Goal: Task Accomplishment & Management: Manage account settings

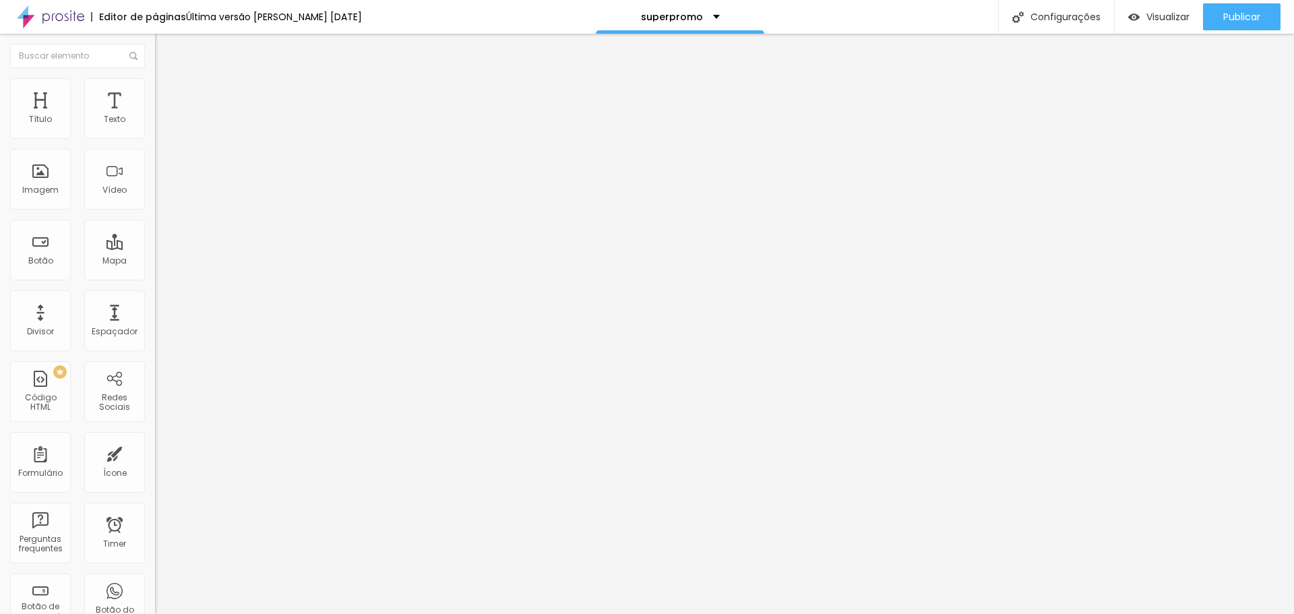
click at [162, 124] on icon "button" at bounding box center [164, 121] width 5 height 5
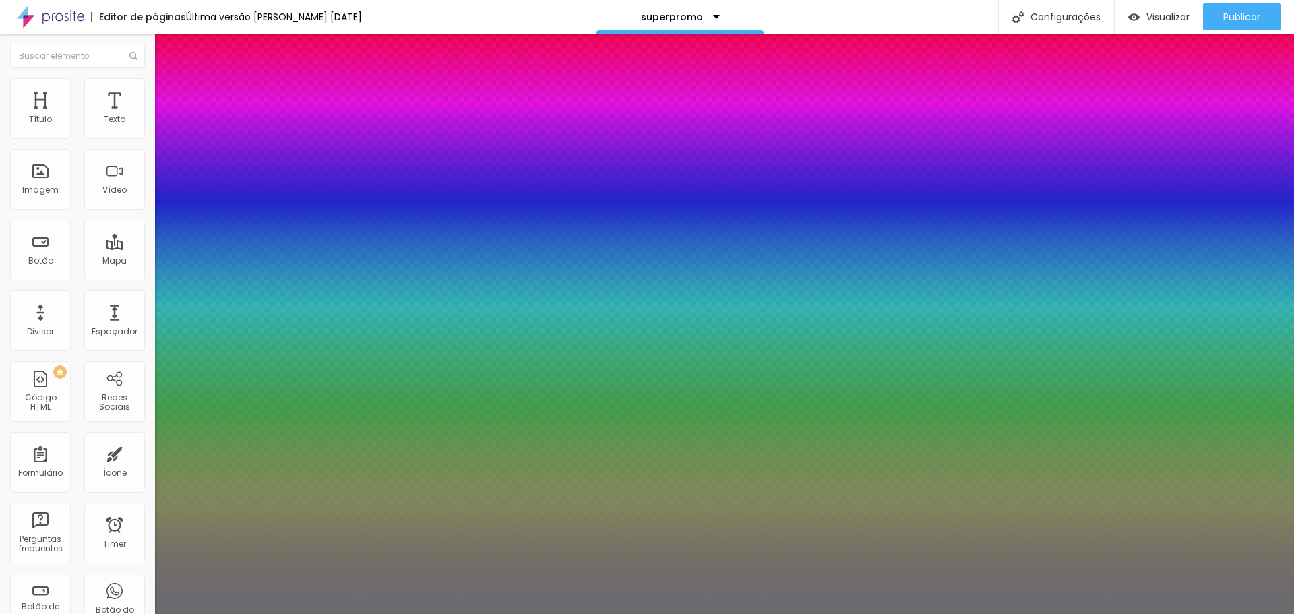
type input "1"
type input "19"
type input "1"
type input "20"
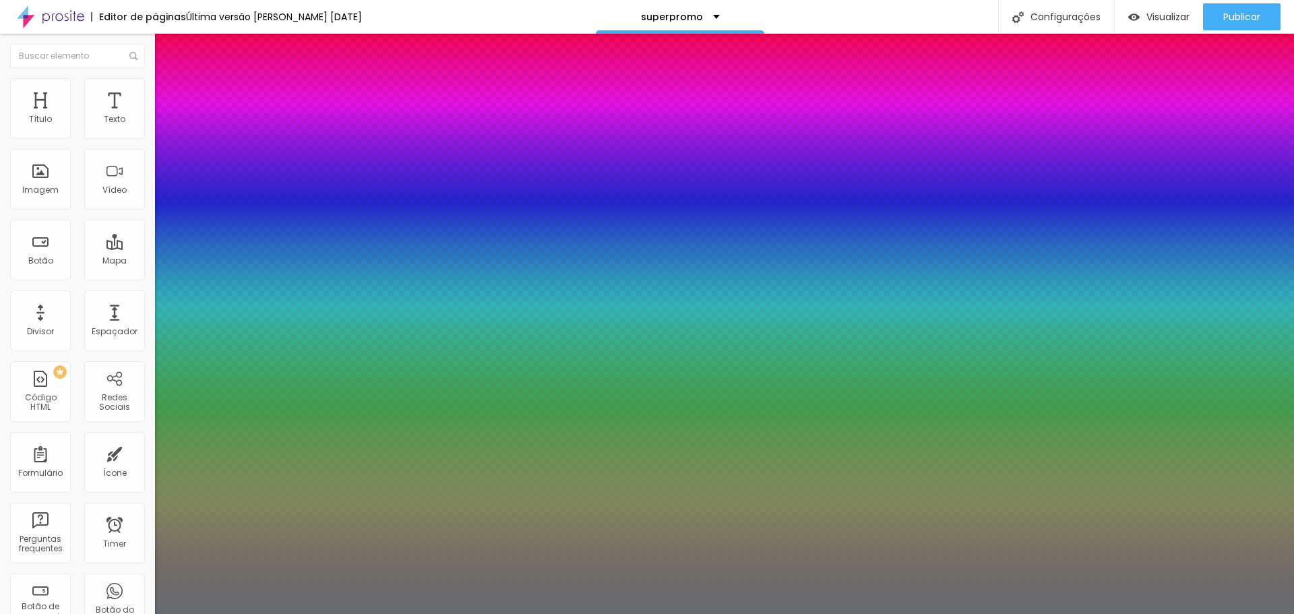
type input "20"
type input "1"
type input "21"
type input "1"
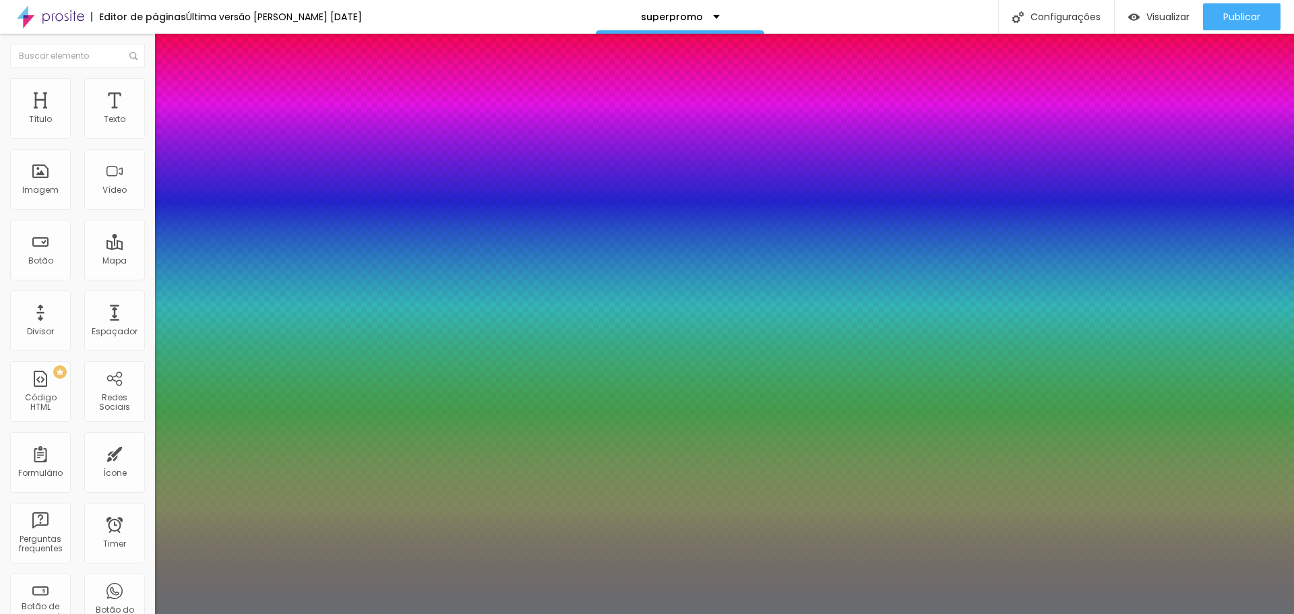
type input "22"
type input "1"
type input "23"
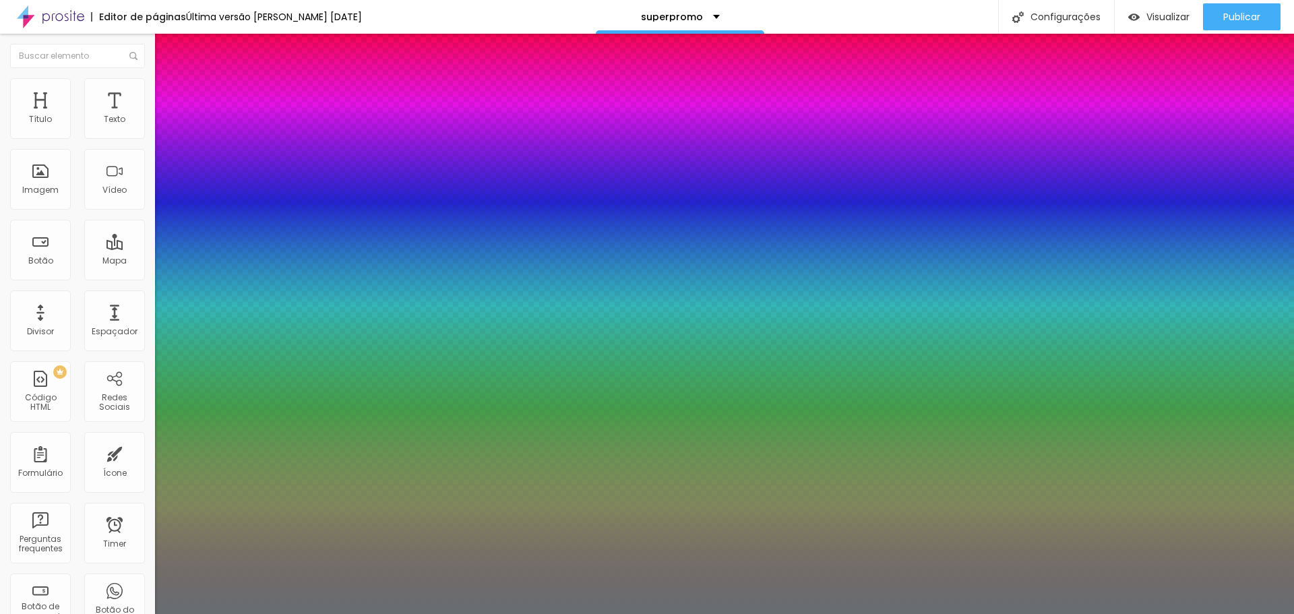
type input "1"
type input "24"
type input "1"
type input "25"
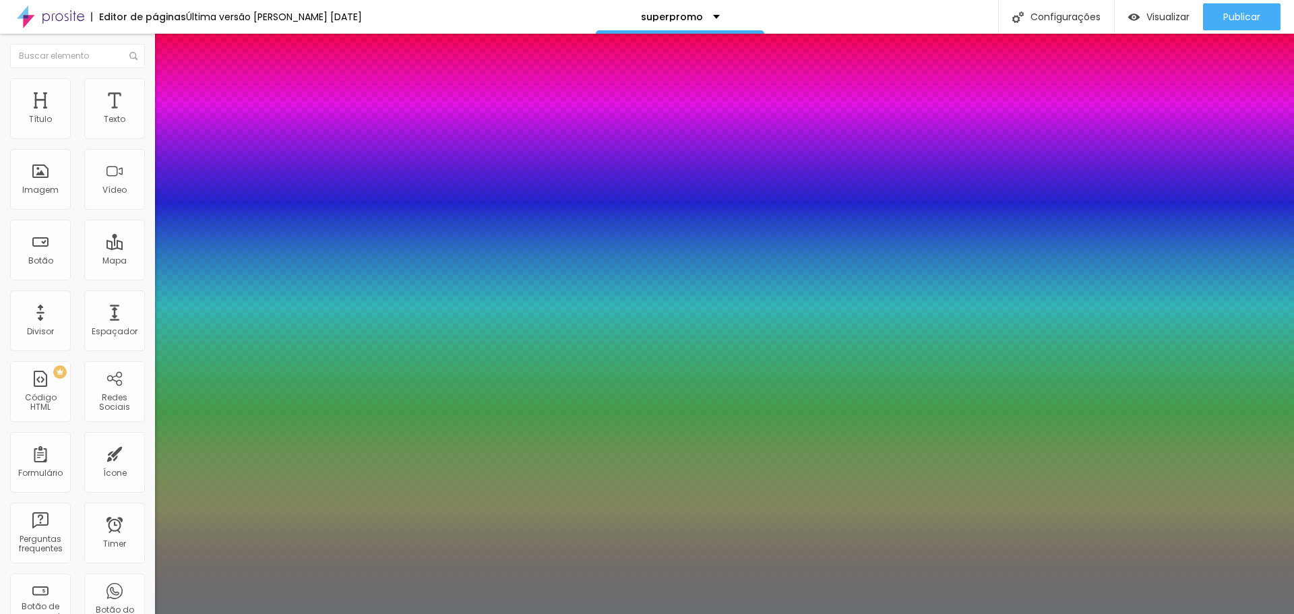
type input "25"
type input "1"
type input "26"
type input "1"
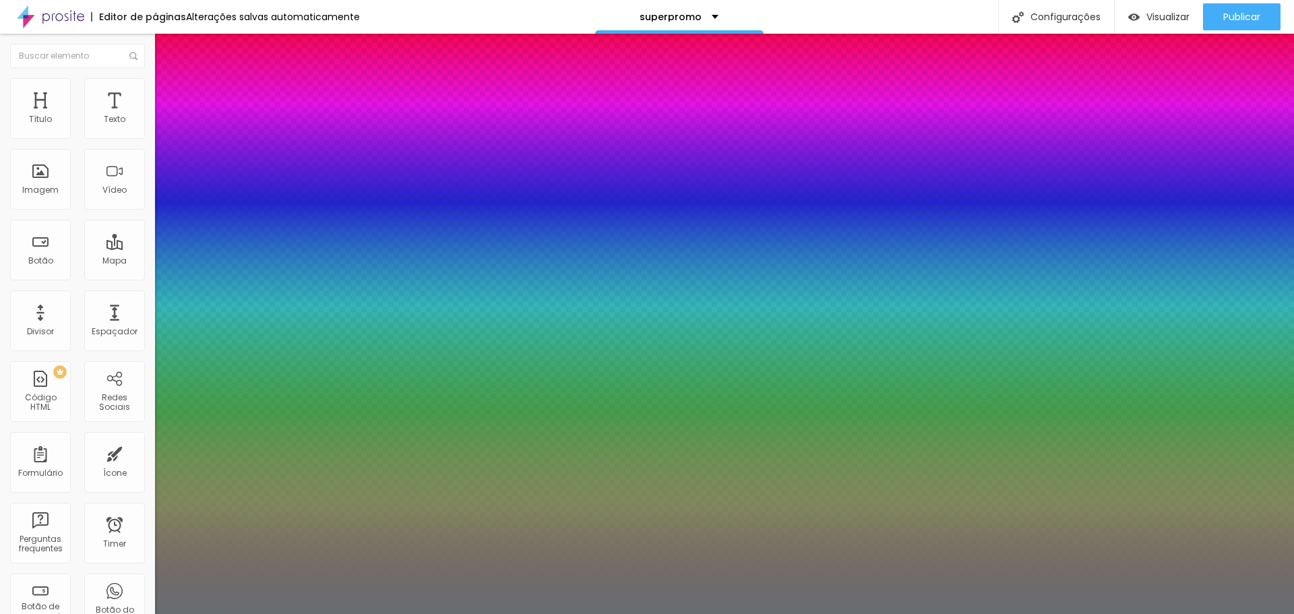
drag, startPoint x: 185, startPoint y: 230, endPoint x: 193, endPoint y: 230, distance: 8.1
type input "26"
click at [1176, 613] on div at bounding box center [647, 614] width 1294 height 0
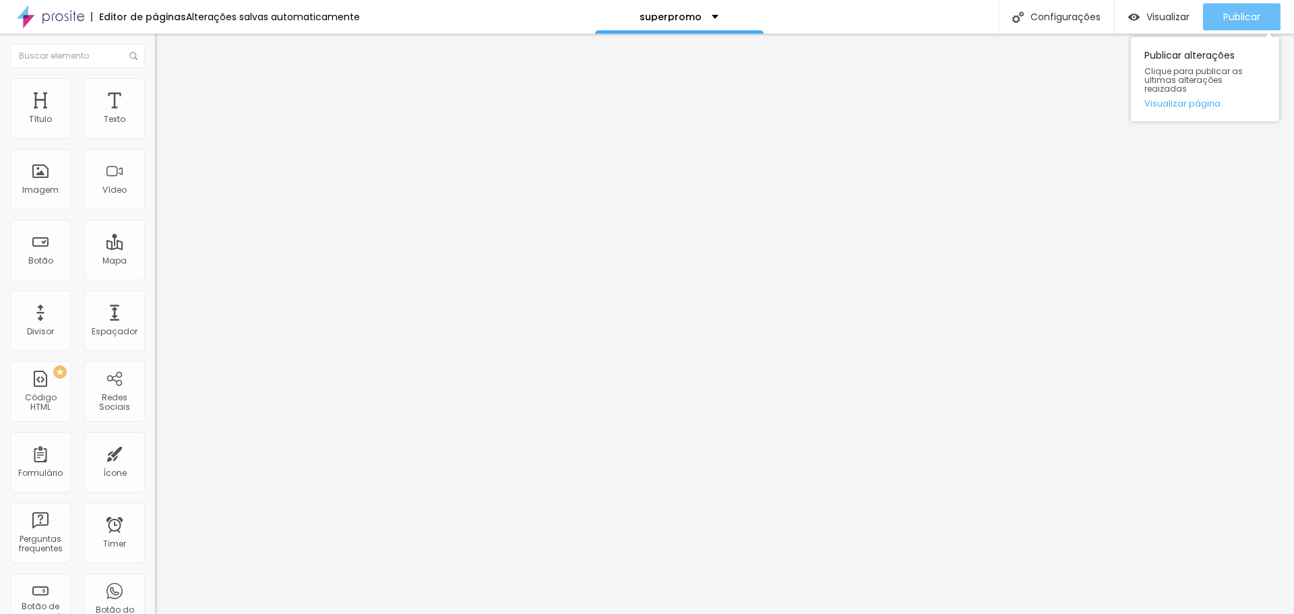
click at [1213, 18] on button "Publicar" at bounding box center [1241, 16] width 77 height 27
click at [155, 116] on span "Trocar imagem" at bounding box center [191, 109] width 73 height 11
click at [1246, 19] on span "Publicar" at bounding box center [1241, 16] width 37 height 11
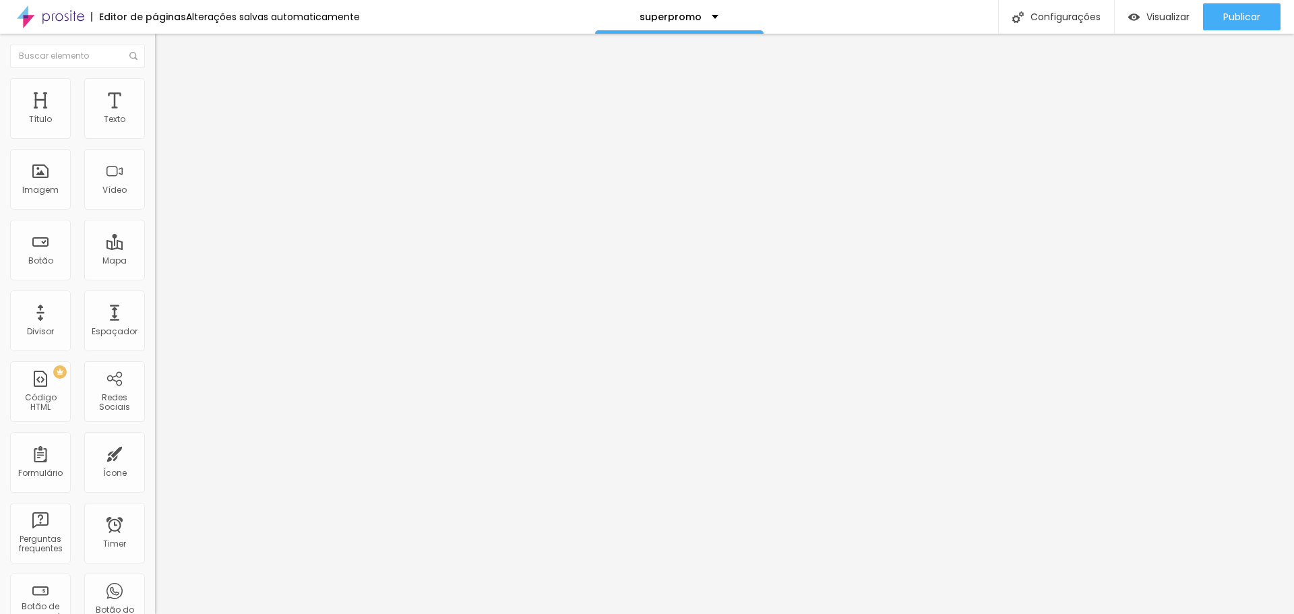
click at [155, 129] on button "button" at bounding box center [164, 122] width 19 height 14
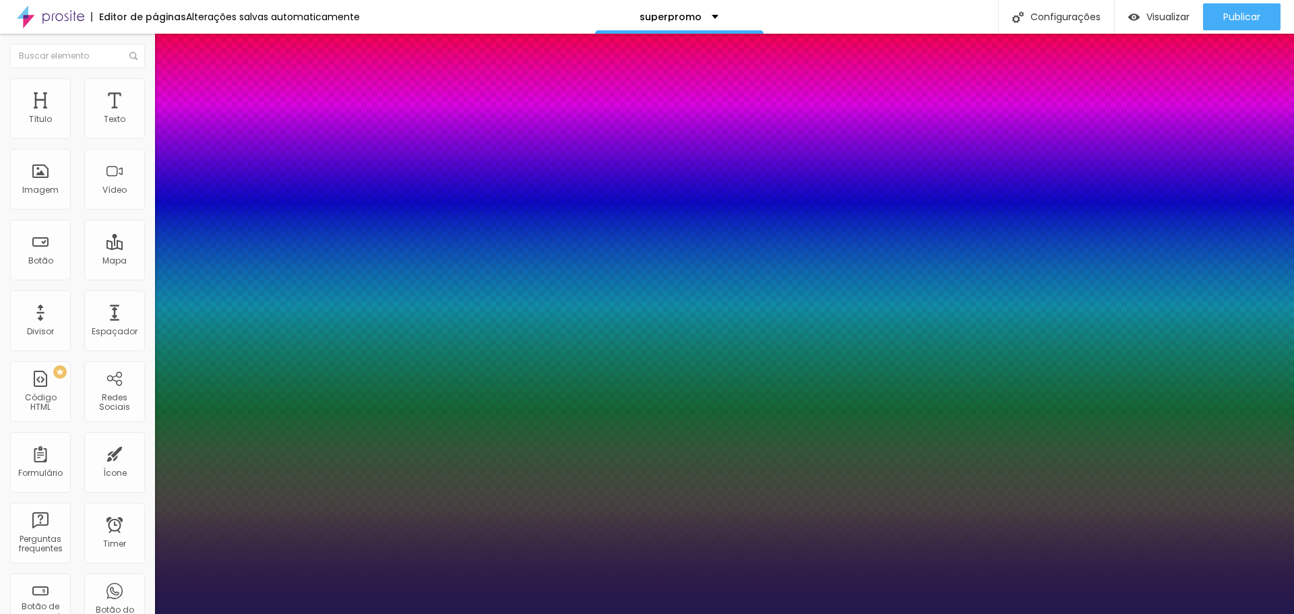
type input "1"
select select "Allan-Bold"
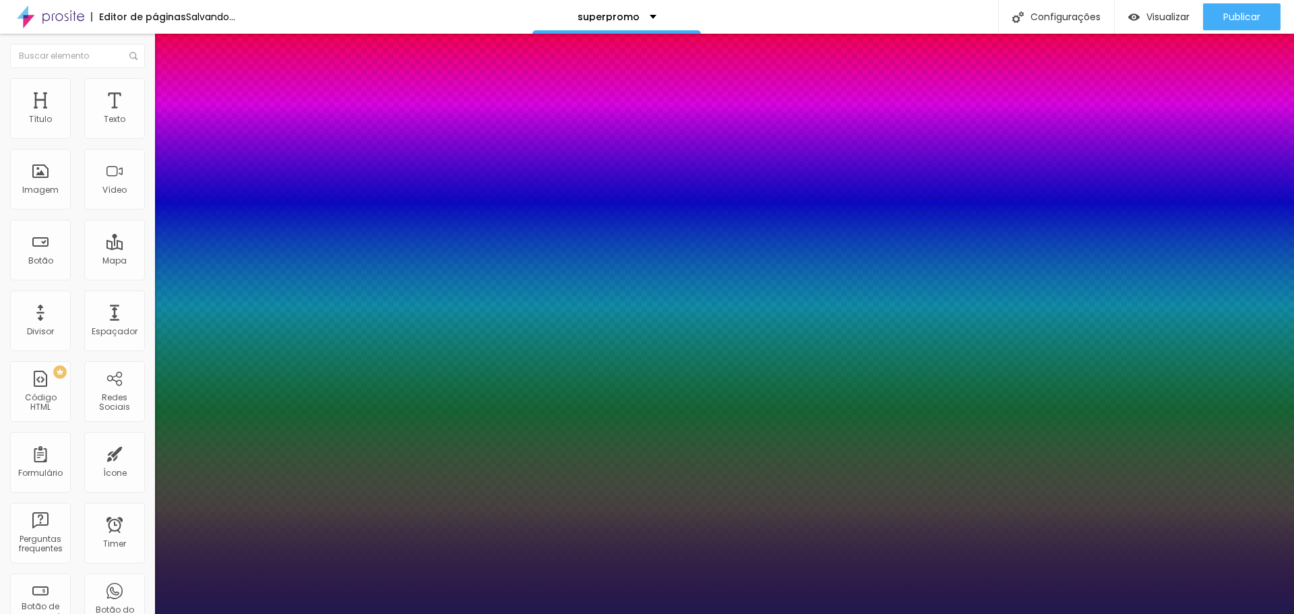
type input "1"
select select "Allan-Regular"
type input "1"
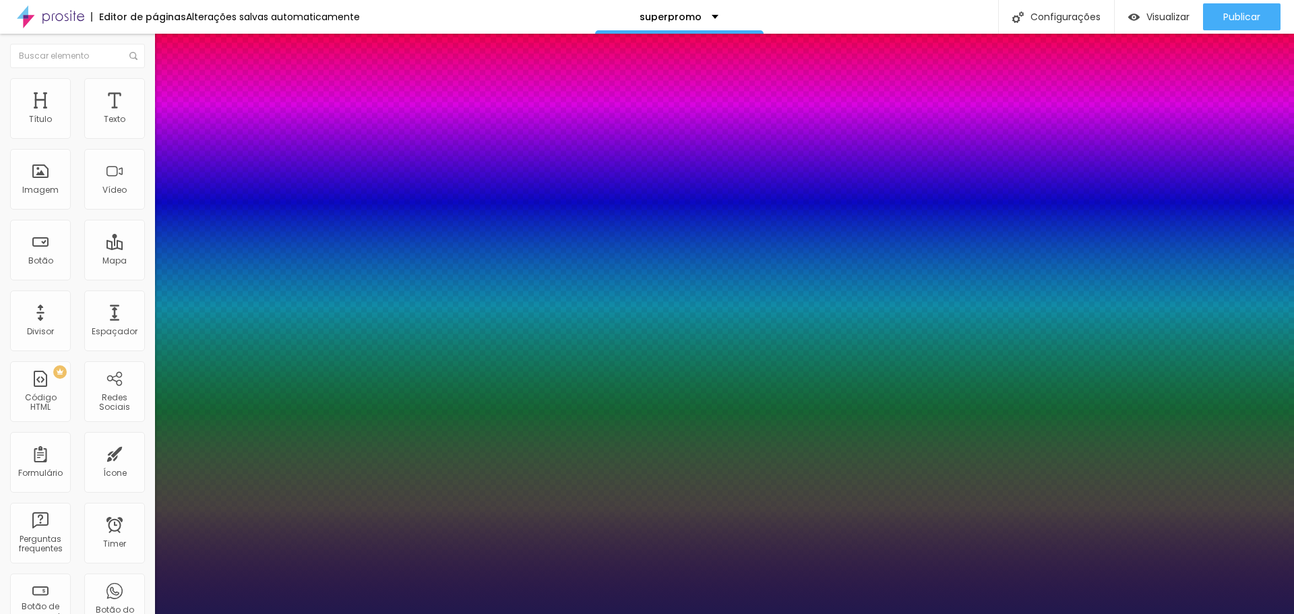
click at [298, 613] on div at bounding box center [647, 614] width 1294 height 0
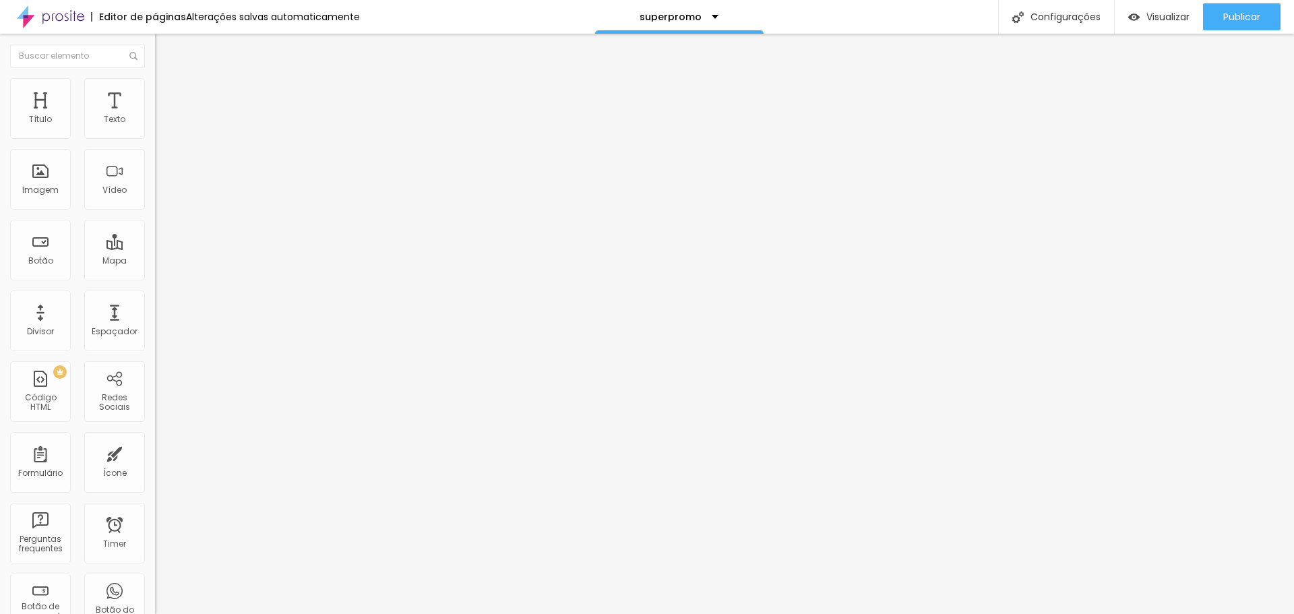
click at [155, 129] on button "button" at bounding box center [164, 122] width 19 height 14
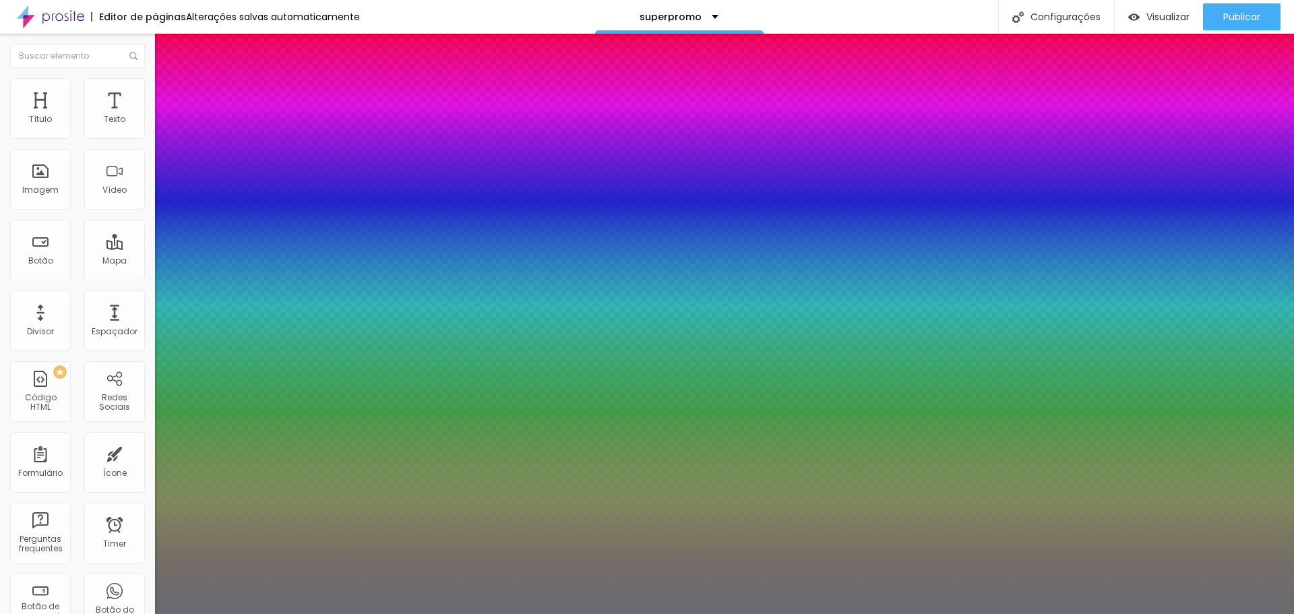
type input "1"
click at [449, 613] on div at bounding box center [647, 614] width 1294 height 0
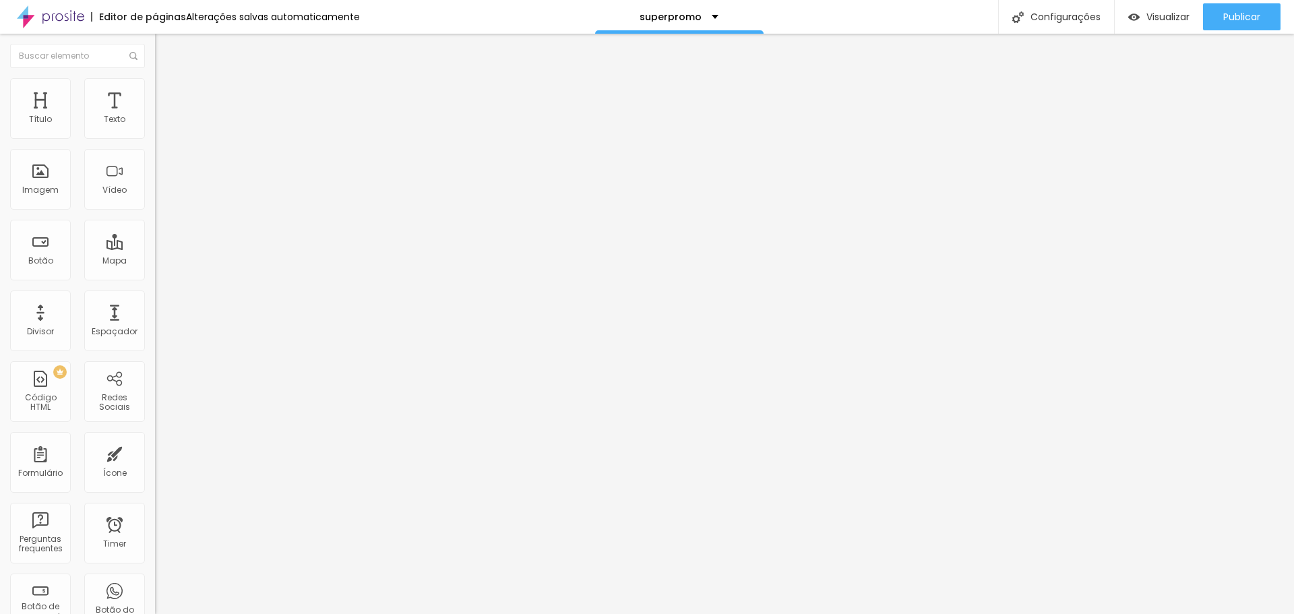
click at [162, 124] on icon "button" at bounding box center [164, 121] width 5 height 5
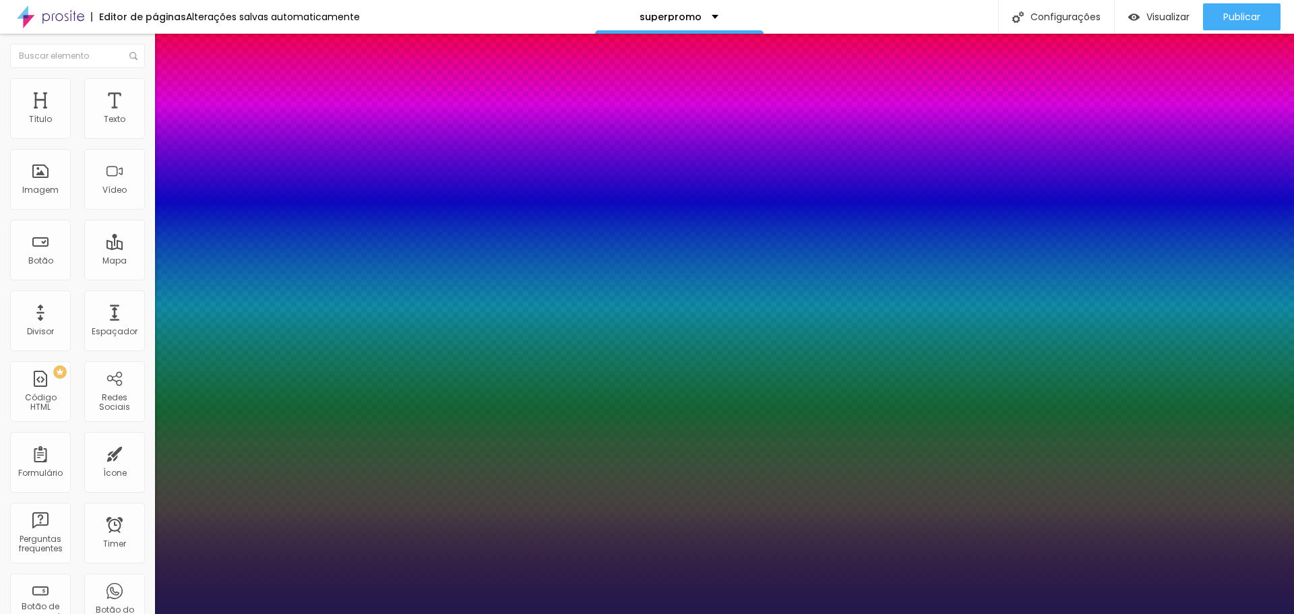
type input "1"
select select "AbrilFatface-Regular"
type input "1"
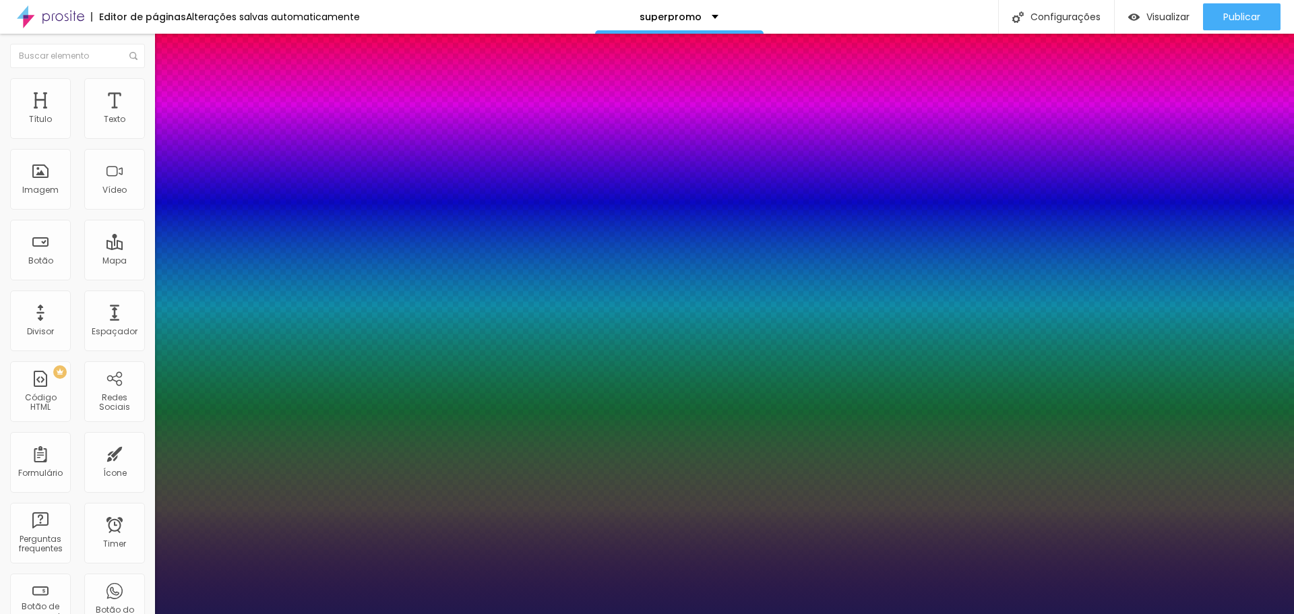
click at [339, 613] on div at bounding box center [647, 614] width 1294 height 0
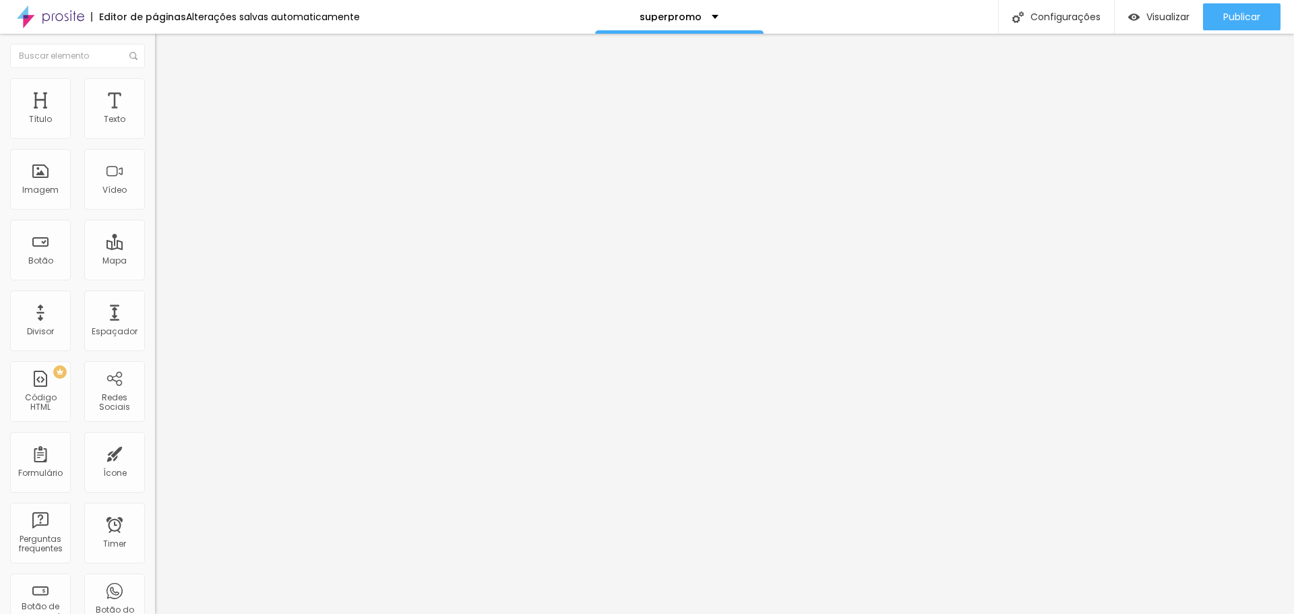
click at [160, 125] on icon "button" at bounding box center [164, 121] width 8 height 8
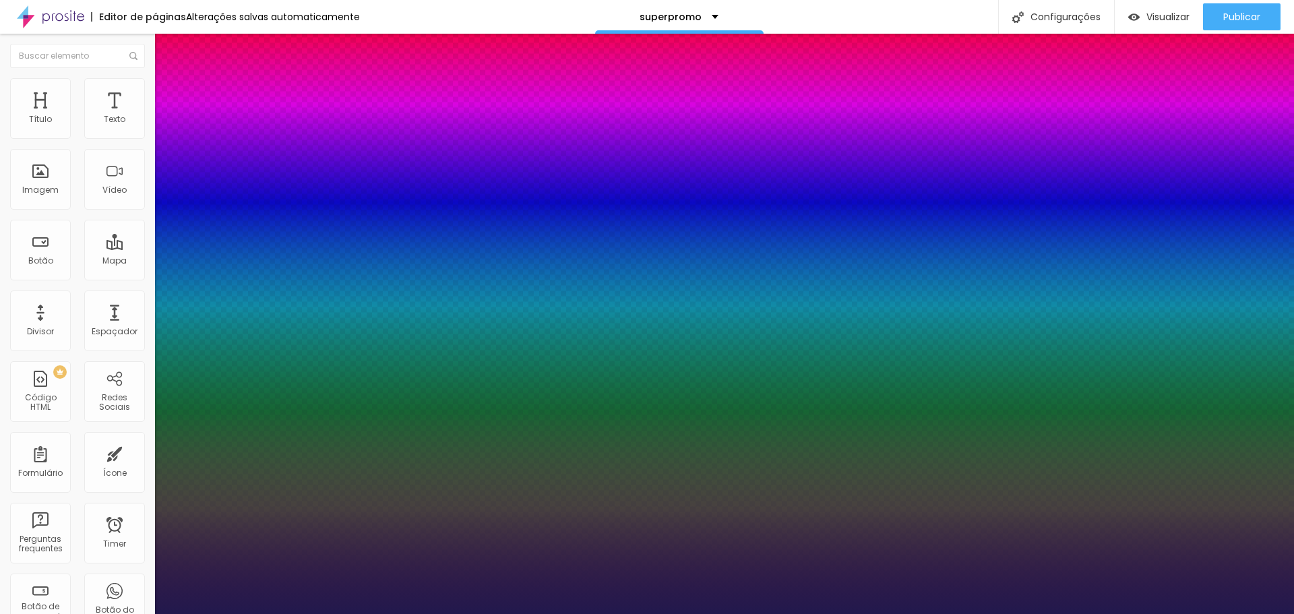
type input "1"
select select "Actor-Regular"
type input "1"
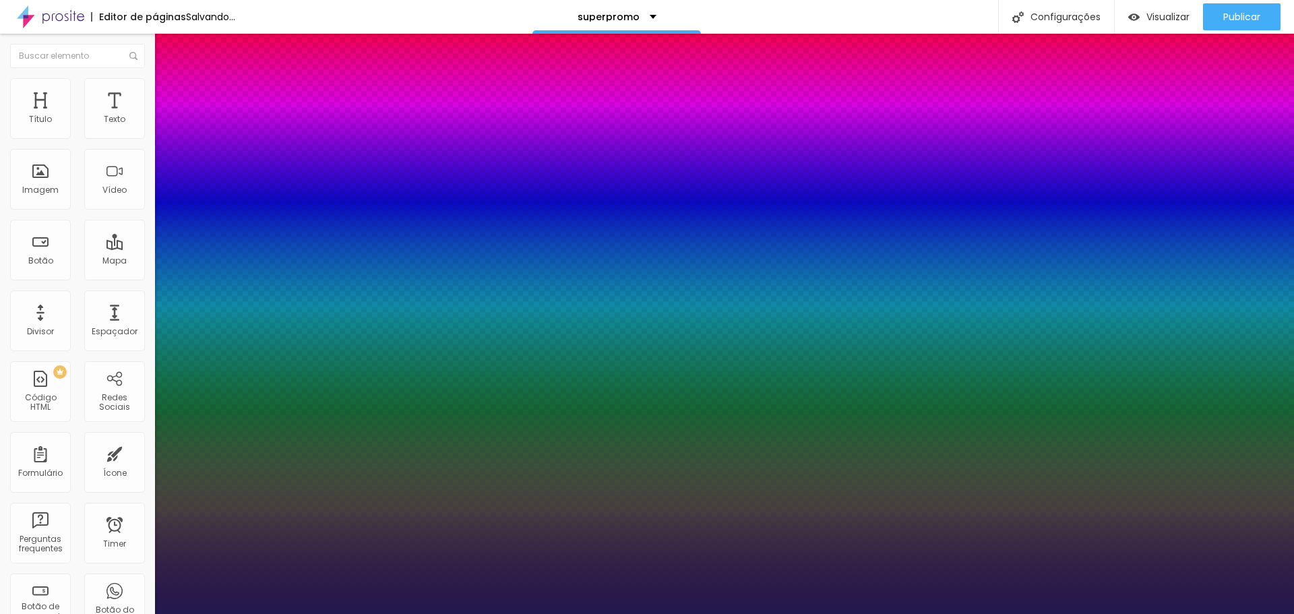
click at [538, 613] on div at bounding box center [647, 614] width 1294 height 0
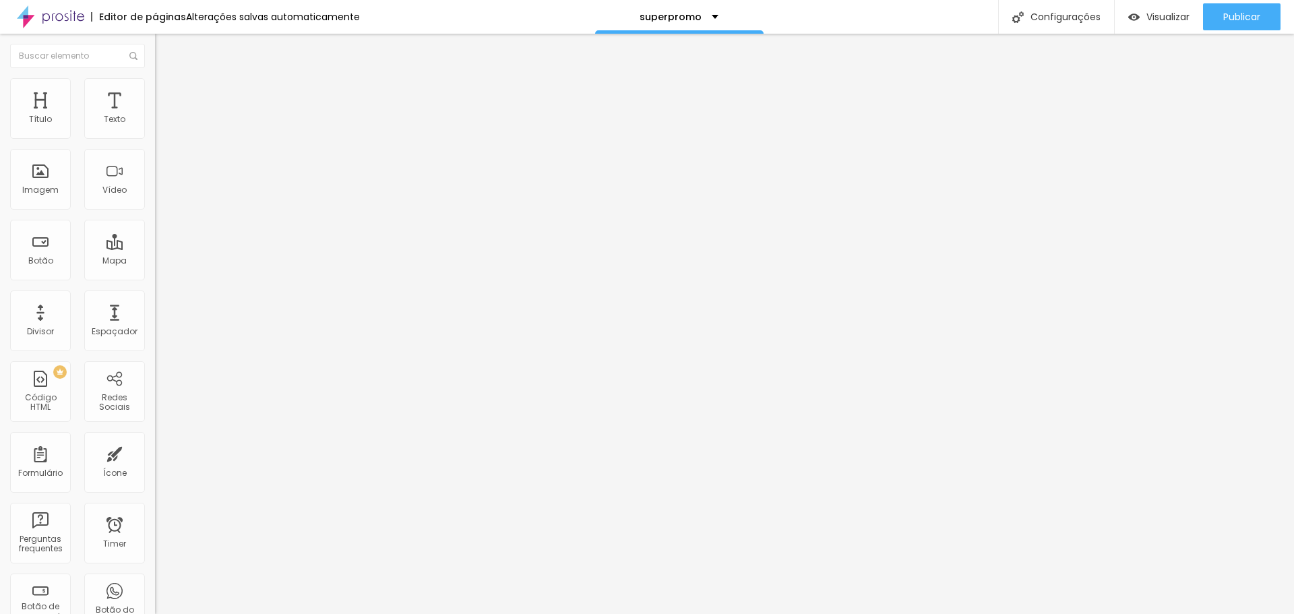
click at [160, 125] on icon "button" at bounding box center [164, 121] width 8 height 8
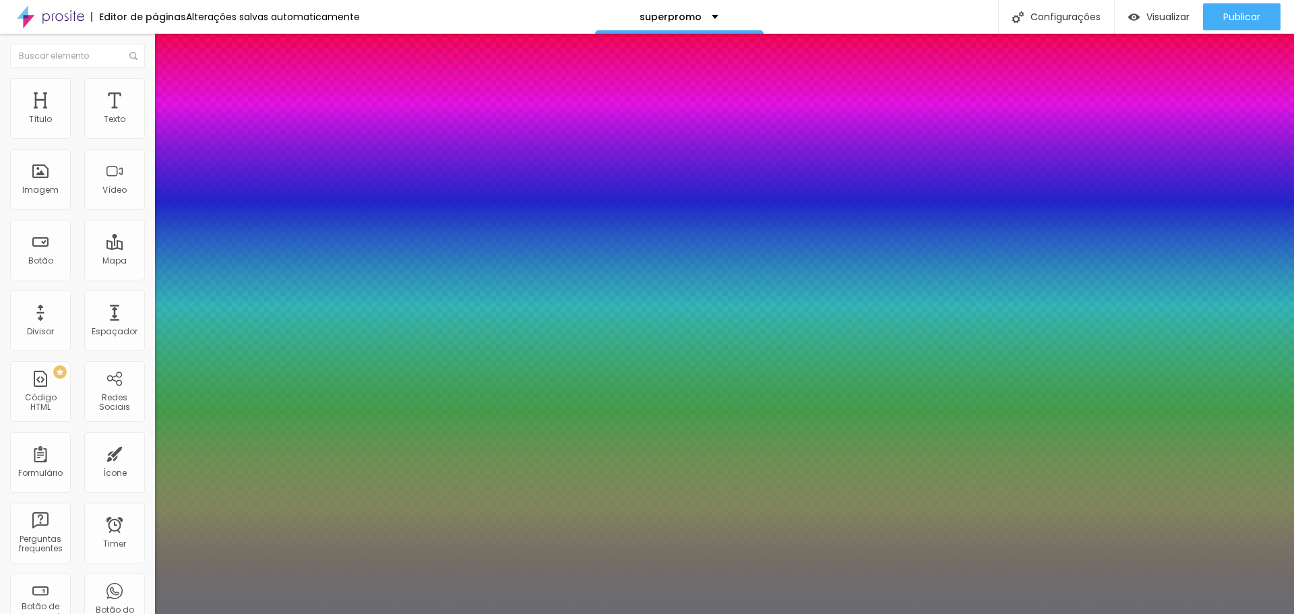
type input "1"
click at [537, 613] on div at bounding box center [647, 614] width 1294 height 0
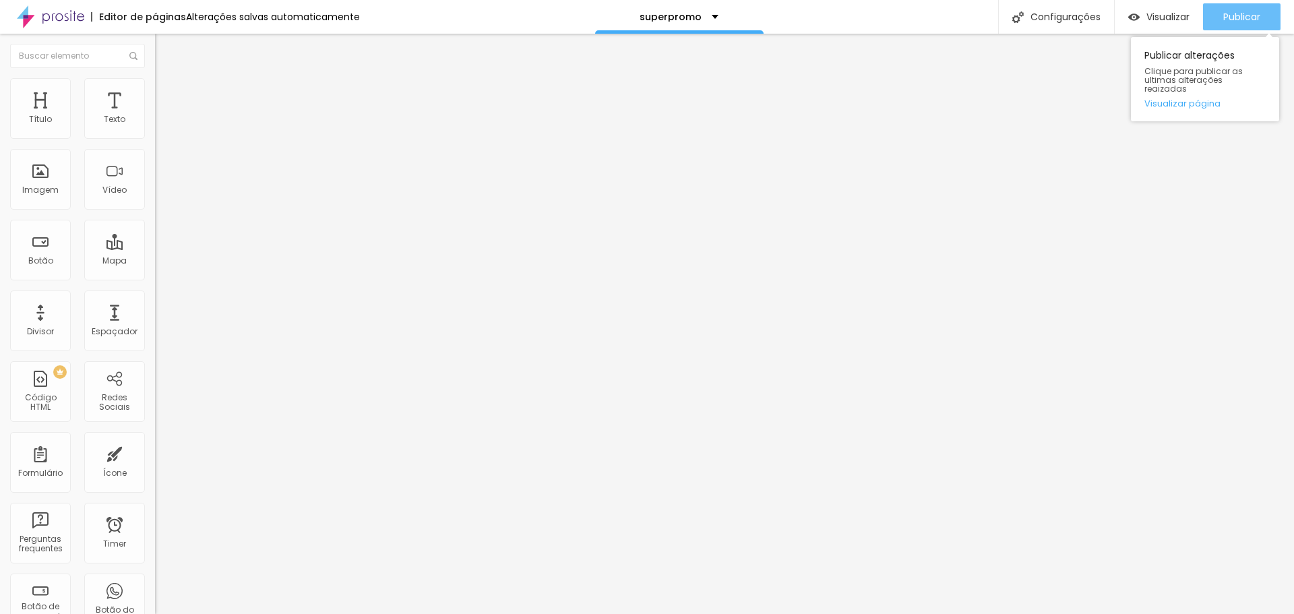
click at [1232, 17] on span "Publicar" at bounding box center [1241, 16] width 37 height 11
click at [1225, 11] on span "Publicar" at bounding box center [1241, 16] width 37 height 11
click at [1212, 15] on button "Publicar" at bounding box center [1241, 16] width 77 height 27
click at [1231, 24] on div "Publicar" at bounding box center [1241, 16] width 37 height 27
click at [1248, 12] on span "Publicar" at bounding box center [1241, 16] width 37 height 11
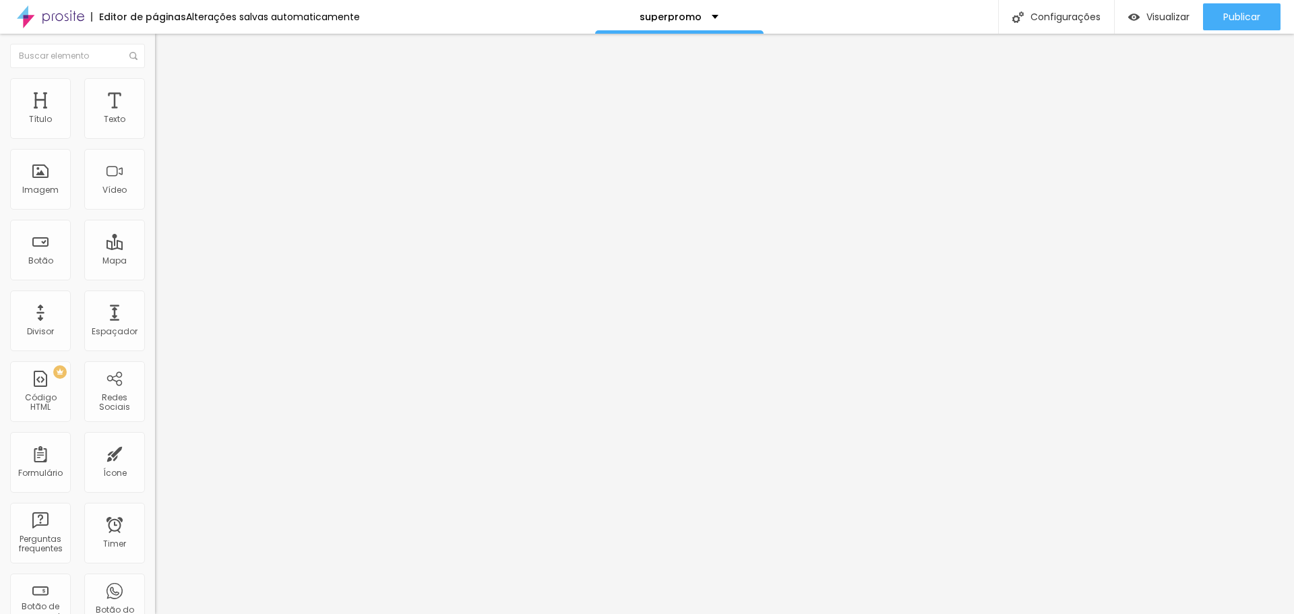
click at [160, 125] on icon "button" at bounding box center [164, 121] width 8 height 8
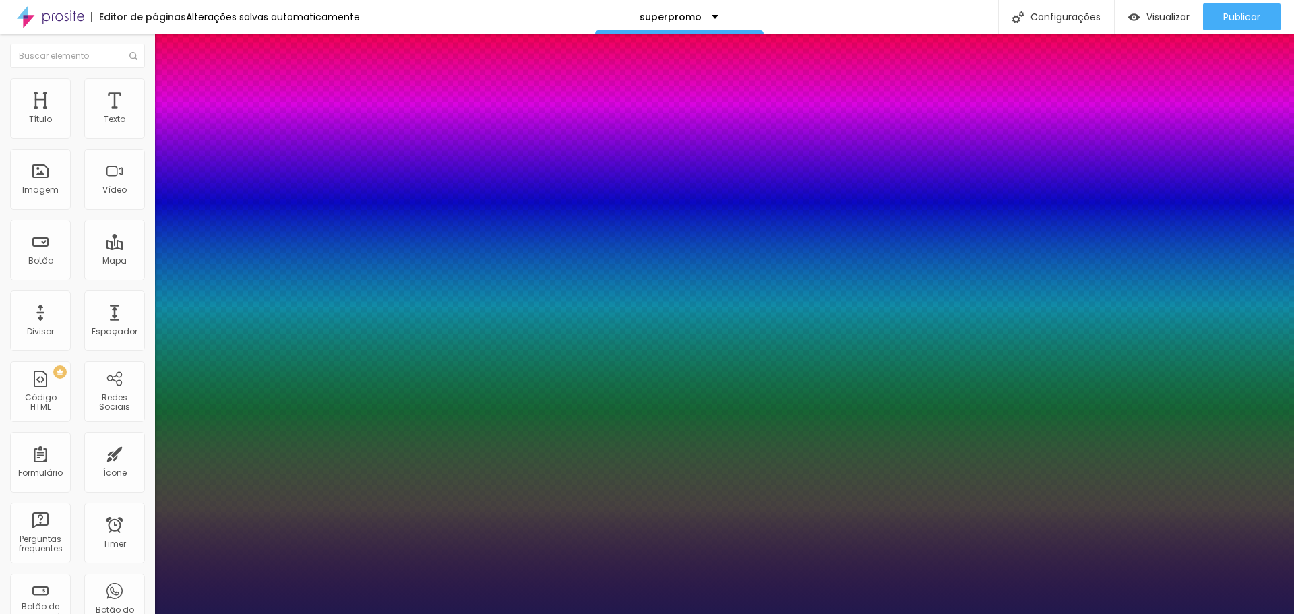
type input "1"
type input "8"
type input "2"
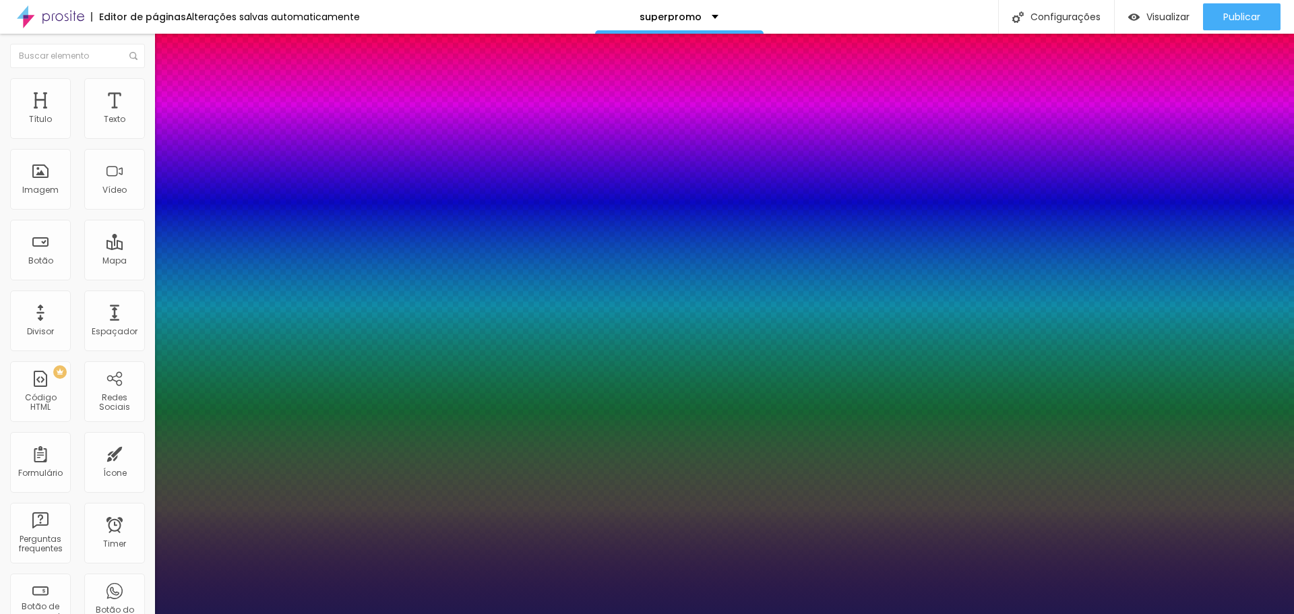
type input "1"
type input "22"
type input "1"
type input "100"
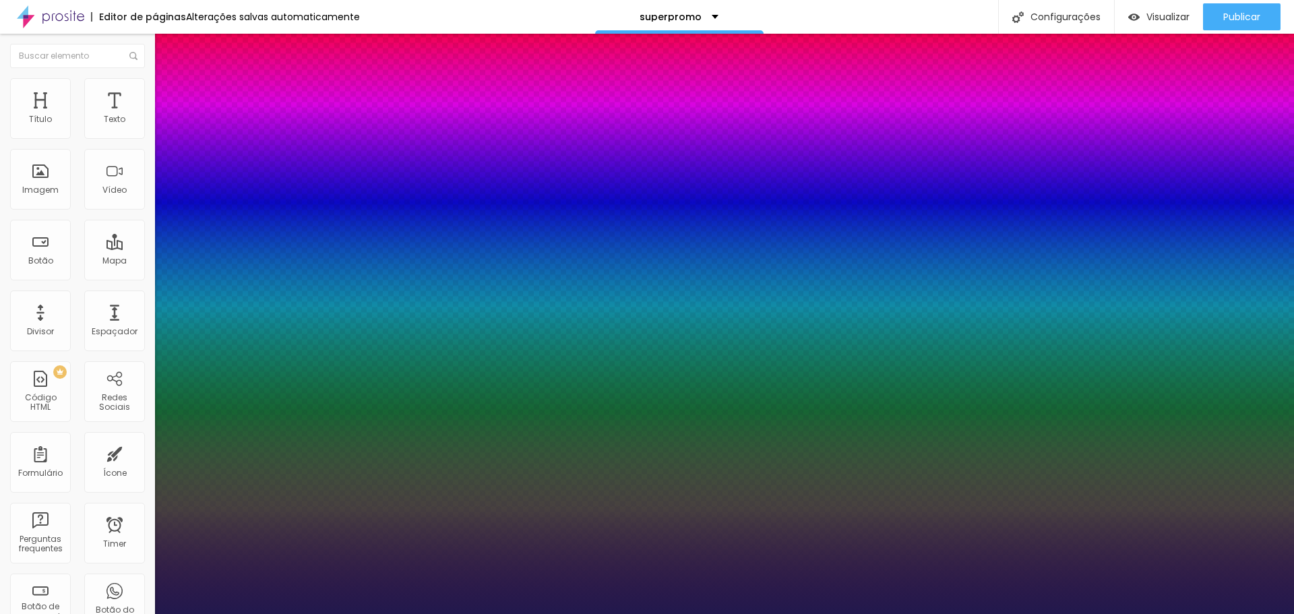
type input "100"
type input "1"
type input "100"
type input "1"
type input "100"
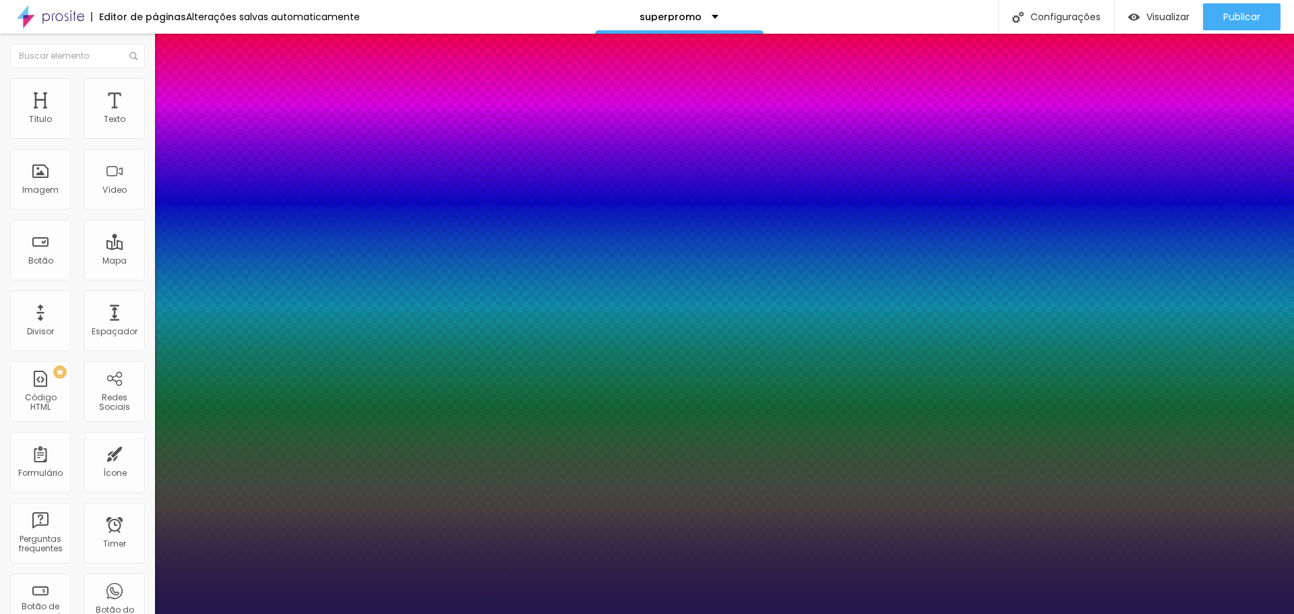
type input "1"
type input "10"
type input "1"
type input "8"
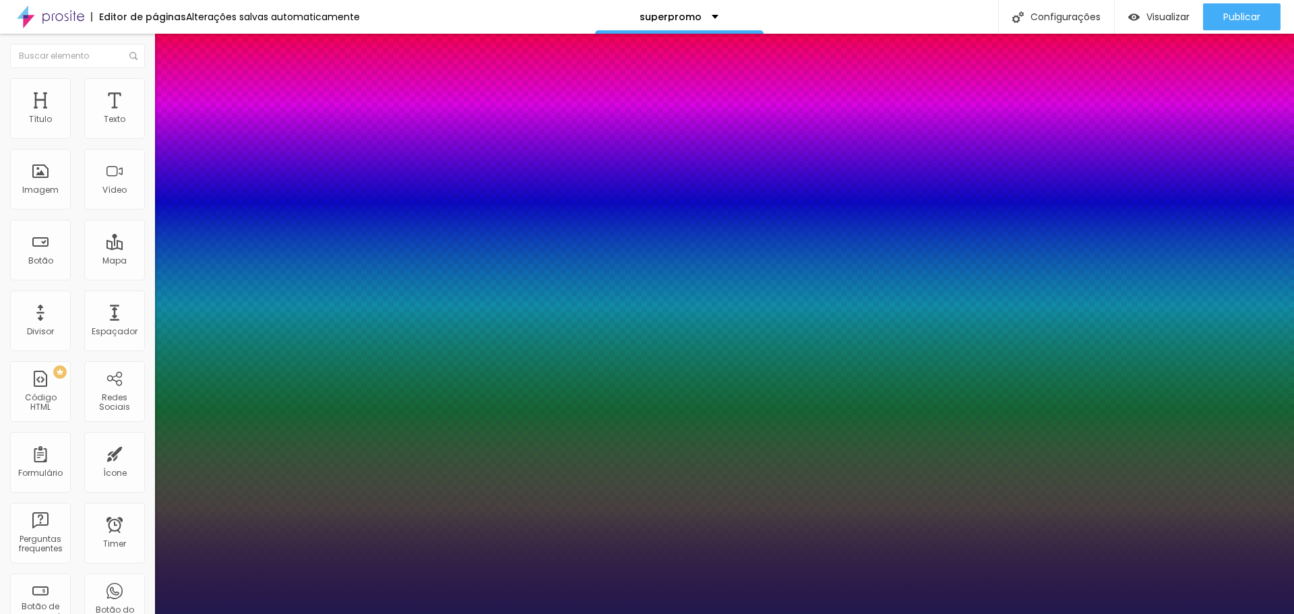
type input "1"
type input "8"
type input "0"
type input "1"
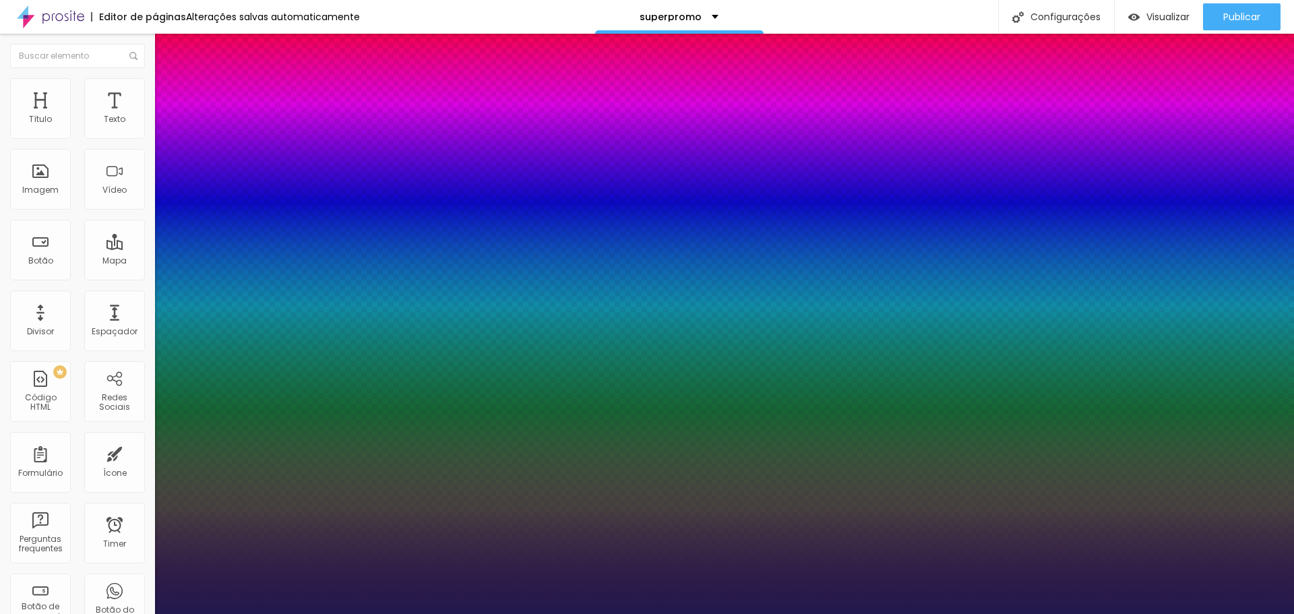
type input "8"
type input "1"
type input "8"
type input "02"
type input "1"
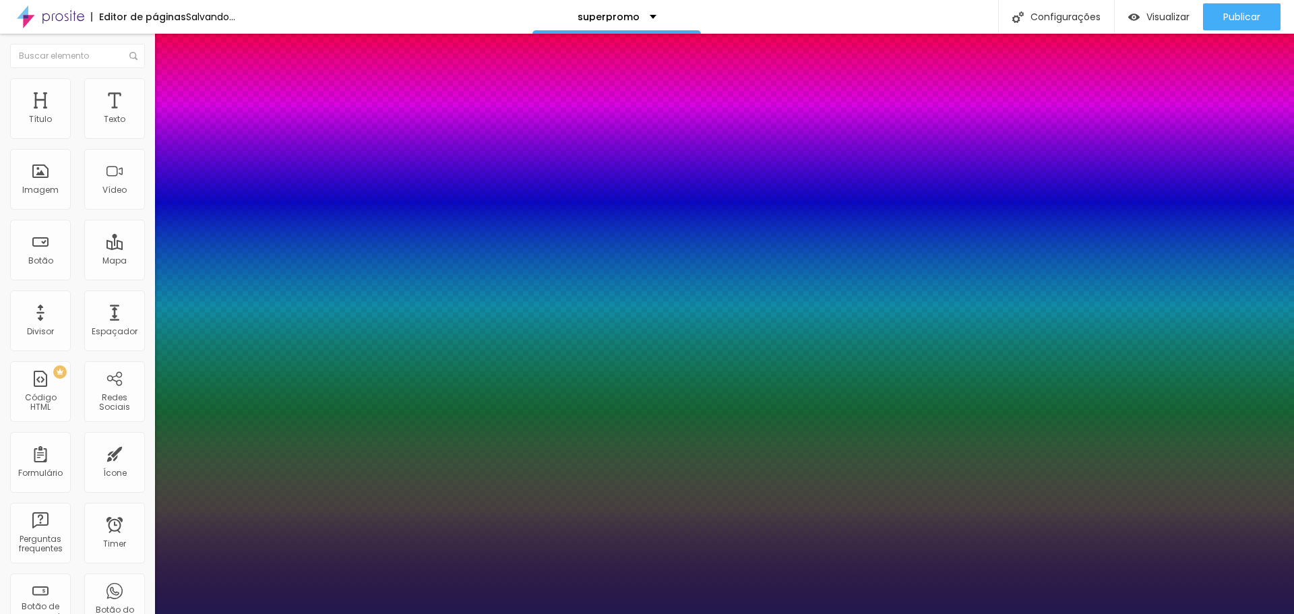
type input "8"
type input "1"
type input "23"
type input "023"
type input "1"
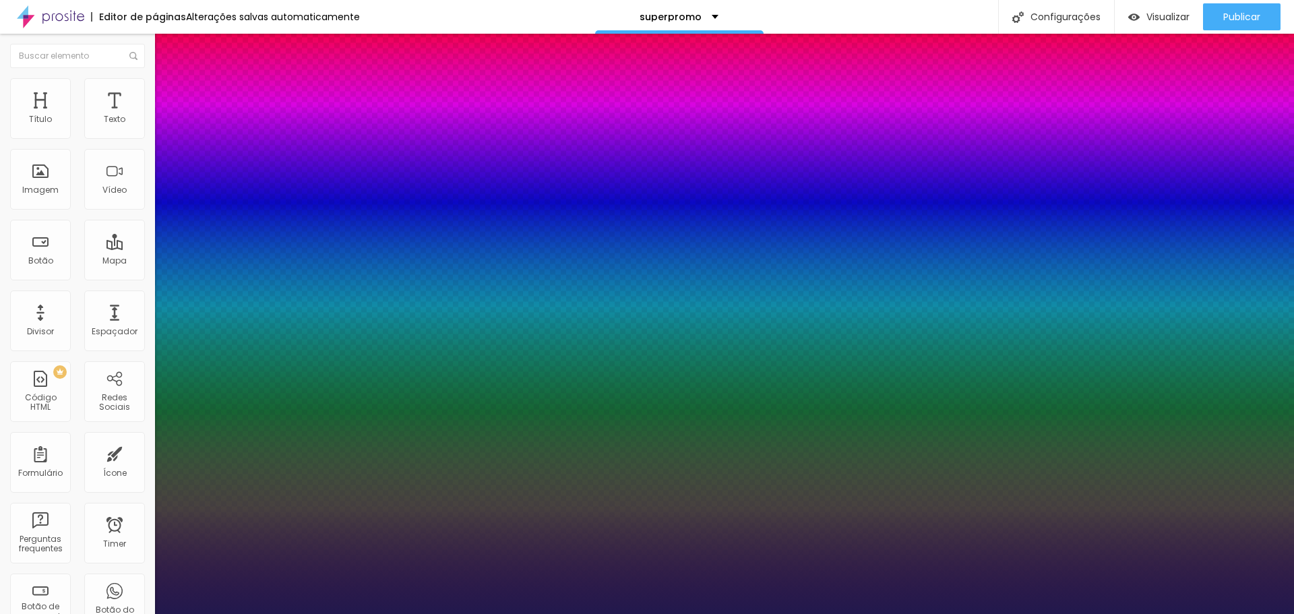
type input "023"
click at [1138, 613] on div at bounding box center [647, 614] width 1294 height 0
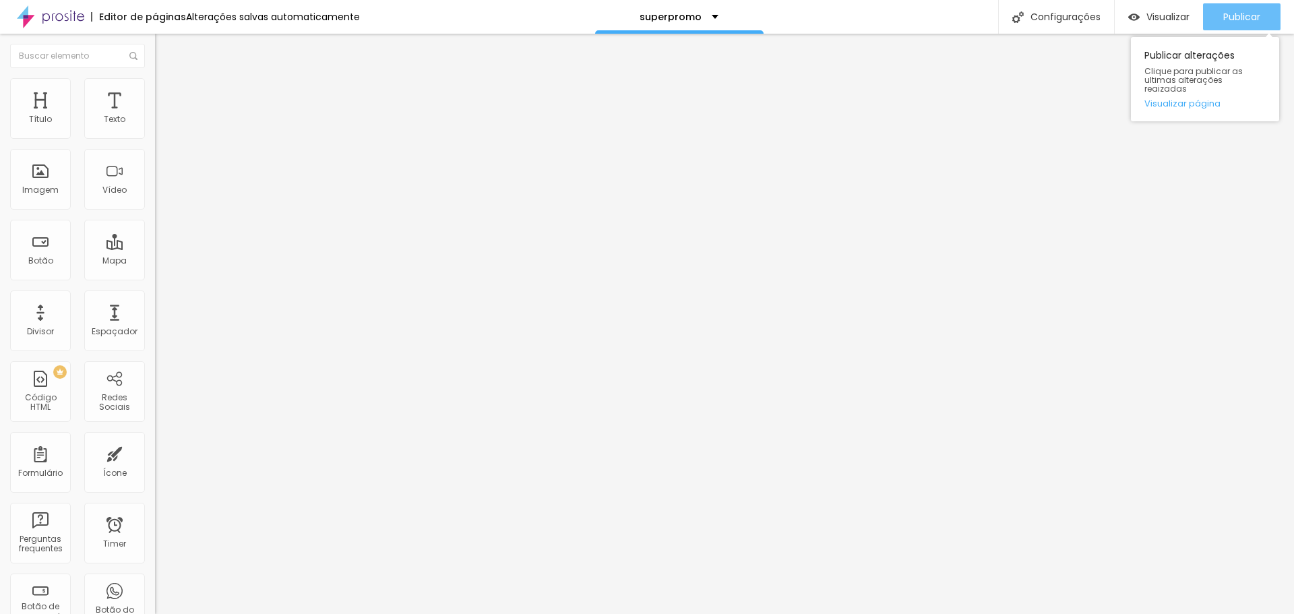
click at [1219, 15] on button "Publicar" at bounding box center [1241, 16] width 77 height 27
click at [155, 129] on button "button" at bounding box center [164, 122] width 19 height 14
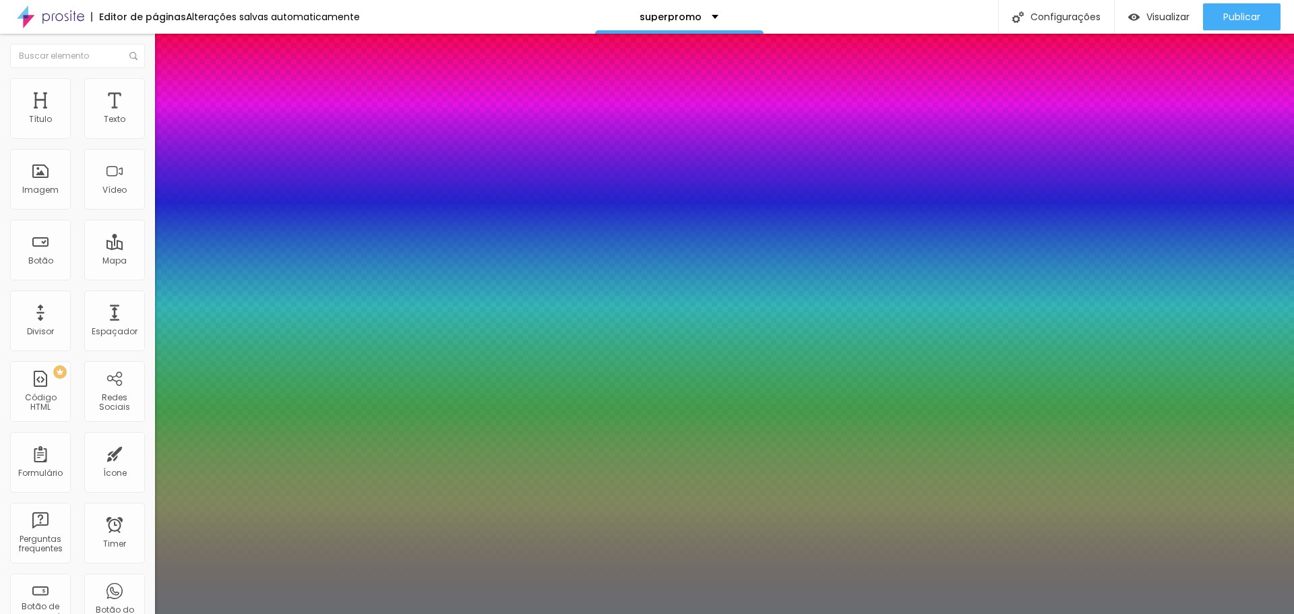
type input "1"
type input "21"
type input "1"
type input "22"
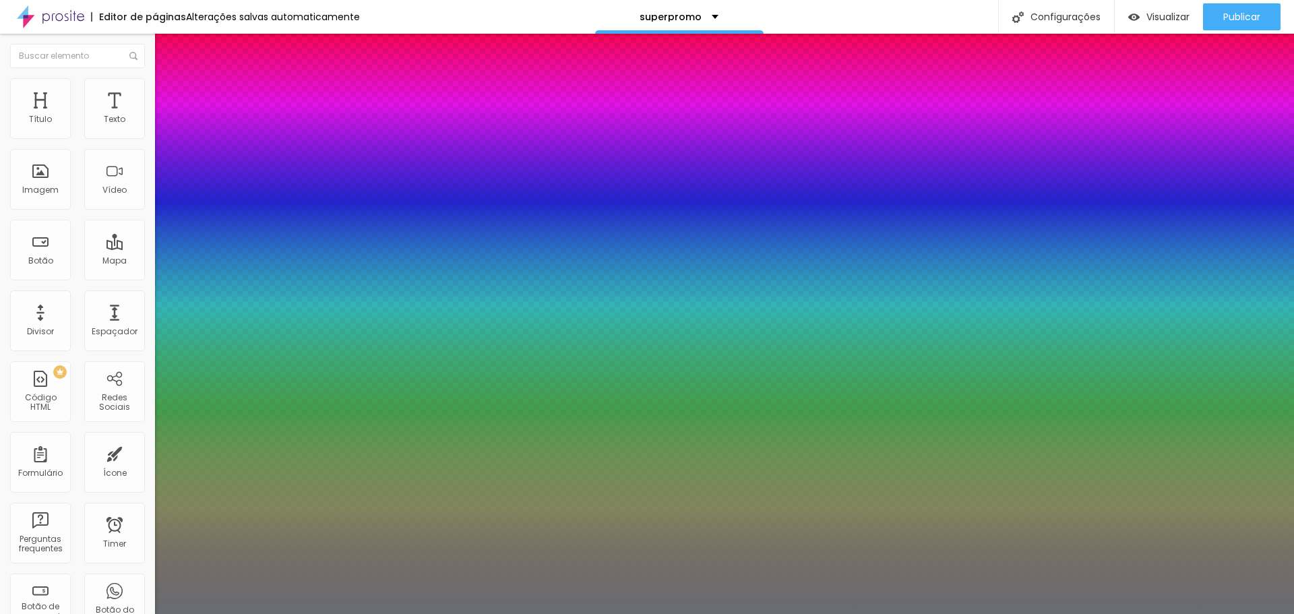
type input "22"
type input "1"
type input "23"
type input "1"
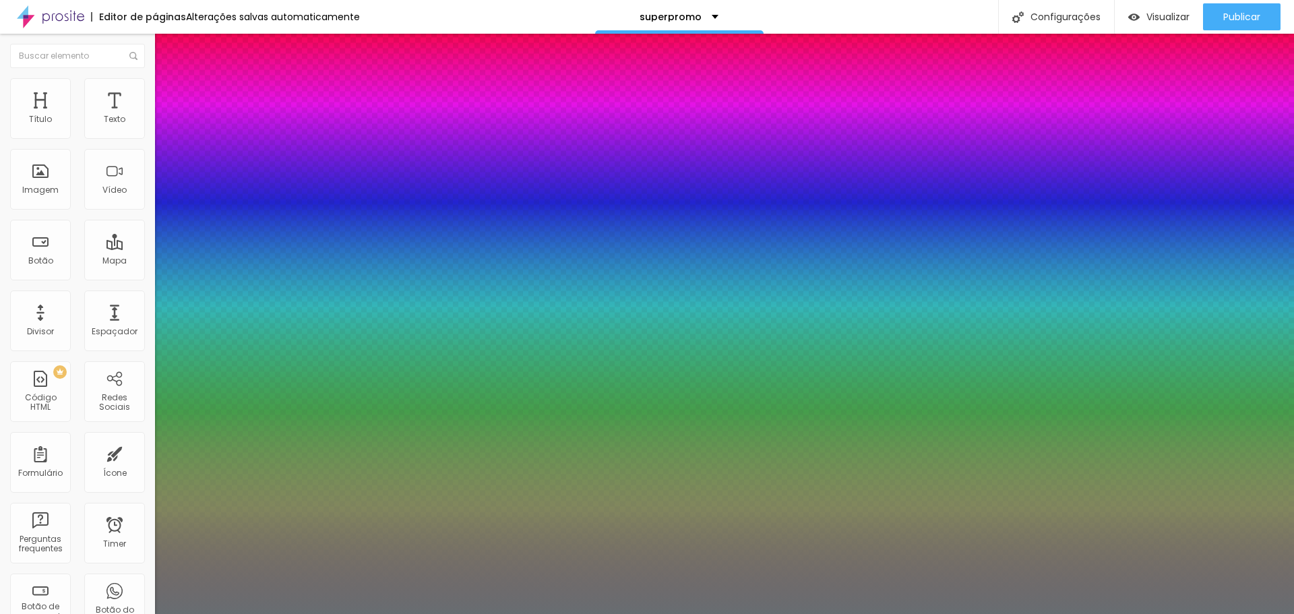
type input "24"
type input "1"
type input "25"
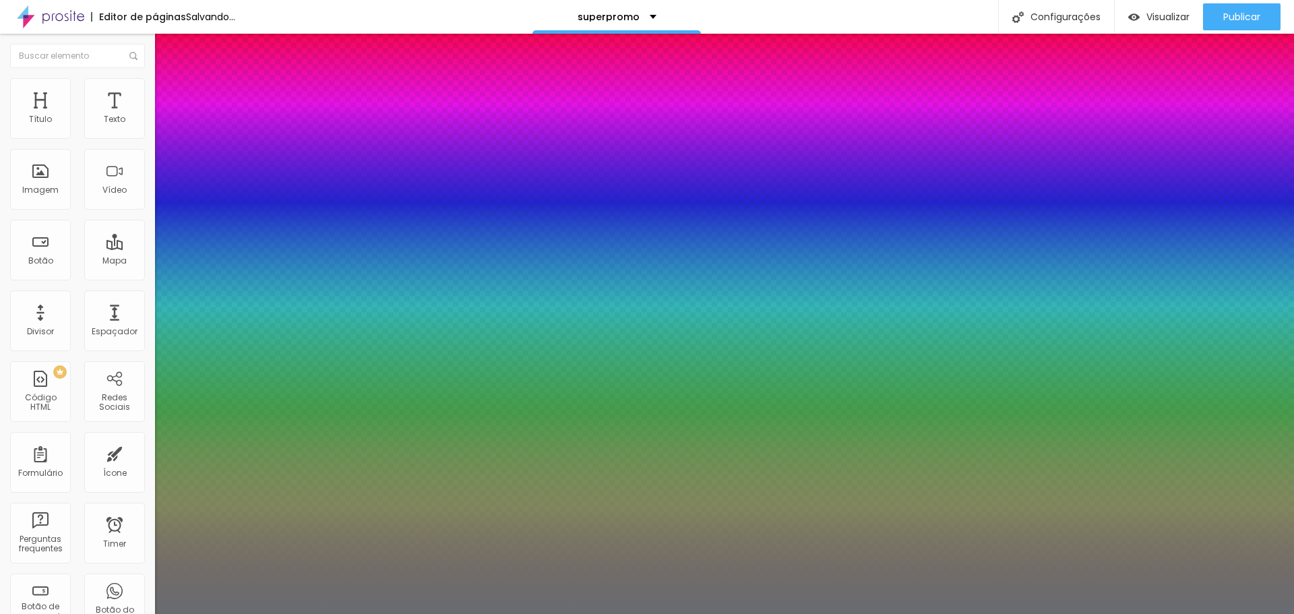
type input "1"
type input "26"
type input "1"
type input "27"
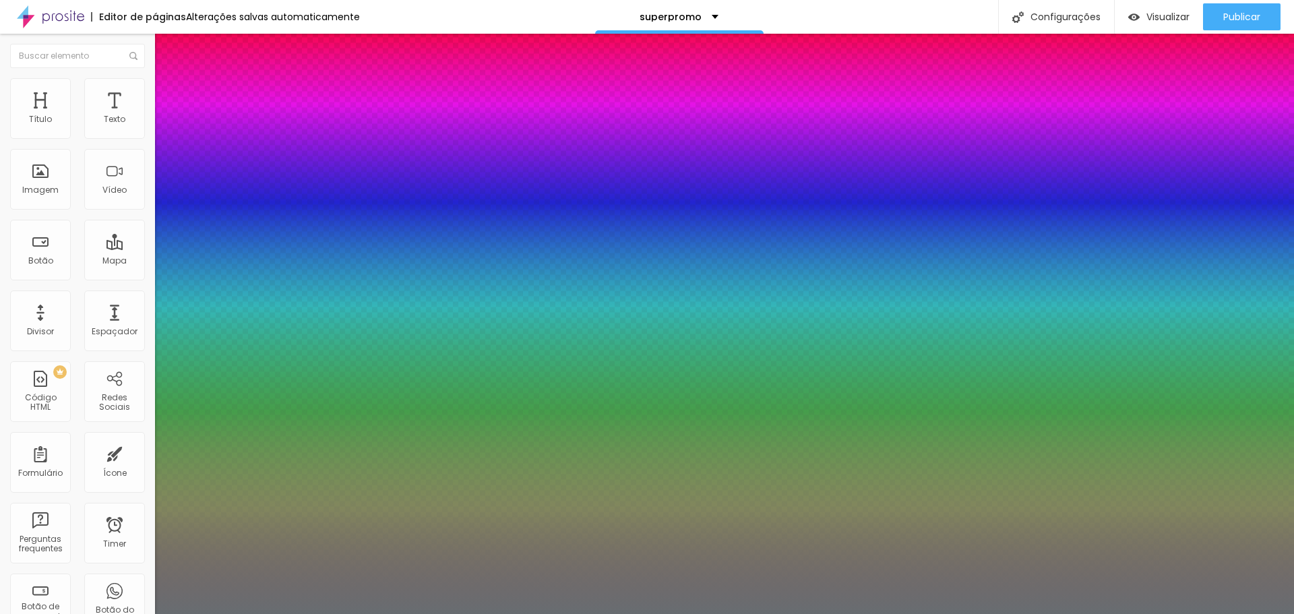
type input "27"
type input "1"
type input "28"
type input "1"
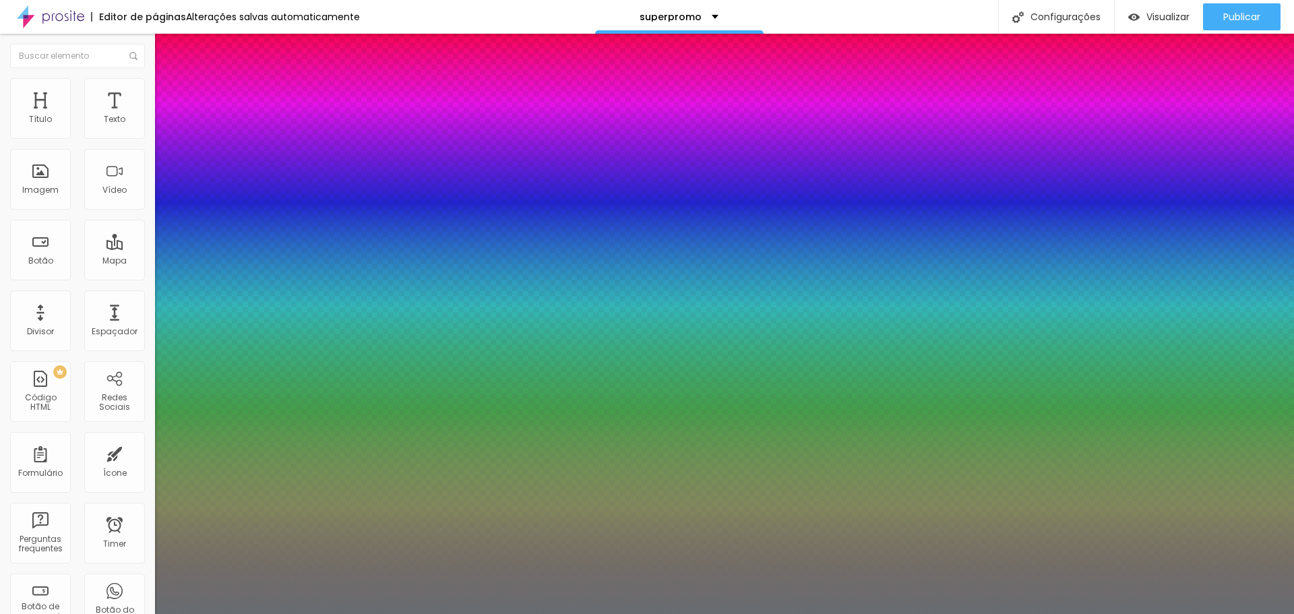
drag, startPoint x: 186, startPoint y: 230, endPoint x: 195, endPoint y: 230, distance: 8.8
type input "28"
click at [1160, 613] on div at bounding box center [647, 614] width 1294 height 0
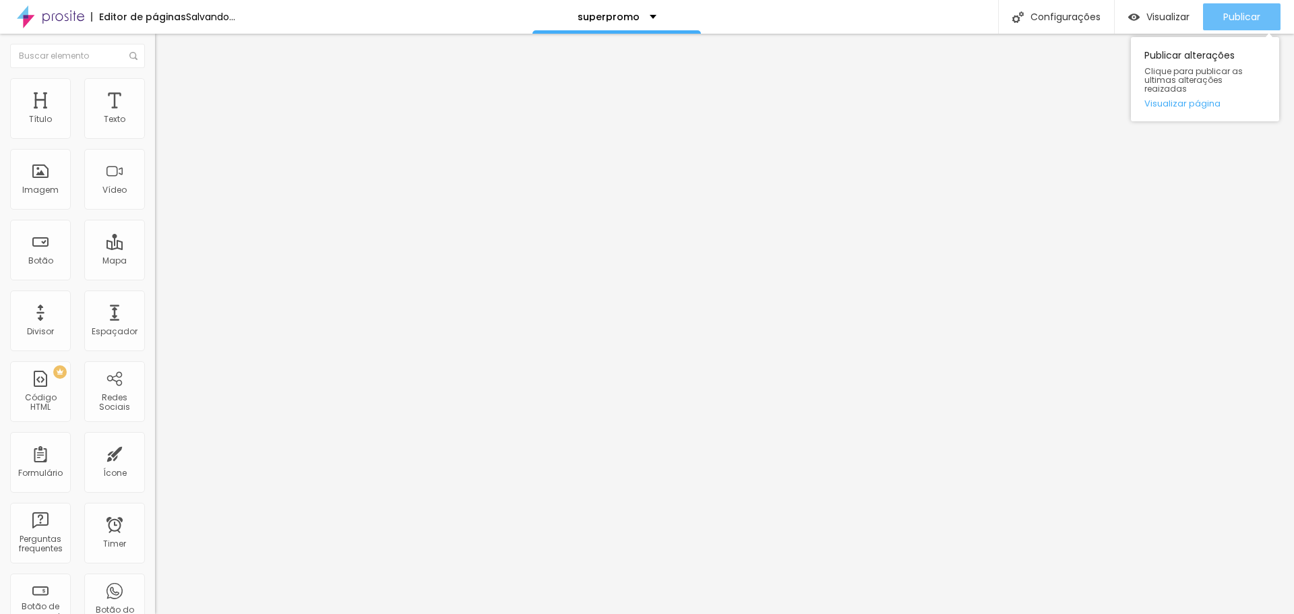
click at [1245, 20] on span "Publicar" at bounding box center [1241, 16] width 37 height 11
click at [1237, 26] on div "Publicar" at bounding box center [1241, 16] width 37 height 27
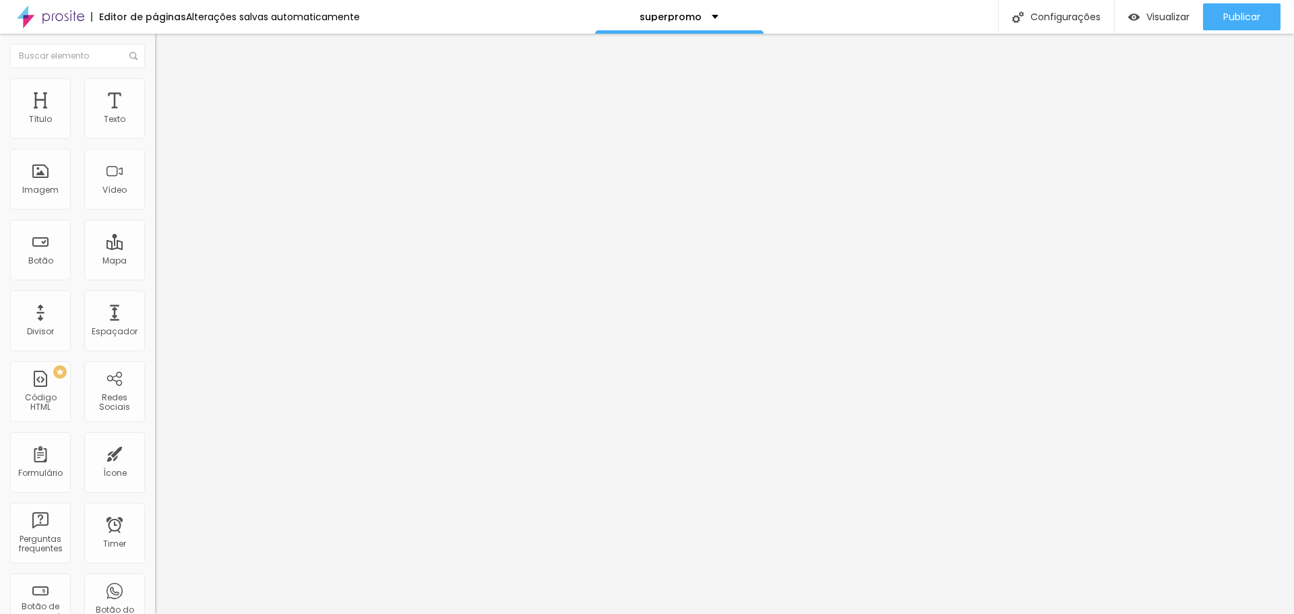
click at [155, 133] on div "Modo Completo Encaixotado Completo" at bounding box center [232, 123] width 155 height 37
click at [155, 123] on span "Completo" at bounding box center [175, 116] width 41 height 11
click at [155, 131] on span "Encaixotado" at bounding box center [181, 124] width 53 height 11
click at [155, 143] on span "Completo" at bounding box center [175, 137] width 41 height 11
click at [155, 131] on span "Encaixotado" at bounding box center [181, 124] width 53 height 11
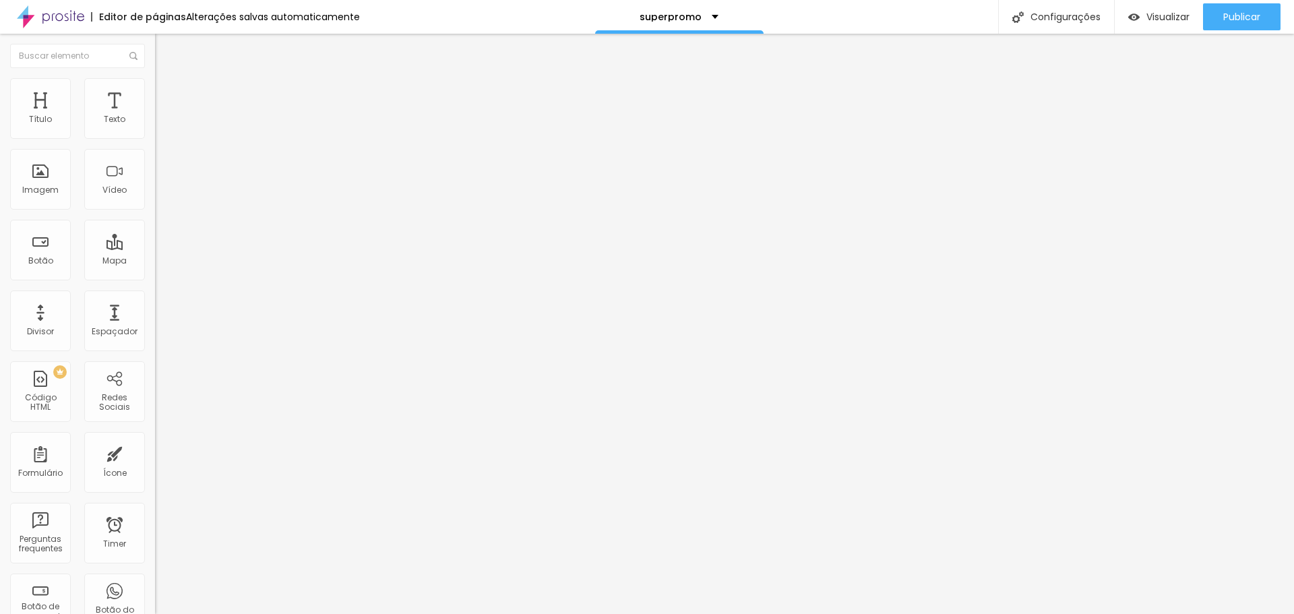
click at [155, 143] on span "Completo" at bounding box center [175, 137] width 41 height 11
click at [155, 131] on span "Encaixotado" at bounding box center [181, 124] width 53 height 11
click at [1252, 13] on span "Publicar" at bounding box center [1241, 16] width 37 height 11
click at [1250, 18] on span "Publicar" at bounding box center [1241, 16] width 37 height 11
click at [1218, 13] on button "Publicar" at bounding box center [1241, 16] width 77 height 27
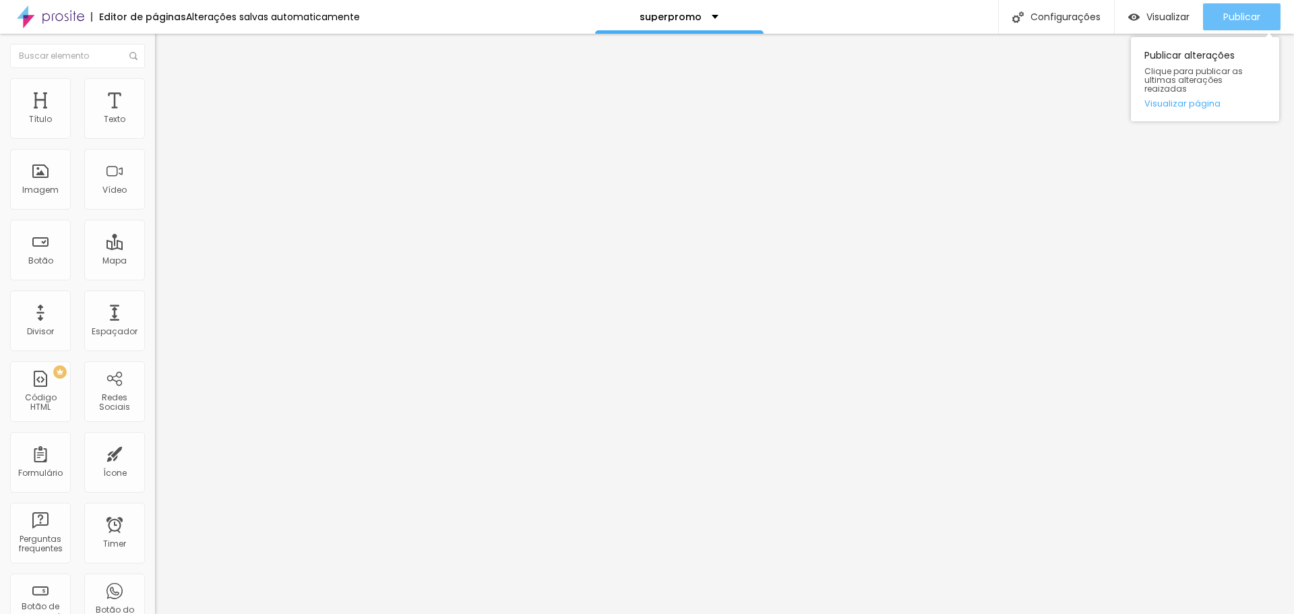
click at [1260, 19] on button "Publicar" at bounding box center [1241, 16] width 77 height 27
click at [1232, 24] on div "Publicar" at bounding box center [1241, 16] width 37 height 27
click at [1230, 11] on span "Publicar" at bounding box center [1241, 16] width 37 height 11
click at [1217, 18] on button "Publicar" at bounding box center [1241, 16] width 77 height 27
click at [1228, 18] on span "Publicar" at bounding box center [1241, 16] width 37 height 11
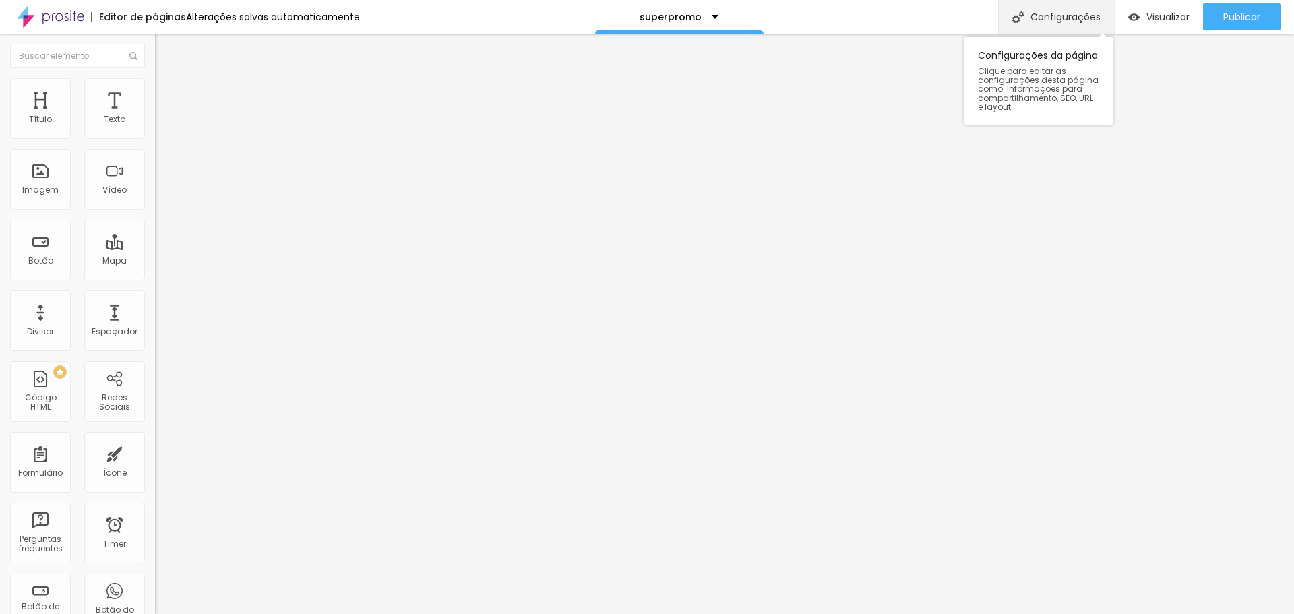
click at [1063, 26] on div "Configurações" at bounding box center [1056, 17] width 116 height 34
click at [296, 17] on div "Alterações salvas automaticamente" at bounding box center [273, 16] width 174 height 9
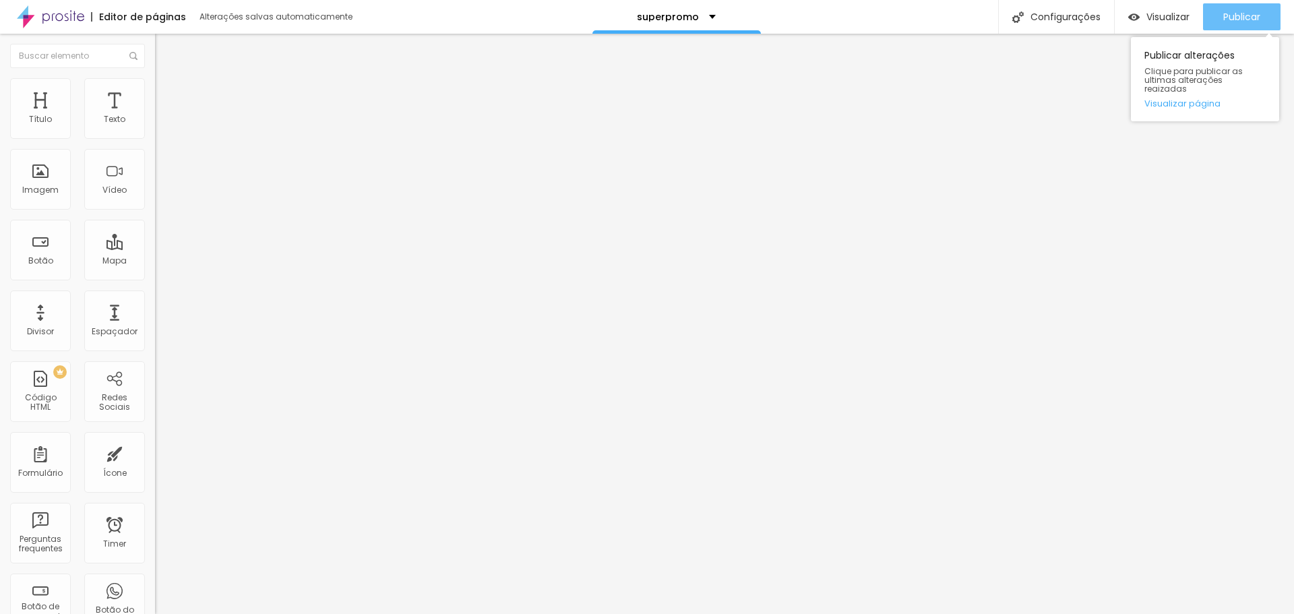
click at [1230, 17] on span "Publicar" at bounding box center [1241, 16] width 37 height 11
click at [282, 20] on div "Alterações salvas automaticamente" at bounding box center [276, 17] width 155 height 8
click at [248, 20] on div "Alterações salvas automaticamente" at bounding box center [273, 16] width 174 height 9
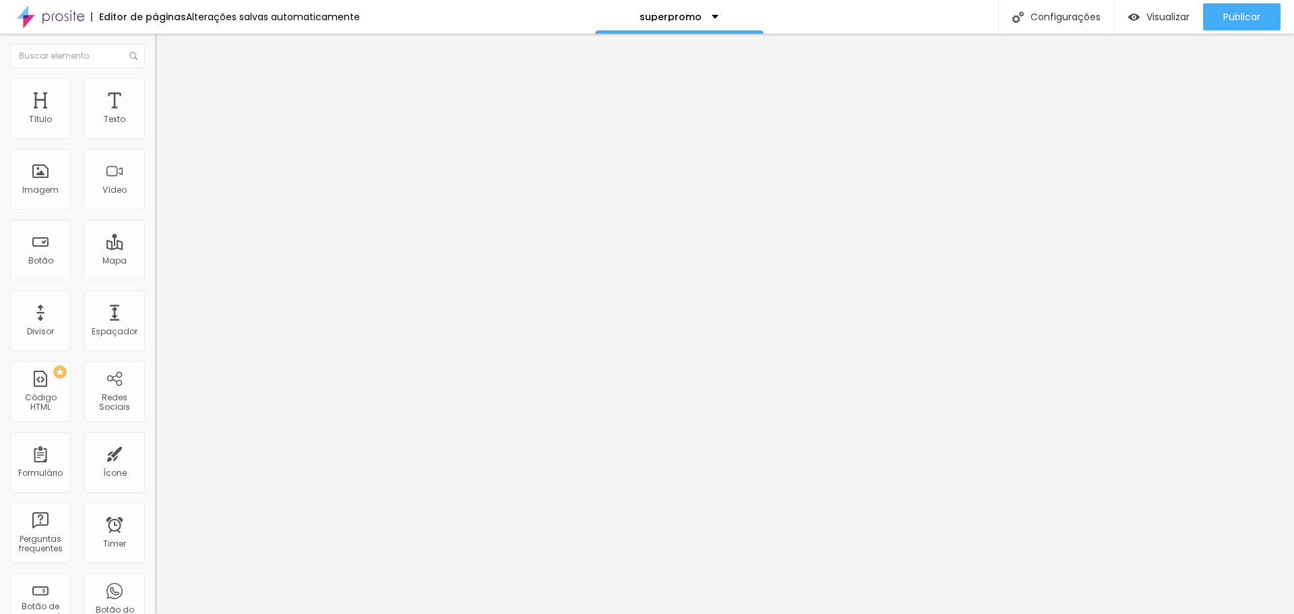
click at [1237, 9] on div "Publicar" at bounding box center [1241, 16] width 37 height 27
click at [1227, 3] on div "Publicar Publicar alterações Clique para publicar as ultimas alterações reaizad…" at bounding box center [1241, 17] width 77 height 34
click at [1226, 13] on span "Publicar" at bounding box center [1241, 16] width 37 height 11
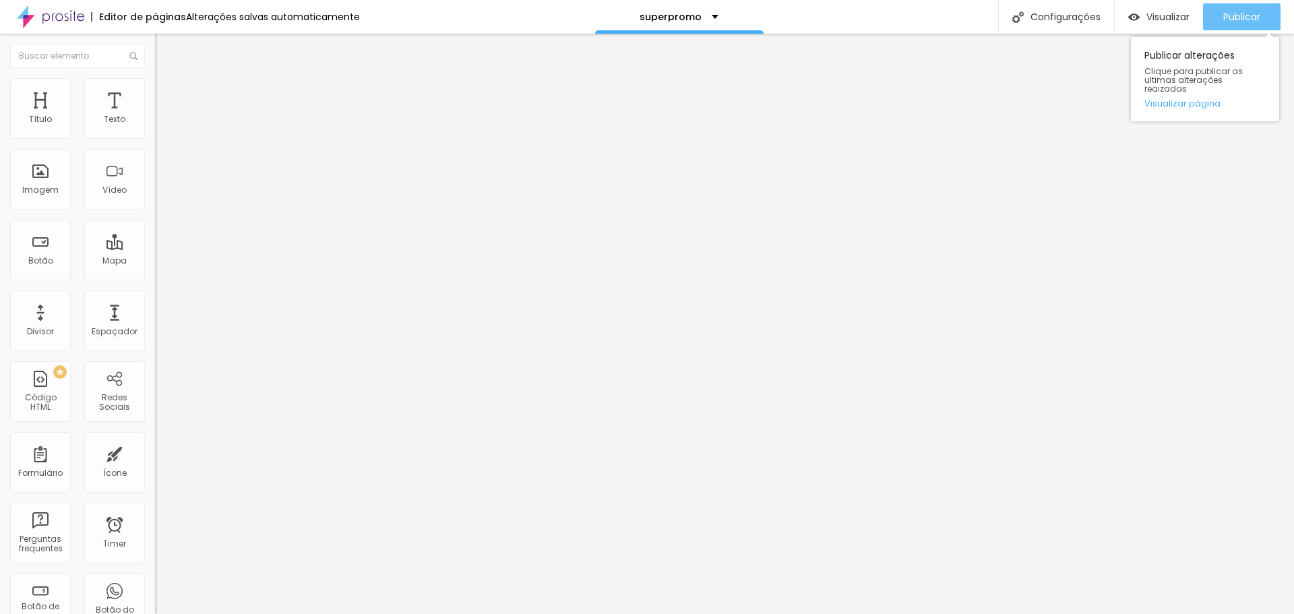
click at [1229, 18] on span "Publicar" at bounding box center [1241, 16] width 37 height 11
click at [167, 79] on span "Estilo" at bounding box center [177, 73] width 21 height 11
click at [155, 174] on button "button" at bounding box center [164, 167] width 19 height 14
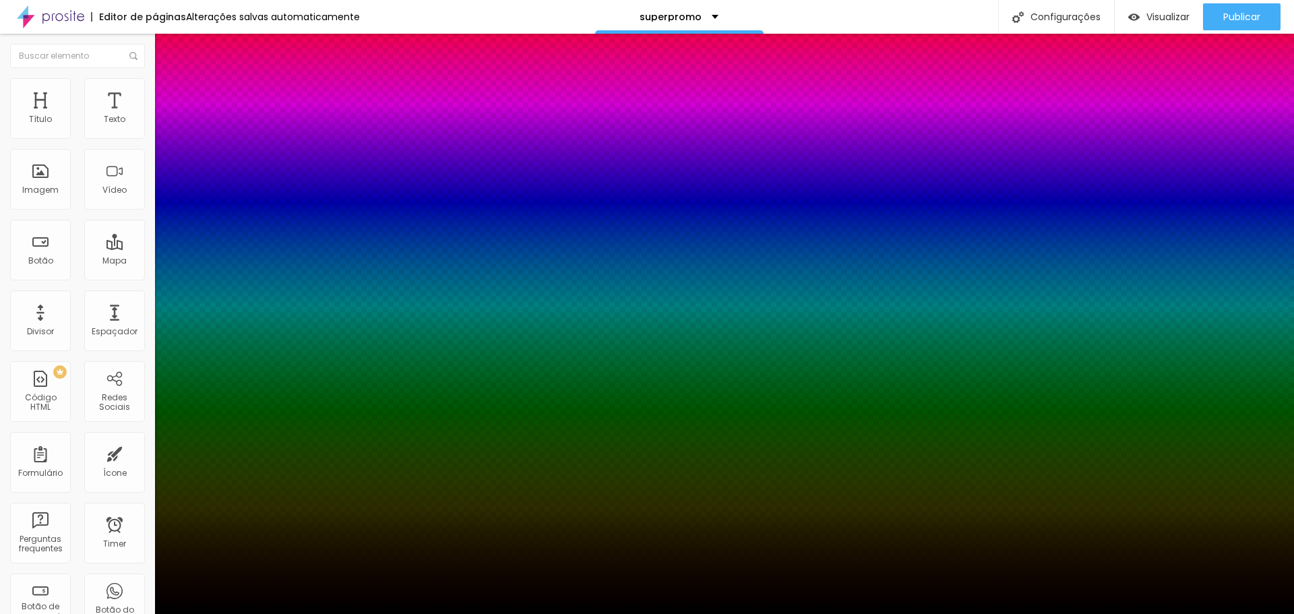
drag, startPoint x: 234, startPoint y: 202, endPoint x: 249, endPoint y: 202, distance: 14.8
click at [249, 613] on div at bounding box center [647, 622] width 1294 height 0
click at [296, 613] on div at bounding box center [647, 614] width 1294 height 0
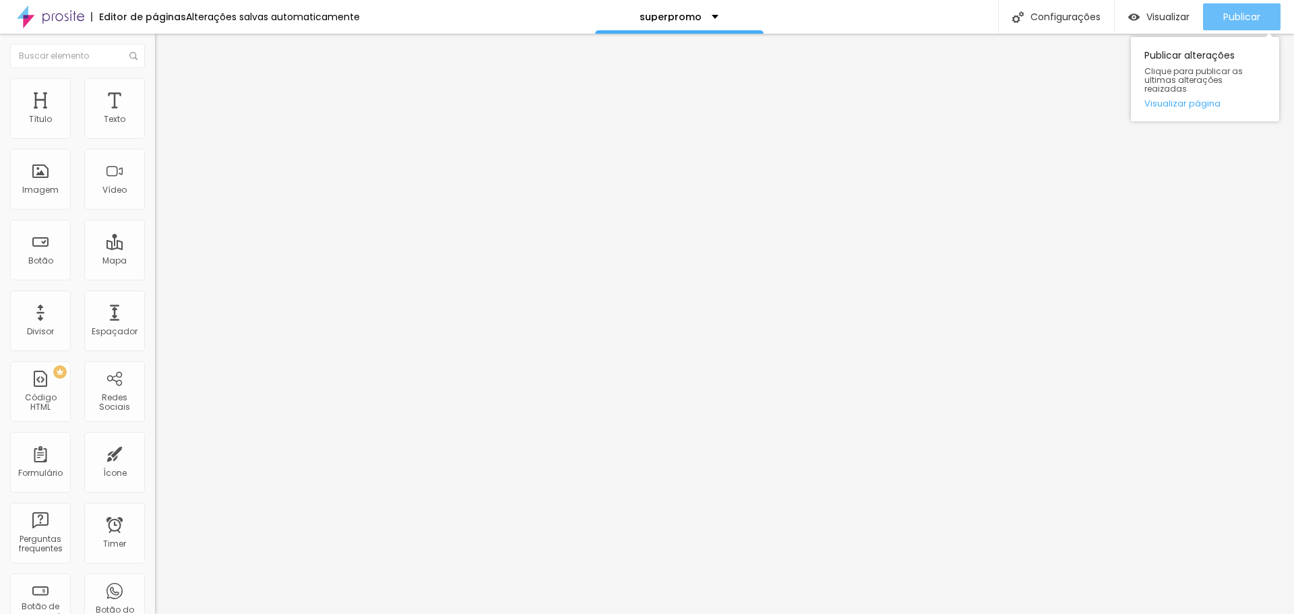
click at [1250, 22] on span "Publicar" at bounding box center [1241, 16] width 37 height 11
click at [160, 125] on icon "button" at bounding box center [164, 121] width 8 height 8
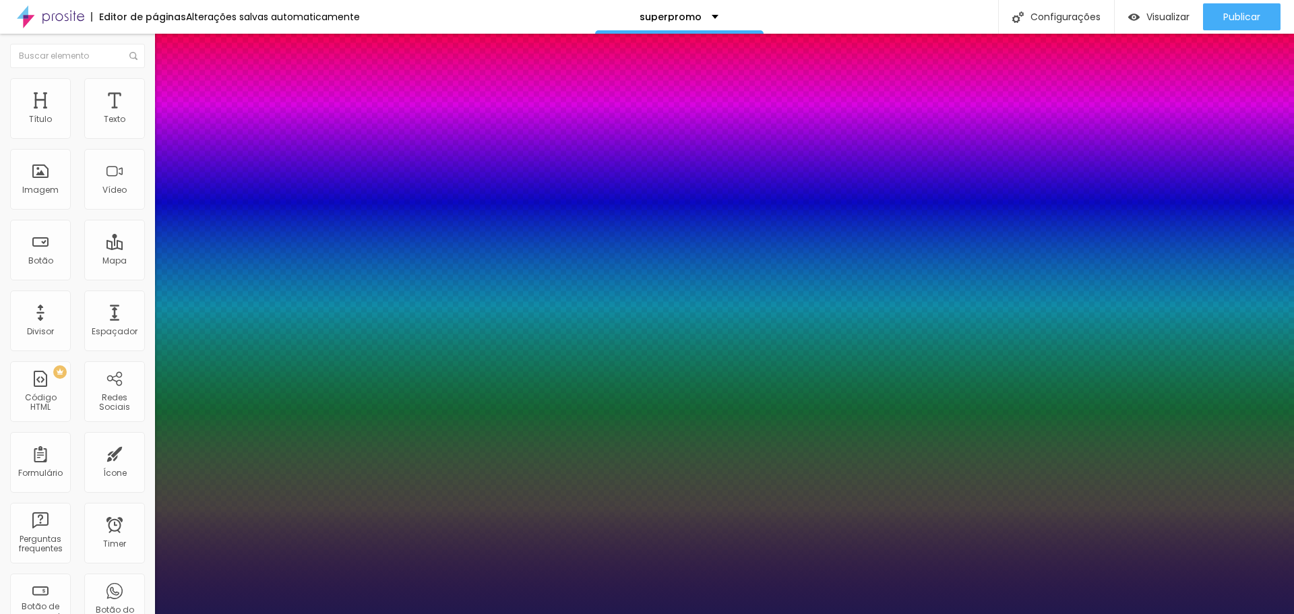
type input "1"
select select "Actor-Regular"
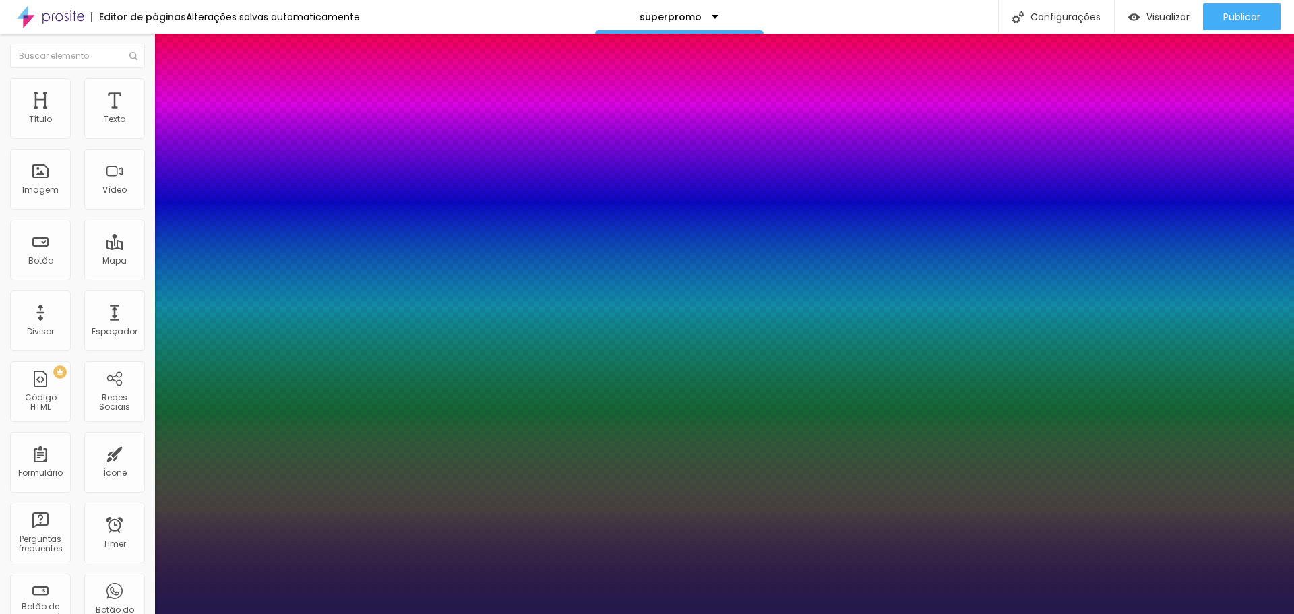
type input "1"
select select "Alegreya"
type input "1"
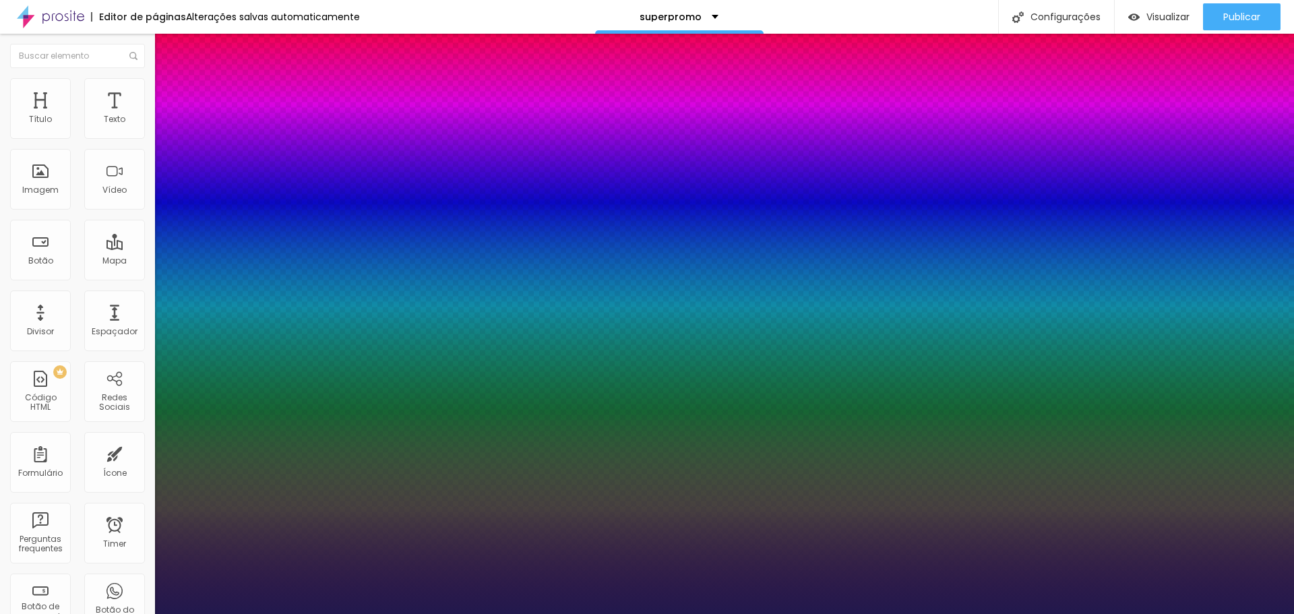
select select "AlegreyaBlack"
type input "1"
select select "Alice"
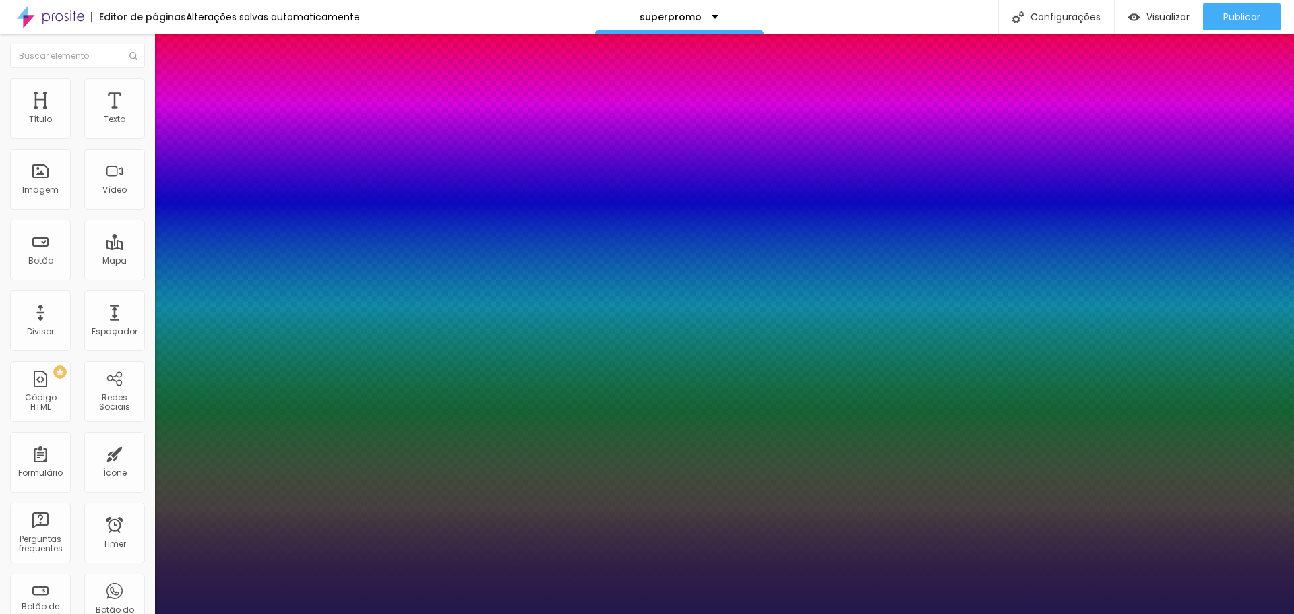
type input "1"
select select "Allan-Bold"
type input "1"
select select "Allan-Regular"
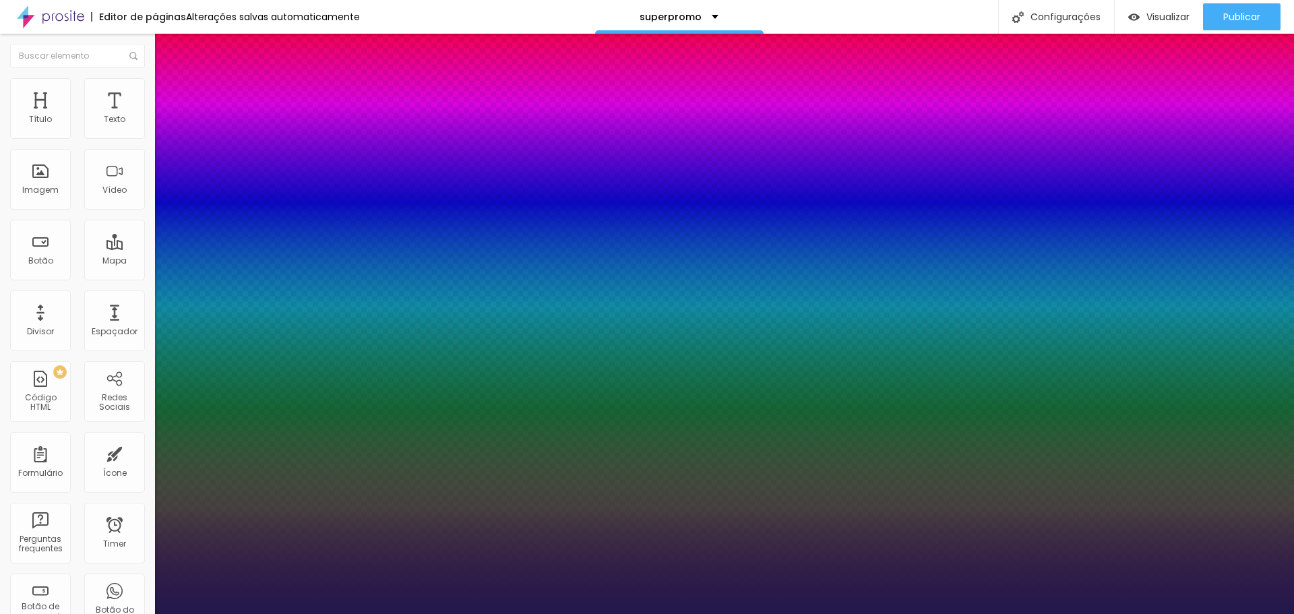
type input "1"
select select "Amaranth"
type input "1"
select select "AmaticaSC"
type input "1"
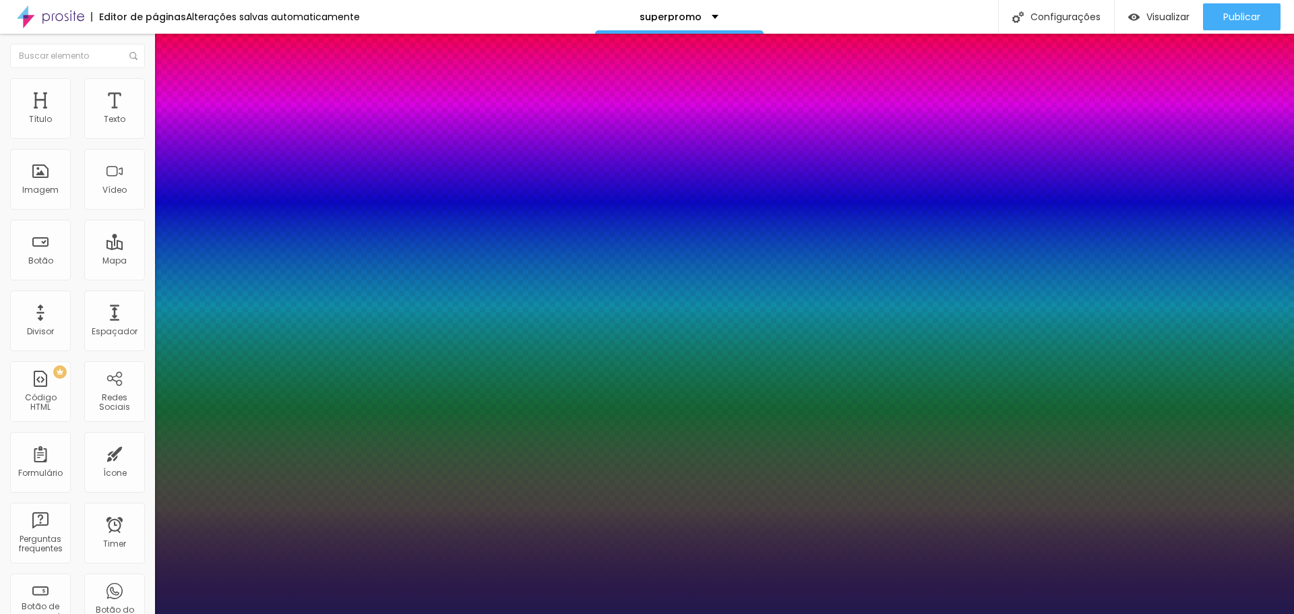
select select "AmaticSC"
type input "1"
select select "Amita-Bold"
type input "1"
select select "Amita-Regular"
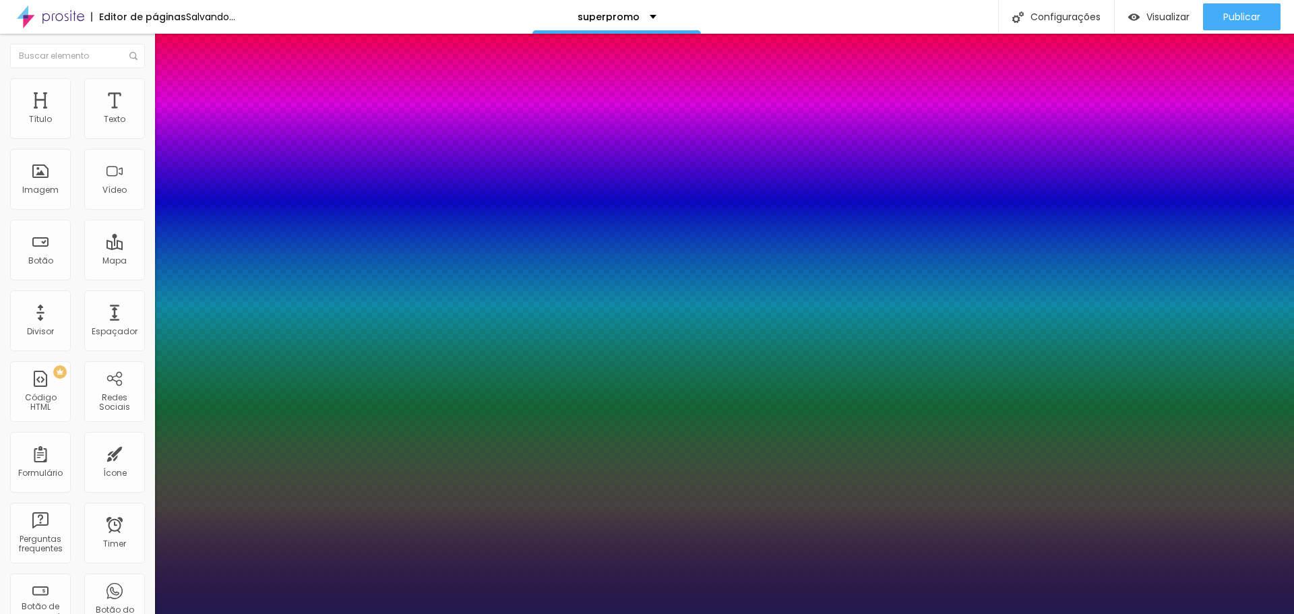
type input "1"
select select "Anaheim"
type input "1"
click at [238, 613] on div at bounding box center [647, 614] width 1294 height 0
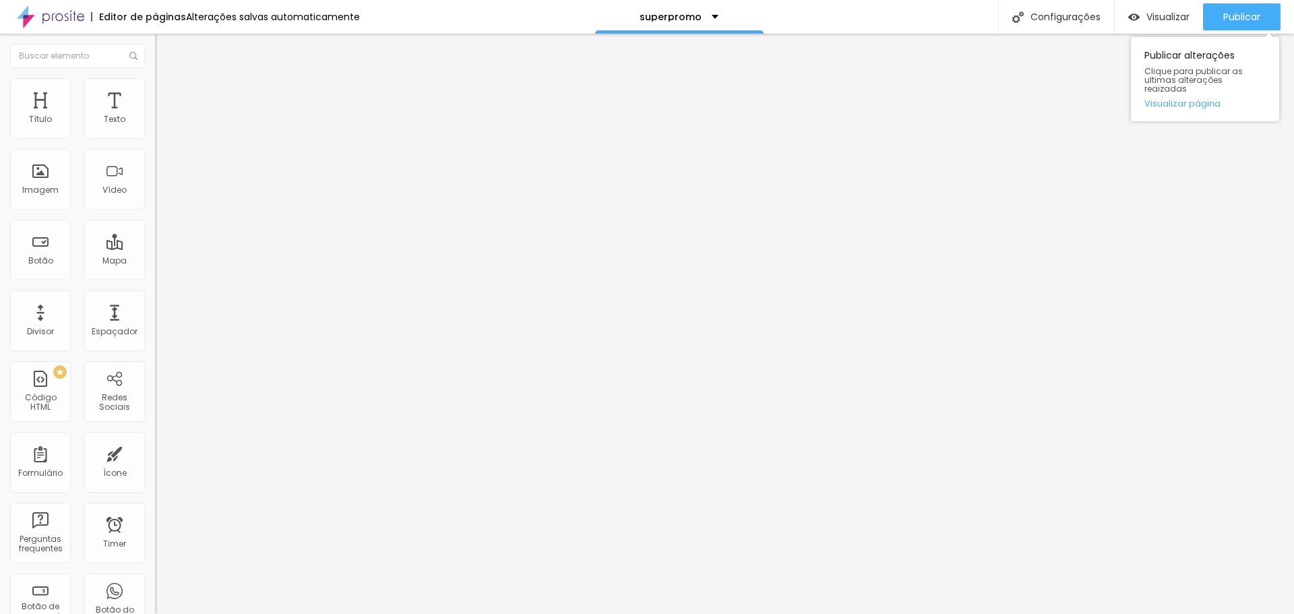
click at [1258, 32] on div "Publicar alterações Clique para publicar as ultimas alterações reaizadas Visual…" at bounding box center [1204, 75] width 148 height 91
click at [1258, 22] on span "Publicar" at bounding box center [1241, 16] width 37 height 11
click at [155, 129] on button "button" at bounding box center [164, 122] width 19 height 14
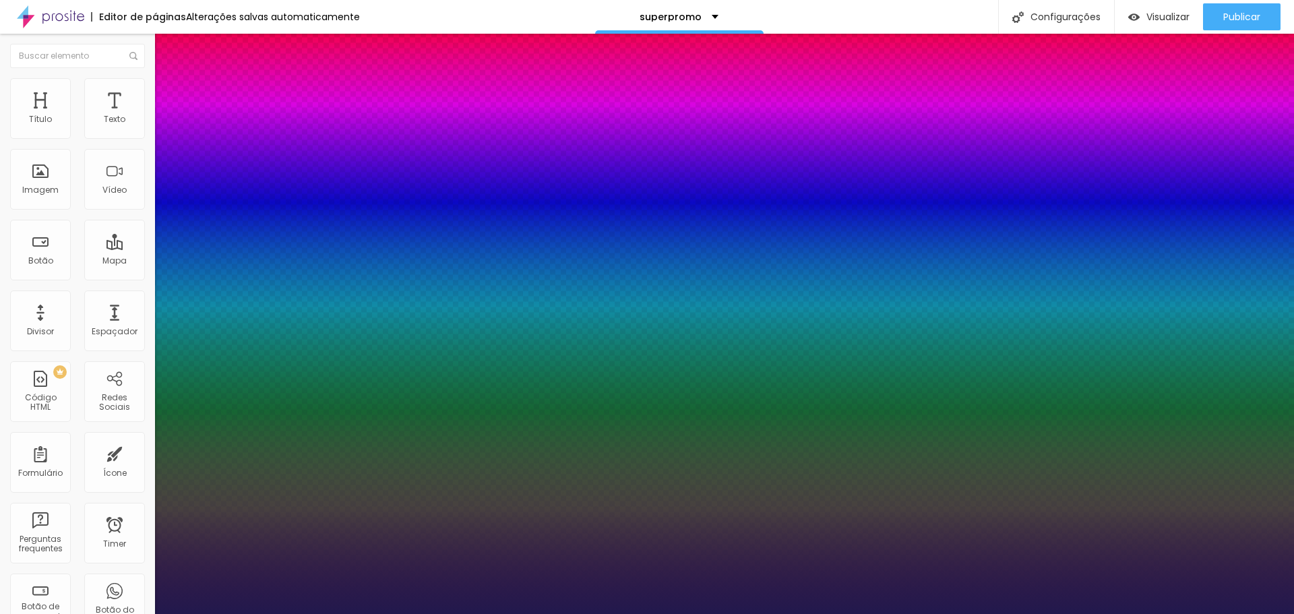
type input "1"
type input "22"
type input "1"
type input "23"
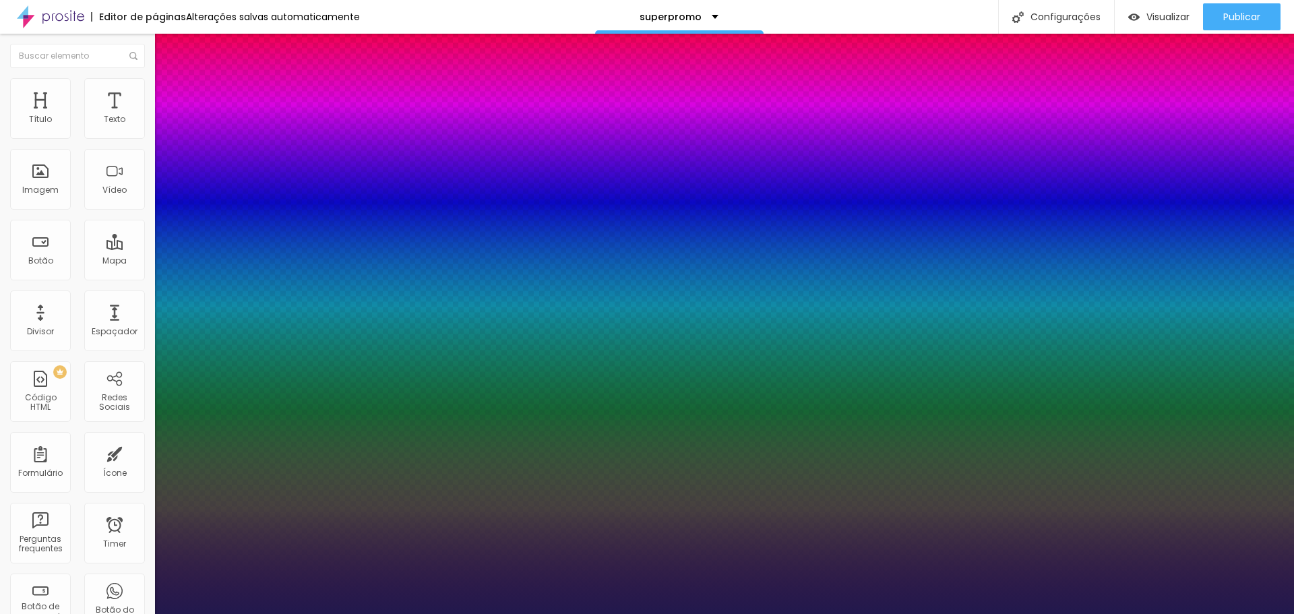
type input "23"
type input "1"
type input "24"
type input "1"
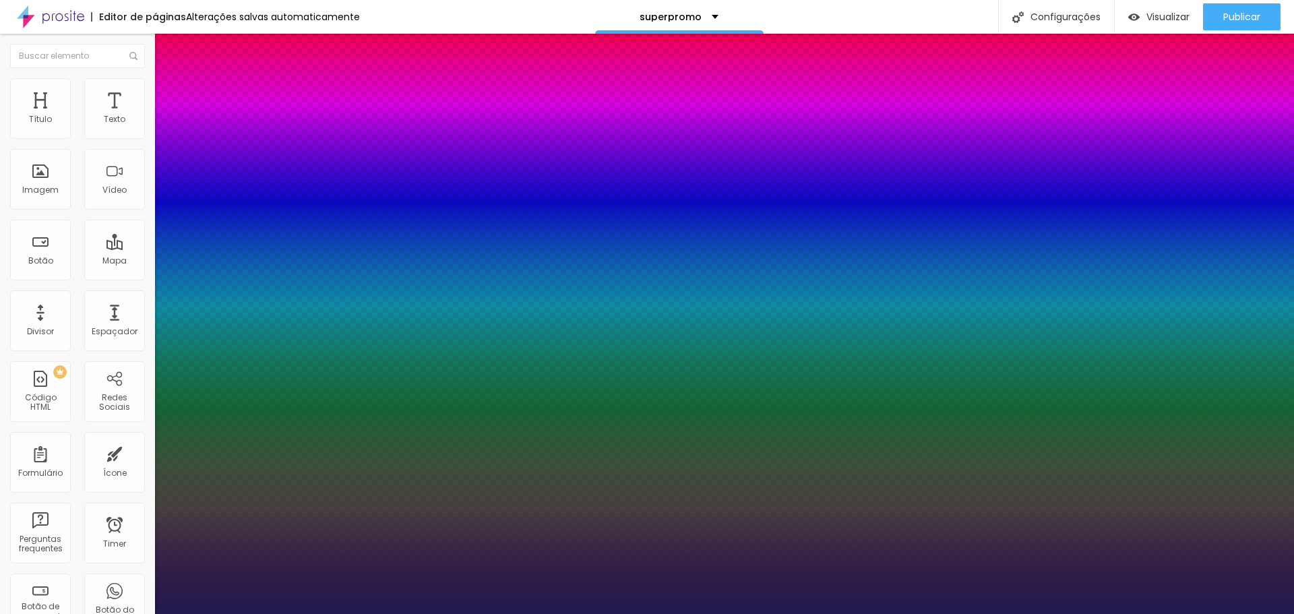
type input "25"
type input "1"
type input "25"
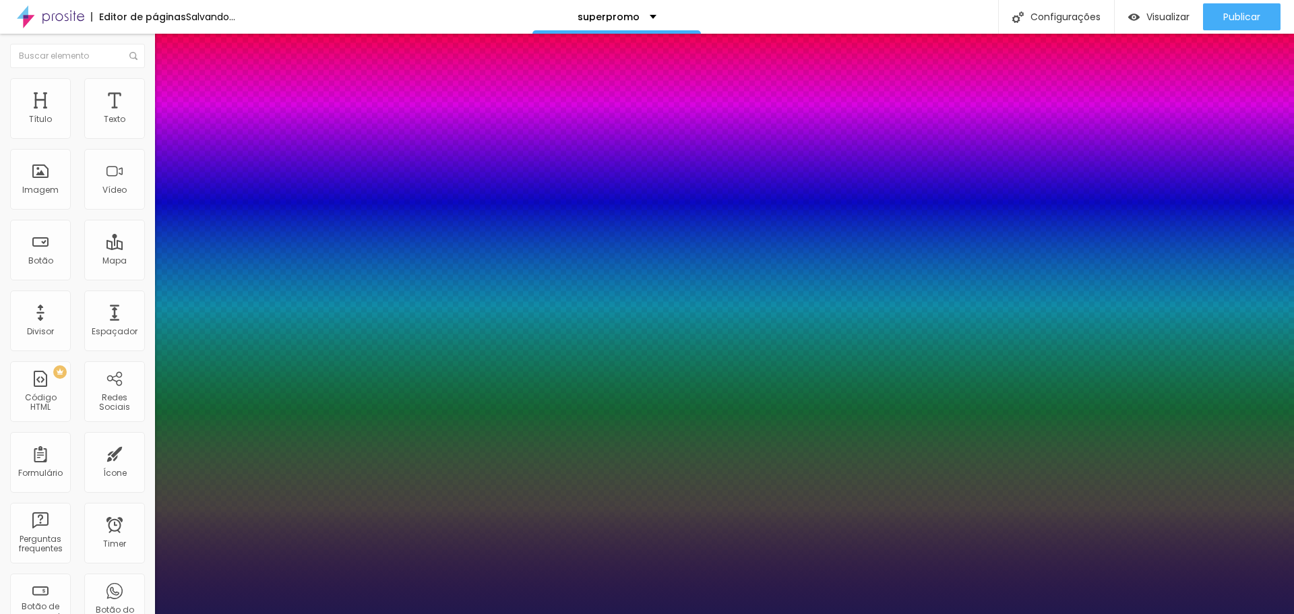
type input "1"
click at [1168, 613] on div at bounding box center [647, 614] width 1294 height 0
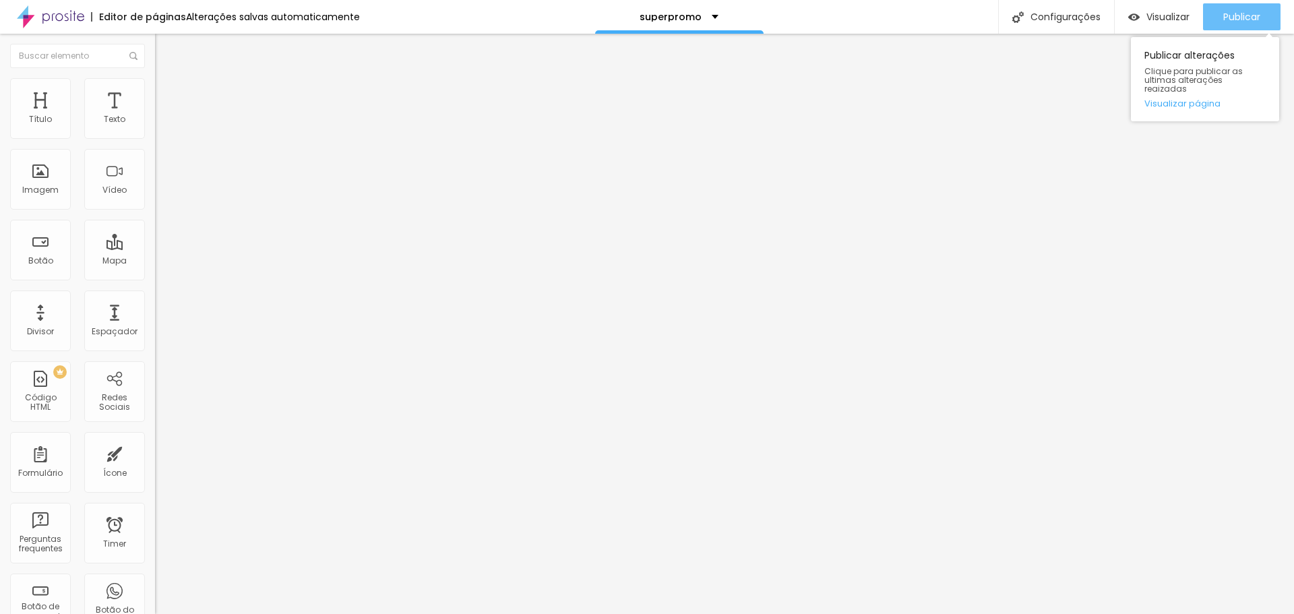
click at [1250, 20] on span "Publicar" at bounding box center [1241, 16] width 37 height 11
click at [1230, 11] on span "Publicar" at bounding box center [1241, 16] width 37 height 11
click at [160, 195] on icon "button" at bounding box center [164, 191] width 8 height 8
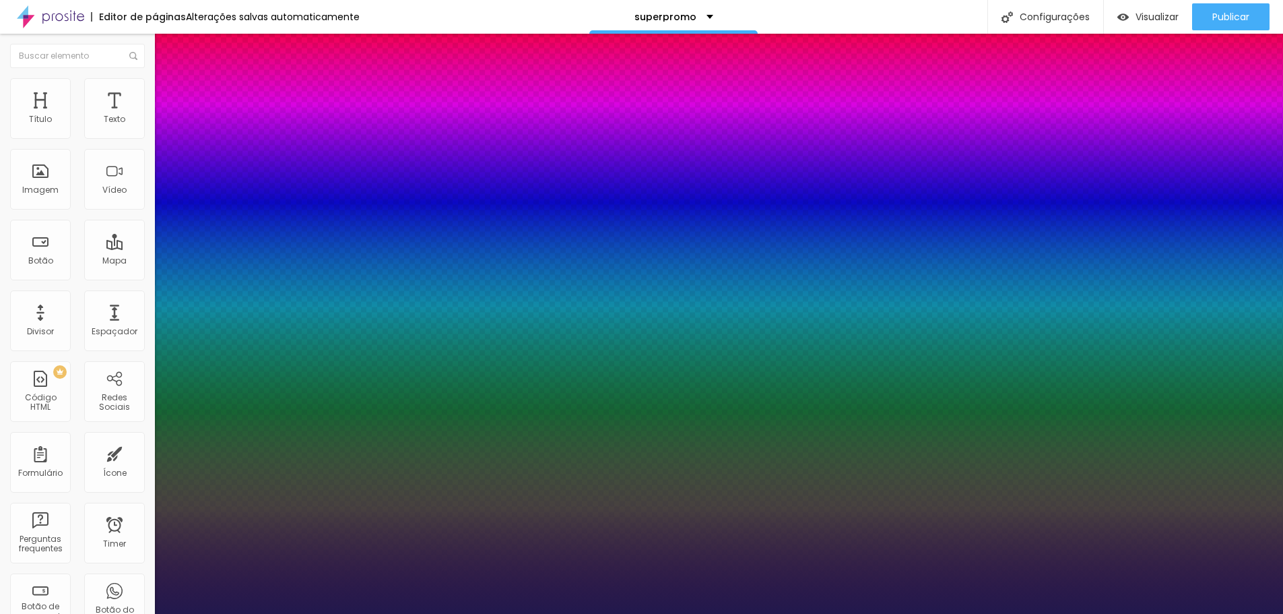
type input "1"
type input "25"
type input "1"
type input "26"
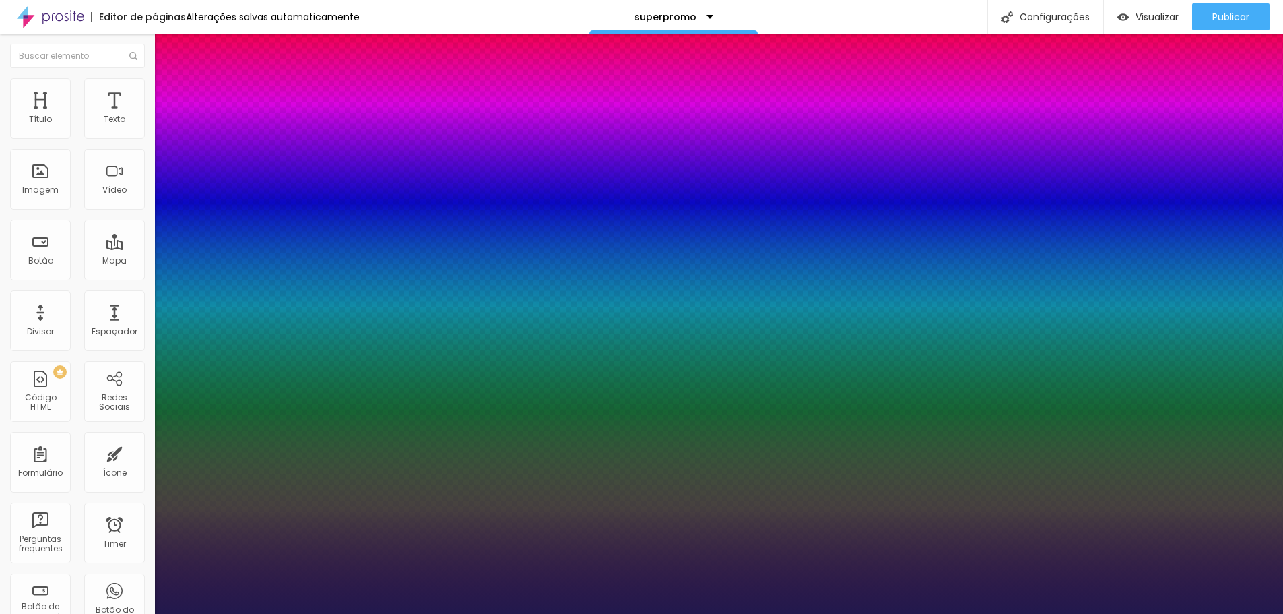
type input "26"
type input "1"
type input "27"
type input "1"
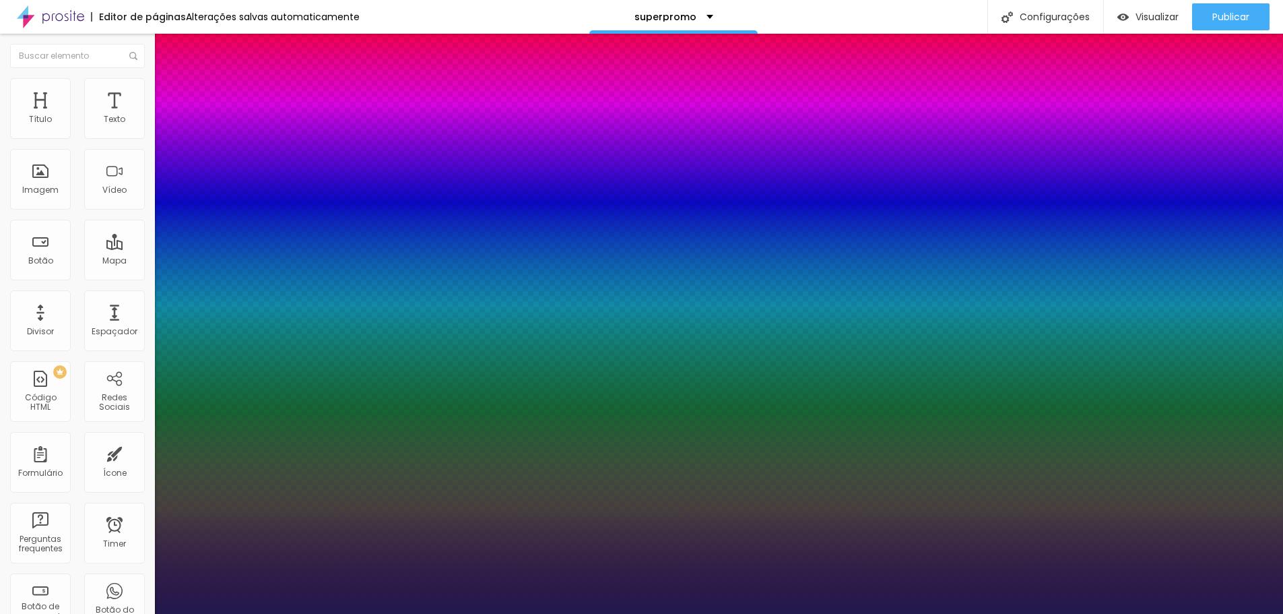
type input "28"
type input "1"
type input "29"
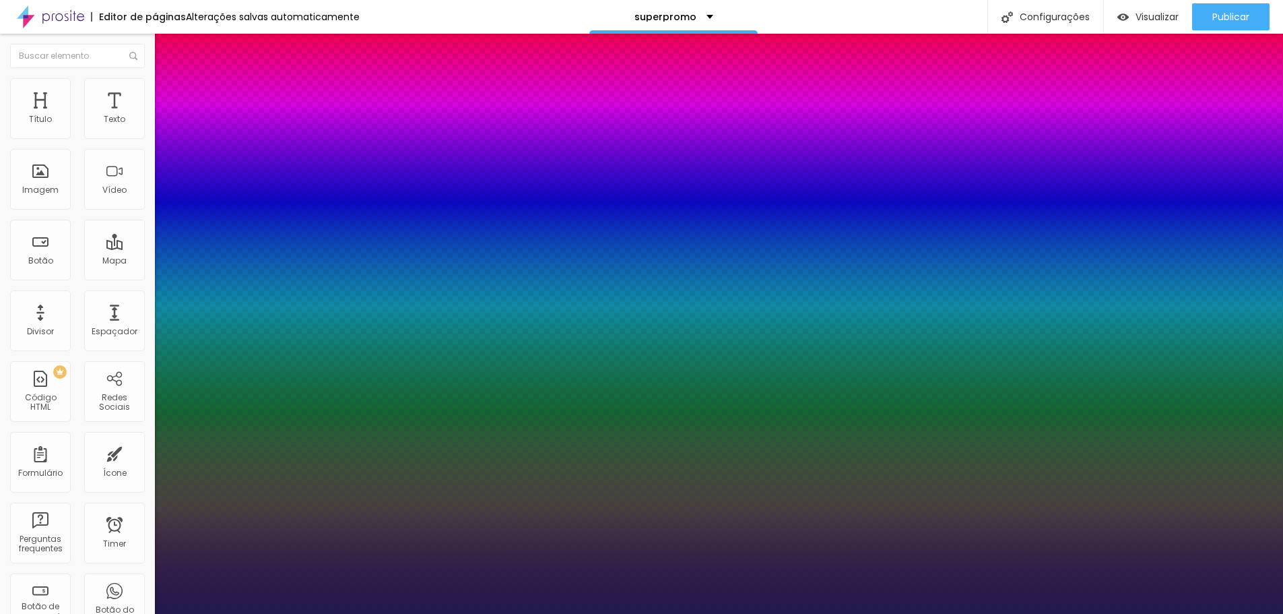
type input "1"
type input "28"
type input "1"
type input "27"
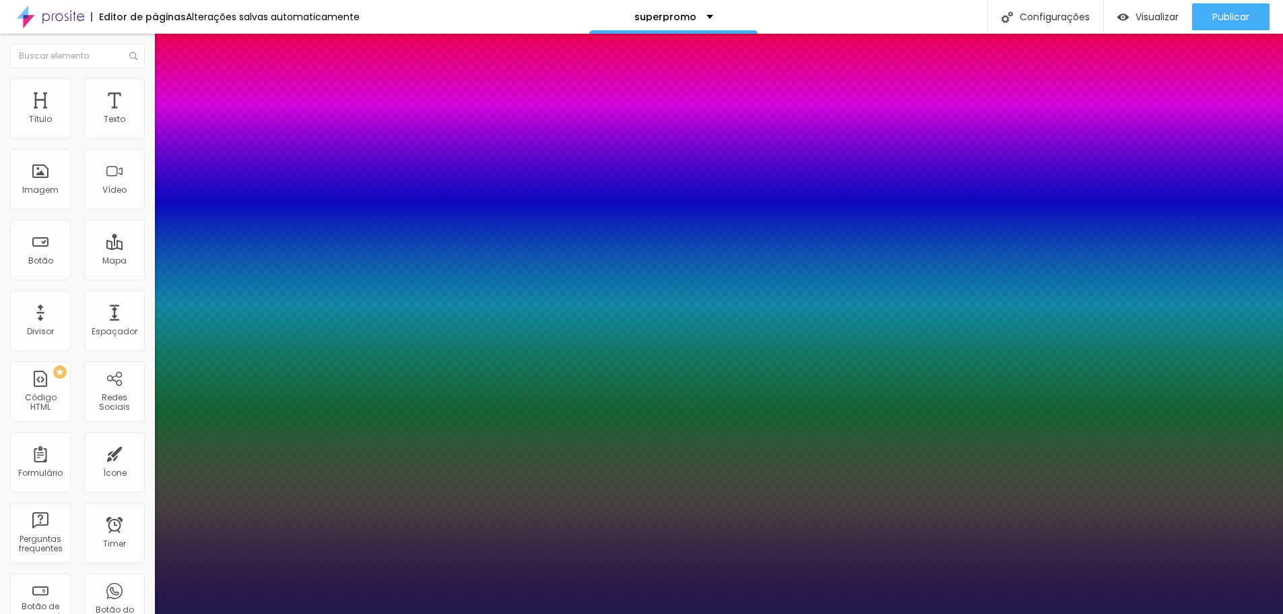
type input "27"
type input "1"
type input "27"
type input "1"
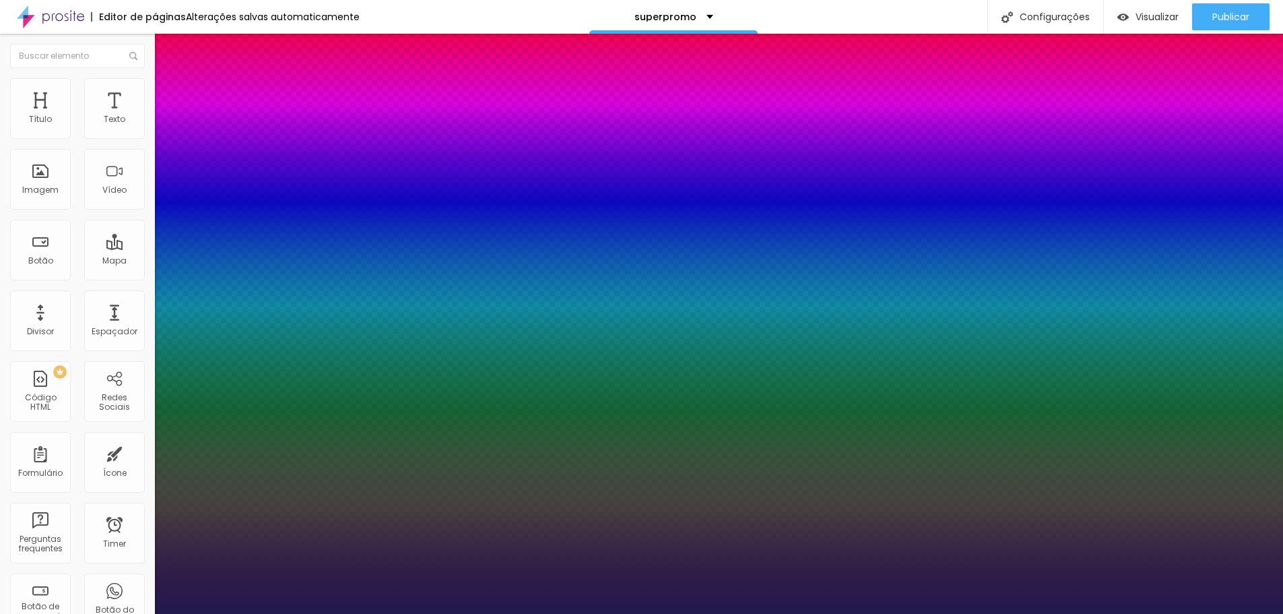
click at [1063, 613] on div at bounding box center [641, 614] width 1283 height 0
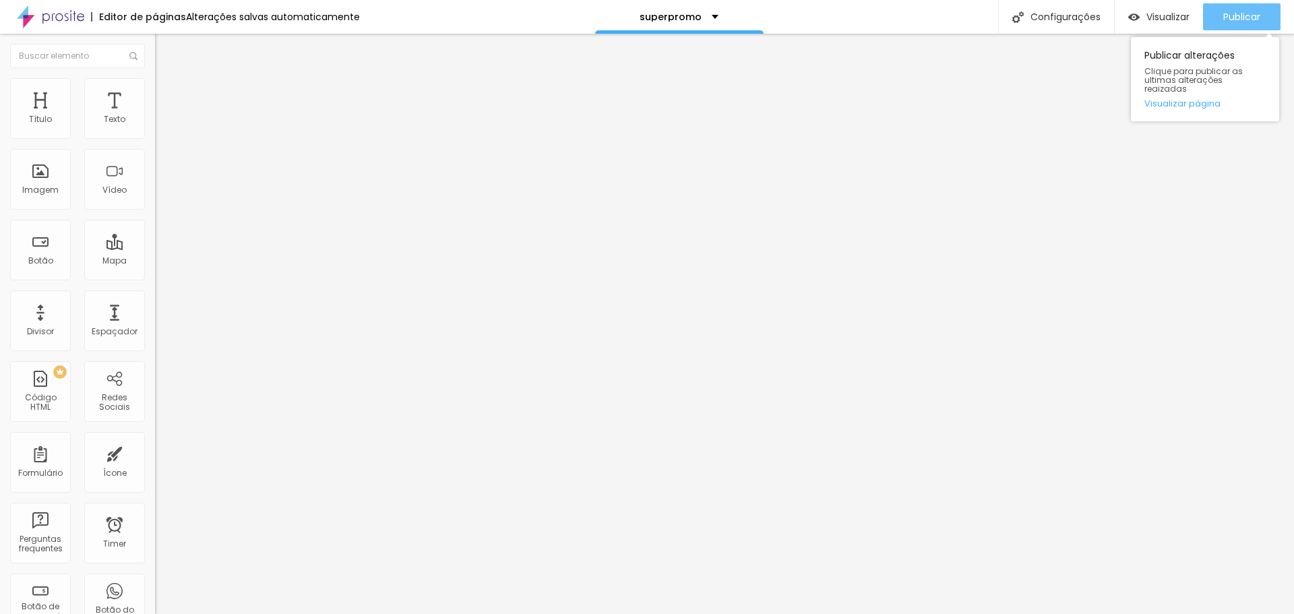
click at [1232, 18] on span "Publicar" at bounding box center [1241, 16] width 37 height 11
click at [1236, 12] on span "Publicar" at bounding box center [1241, 16] width 37 height 11
click at [167, 90] on span "Estilo" at bounding box center [177, 87] width 21 height 11
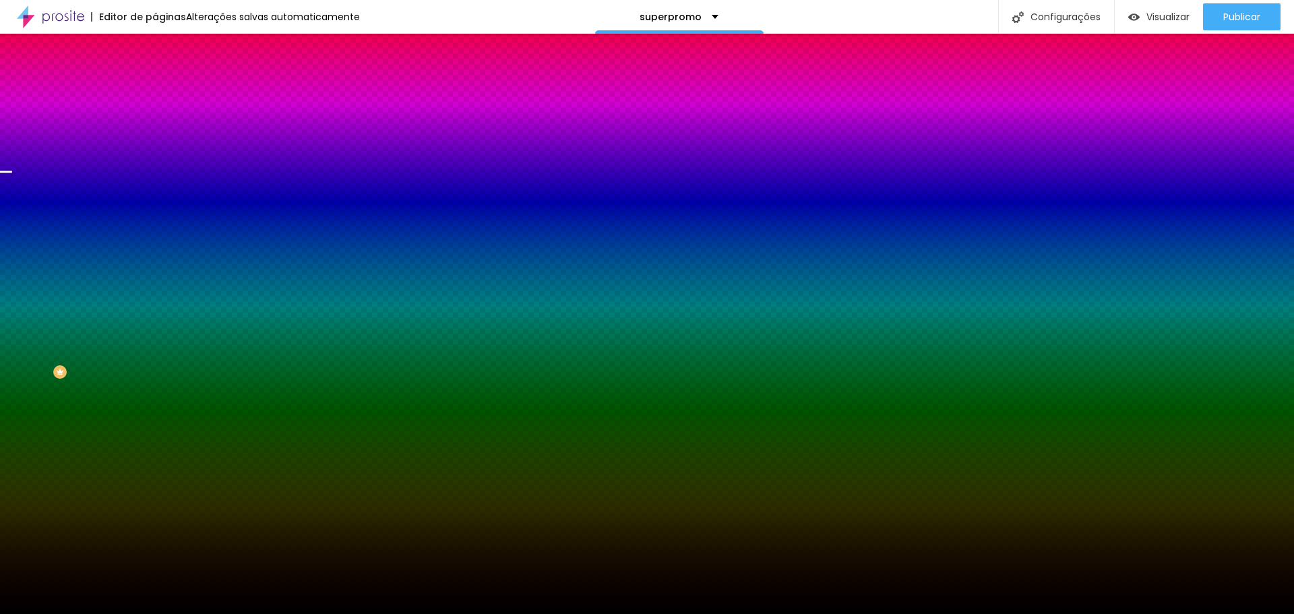
click at [155, 124] on span "Trocar imagem" at bounding box center [191, 118] width 73 height 11
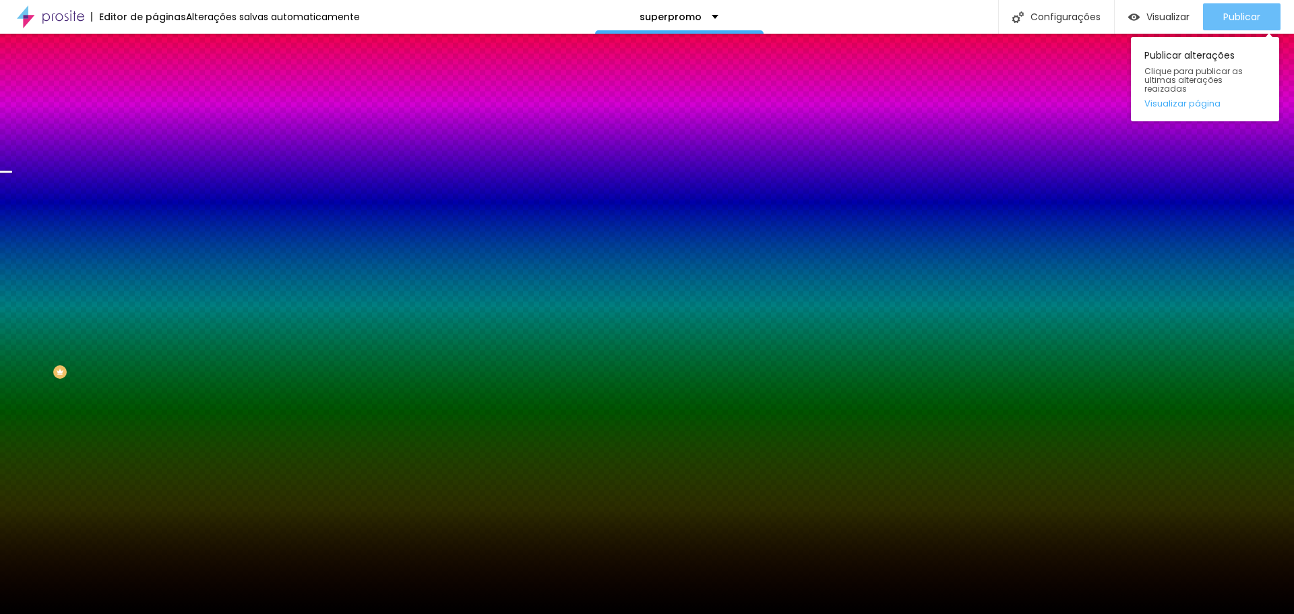
click at [1232, 18] on span "Publicar" at bounding box center [1241, 16] width 37 height 11
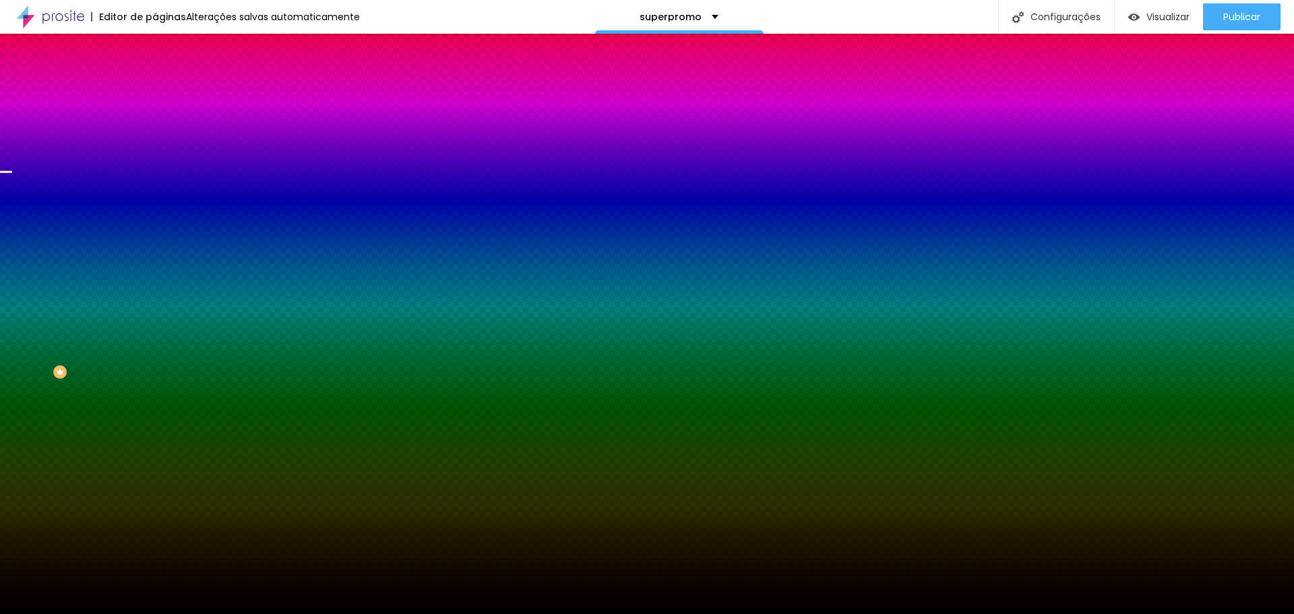
click at [155, 124] on span "Trocar imagem" at bounding box center [191, 118] width 73 height 11
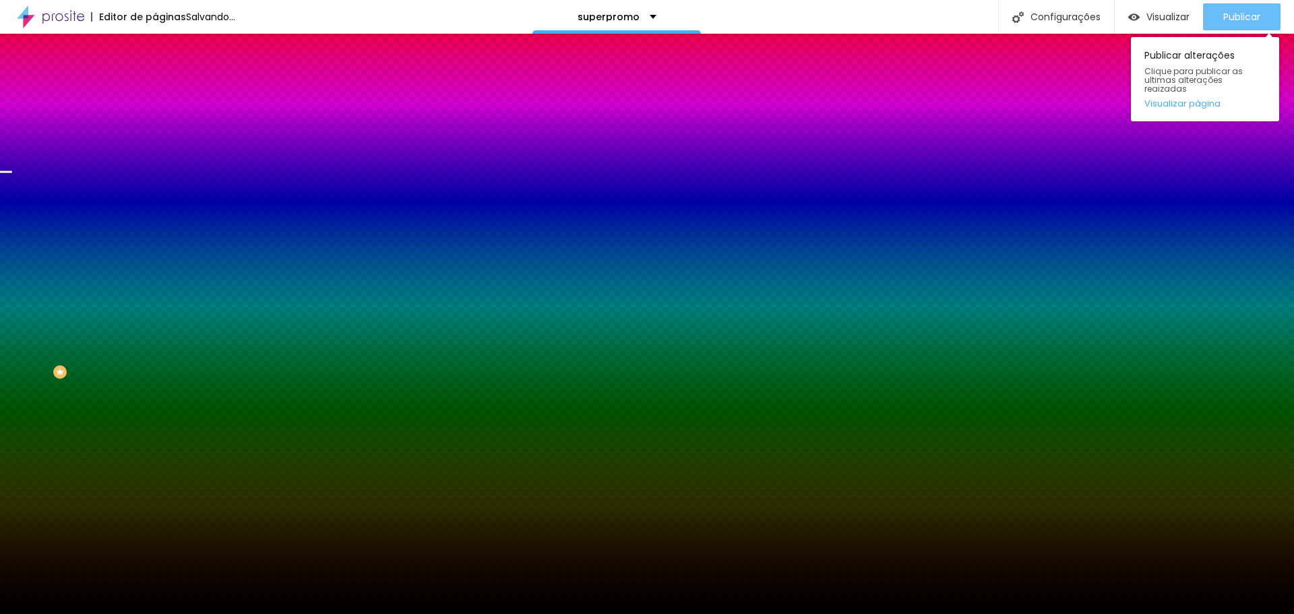
click at [1244, 18] on span "Publicar" at bounding box center [1241, 16] width 37 height 11
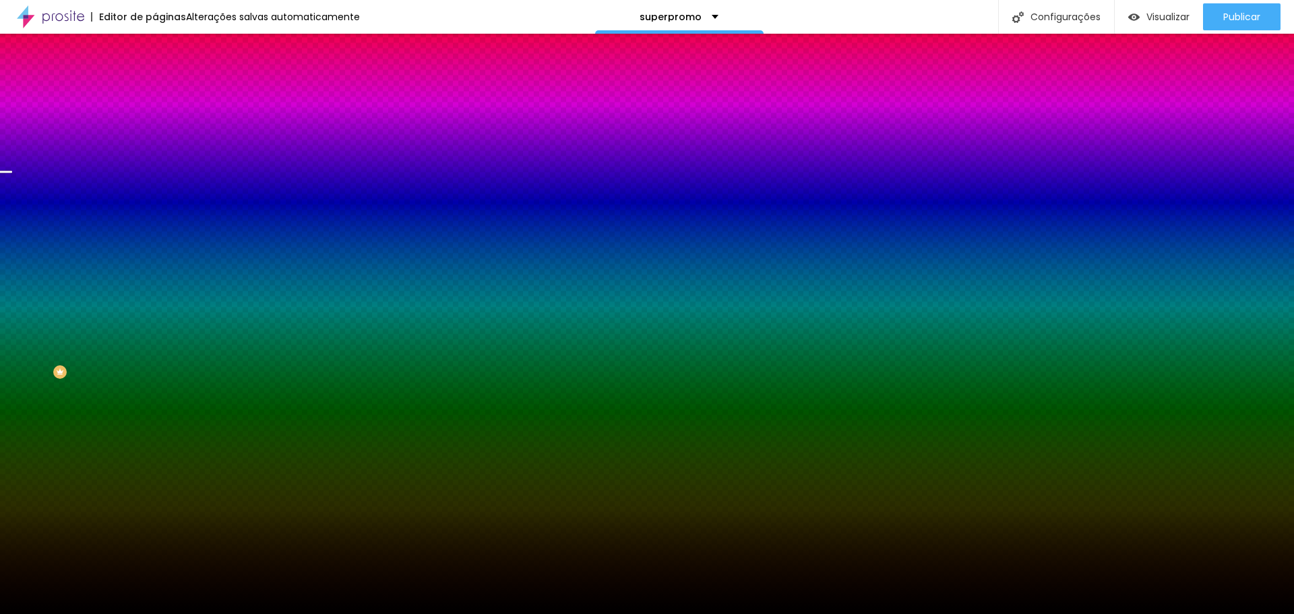
click at [155, 124] on span "Trocar imagem" at bounding box center [191, 118] width 73 height 11
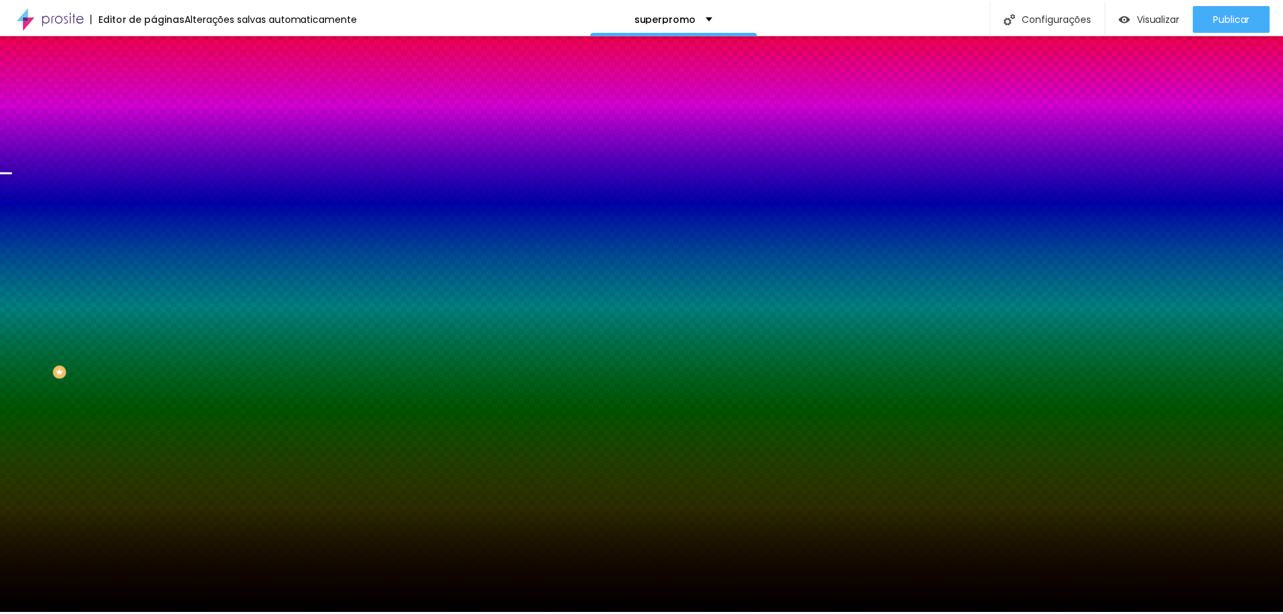
scroll to position [202, 0]
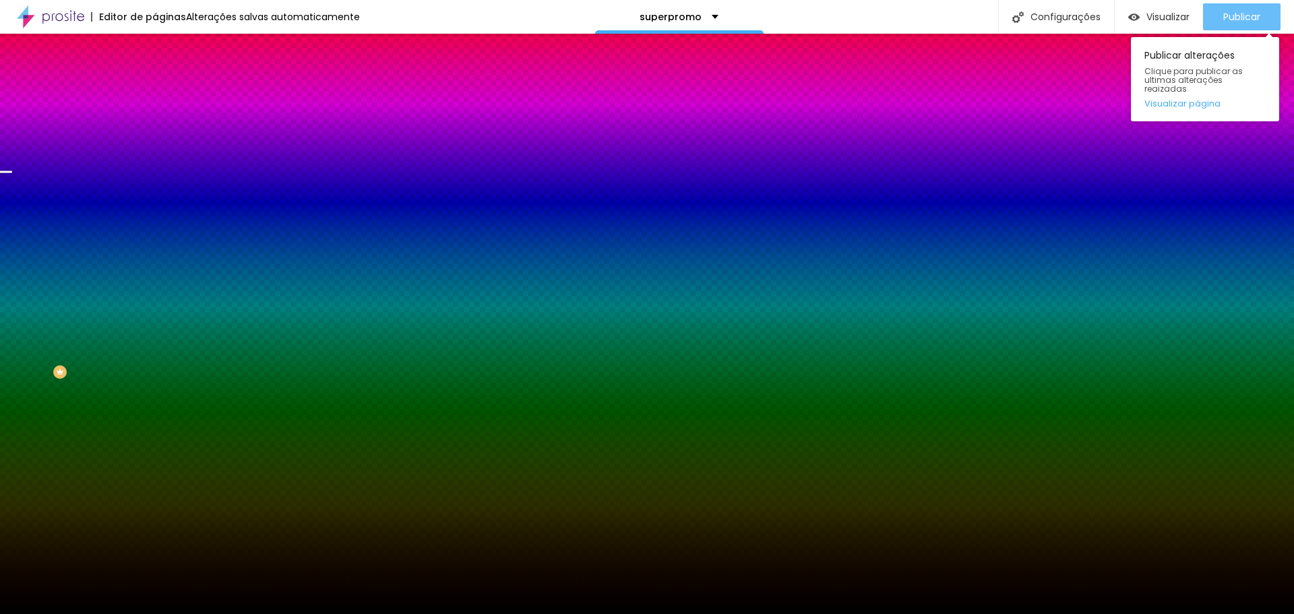
click at [1248, 23] on div "Publicar" at bounding box center [1241, 16] width 37 height 27
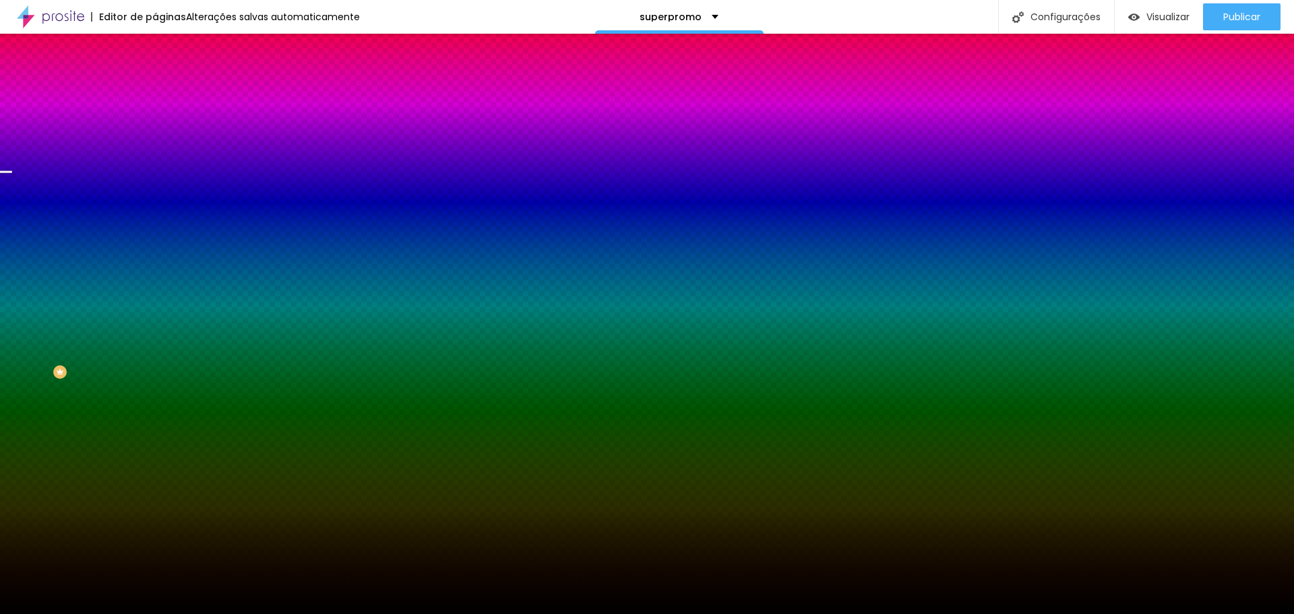
click at [155, 131] on div "Efeito da Imagem" at bounding box center [232, 127] width 155 height 8
click at [167, 79] on span "Conteúdo" at bounding box center [188, 73] width 42 height 11
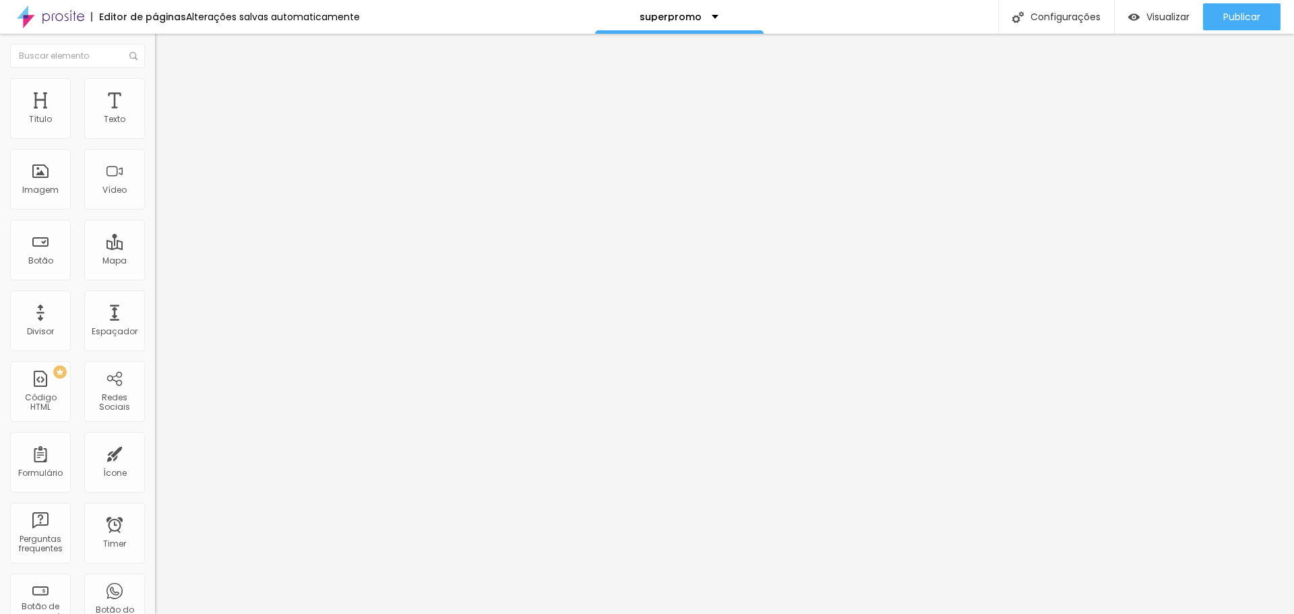
click at [155, 92] on li "Avançado" at bounding box center [232, 98] width 155 height 13
click at [155, 77] on img at bounding box center [161, 71] width 12 height 12
click at [155, 92] on li "Avançado" at bounding box center [232, 98] width 155 height 13
click at [167, 92] on span "Estilo" at bounding box center [177, 87] width 21 height 11
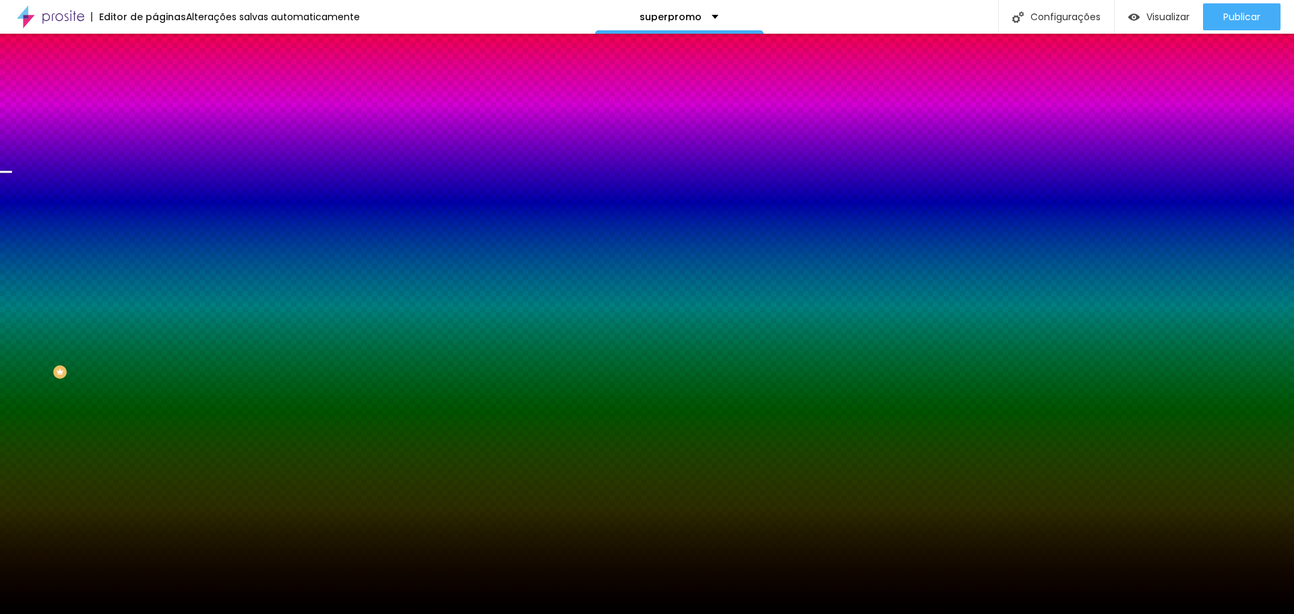
click at [155, 140] on span "Parallax" at bounding box center [171, 134] width 33 height 11
click at [155, 148] on span "Nenhum" at bounding box center [172, 142] width 35 height 11
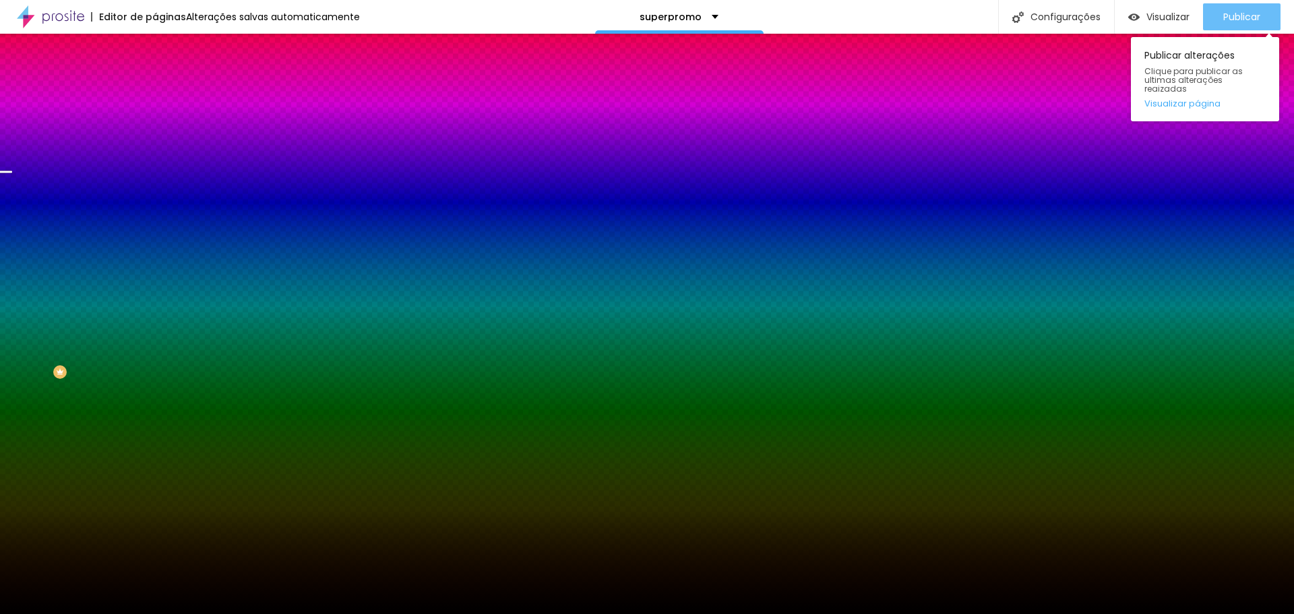
click at [1223, 17] on span "Publicar" at bounding box center [1241, 16] width 37 height 11
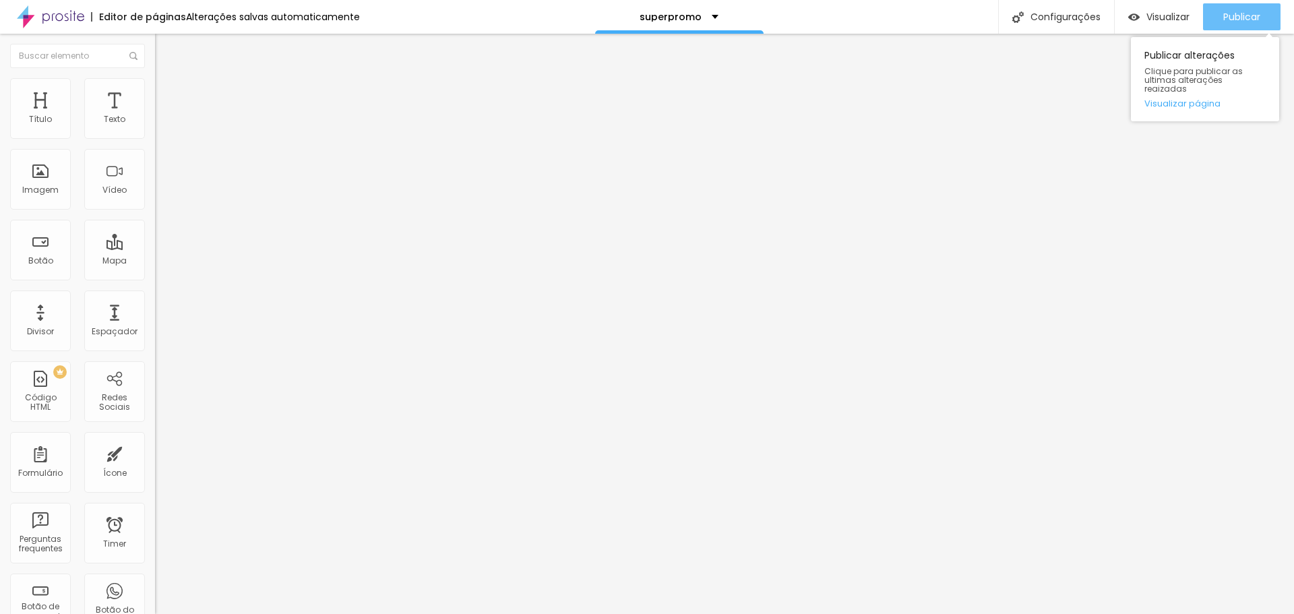
click at [1234, 18] on span "Publicar" at bounding box center [1241, 16] width 37 height 11
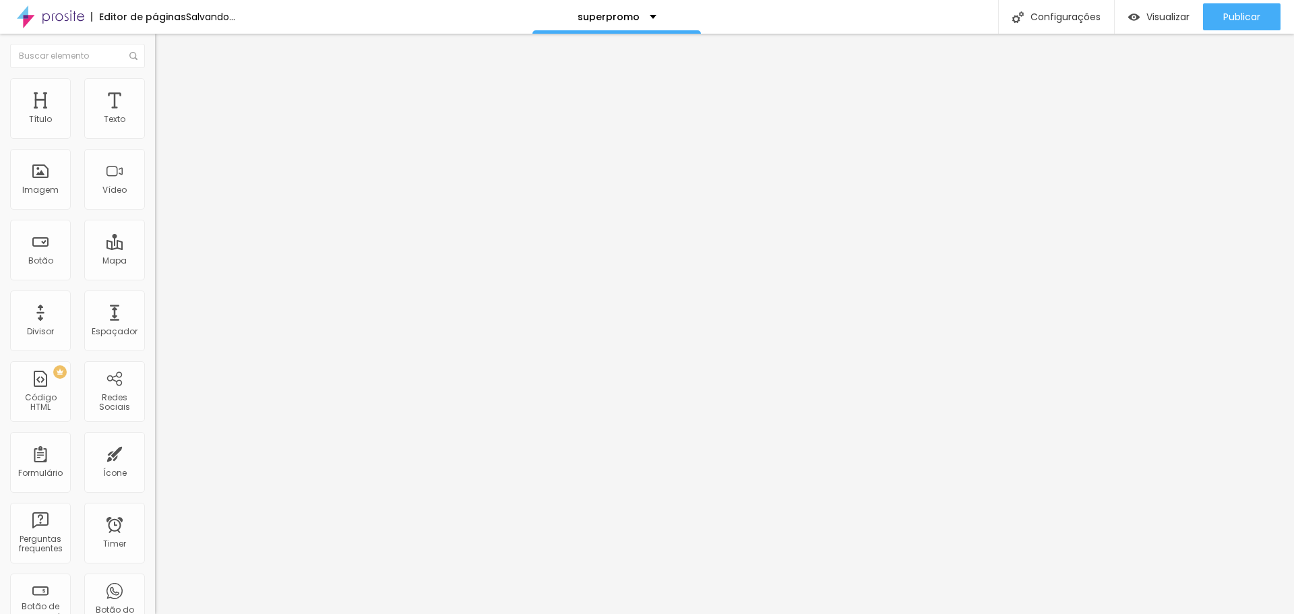
click at [165, 51] on img "button" at bounding box center [170, 49] width 11 height 11
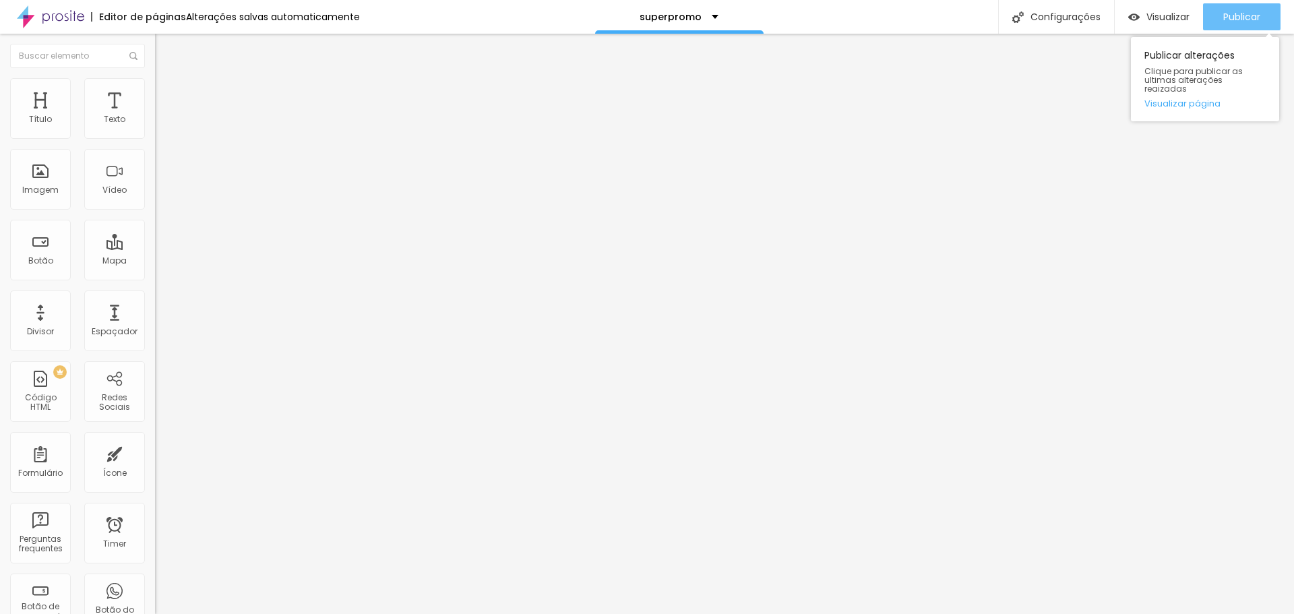
click at [1247, 22] on span "Publicar" at bounding box center [1241, 16] width 37 height 11
click at [1244, 22] on span "Publicar" at bounding box center [1241, 16] width 37 height 11
click at [1231, 21] on span "Publicar" at bounding box center [1241, 16] width 37 height 11
click at [167, 93] on span "Avançado" at bounding box center [189, 87] width 44 height 11
click at [155, 78] on li "Estilo" at bounding box center [232, 71] width 155 height 13
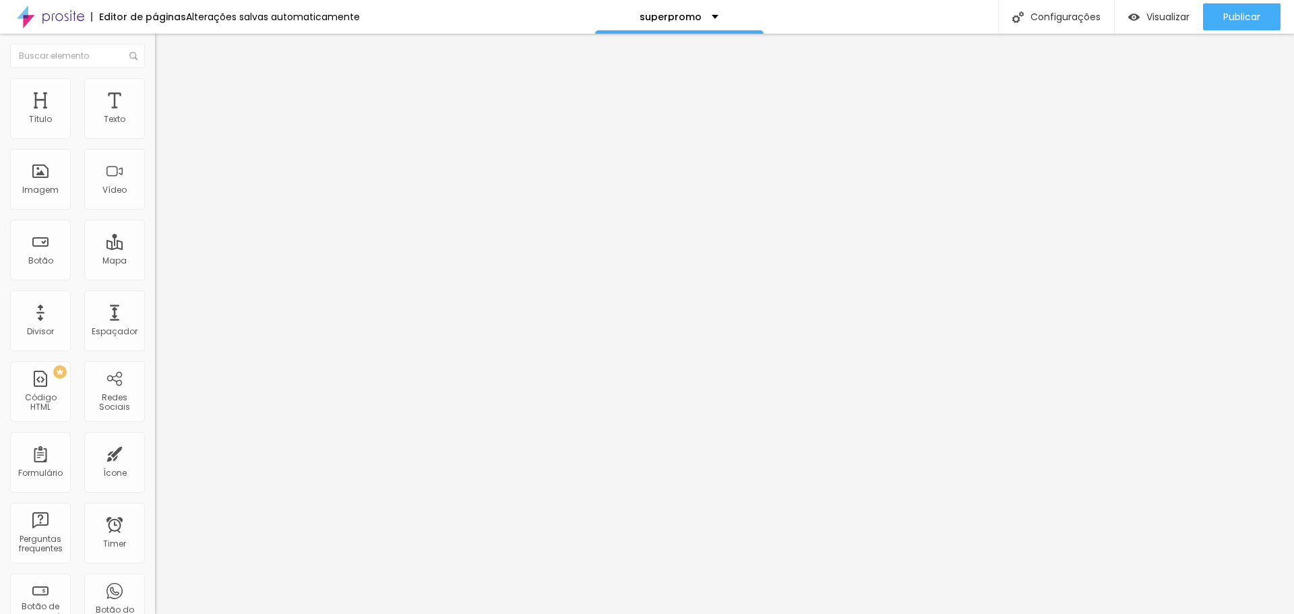
click at [155, 245] on button "button" at bounding box center [164, 237] width 19 height 14
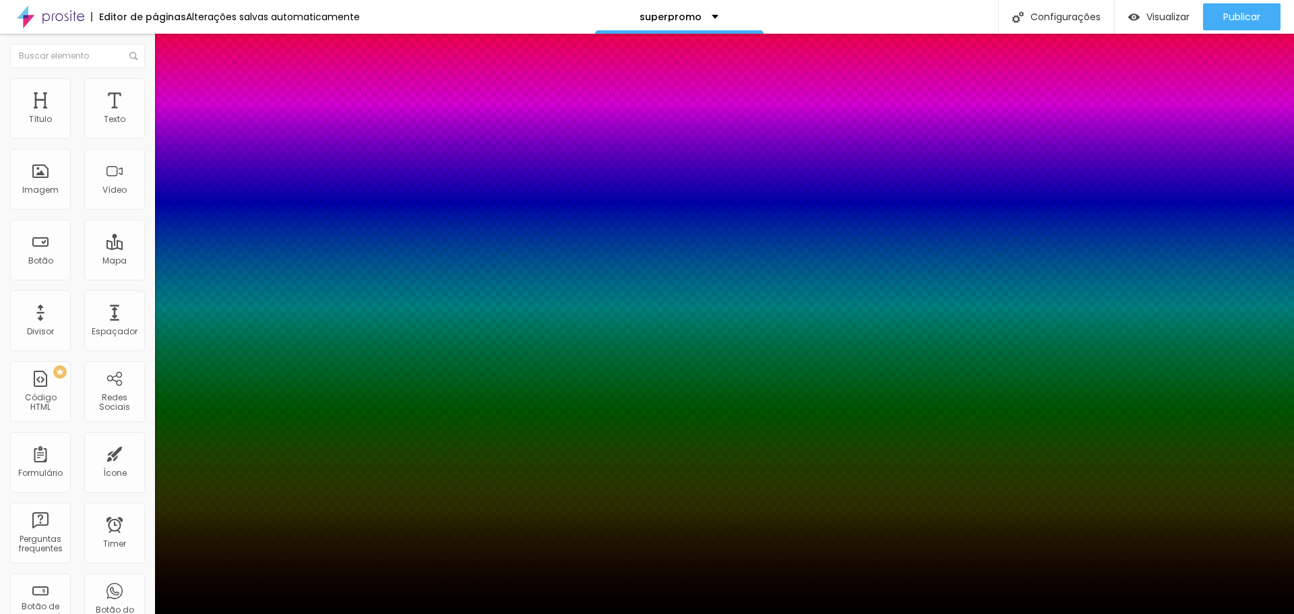
click at [232, 613] on div at bounding box center [647, 622] width 1294 height 0
click at [364, 613] on div at bounding box center [647, 614] width 1294 height 0
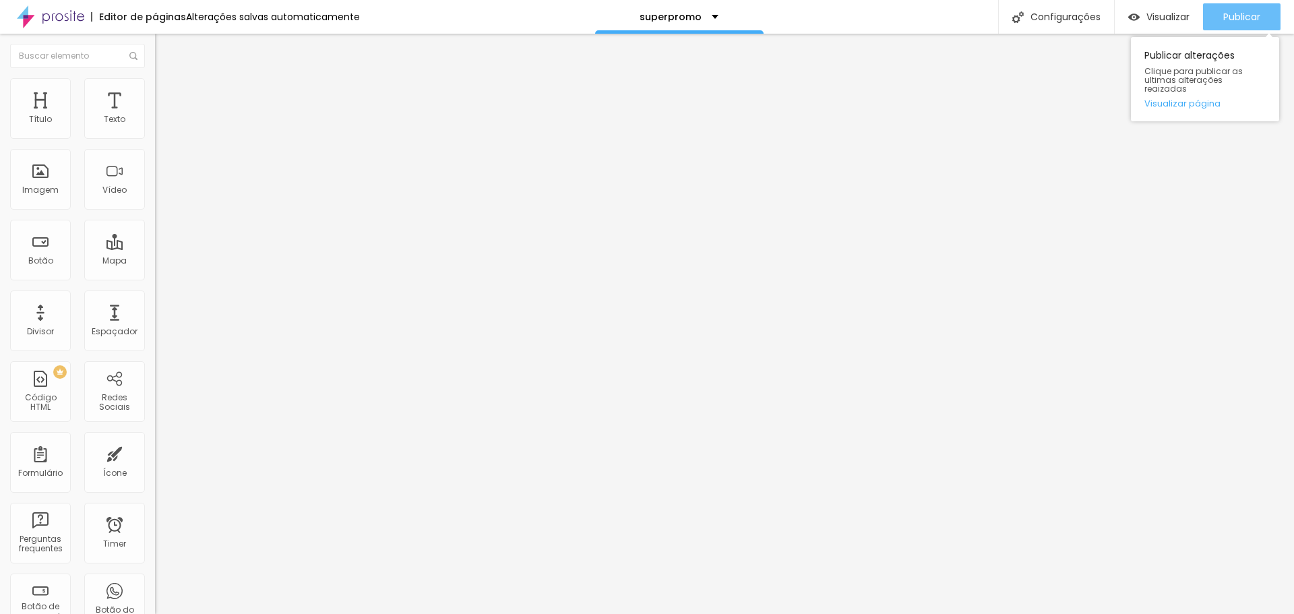
click at [1251, 18] on span "Publicar" at bounding box center [1241, 16] width 37 height 11
click at [1248, 22] on span "Publicar" at bounding box center [1241, 16] width 37 height 11
click at [1238, 16] on span "Publicar" at bounding box center [1241, 16] width 37 height 11
click at [1240, 13] on span "Publicar" at bounding box center [1241, 16] width 37 height 11
click at [155, 199] on button "button" at bounding box center [164, 192] width 19 height 14
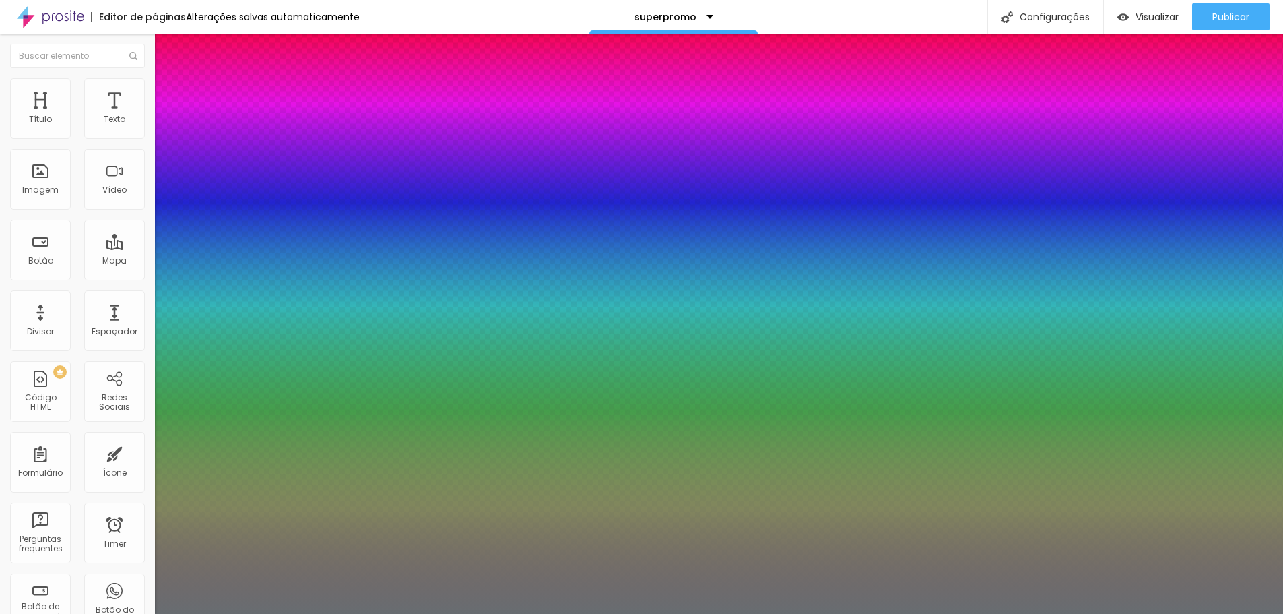
type input "0.5"
type input "19"
type input "0.5"
type input "18"
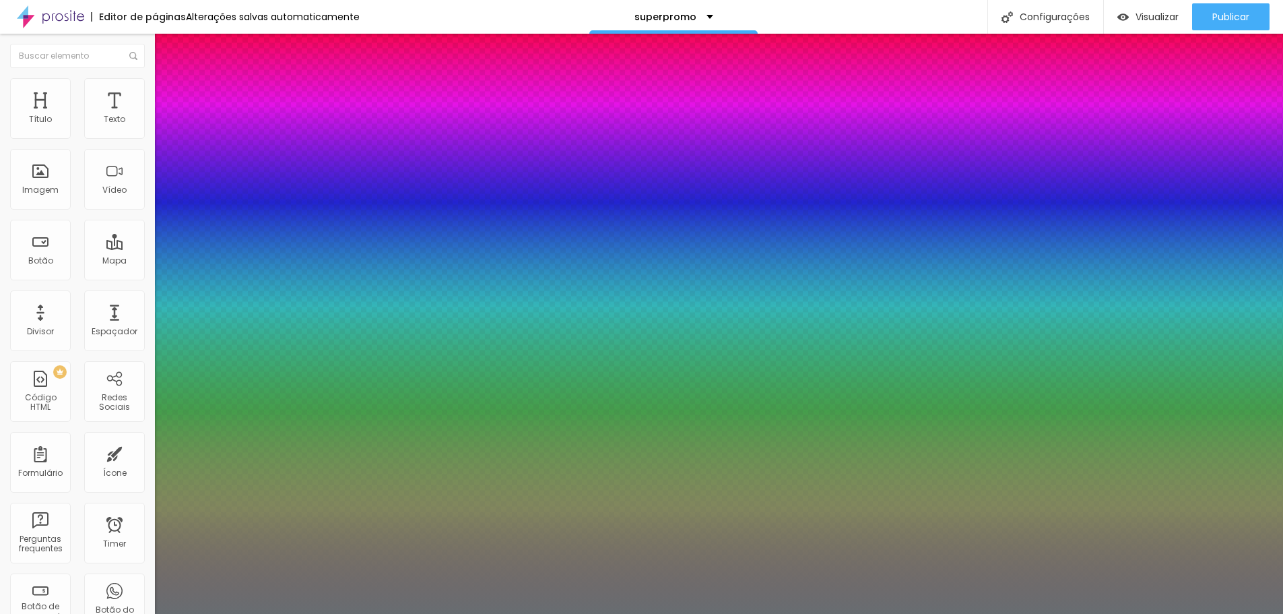
type input "18"
type input "0.5"
type input "17"
type input "0.5"
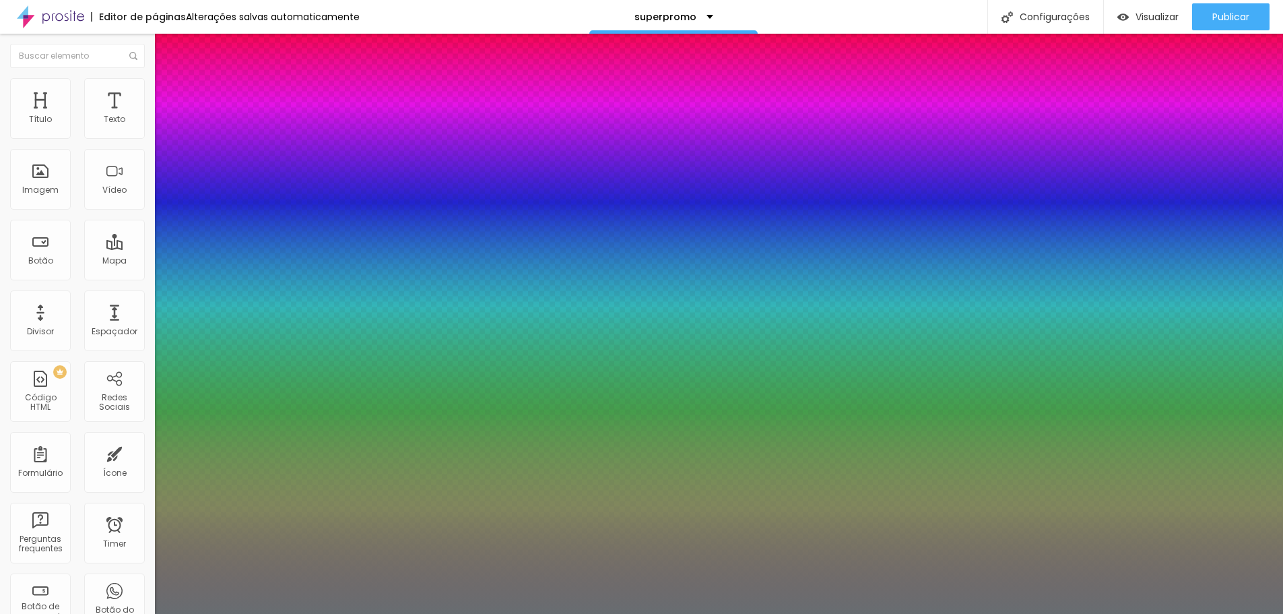
type input "16"
type input "0.5"
type input "16"
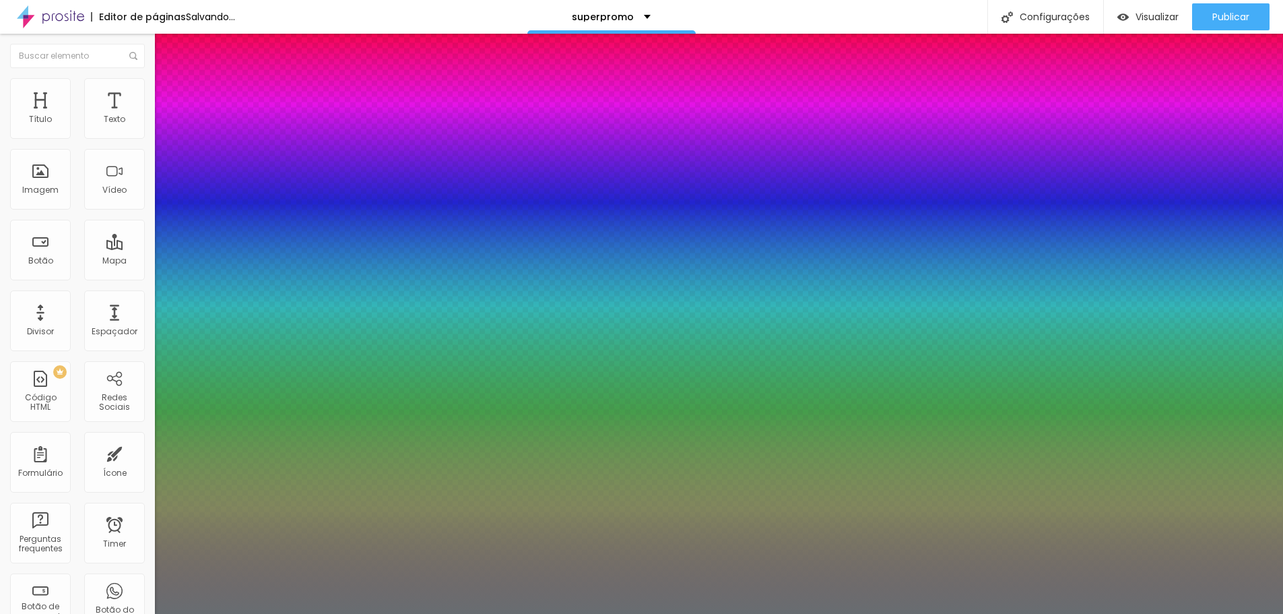
type input "0.5"
click at [1143, 613] on div at bounding box center [641, 614] width 1283 height 0
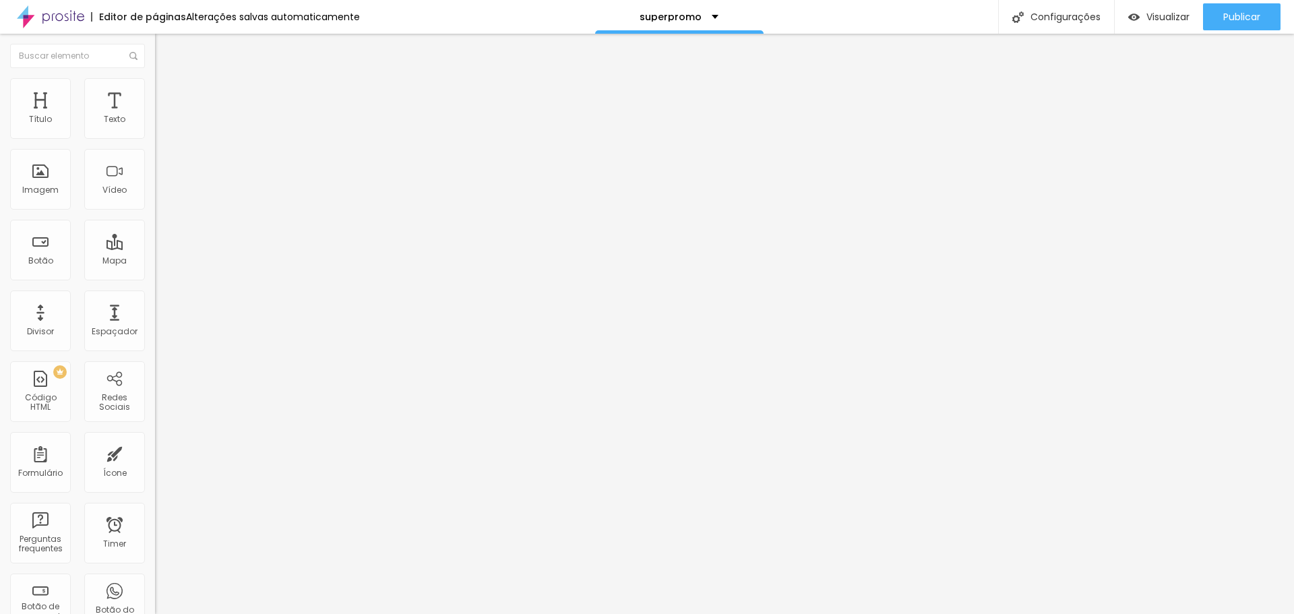
click at [160, 195] on icon "button" at bounding box center [164, 191] width 8 height 8
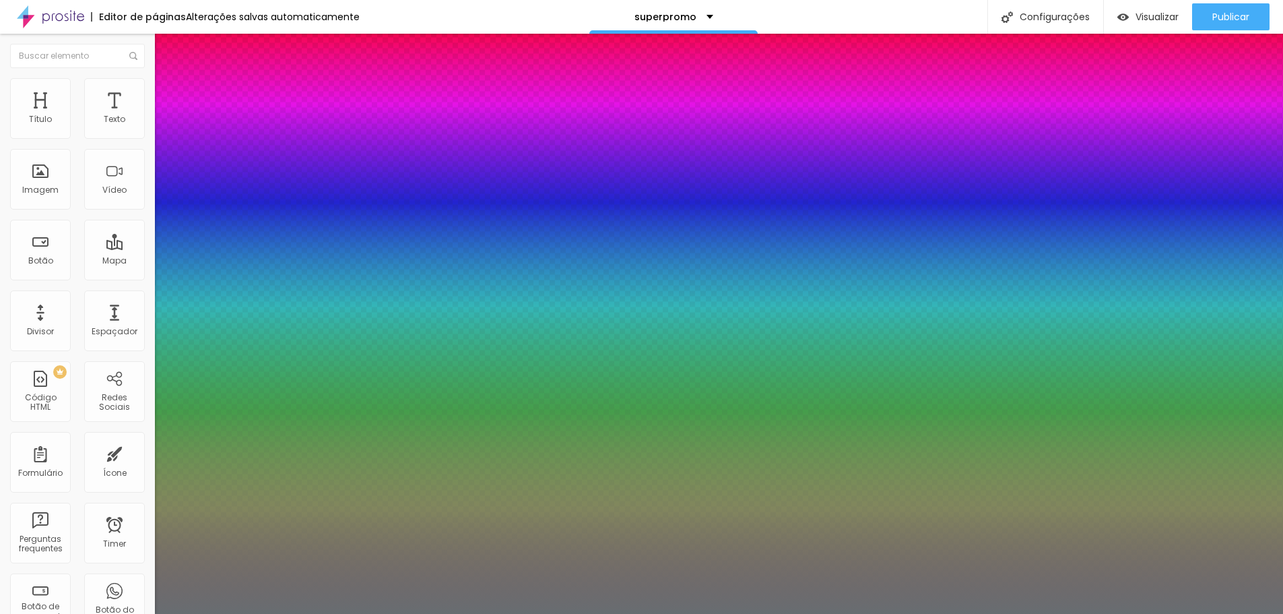
type input "0.5"
click at [478, 613] on div at bounding box center [641, 614] width 1283 height 0
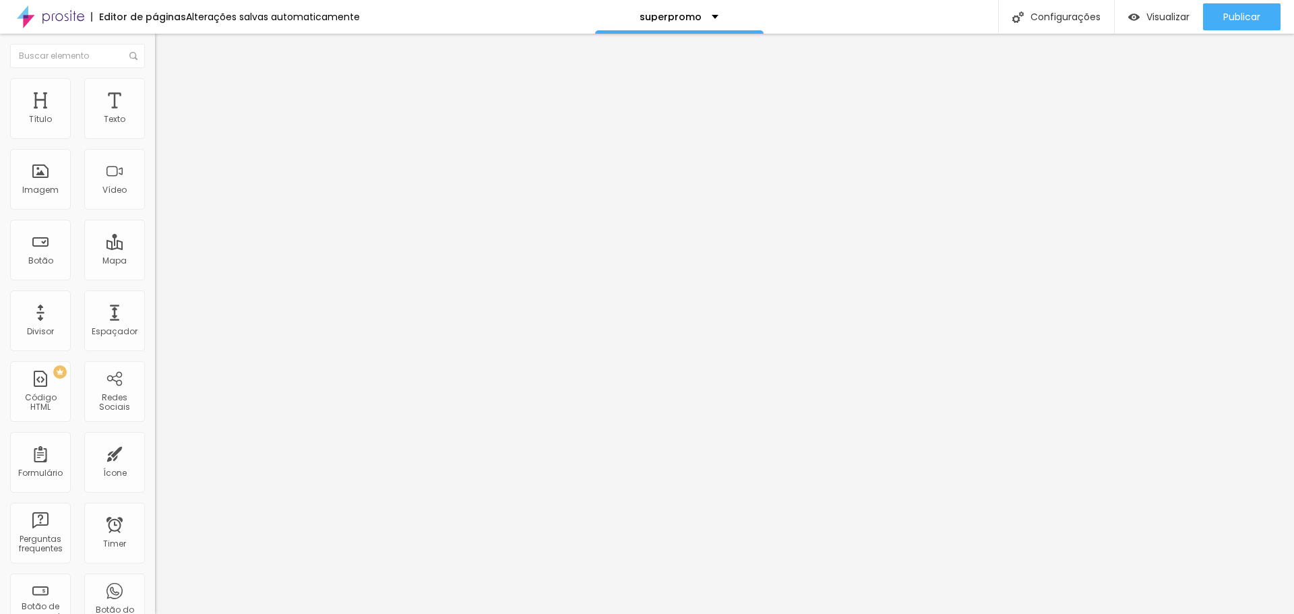
click at [160, 195] on icon "button" at bounding box center [164, 191] width 8 height 8
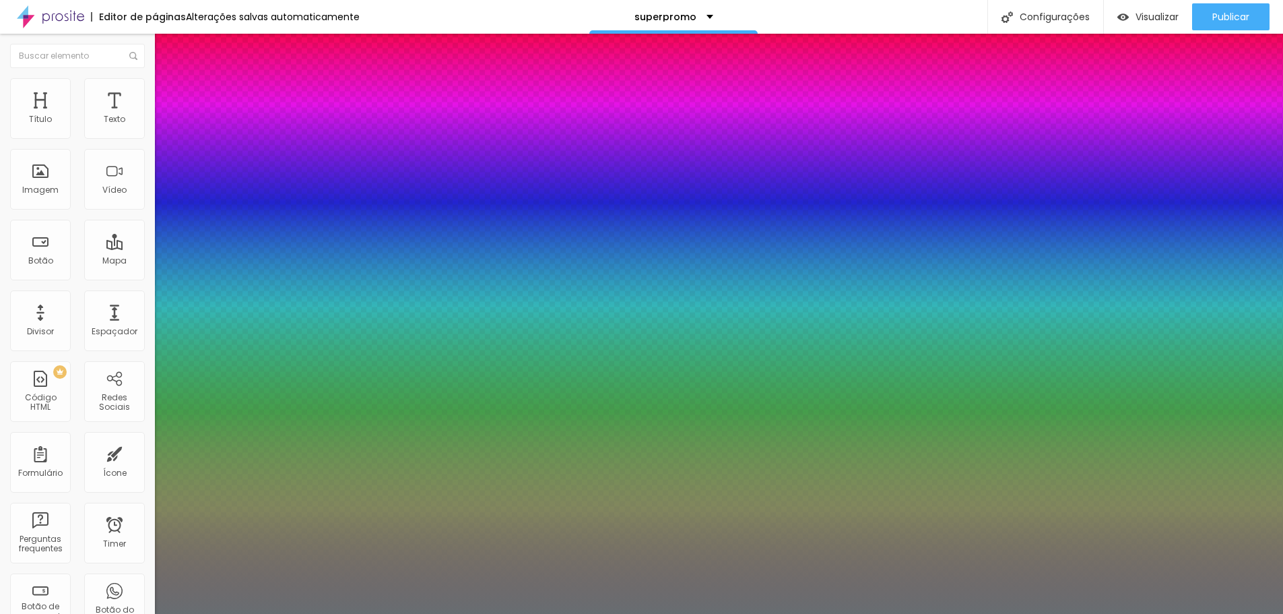
type input "0.5"
type input "8"
type input "1"
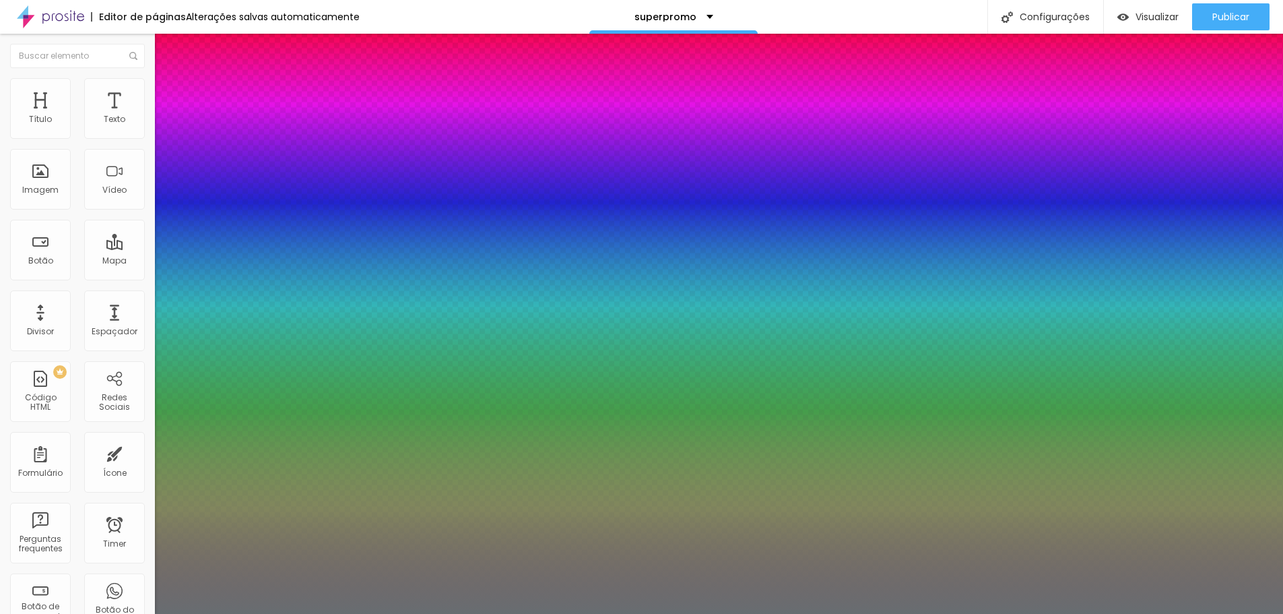
type input "0.5"
type input "16"
type input "0.5"
type input "16"
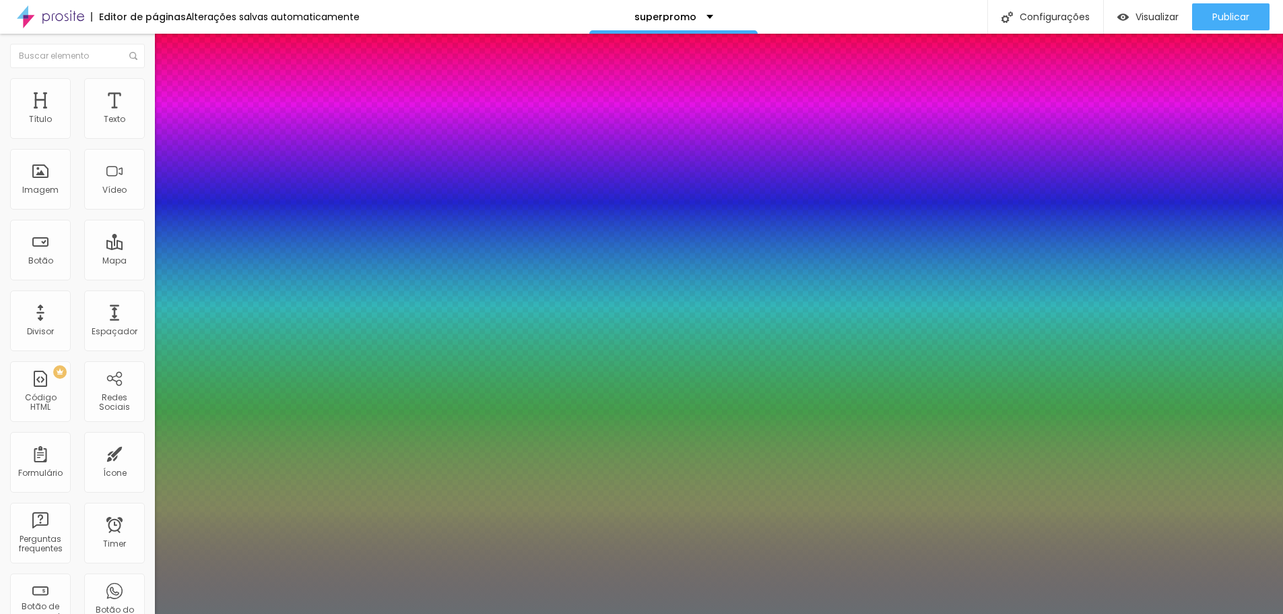
click at [494, 613] on div at bounding box center [641, 614] width 1283 height 0
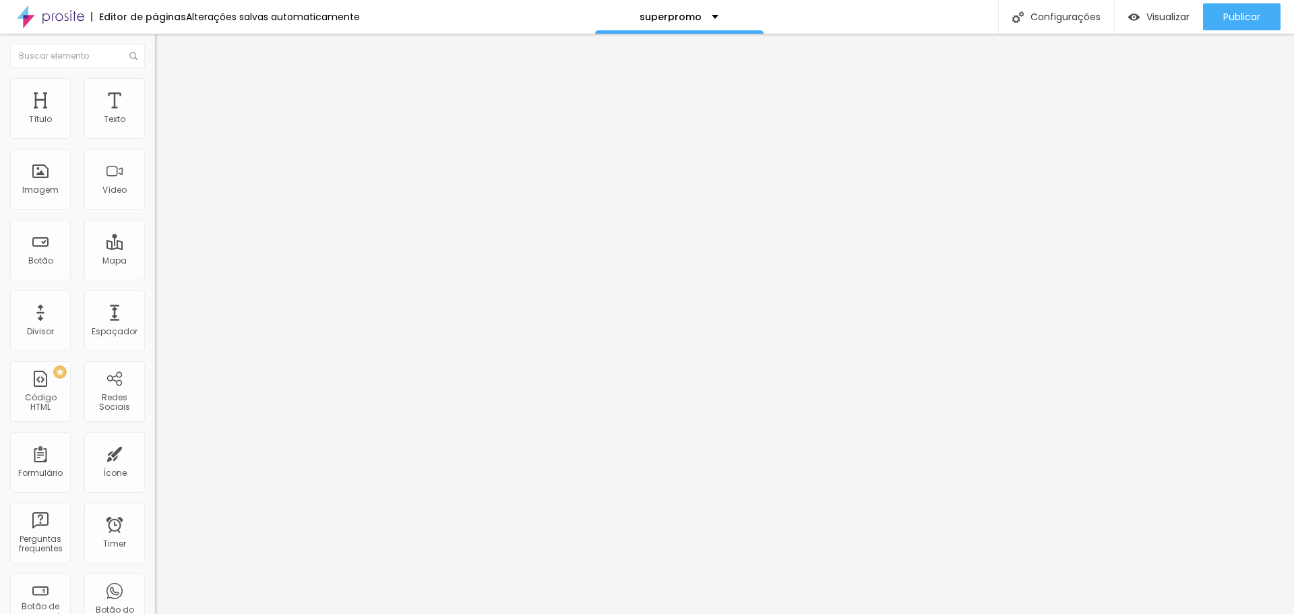
click at [155, 199] on button "button" at bounding box center [164, 192] width 19 height 14
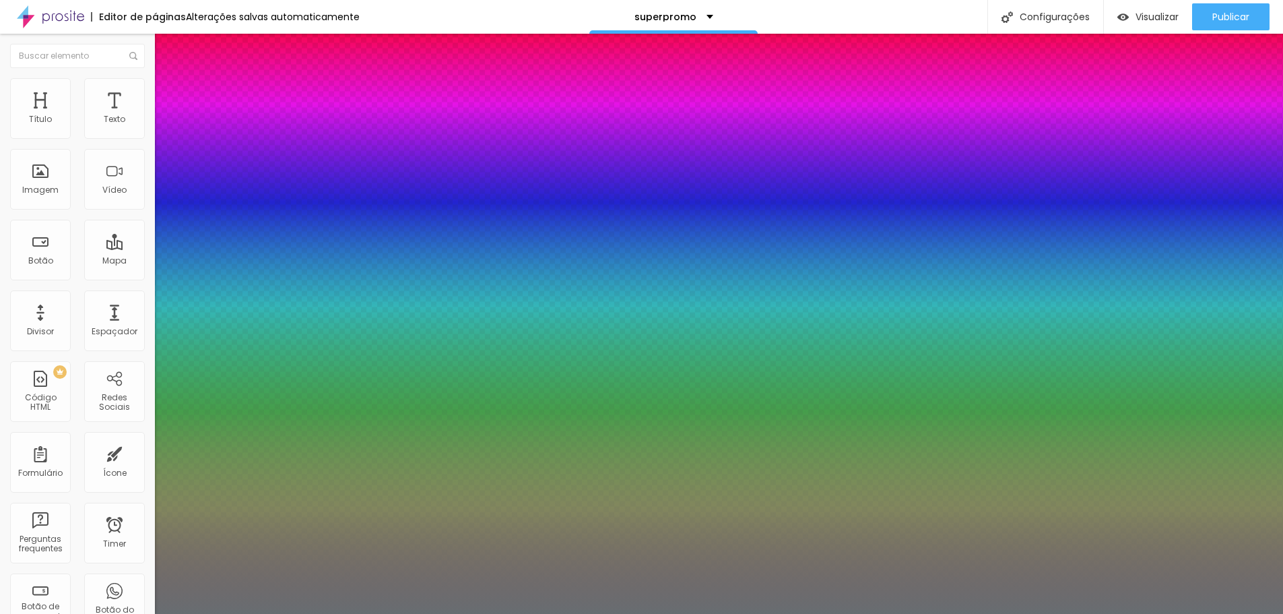
type input "0.5"
click at [833, 613] on div at bounding box center [641, 614] width 1283 height 0
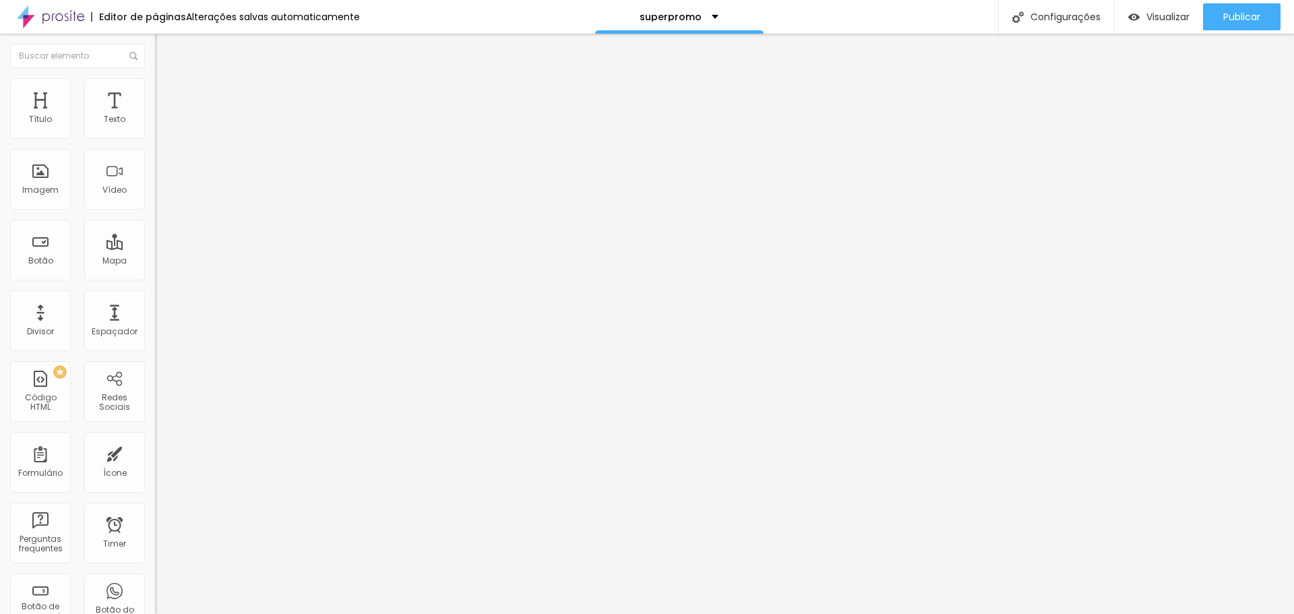
click at [210, 114] on span "H1" at bounding box center [214, 107] width 8 height 11
click at [160, 195] on icon "button" at bounding box center [164, 191] width 8 height 8
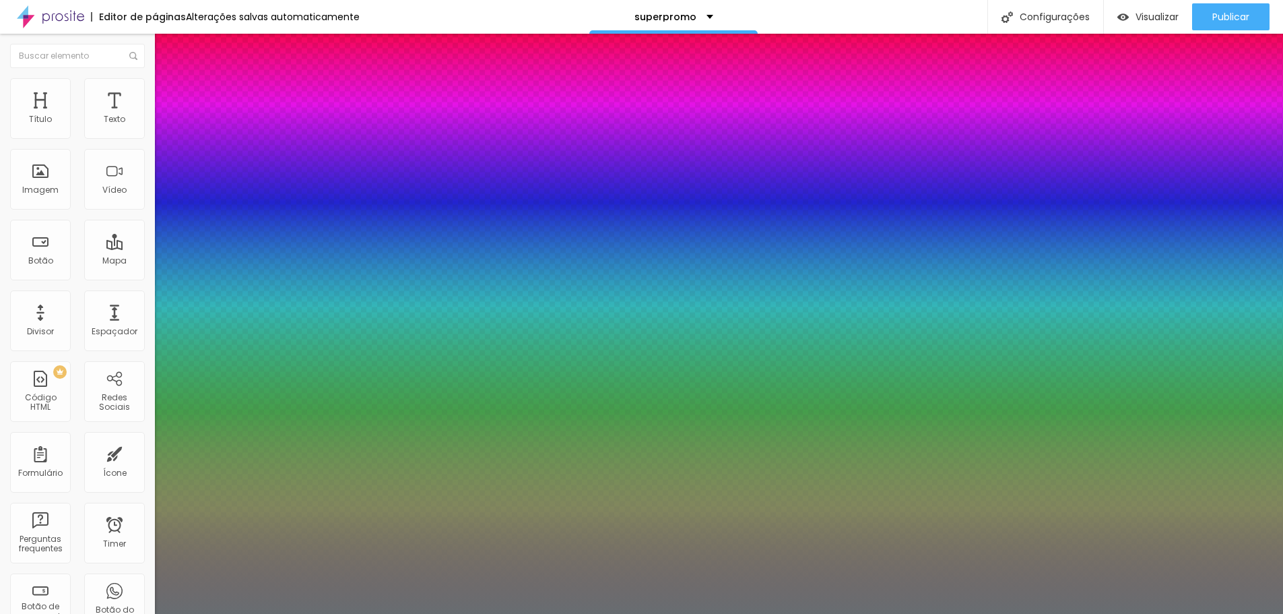
type input "0.5"
click at [216, 613] on div at bounding box center [641, 614] width 1283 height 0
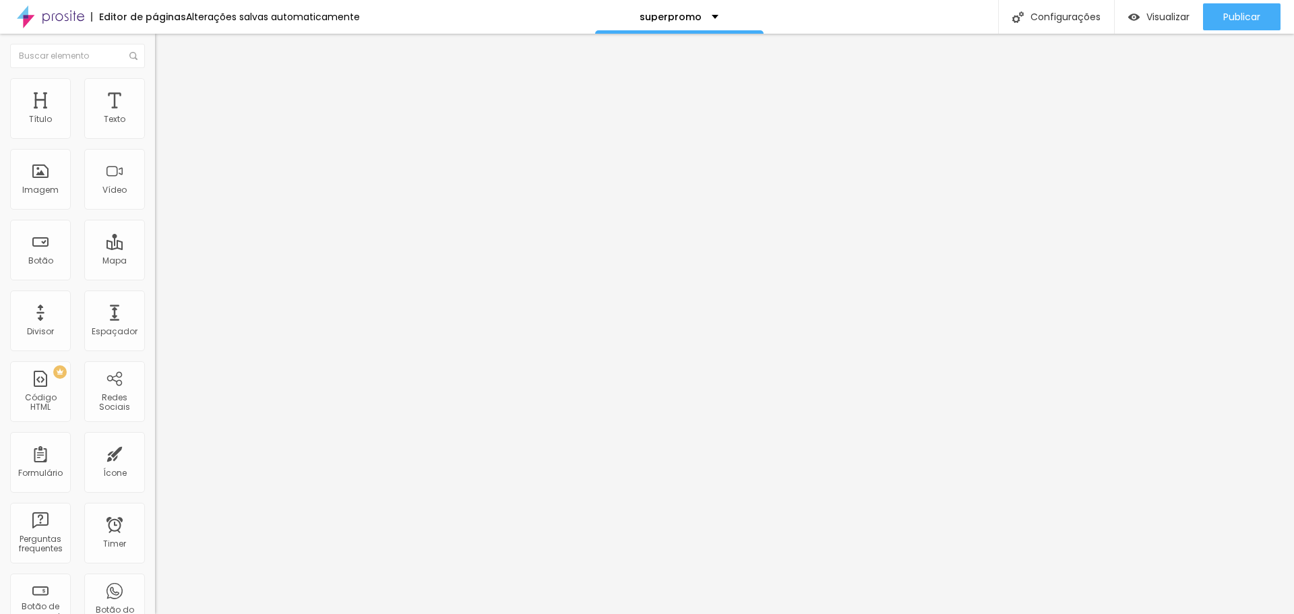
click at [155, 199] on button "button" at bounding box center [164, 192] width 19 height 14
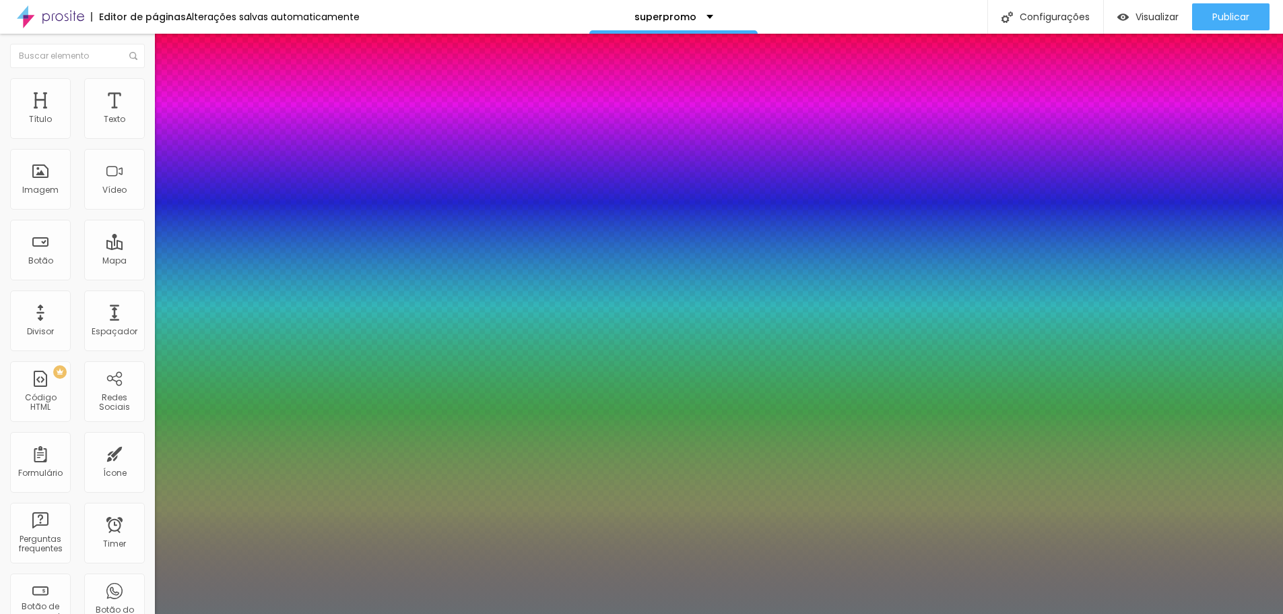
type input "0.5"
click at [612, 613] on div at bounding box center [641, 614] width 1283 height 0
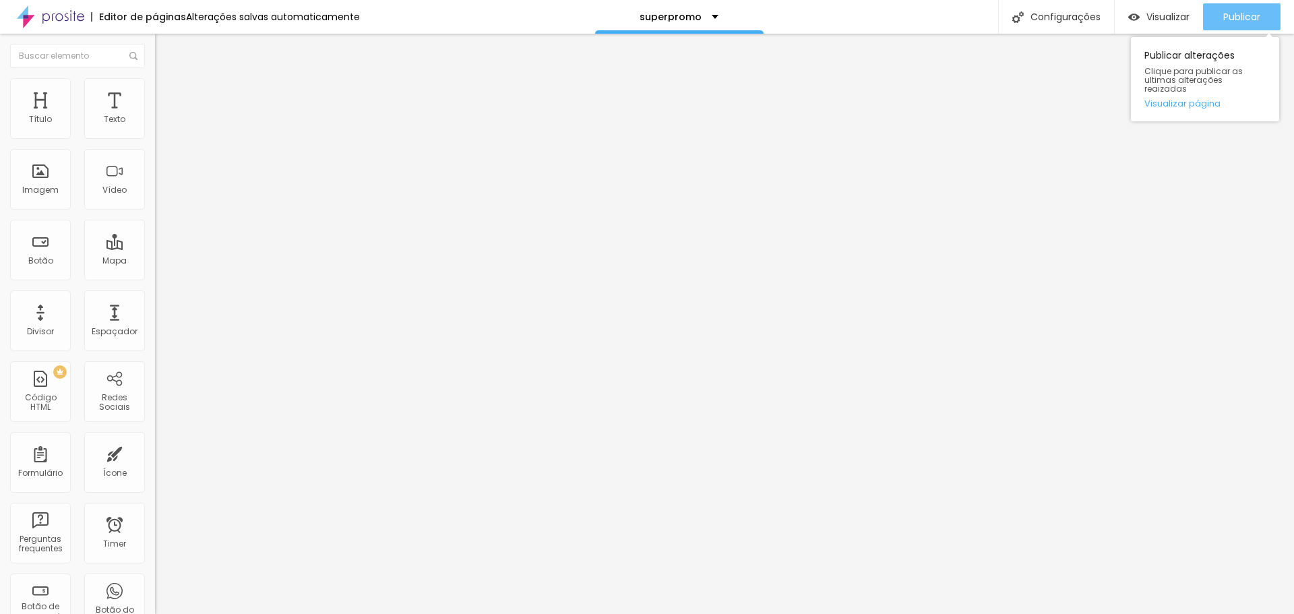
click at [1226, 22] on span "Publicar" at bounding box center [1241, 16] width 37 height 11
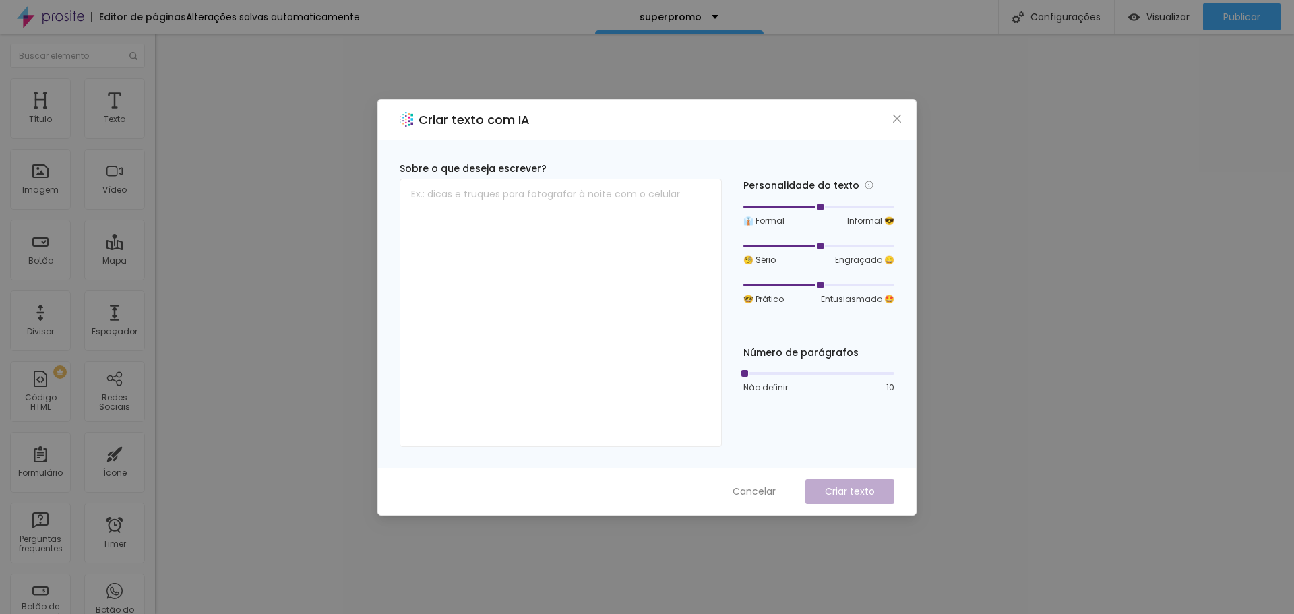
drag, startPoint x: 721, startPoint y: 126, endPoint x: 736, endPoint y: 136, distance: 17.9
click at [724, 139] on div "Criar texto com IA" at bounding box center [647, 120] width 538 height 40
click at [897, 119] on icon "close" at bounding box center [896, 118] width 11 height 11
click at [1022, 135] on div "Criar texto com IA Sobre o que deseja escrever? Personalidade do texto 👔 Formal…" at bounding box center [647, 307] width 1294 height 614
click at [1019, 139] on div "Criar texto com IA Sobre o que deseja escrever? Personalidade do texto 👔 Formal…" at bounding box center [647, 307] width 1294 height 614
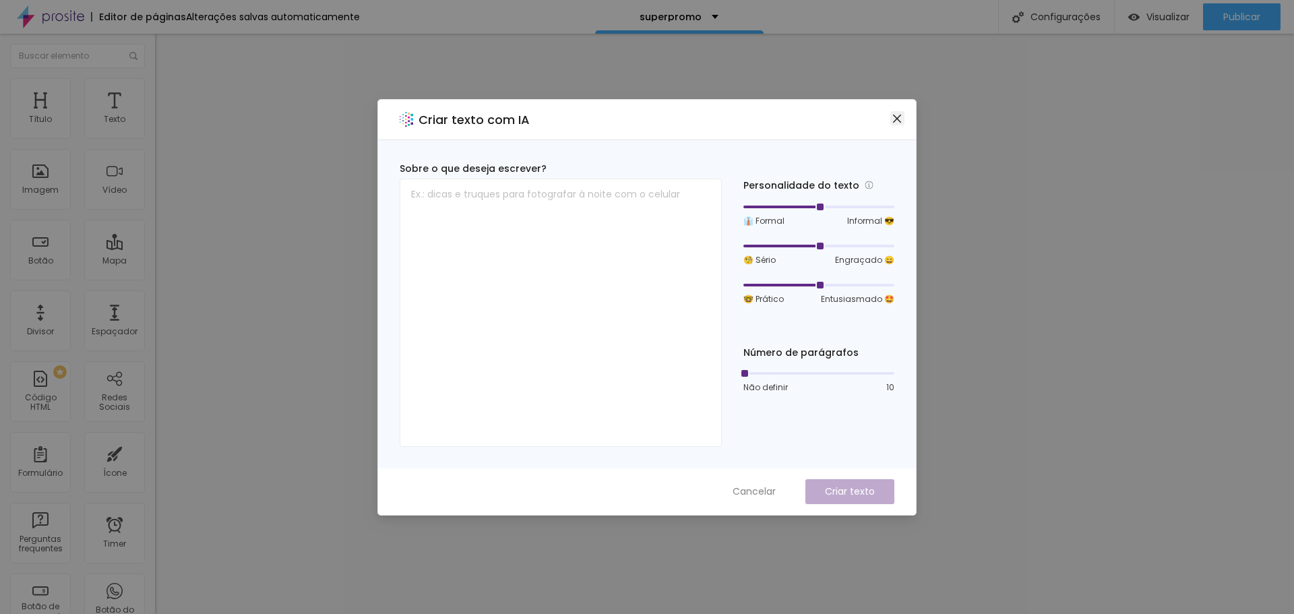
click at [899, 118] on icon "close" at bounding box center [896, 118] width 11 height 11
click at [630, 217] on textarea at bounding box center [561, 313] width 322 height 268
paste textarea "Suas fotos passarão por uma edição profissional e detalhada, onde ajustamos cor…"
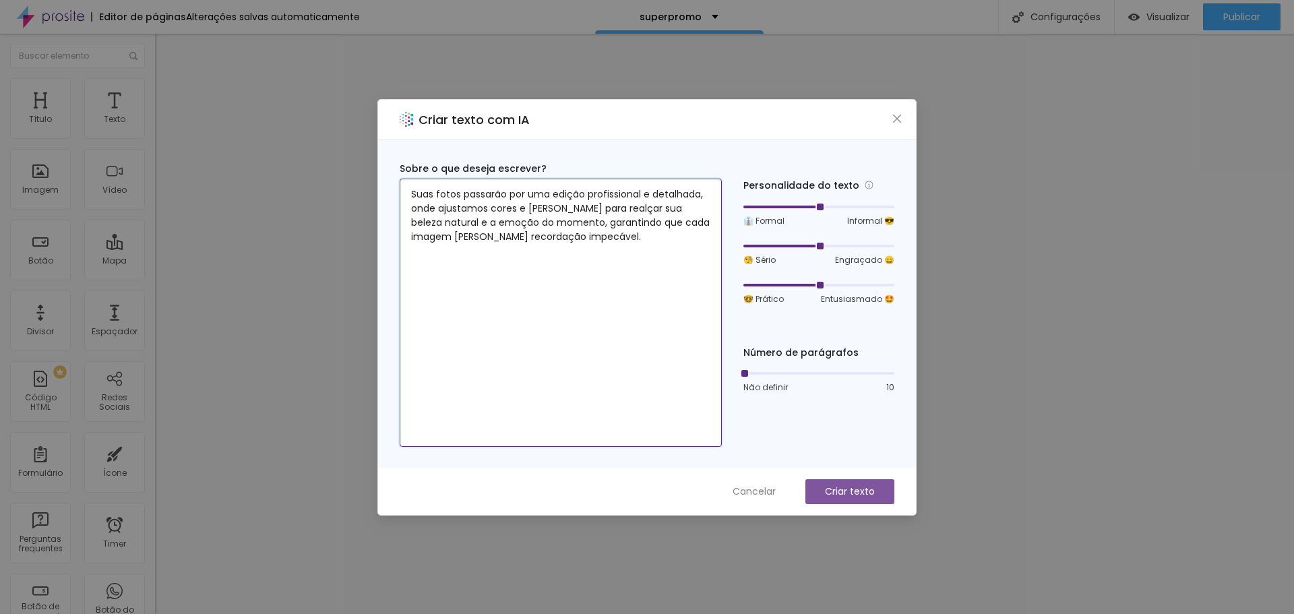
type textarea "Suas fotos passarão por uma edição profissional e detalhada, onde ajustamos cor…"
click at [827, 490] on p "Criar texto" at bounding box center [850, 491] width 50 height 14
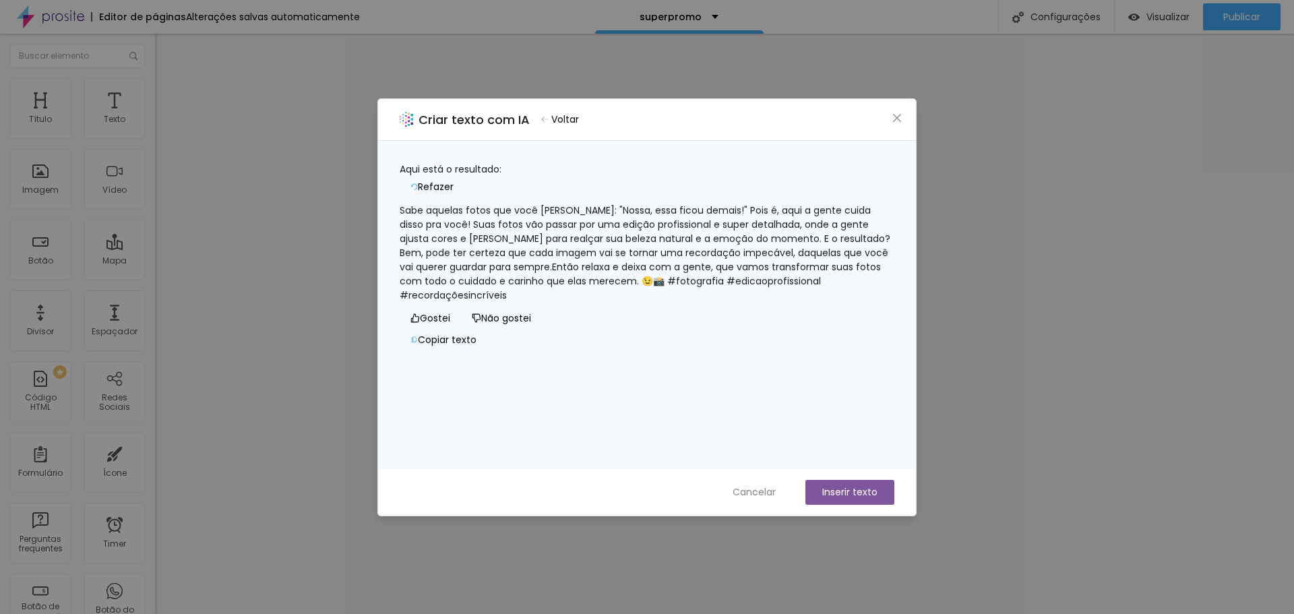
click at [453, 180] on span "Refazer" at bounding box center [436, 187] width 36 height 14
click at [897, 118] on icon "close" at bounding box center [897, 117] width 8 height 8
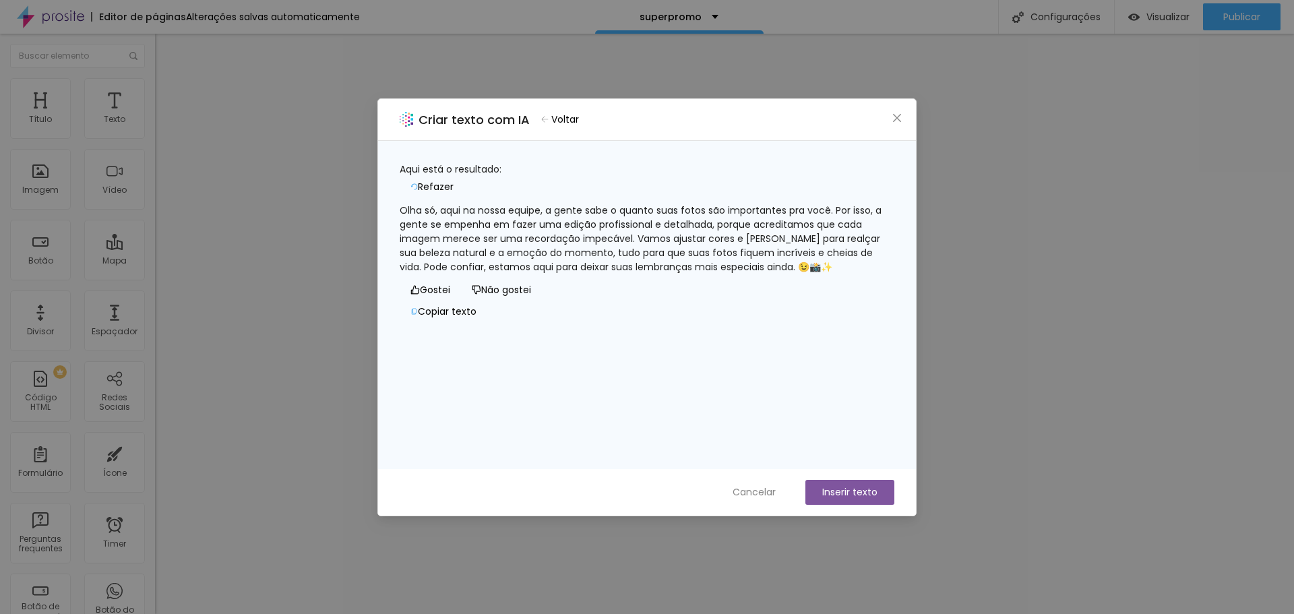
click at [574, 119] on span "Voltar" at bounding box center [565, 120] width 28 height 14
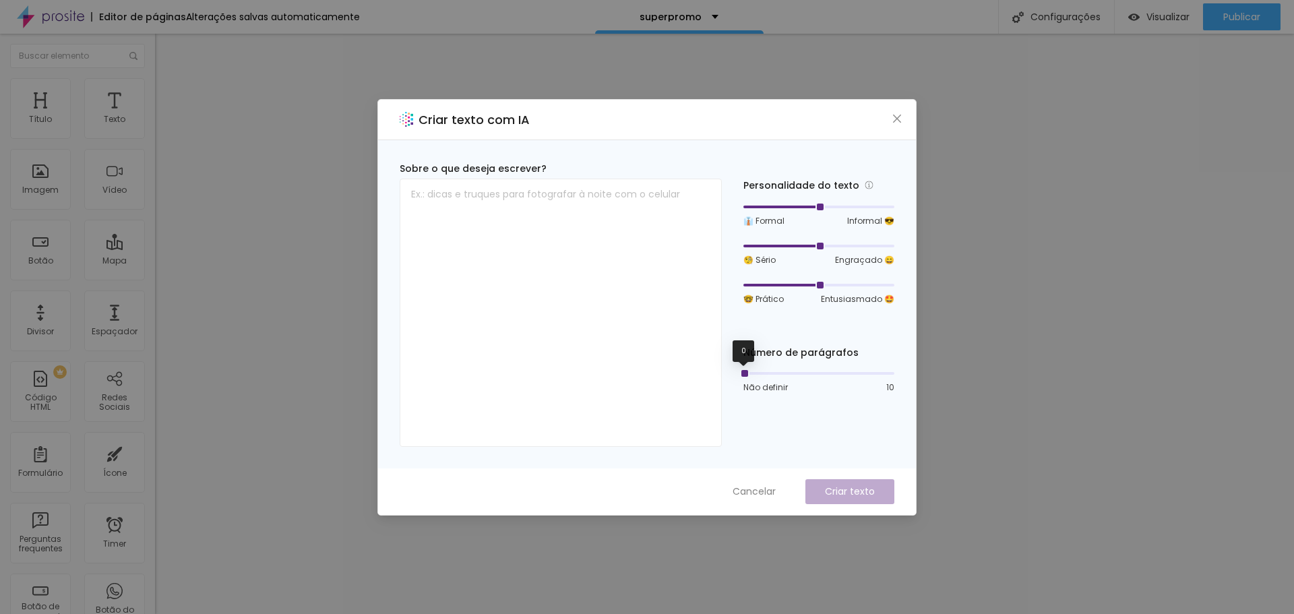
drag, startPoint x: 743, startPoint y: 371, endPoint x: 734, endPoint y: 371, distance: 8.8
click at [734, 371] on div "Sobre o que deseja escrever? Personalidade do texto 👔 Formal Informal 😎 🧐 Sério…" at bounding box center [647, 304] width 494 height 285
drag, startPoint x: 821, startPoint y: 245, endPoint x: 841, endPoint y: 245, distance: 20.9
click at [841, 245] on div at bounding box center [818, 246] width 151 height 8
click at [829, 286] on div at bounding box center [818, 285] width 151 height 3
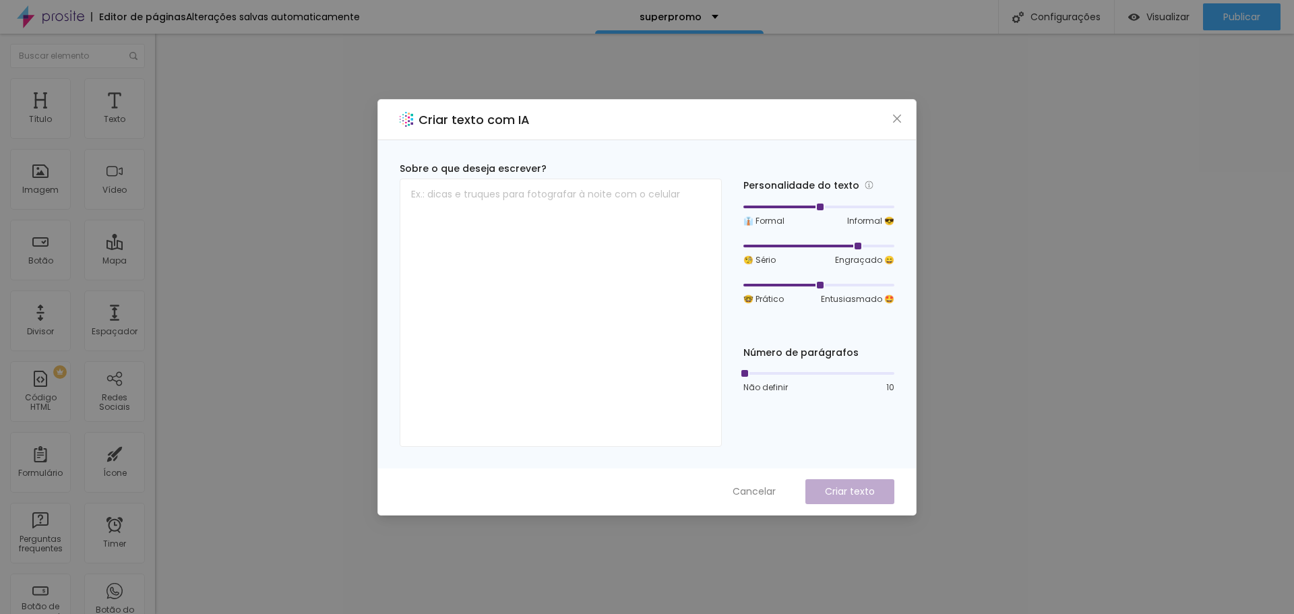
click at [835, 285] on div at bounding box center [818, 285] width 151 height 3
click at [843, 286] on div at bounding box center [818, 285] width 151 height 8
click at [544, 222] on textarea at bounding box center [561, 313] width 322 height 268
paste textarea "Suas fotos passarão por uma edição profissional e detalhada, onde ajustamos cor…"
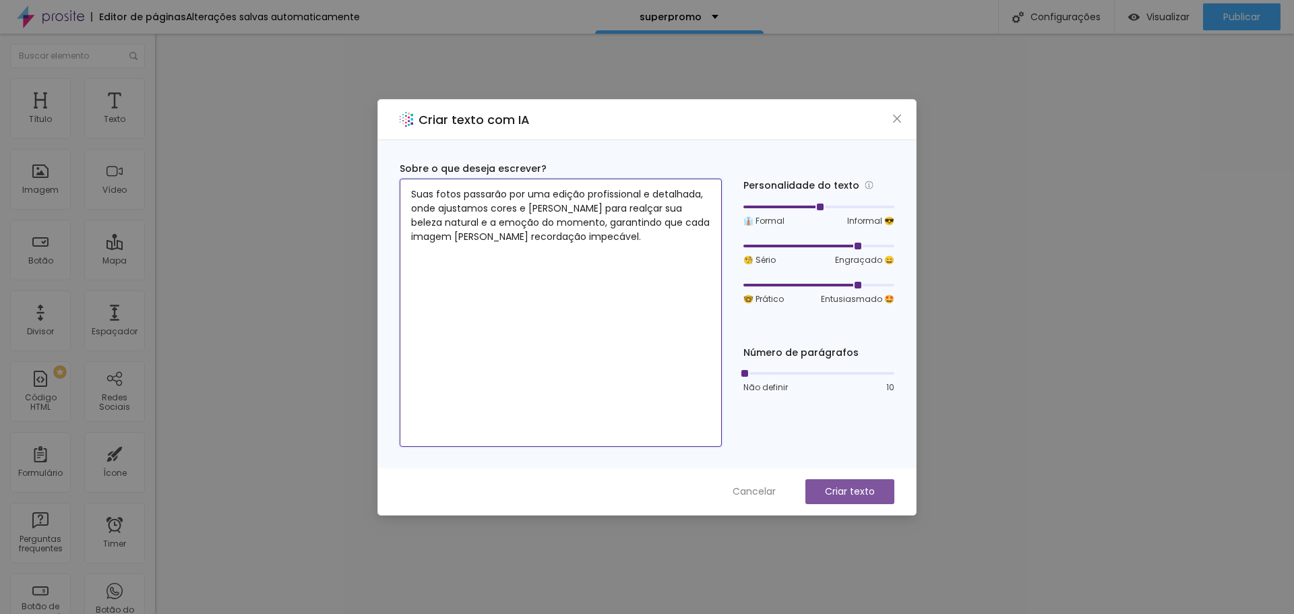
type textarea "Suas fotos passarão por uma edição profissional e detalhada, onde ajustamos cor…"
click at [829, 496] on p "Criar texto" at bounding box center [850, 491] width 50 height 14
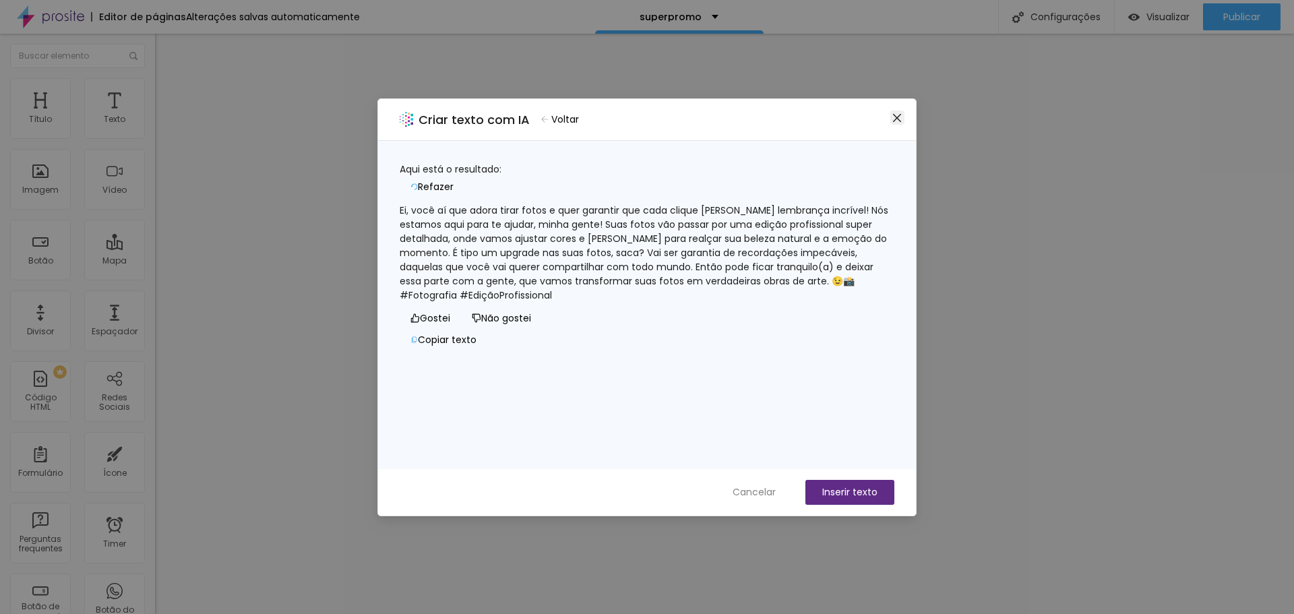
click at [897, 116] on icon "close" at bounding box center [896, 118] width 11 height 11
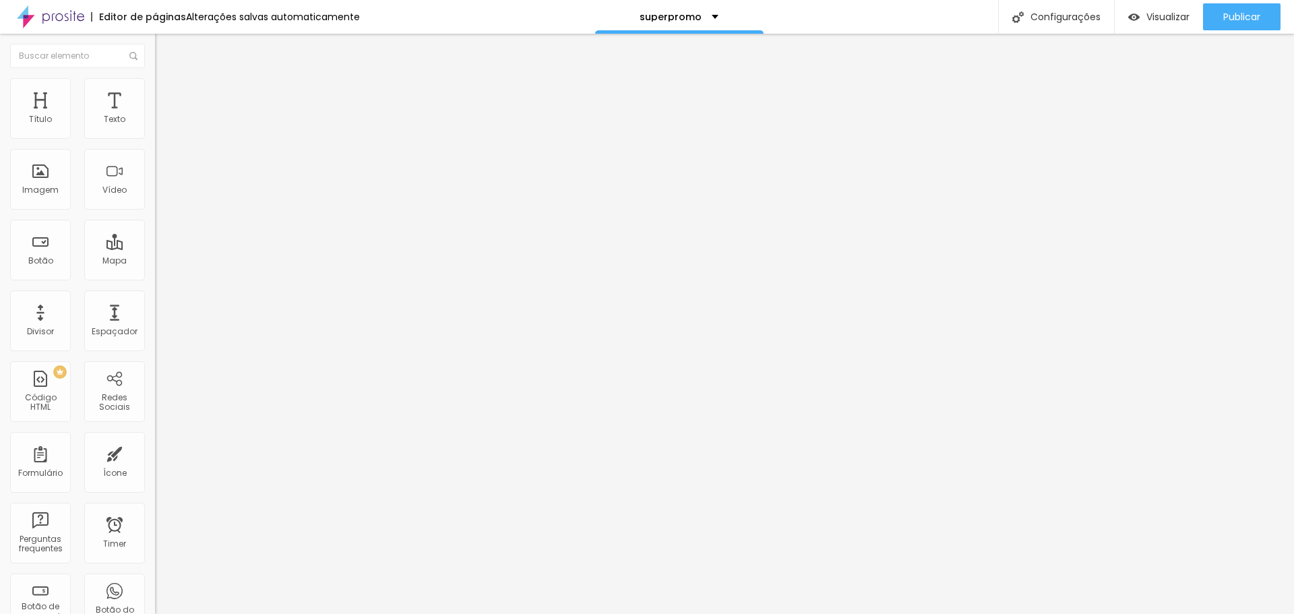
click at [160, 195] on icon "button" at bounding box center [164, 191] width 8 height 8
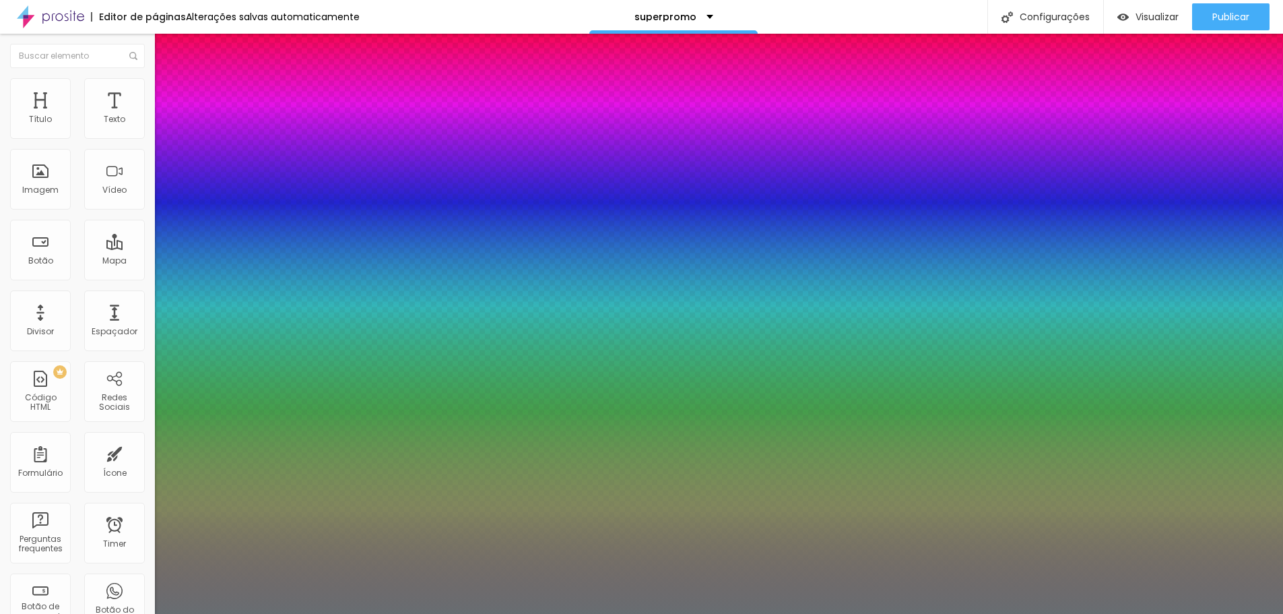
type input "0.5"
click at [546, 613] on div at bounding box center [641, 614] width 1283 height 0
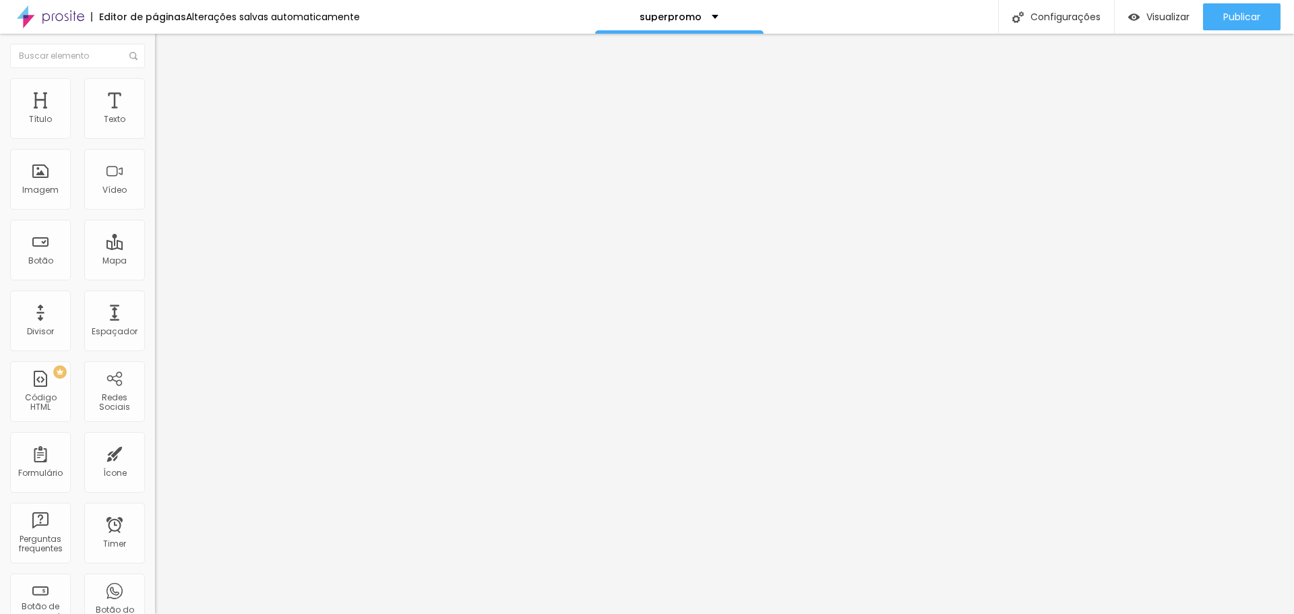
click at [162, 194] on icon "button" at bounding box center [164, 191] width 5 height 5
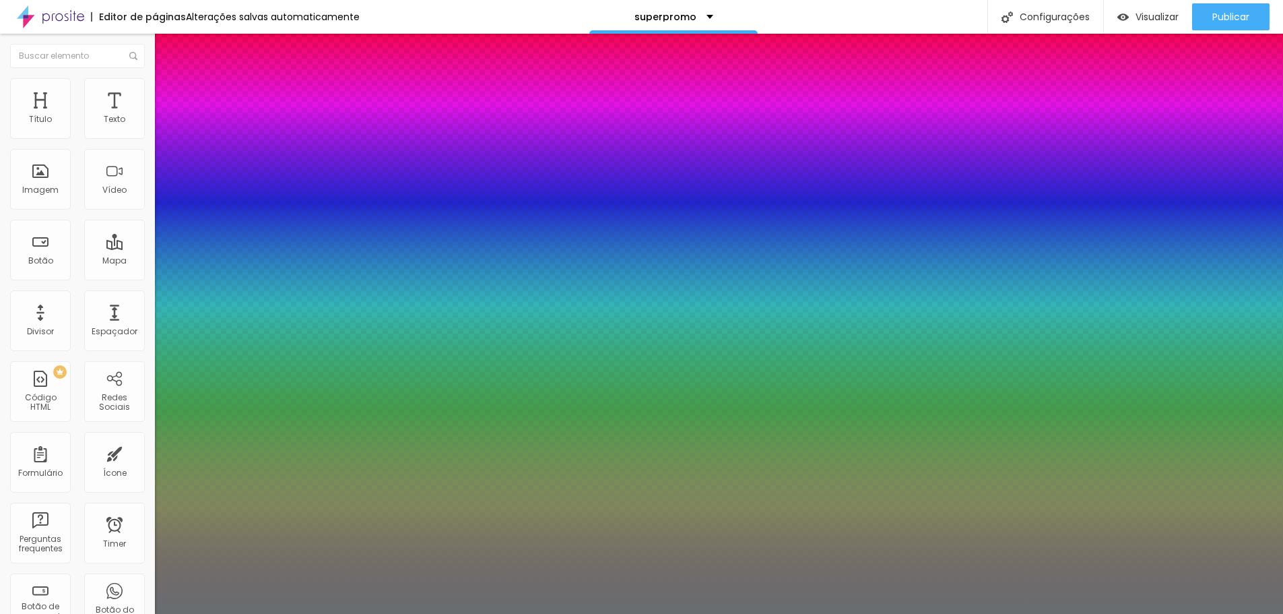
type input "0.5"
click at [428, 613] on div at bounding box center [641, 614] width 1283 height 0
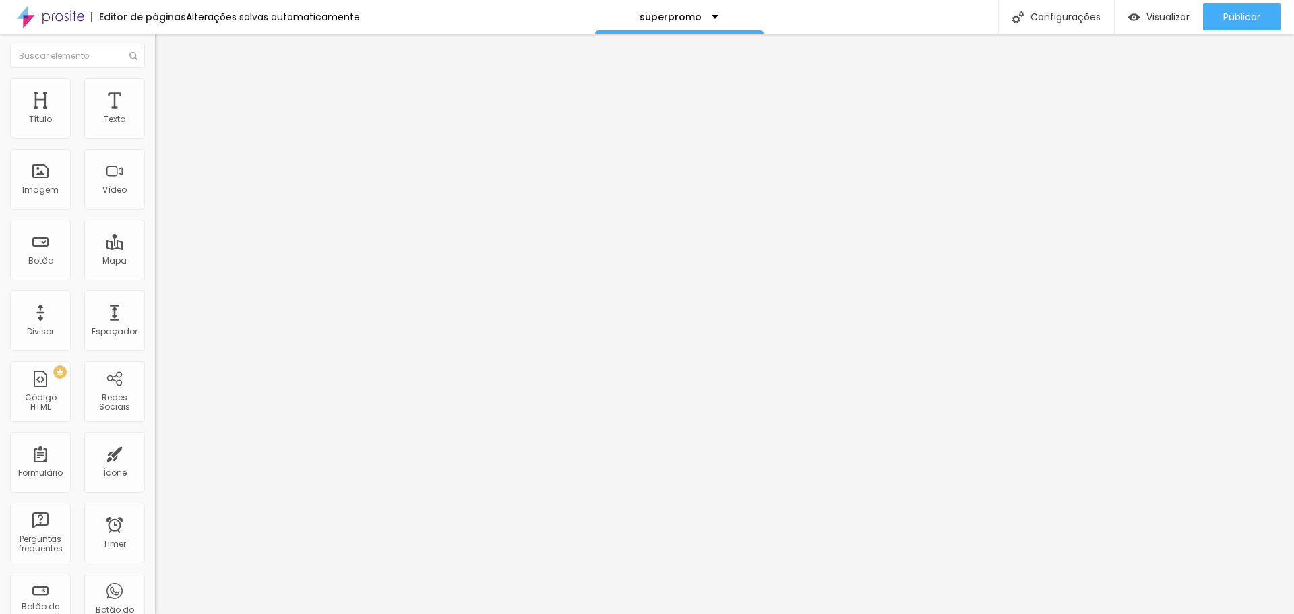
click at [155, 199] on button "button" at bounding box center [164, 192] width 19 height 14
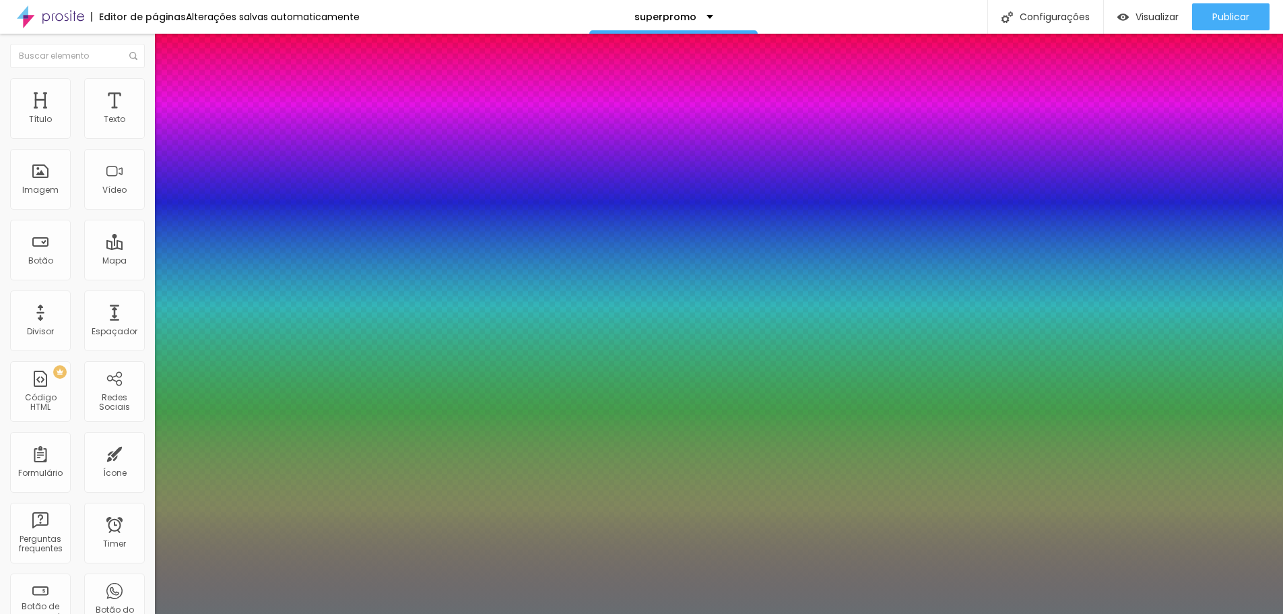
type input "0.5"
click at [414, 613] on div at bounding box center [641, 614] width 1283 height 0
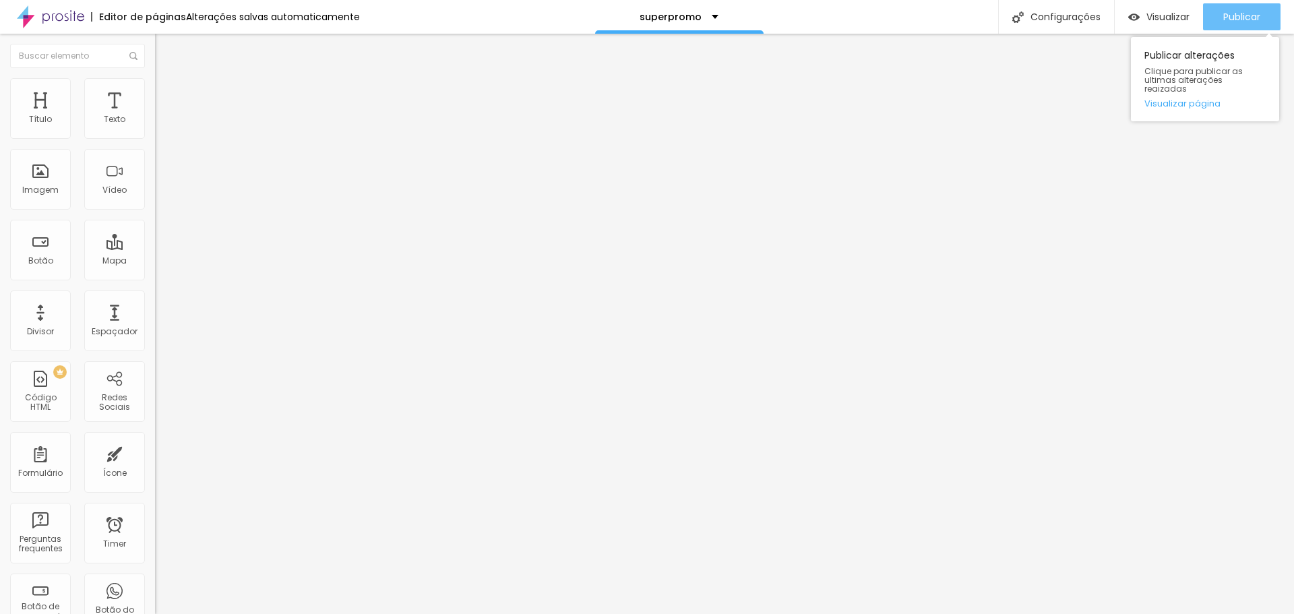
click at [1234, 20] on span "Publicar" at bounding box center [1241, 16] width 37 height 11
click at [160, 195] on icon "button" at bounding box center [164, 191] width 8 height 8
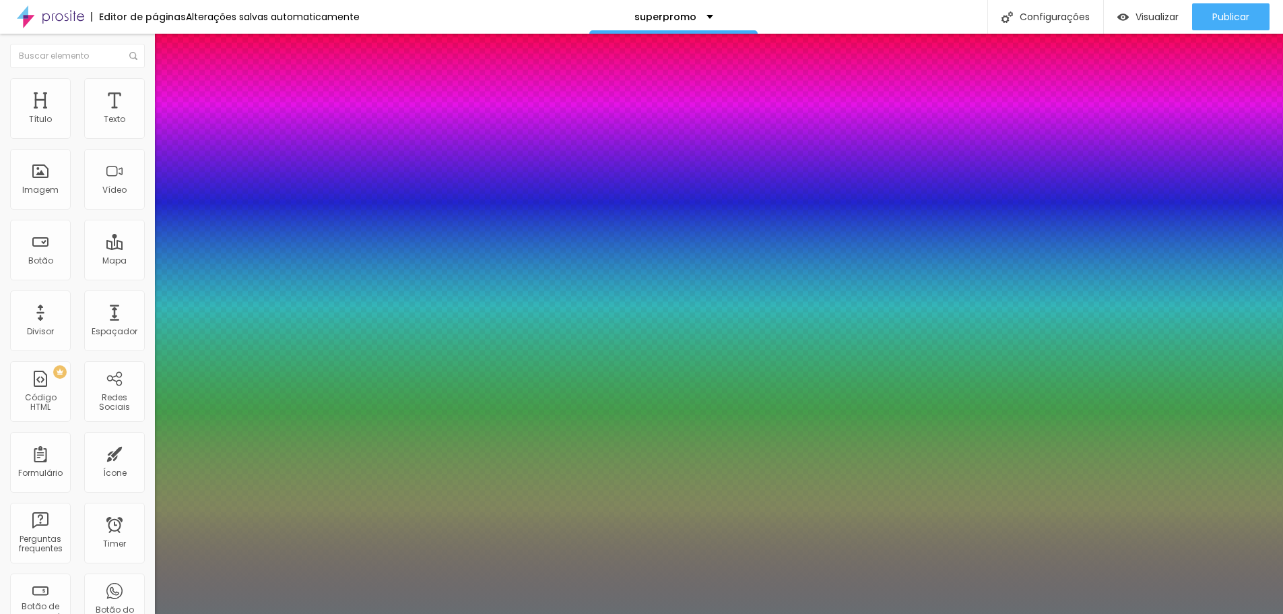
type input "0.5"
click at [374, 613] on div at bounding box center [641, 614] width 1283 height 0
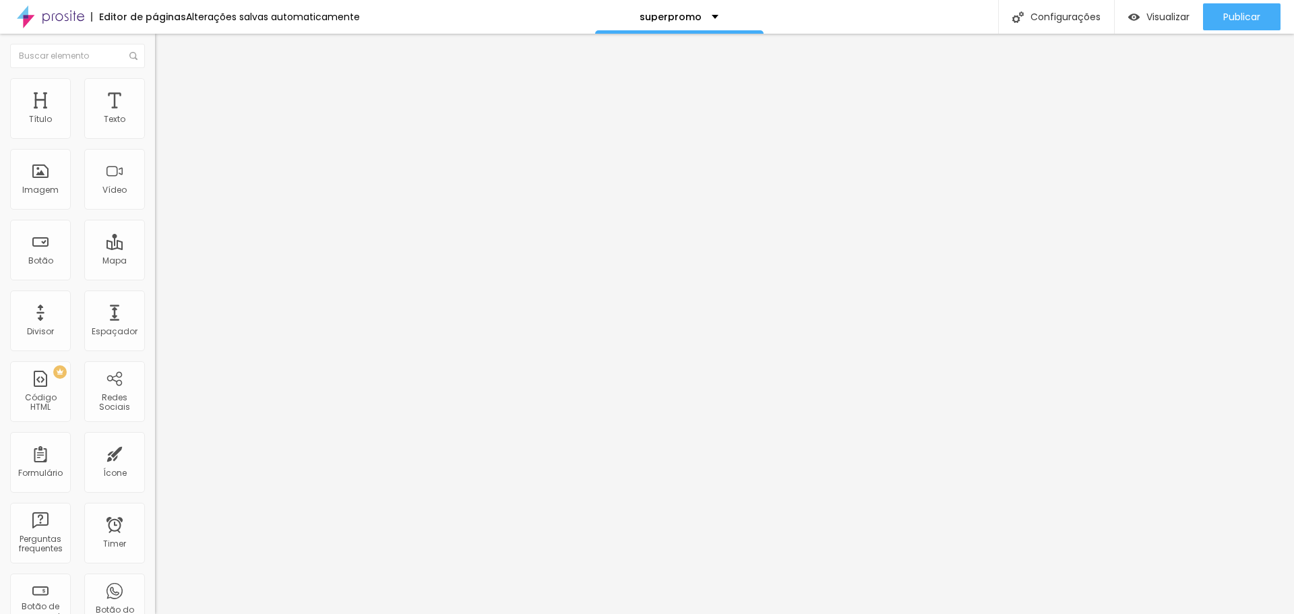
click at [160, 195] on icon "button" at bounding box center [164, 191] width 8 height 8
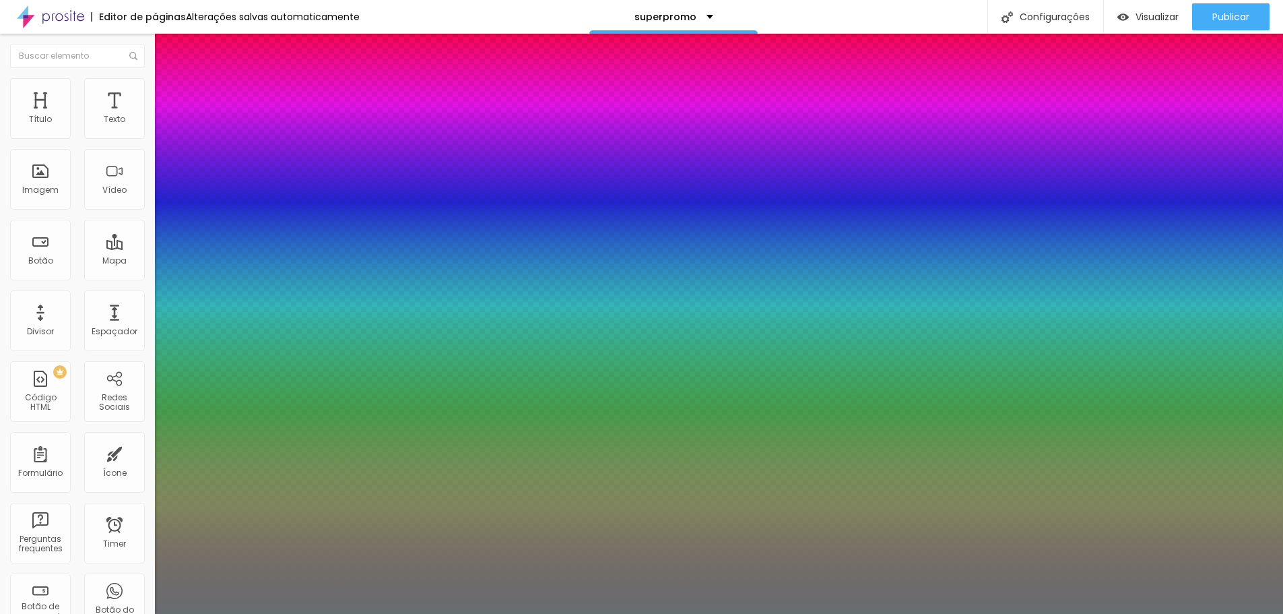
type input "0.5"
click at [422, 613] on div at bounding box center [641, 614] width 1283 height 0
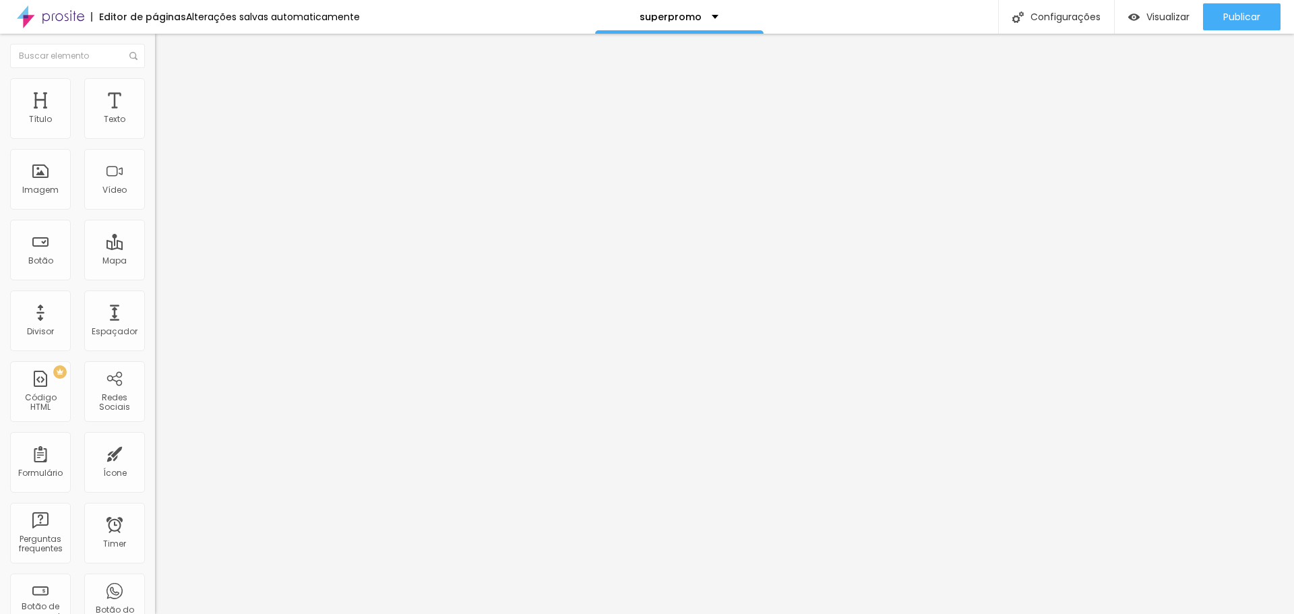
click at [162, 194] on icon "button" at bounding box center [164, 191] width 5 height 5
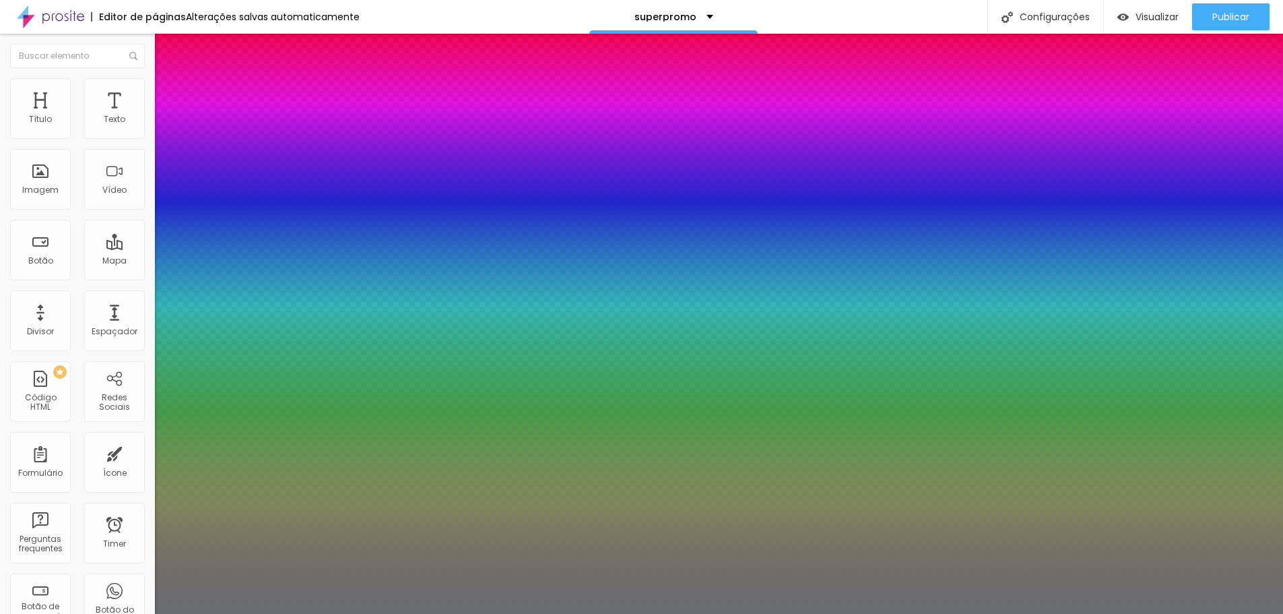
type input "0.5"
click at [402, 613] on div at bounding box center [641, 614] width 1283 height 0
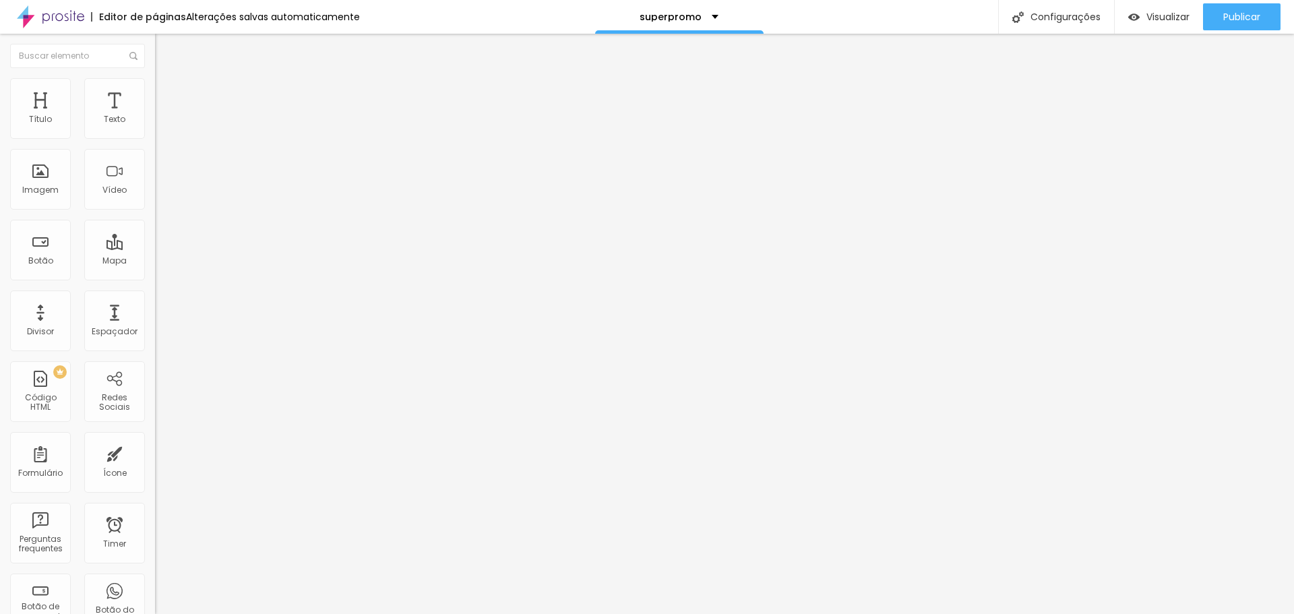
click at [160, 195] on icon "button" at bounding box center [164, 191] width 8 height 8
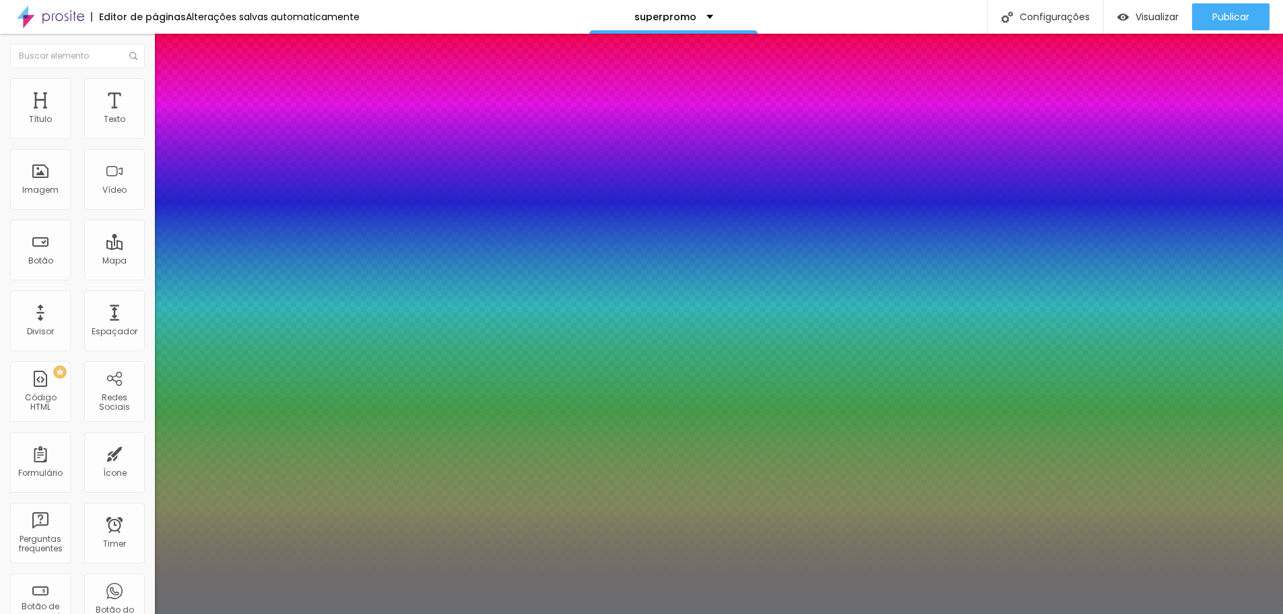
type input "0.5"
click at [598, 613] on div at bounding box center [641, 614] width 1283 height 0
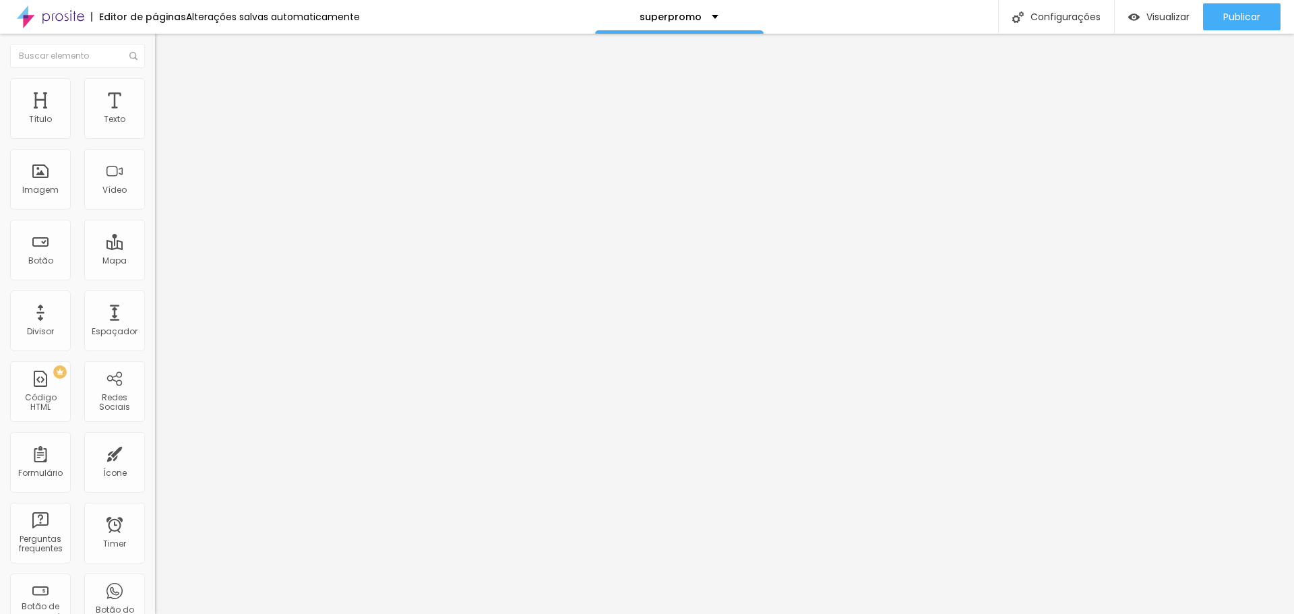
click at [160, 195] on icon "button" at bounding box center [164, 191] width 8 height 8
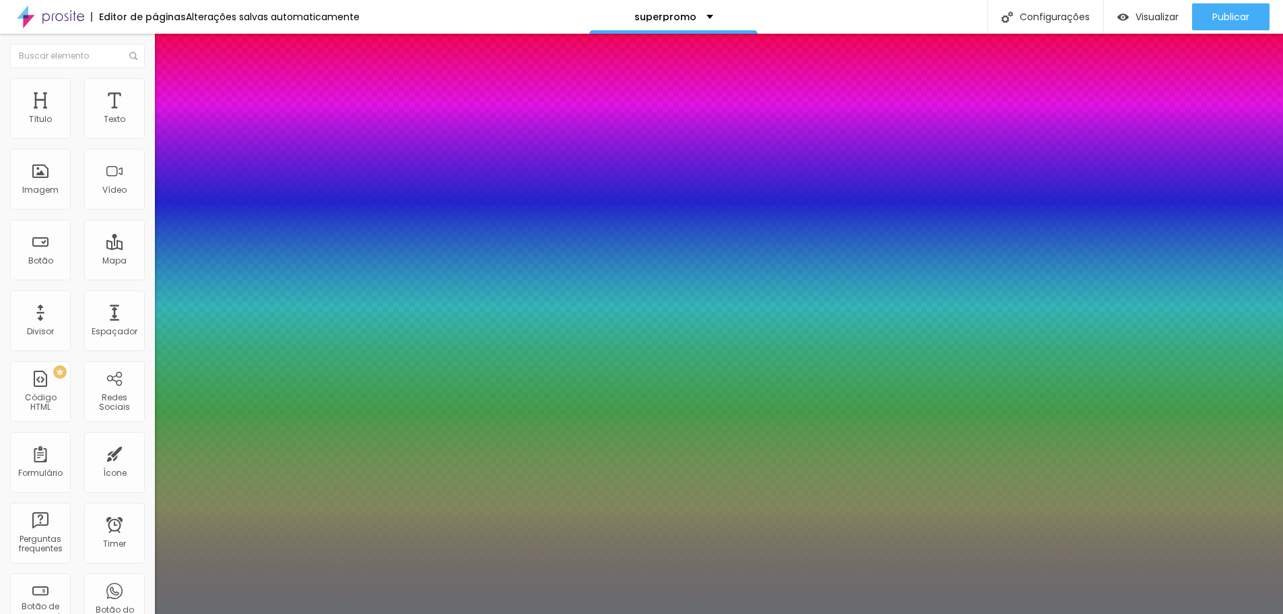
type input "0.5"
type input "15"
type input "0.5"
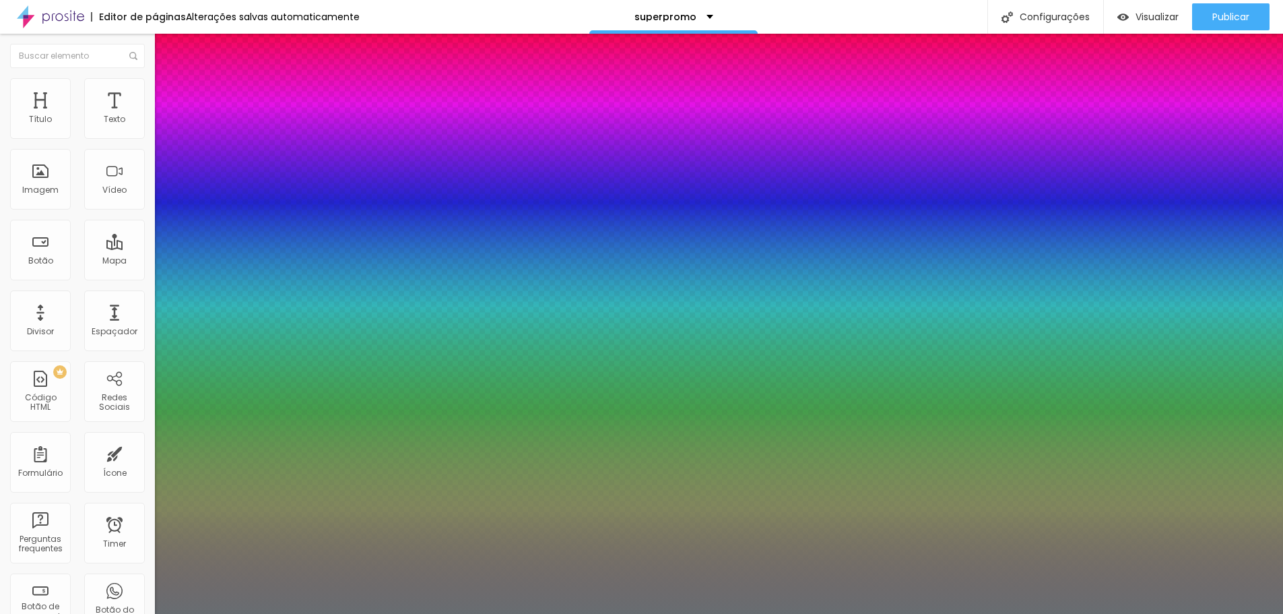
type input "14"
type input "0.5"
type input "13"
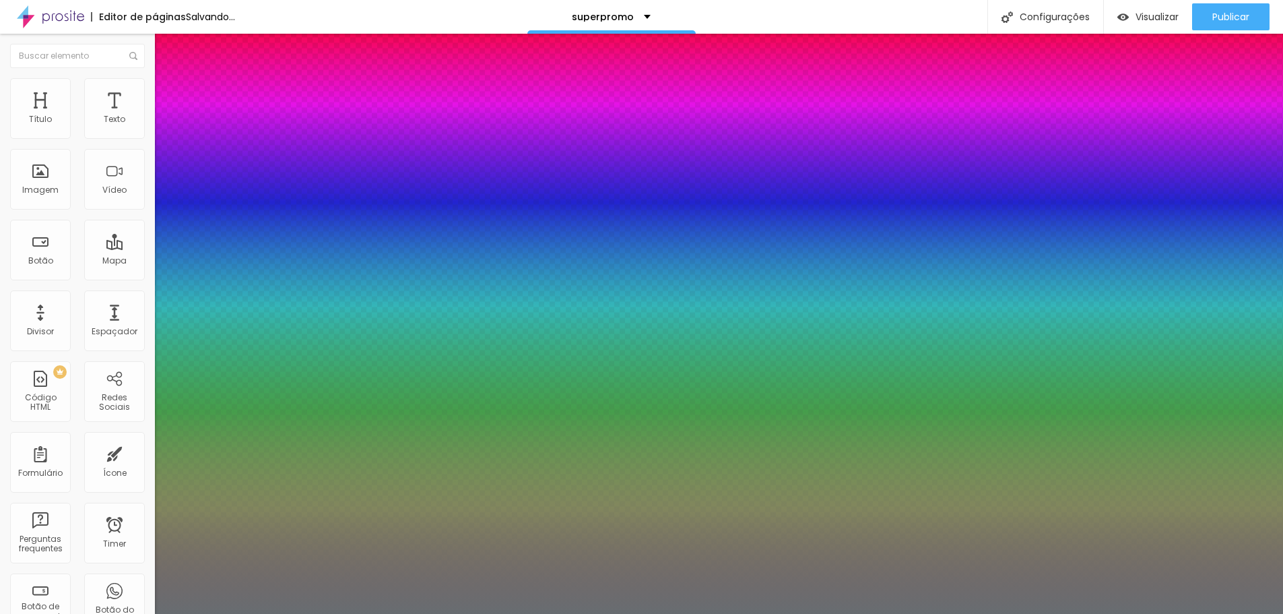
type input "0.5"
type input "12"
type input "0.5"
type input "11"
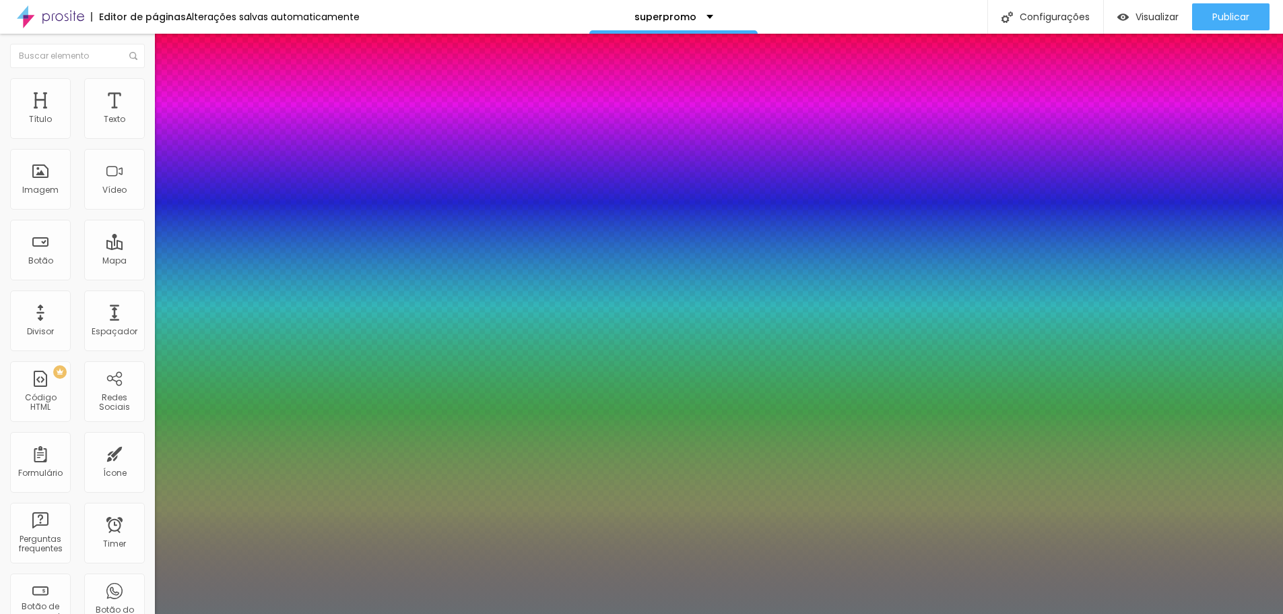
type input "11"
type input "0.5"
type input "10"
type input "0.5"
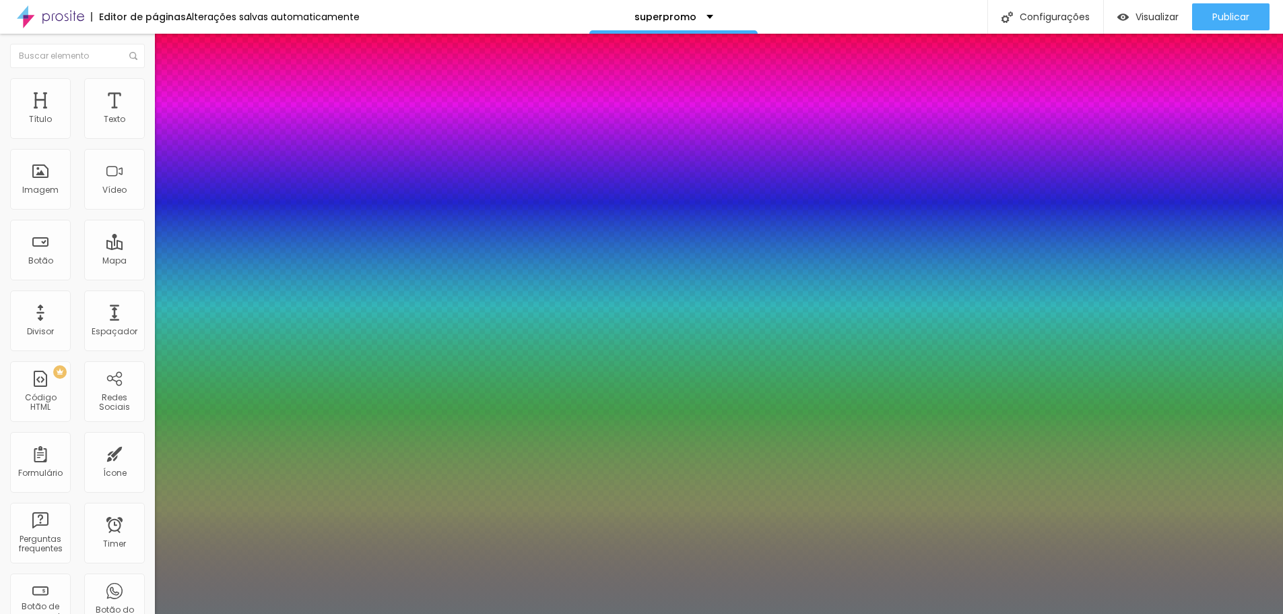
type input "9"
type input "0.5"
type input "8"
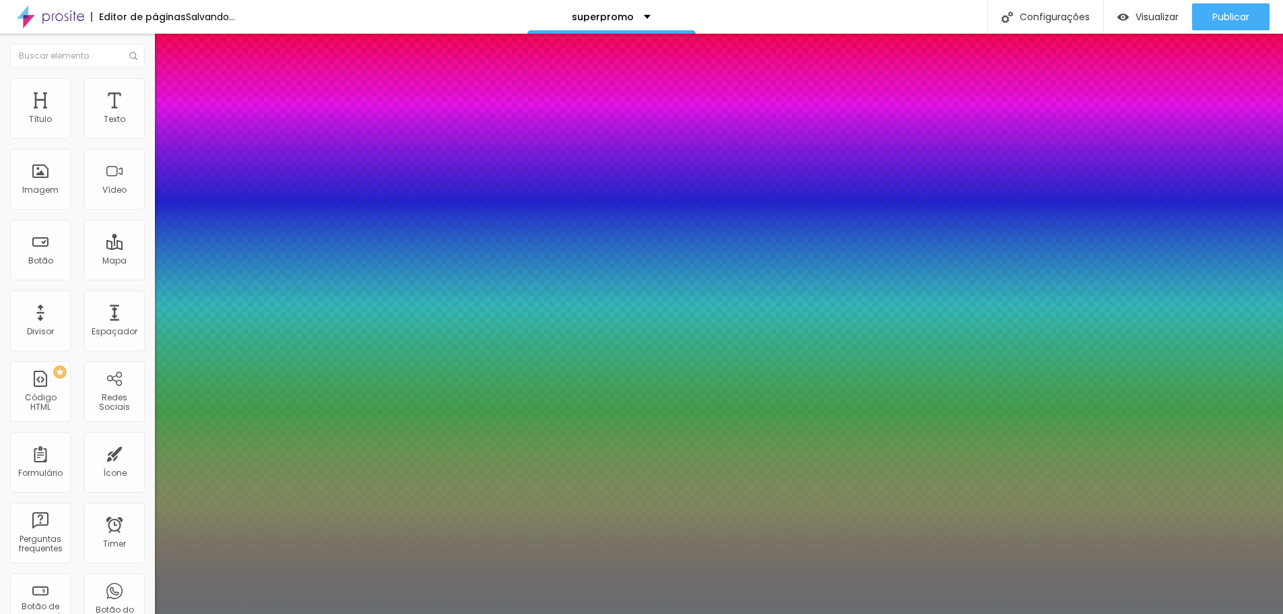
type input "0.5"
type input "9"
type input "0.5"
type input "10"
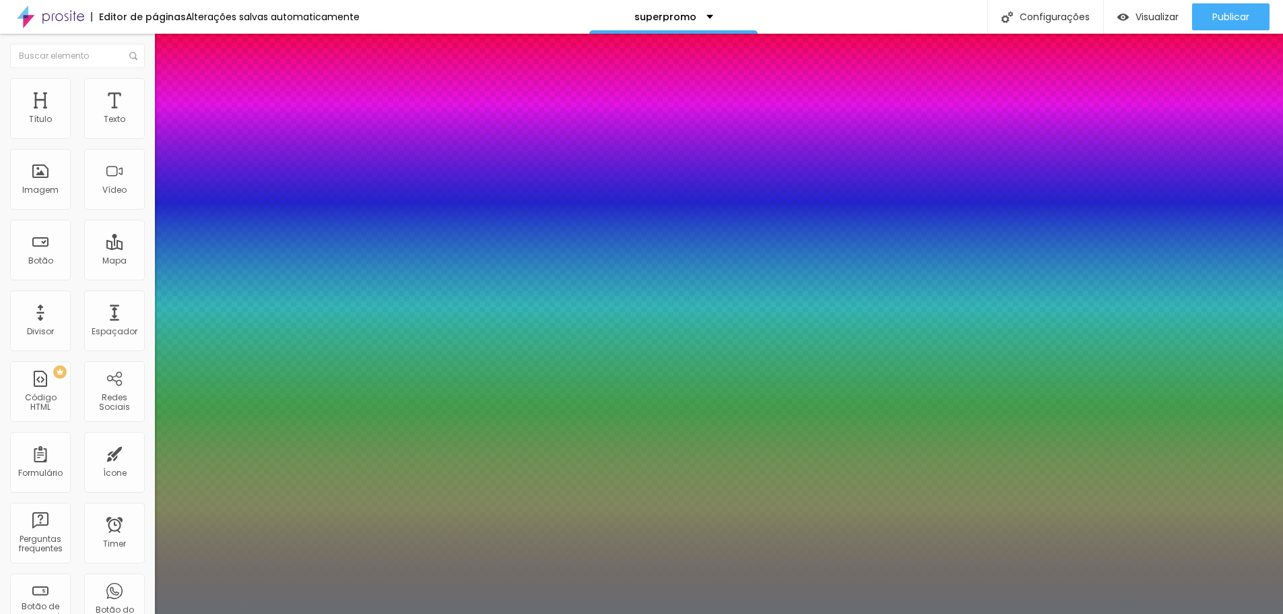
type input "10"
type input "0.5"
type input "11"
type input "0.5"
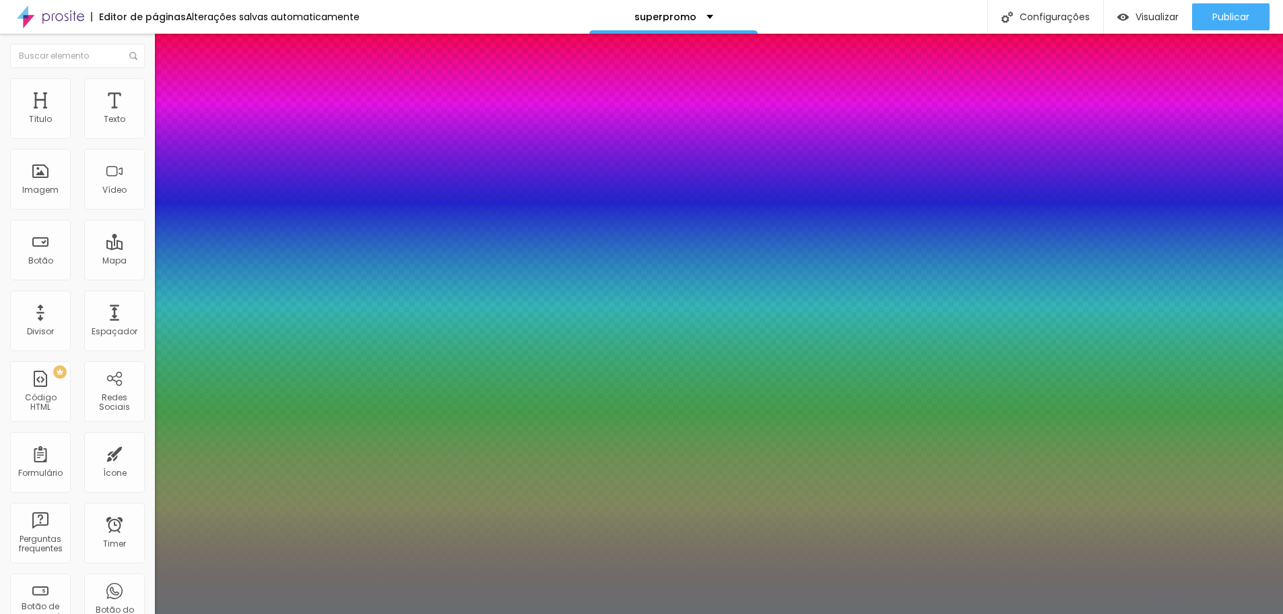
type input "12"
type input "0.5"
type input "13"
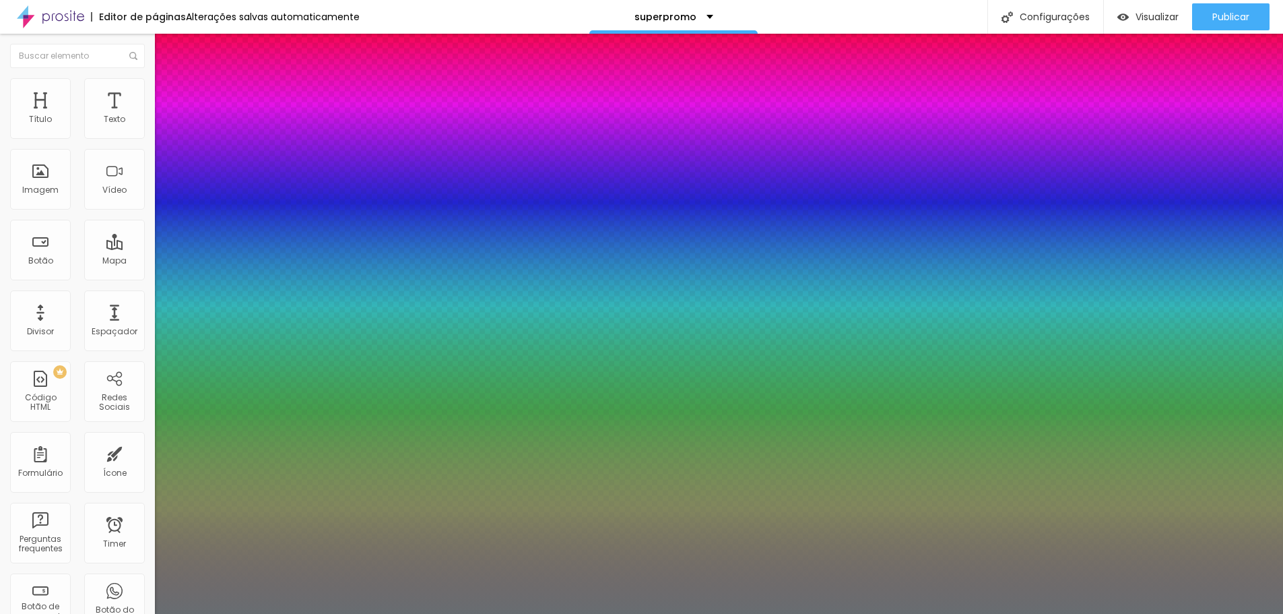
type input "0.5"
type input "14"
type input "0.5"
type input "15"
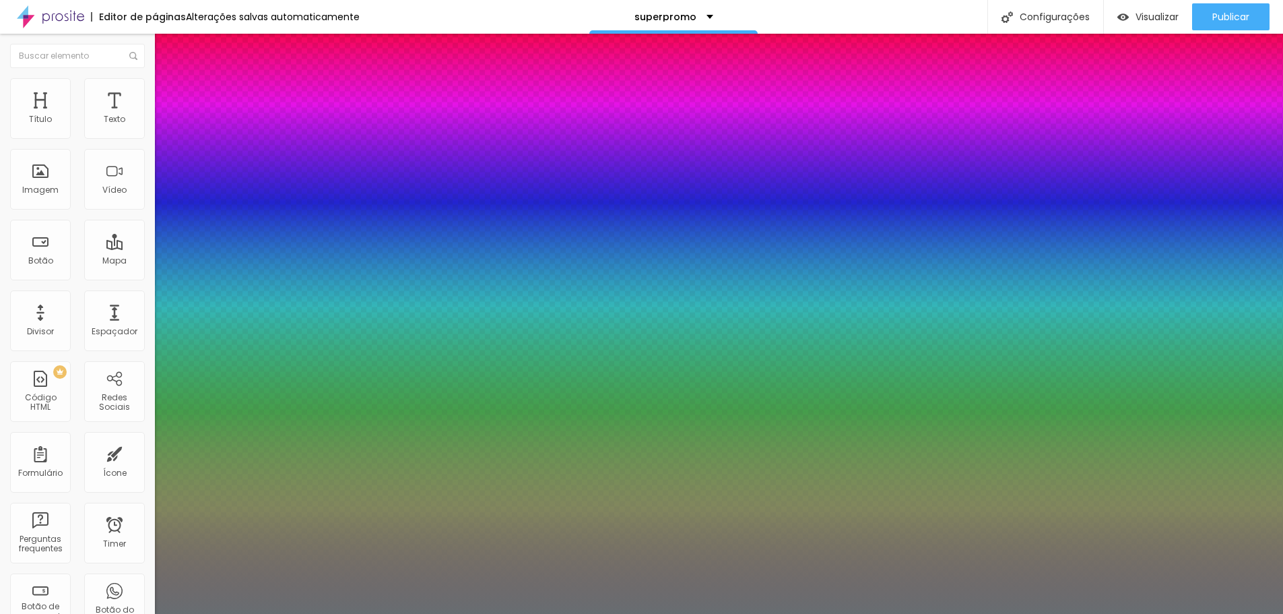
type input "15"
type input "0.5"
type input "16"
type input "0.5"
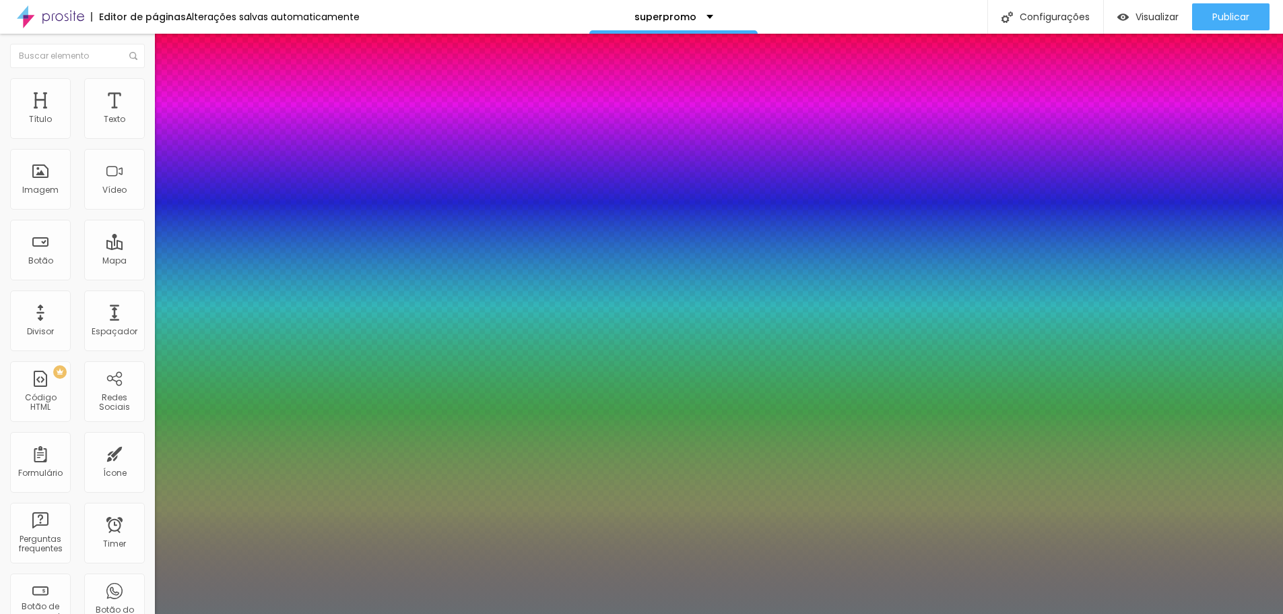
type input "17"
type input "0.5"
type input "16"
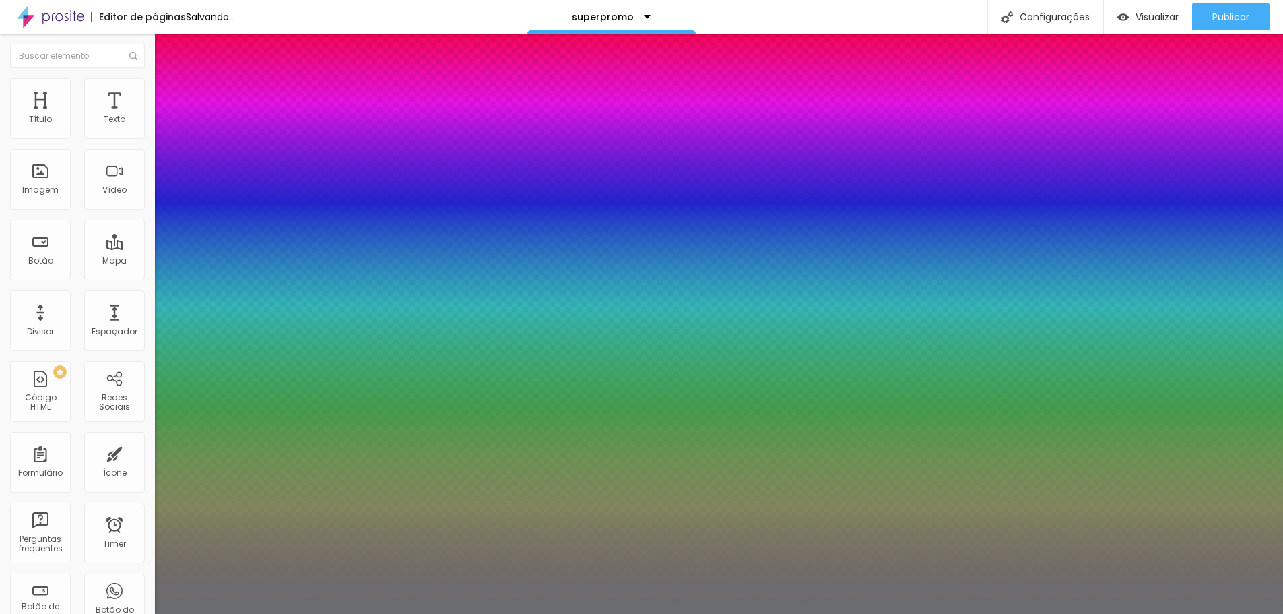
type input "0.5"
type input "0.1"
type input "0.5"
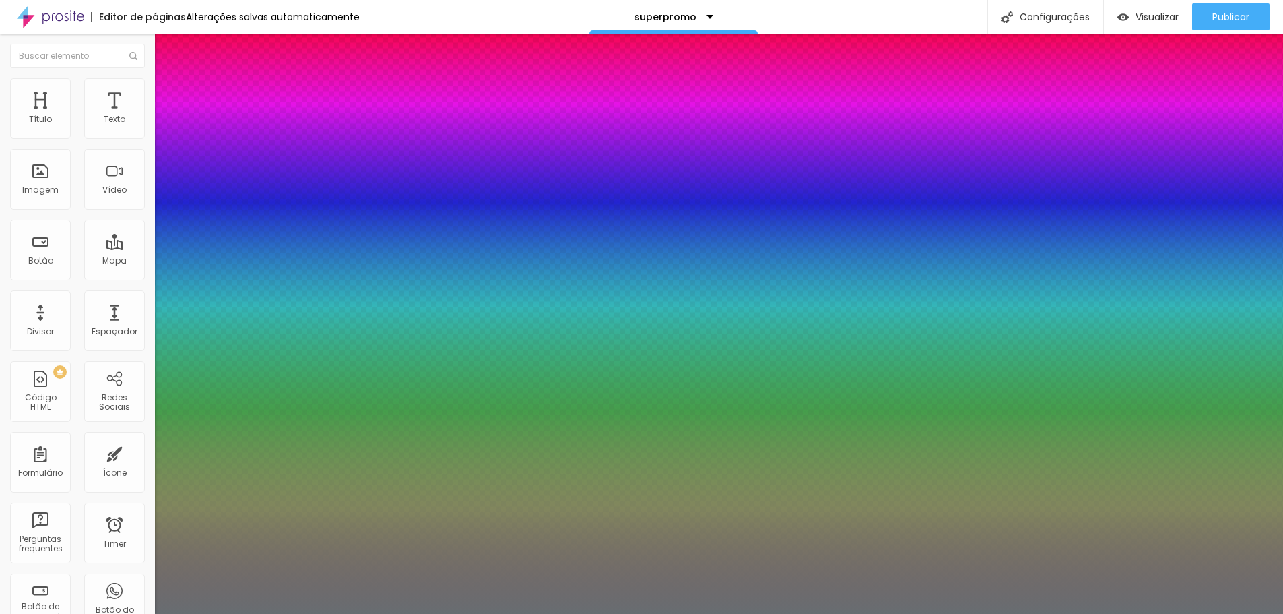
type input "0.2"
type input "0.5"
type input "0.3"
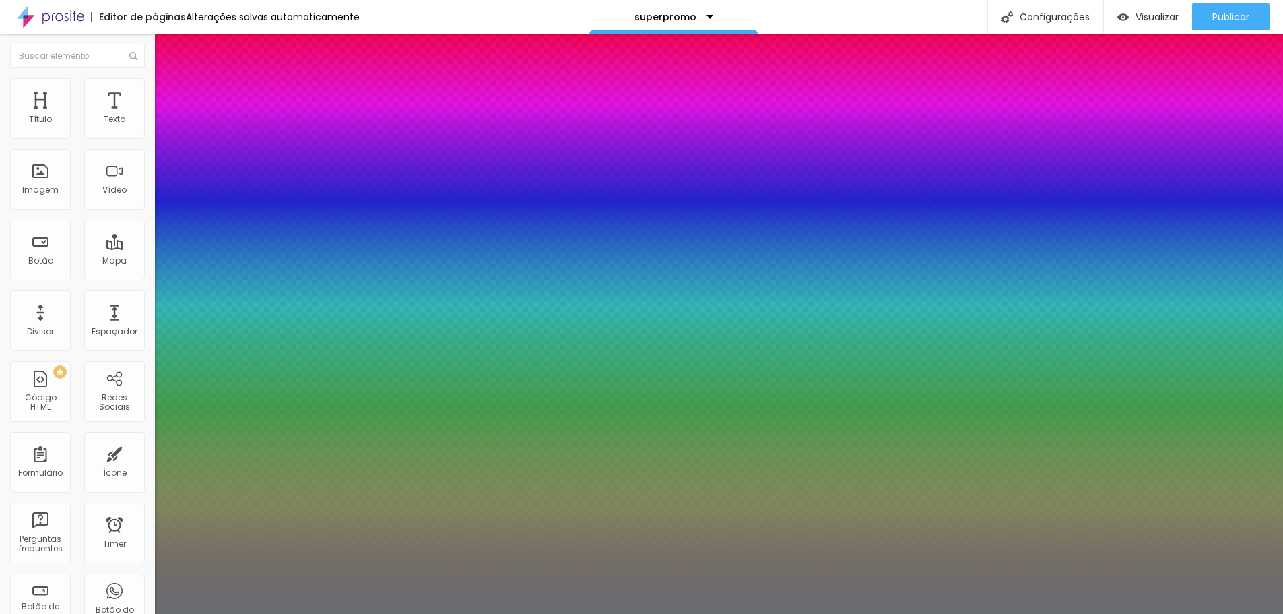
type input "0.5"
type input "0.4"
type input "0.5"
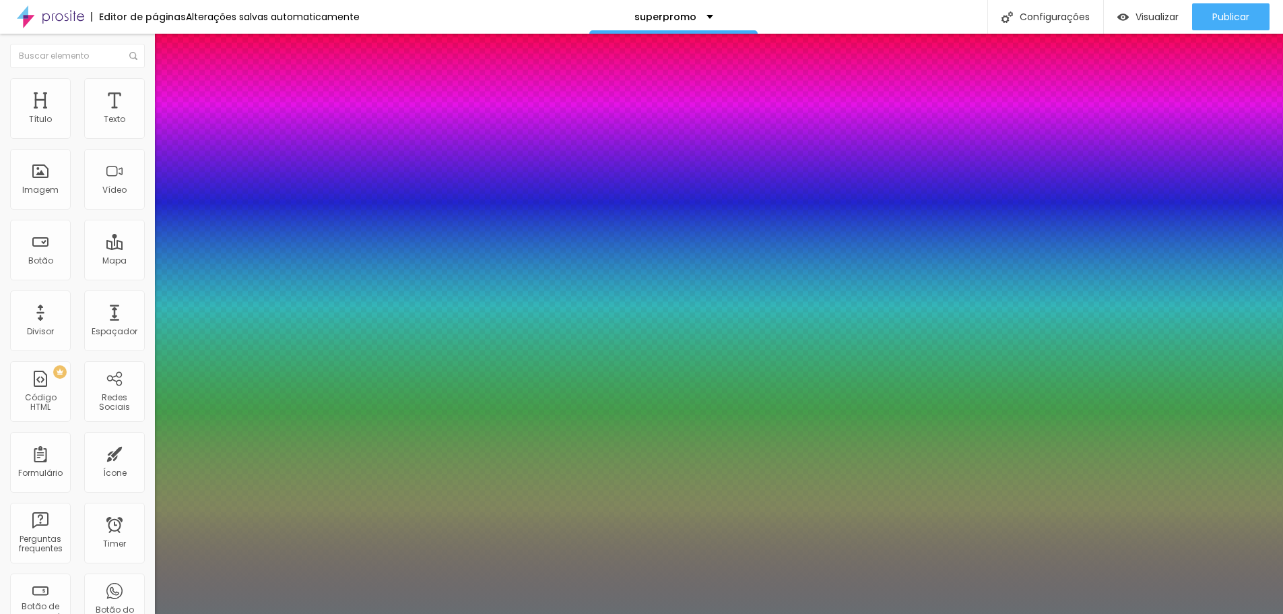
type input "0.5"
type input "0.6"
type input "0.5"
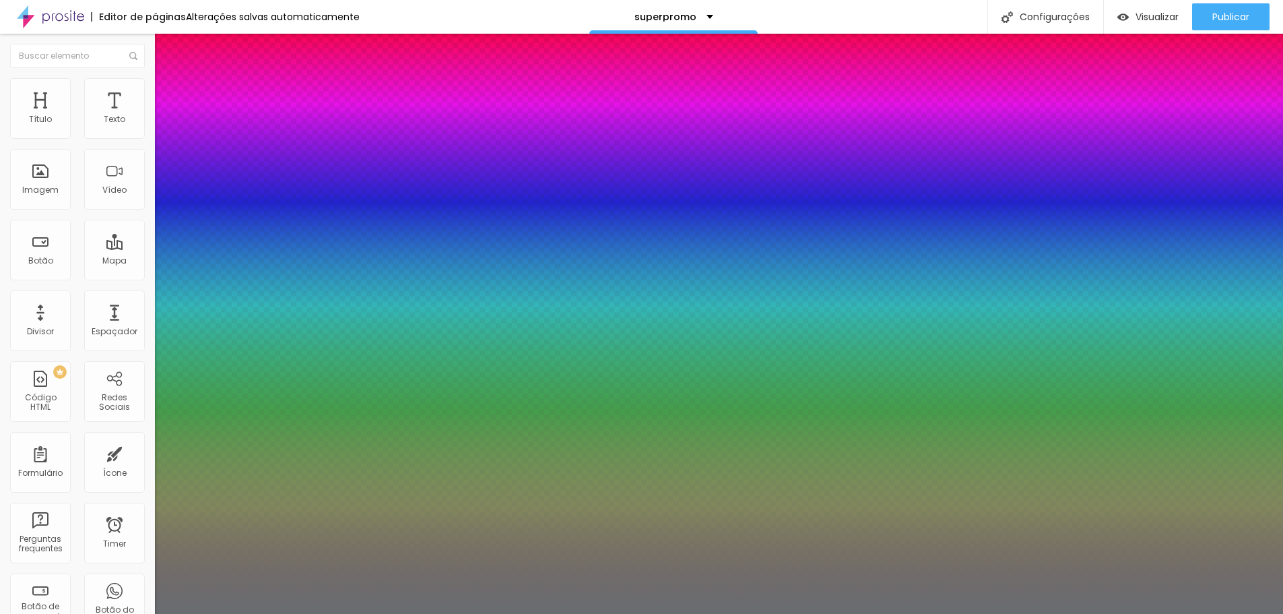
type input "0.7"
type input "0.5"
type input "0.8"
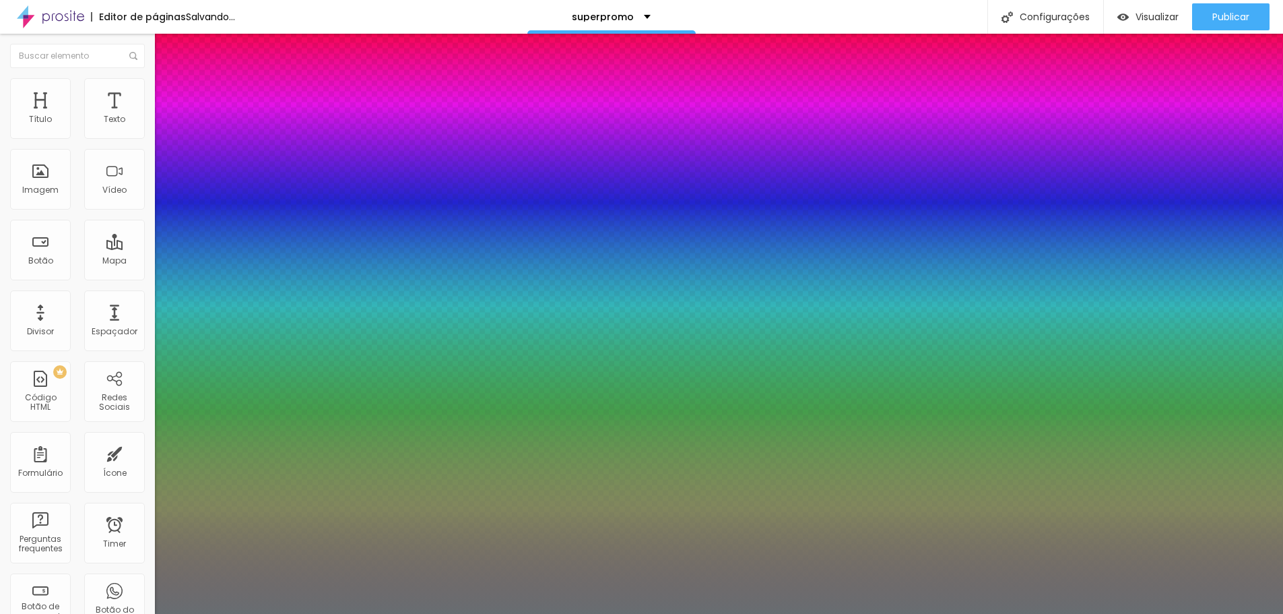
type input "0.5"
drag, startPoint x: 174, startPoint y: 415, endPoint x: 181, endPoint y: 415, distance: 7.4
type input "0.8"
type input "0.5"
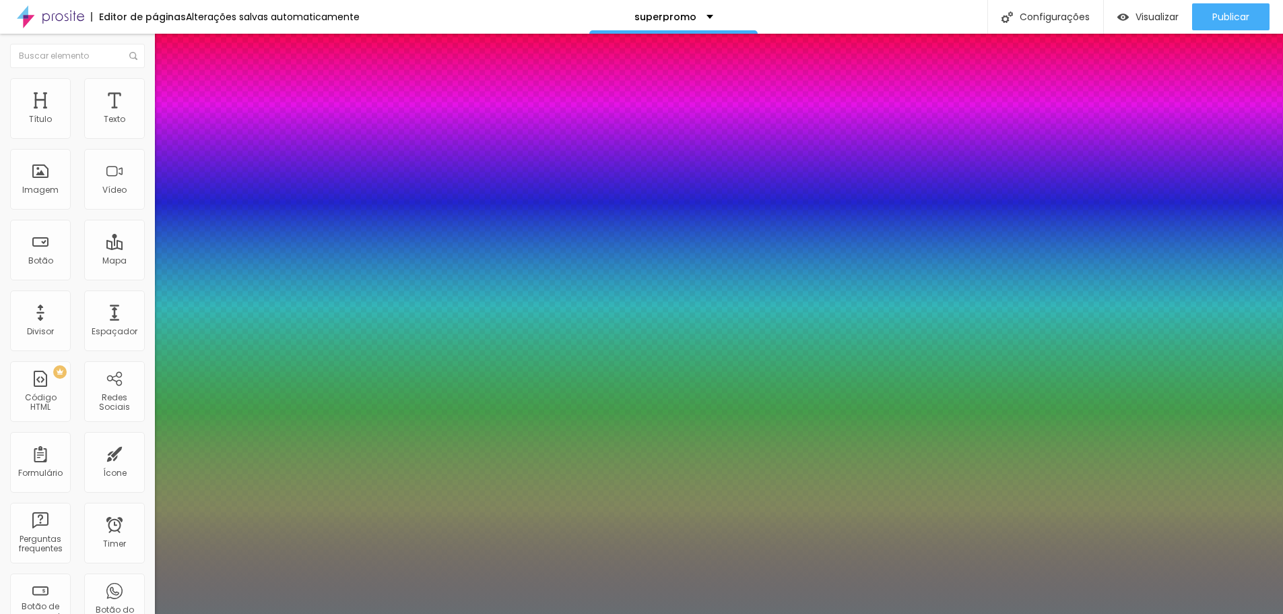
type input "6"
type input "0.5"
type input "7"
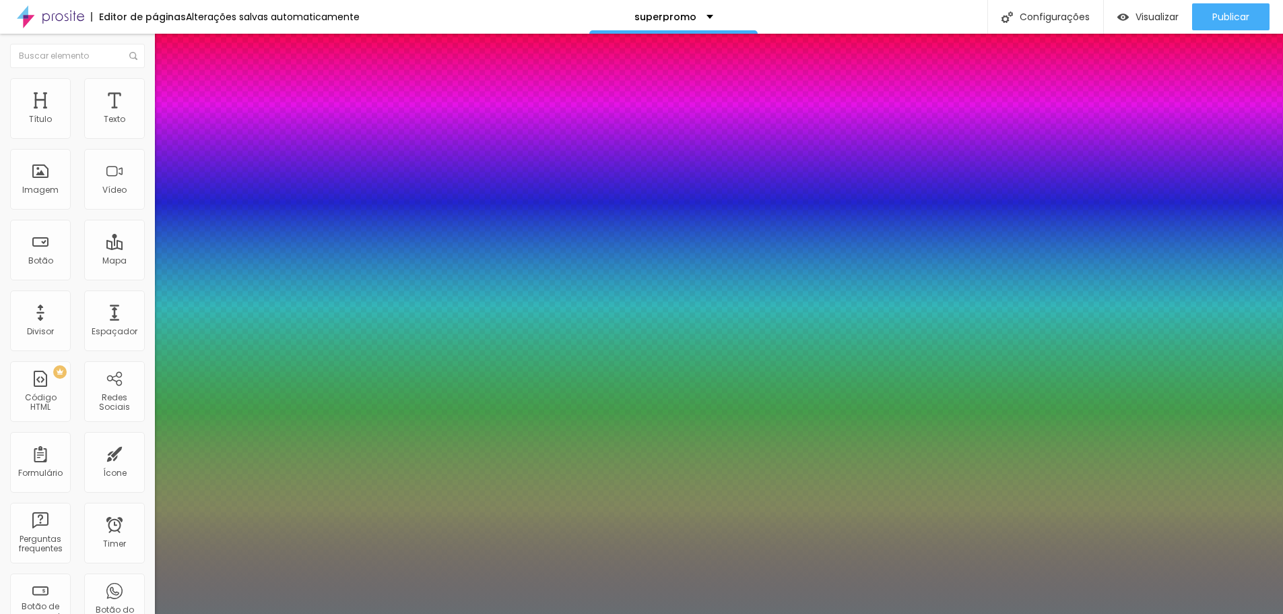
type input "0.5"
type input "8"
type input "0.5"
type input "8"
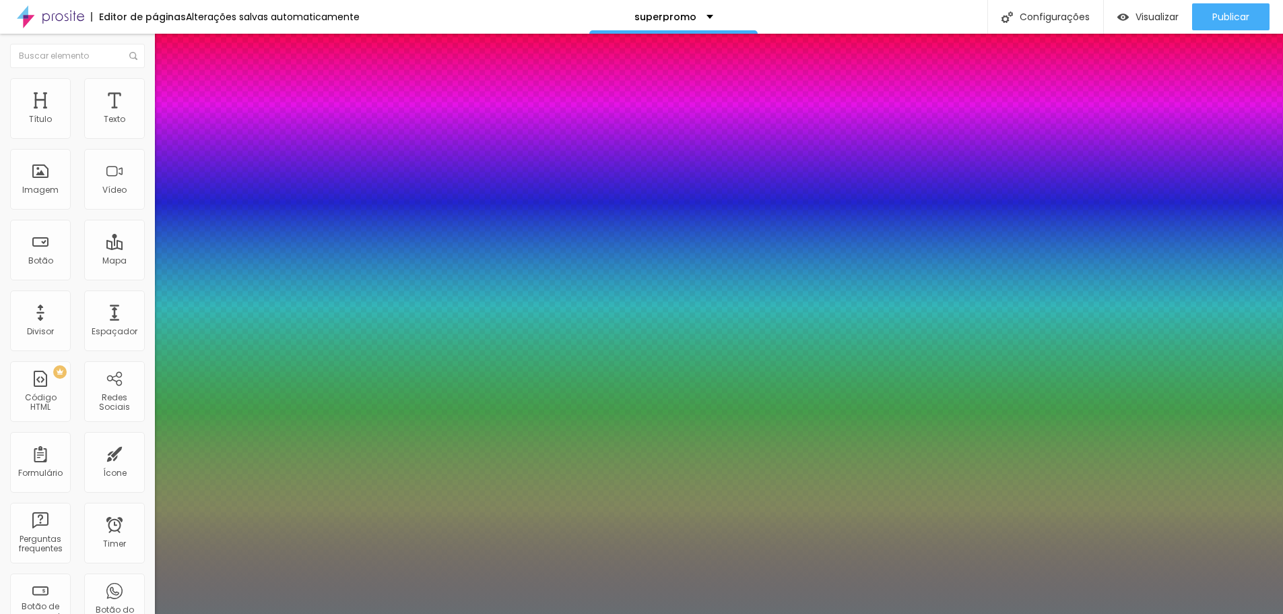
click at [247, 613] on div at bounding box center [641, 614] width 1283 height 0
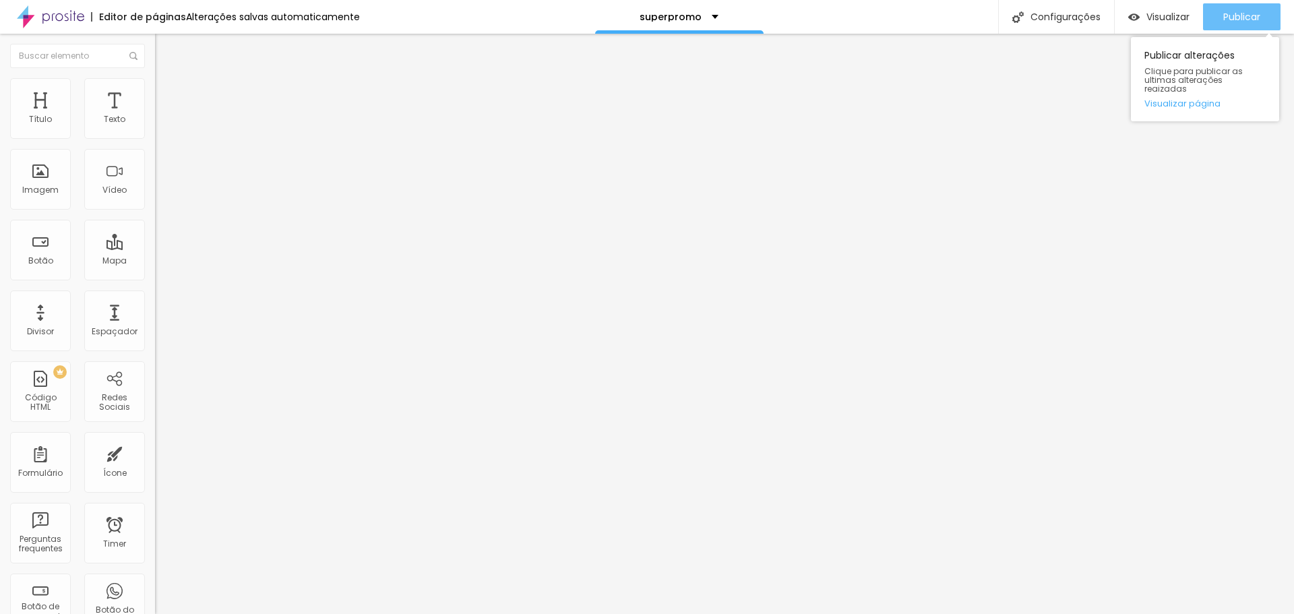
click at [1221, 18] on button "Publicar" at bounding box center [1241, 16] width 77 height 27
click at [160, 195] on icon "button" at bounding box center [164, 191] width 8 height 8
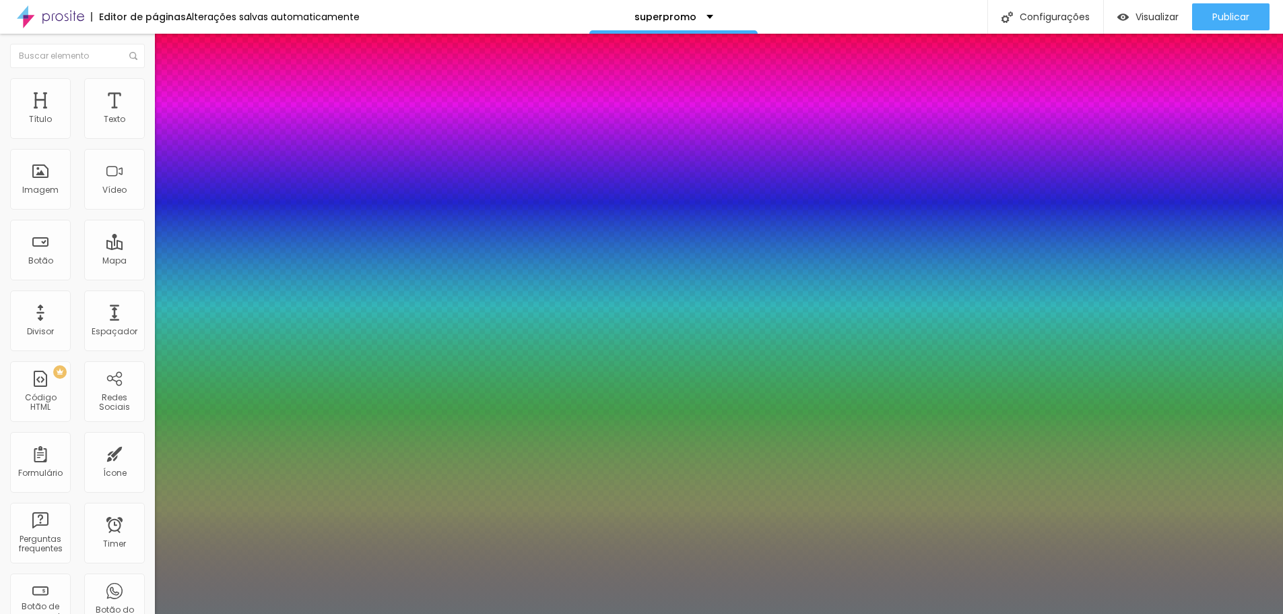
type input "0.5"
click at [513, 613] on div at bounding box center [641, 614] width 1283 height 0
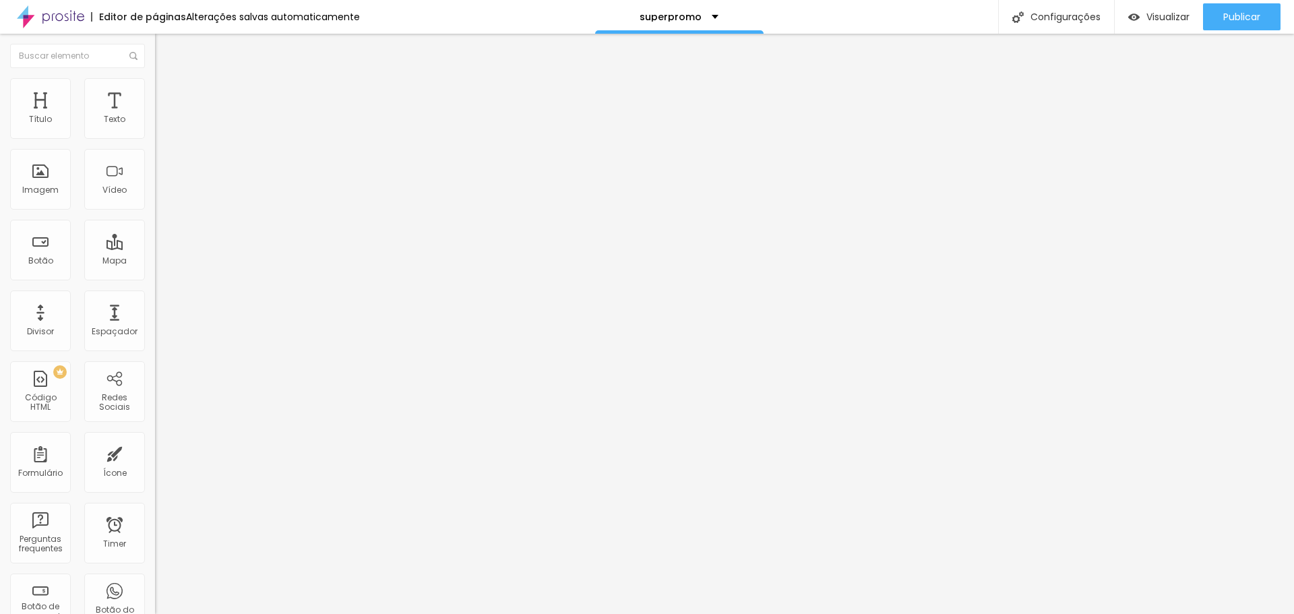
click at [167, 90] on span "Avançado" at bounding box center [189, 87] width 44 height 11
click at [160, 195] on icon "button" at bounding box center [164, 191] width 8 height 8
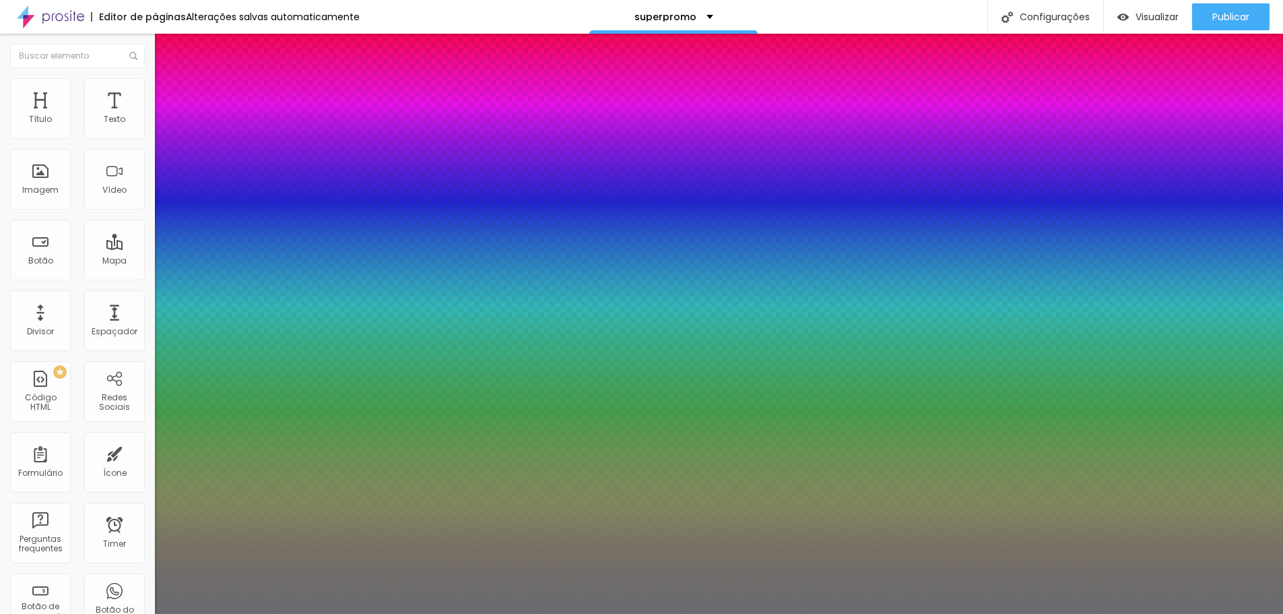
type input "0.5"
click at [403, 613] on div at bounding box center [641, 614] width 1283 height 0
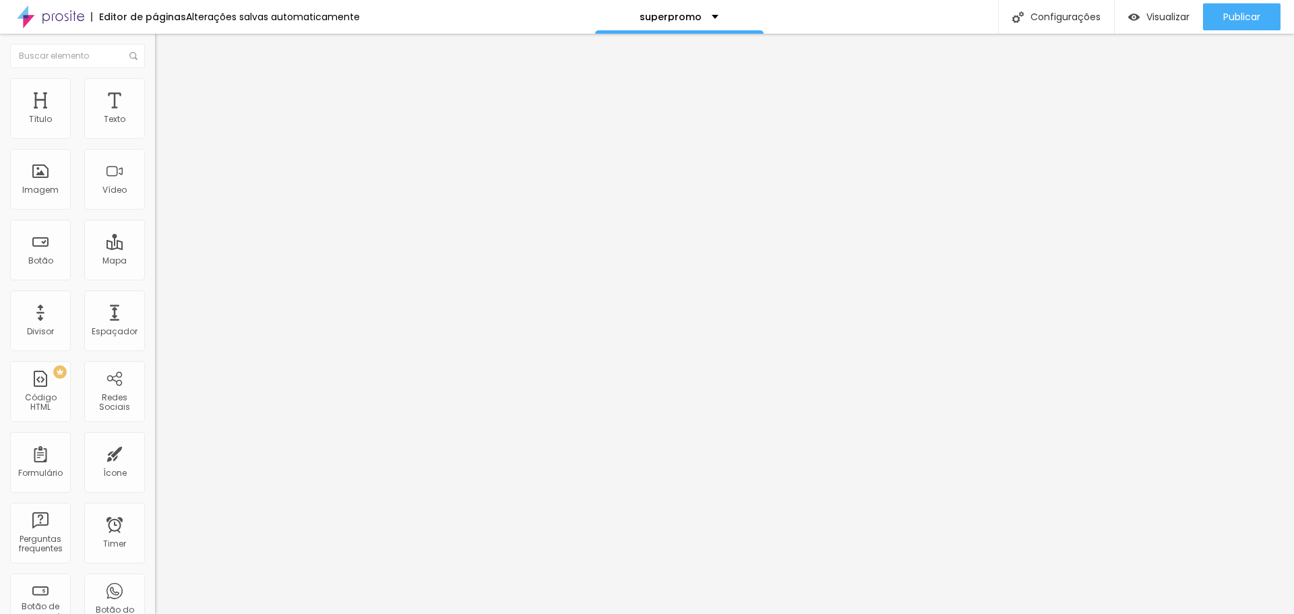
click at [162, 194] on icon "button" at bounding box center [164, 191] width 5 height 5
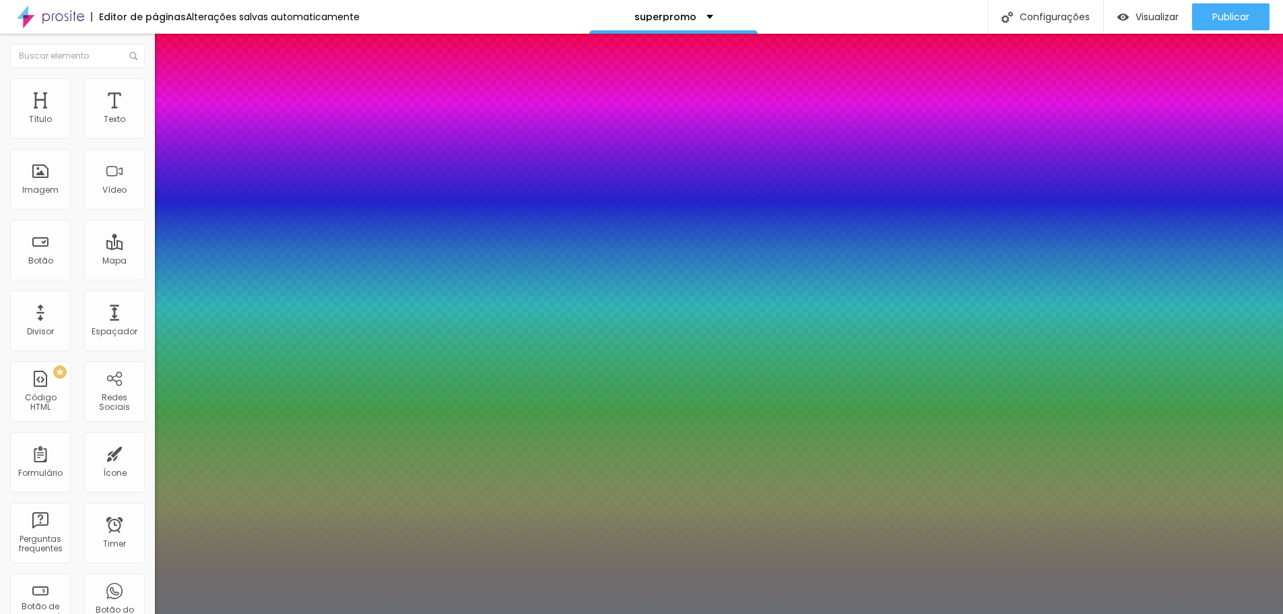
type input "0.5"
click at [482, 613] on div at bounding box center [641, 614] width 1283 height 0
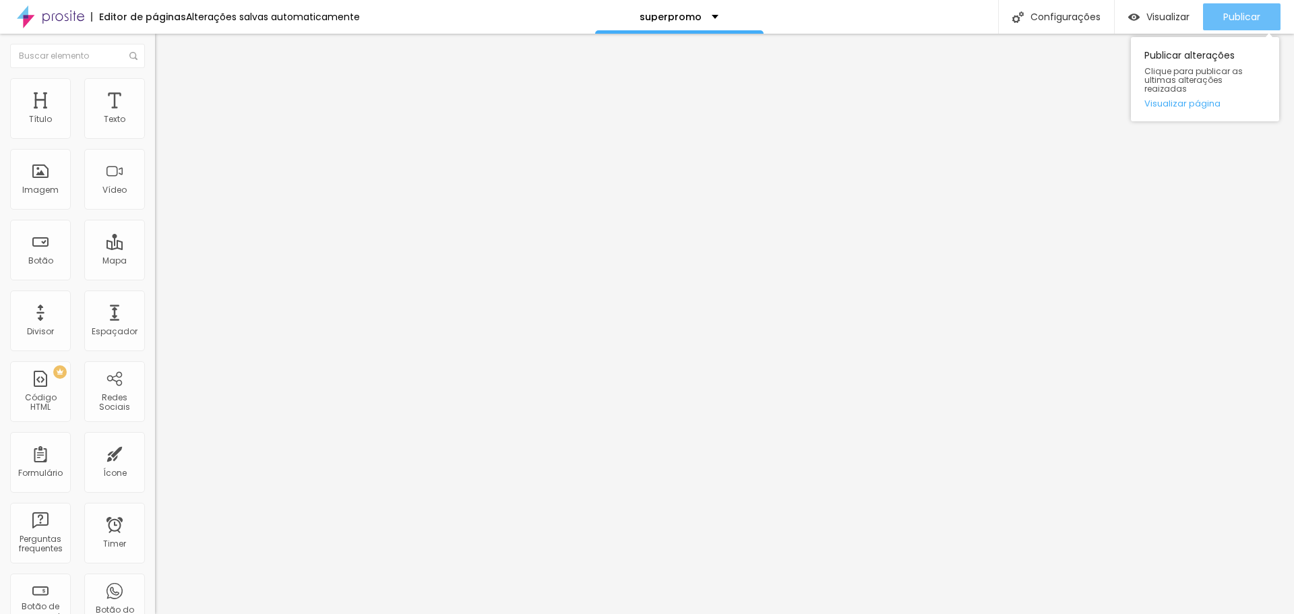
click at [1232, 24] on div "Publicar" at bounding box center [1241, 16] width 37 height 27
click at [1248, 20] on span "Publicar" at bounding box center [1241, 16] width 37 height 11
click at [160, 195] on icon "button" at bounding box center [164, 191] width 8 height 8
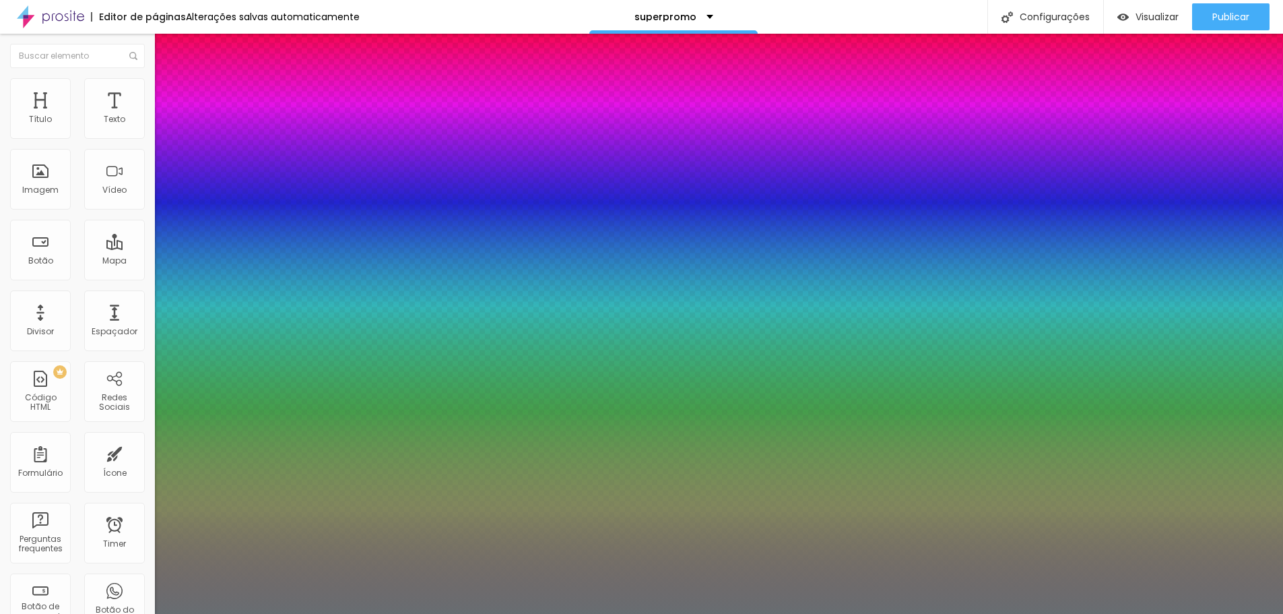
type input "0.5"
select select "MontserratBold"
type input "0.5"
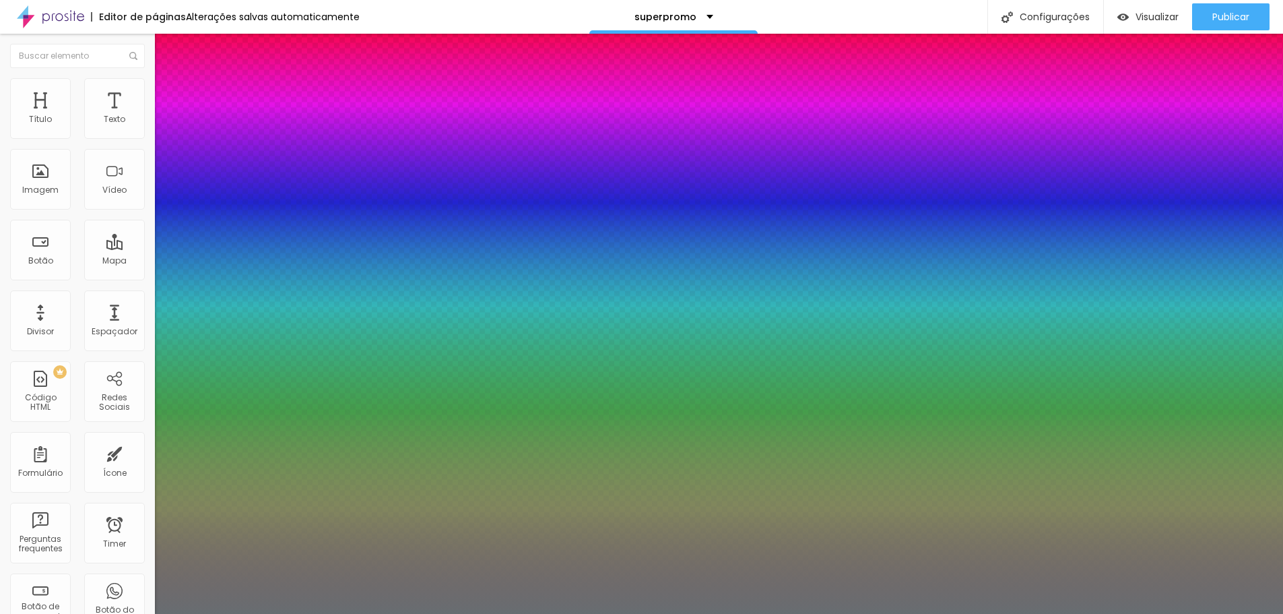
select select "MontserratExtraBold"
type input "0.5"
select select "MontserratLight"
click at [1212, 613] on div at bounding box center [641, 614] width 1283 height 0
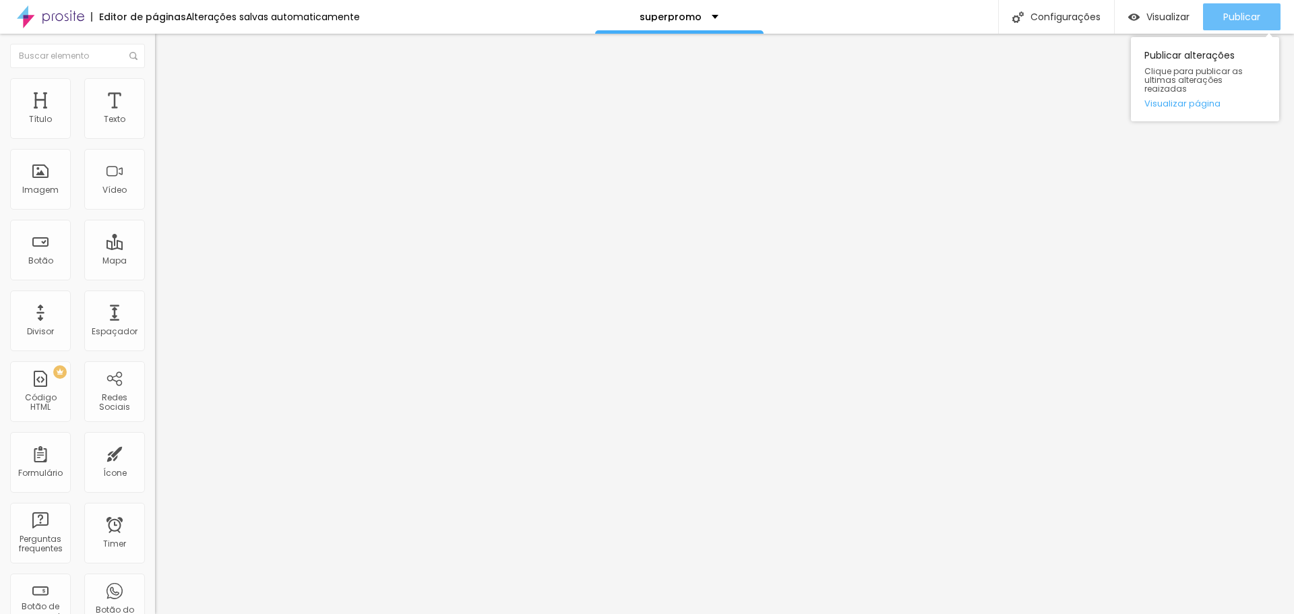
click at [1232, 18] on span "Publicar" at bounding box center [1241, 16] width 37 height 11
click at [155, 199] on button "button" at bounding box center [164, 192] width 19 height 14
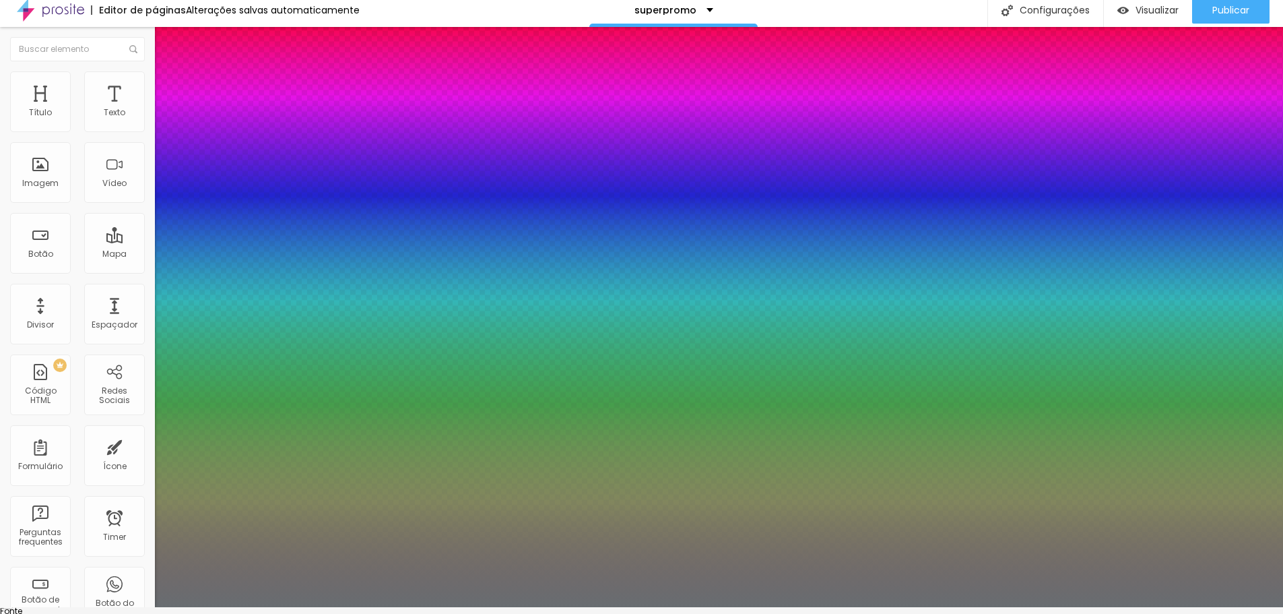
scroll to position [11, 0]
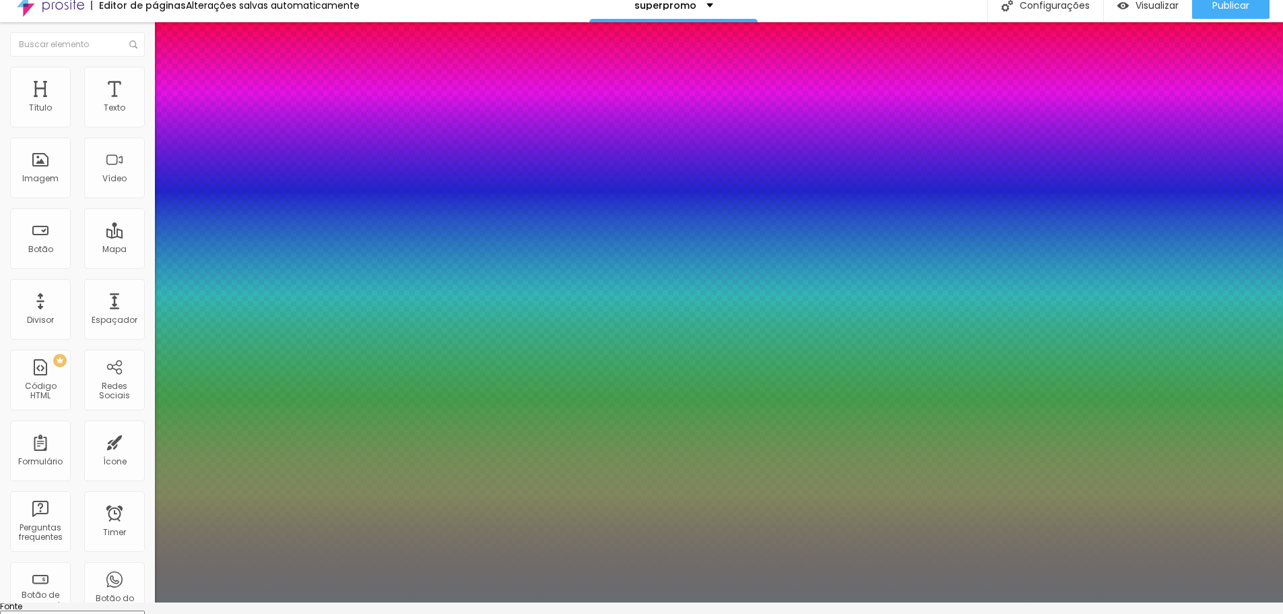
click at [145, 610] on select "AbrilFatface-Regular Actor-Regular Alegreya AlegreyaBlack Alice Allan-Bold Alla…" at bounding box center [72, 617] width 145 height 14
click at [143, 610] on select "AbrilFatface-Regular Actor-Regular Alegreya AlegreyaBlack Alice Allan-Bold Alla…" at bounding box center [72, 617] width 145 height 14
click at [422, 602] on div at bounding box center [641, 602] width 1283 height 0
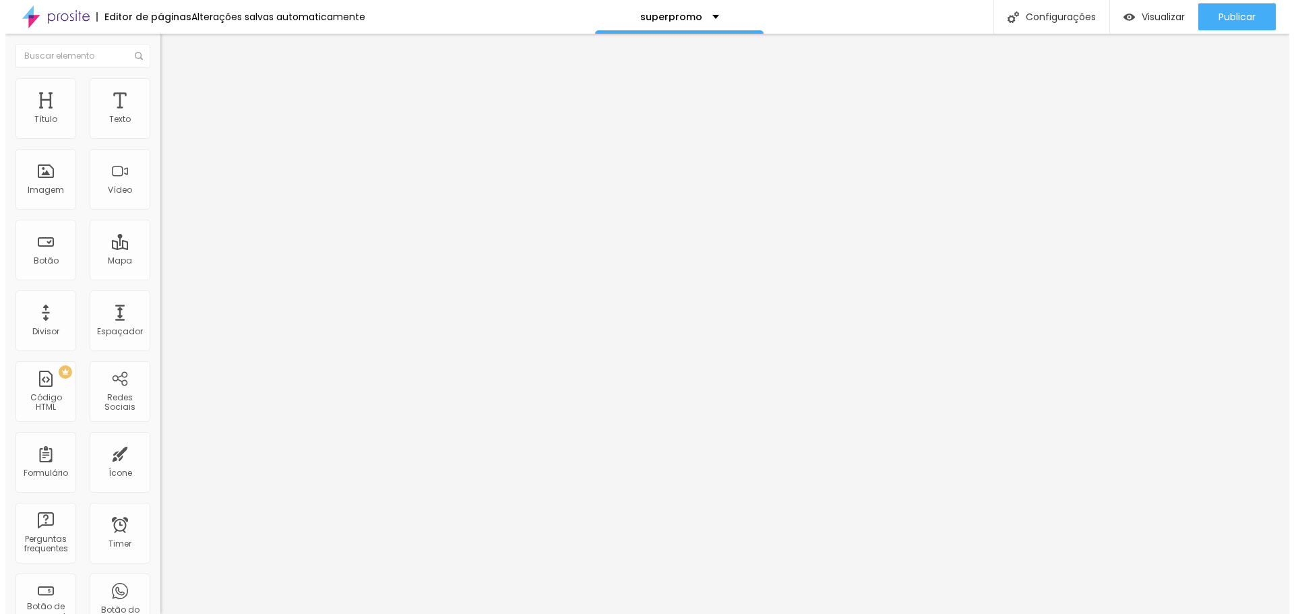
scroll to position [0, 0]
click at [162, 194] on icon "button" at bounding box center [164, 191] width 5 height 5
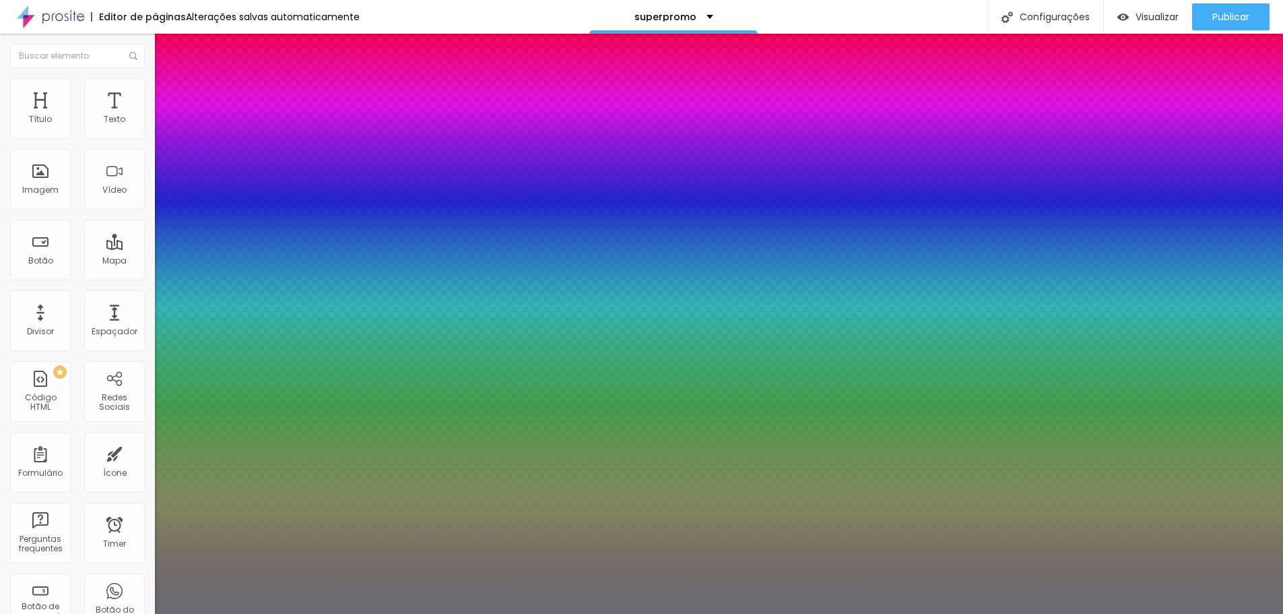
click at [378, 613] on div at bounding box center [641, 614] width 1283 height 0
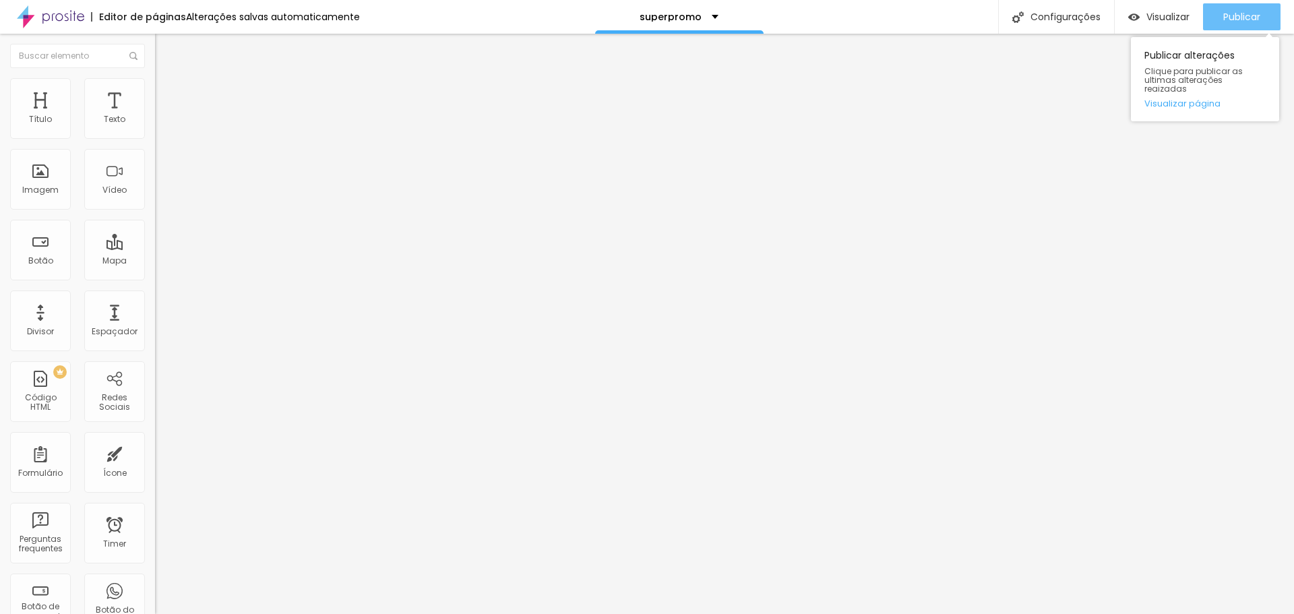
click at [1250, 22] on span "Publicar" at bounding box center [1241, 16] width 37 height 11
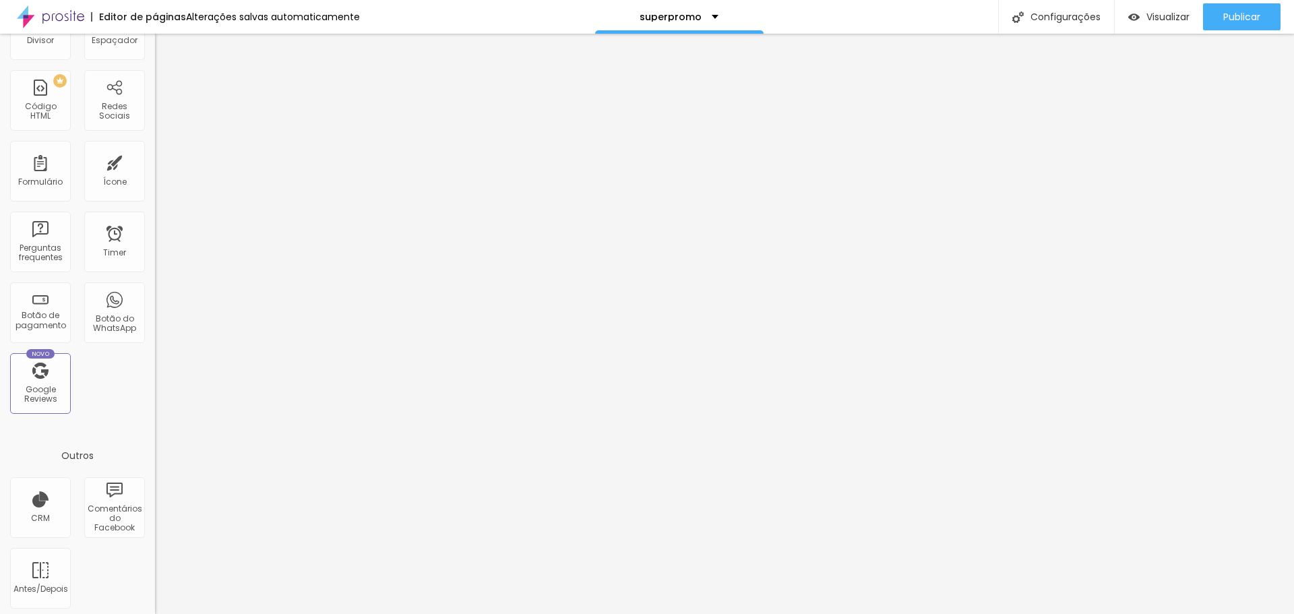
scroll to position [296, 0]
click at [42, 395] on div "Google Reviews" at bounding box center [39, 390] width 53 height 20
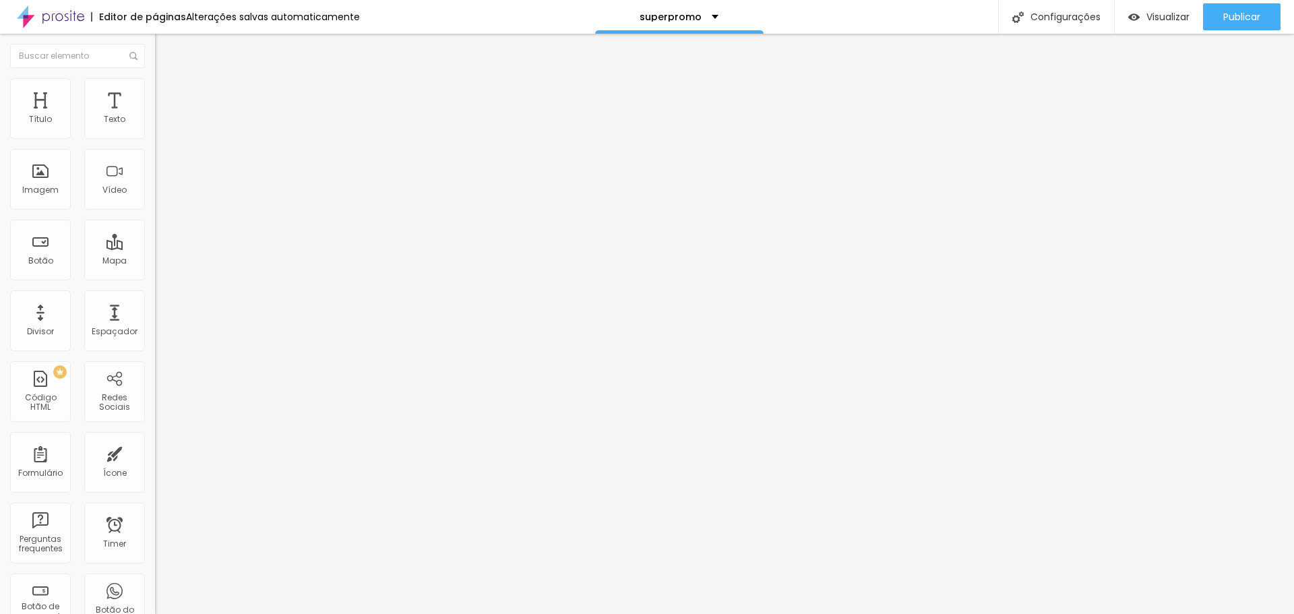
click at [160, 125] on icon "button" at bounding box center [164, 121] width 8 height 8
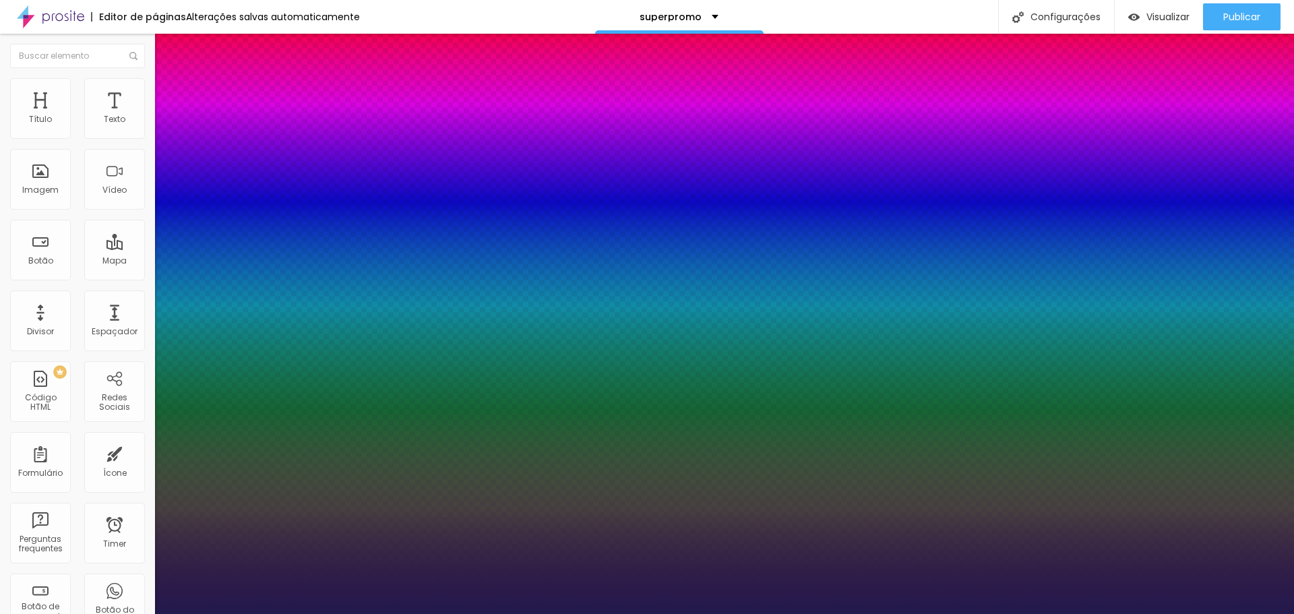
drag, startPoint x: 191, startPoint y: 231, endPoint x: 184, endPoint y: 230, distance: 6.9
click at [329, 613] on div at bounding box center [647, 614] width 1294 height 0
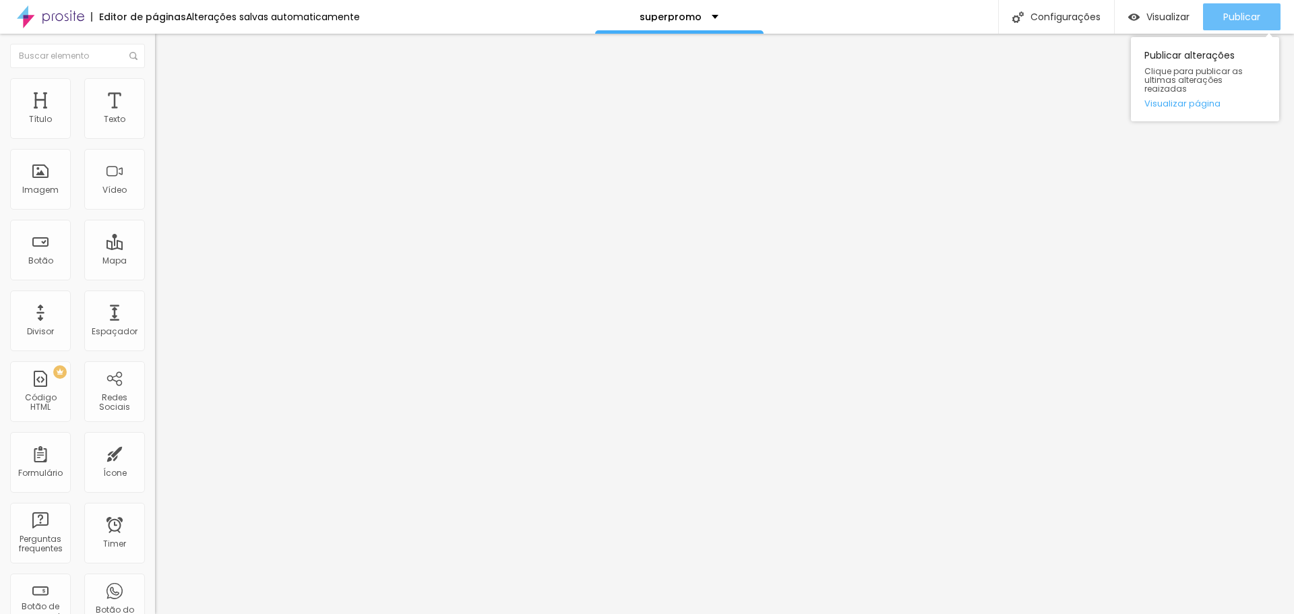
click at [1225, 15] on span "Publicar" at bounding box center [1241, 16] width 37 height 11
click at [162, 124] on icon "button" at bounding box center [164, 121] width 5 height 5
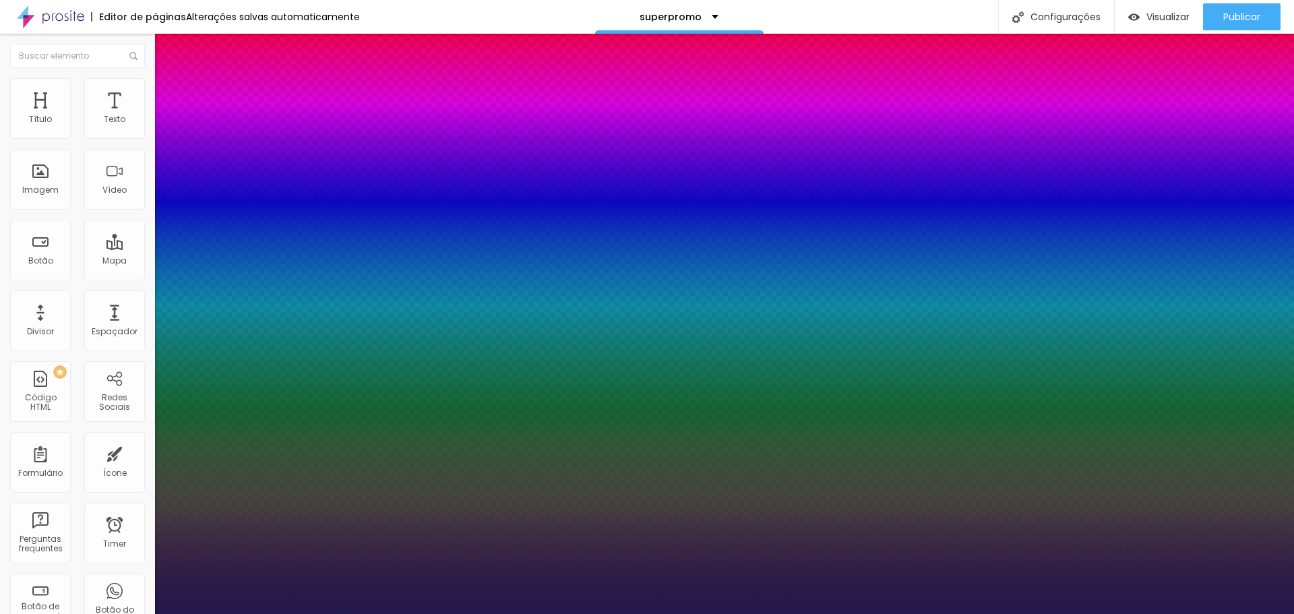
click at [871, 613] on div at bounding box center [647, 614] width 1294 height 0
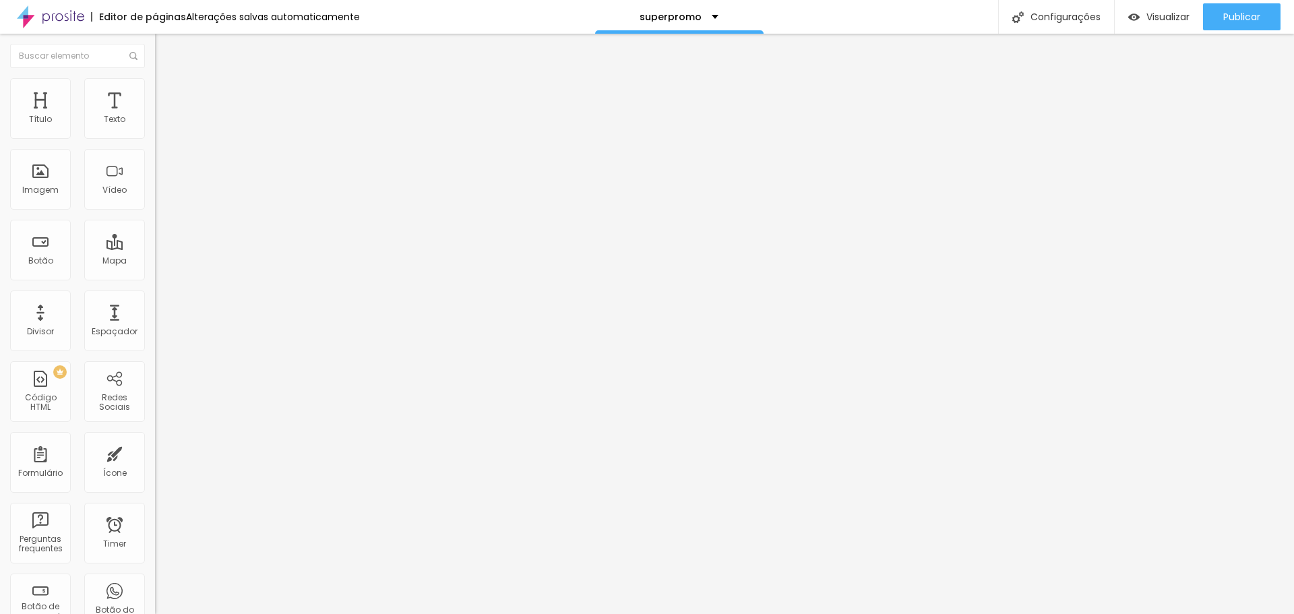
click at [162, 124] on icon "button" at bounding box center [164, 121] width 5 height 5
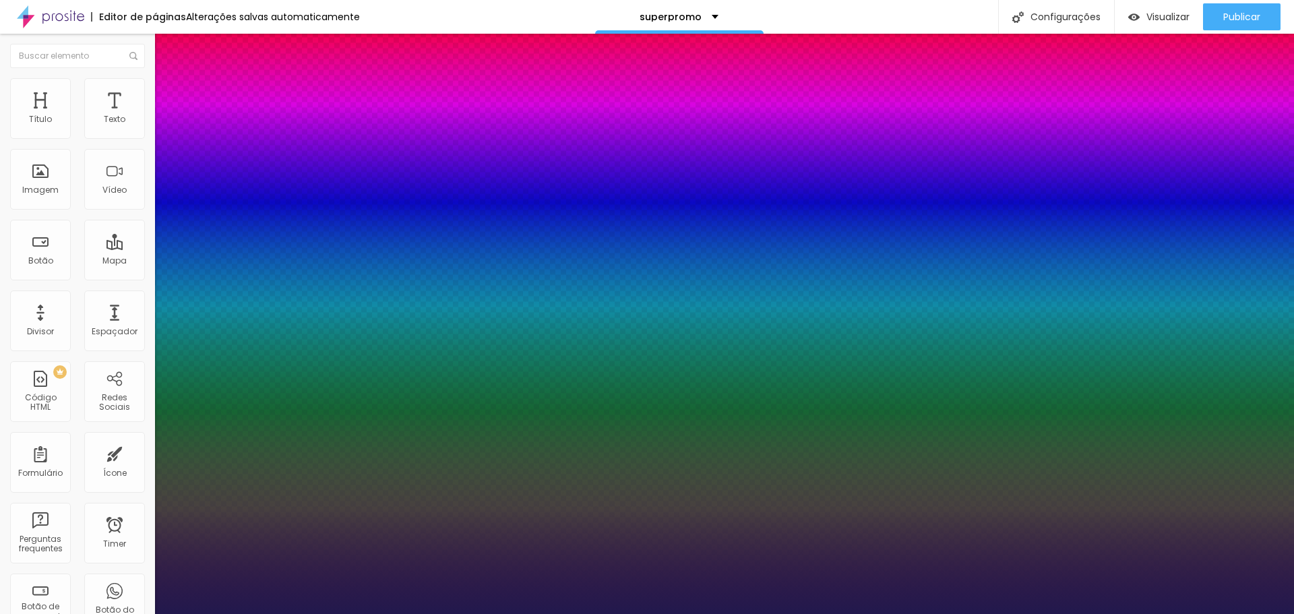
click at [1195, 613] on div at bounding box center [647, 614] width 1294 height 0
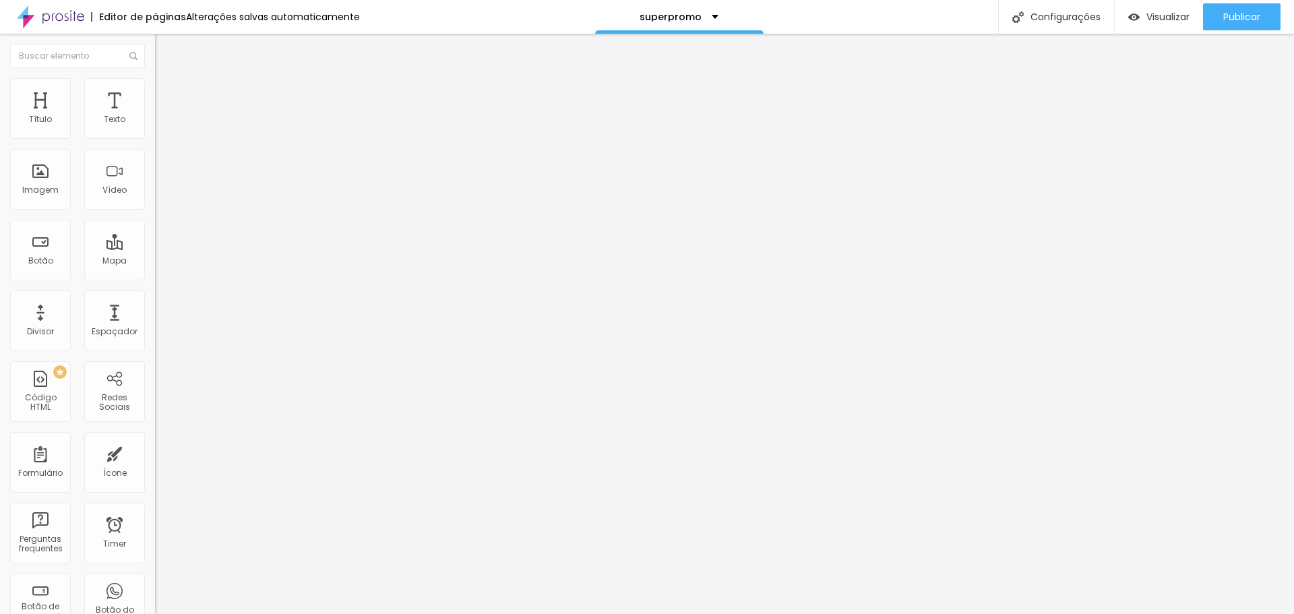
click at [155, 129] on button "button" at bounding box center [164, 122] width 19 height 14
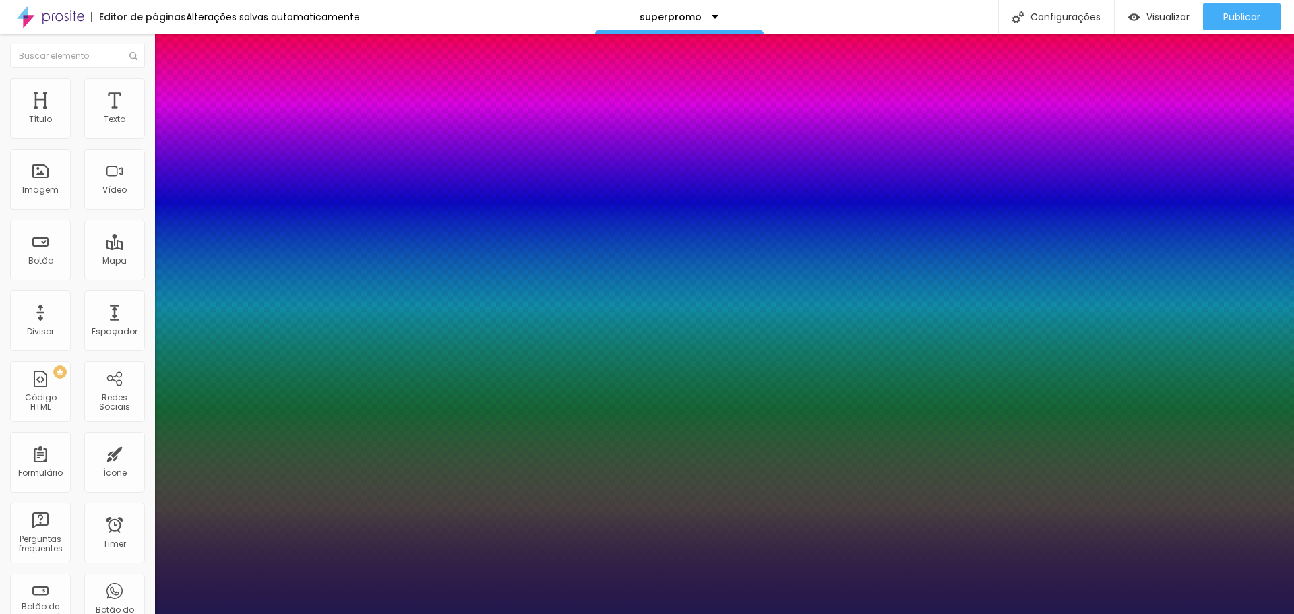
click at [1193, 613] on div at bounding box center [647, 614] width 1294 height 0
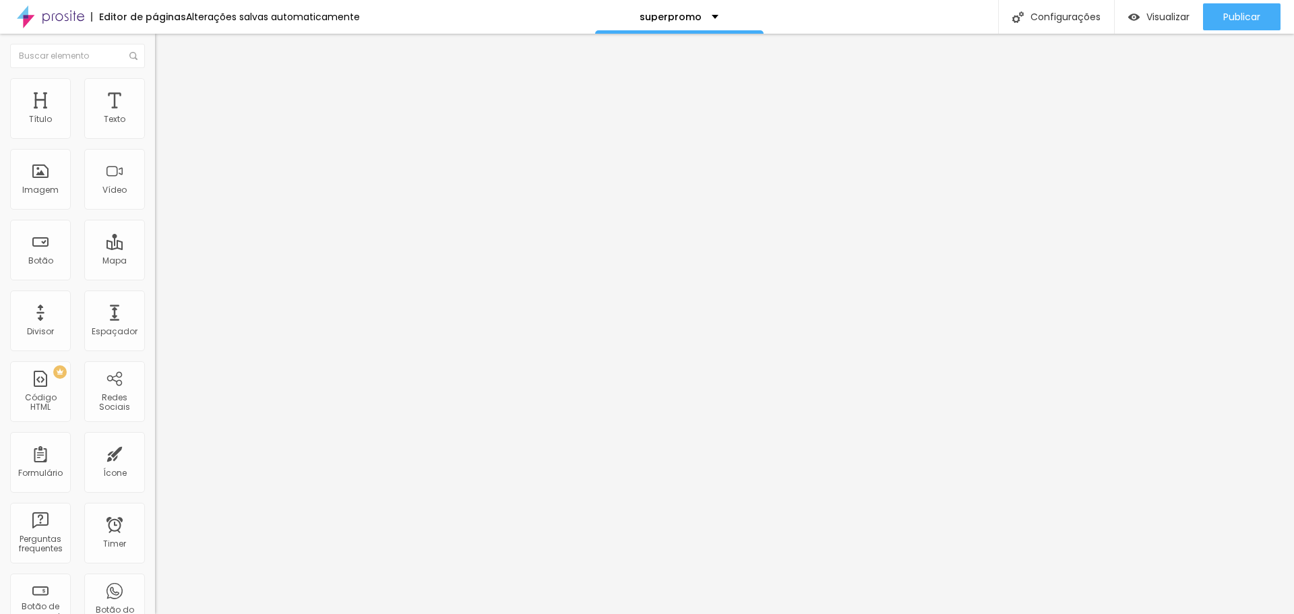
click at [160, 125] on icon "button" at bounding box center [164, 121] width 8 height 8
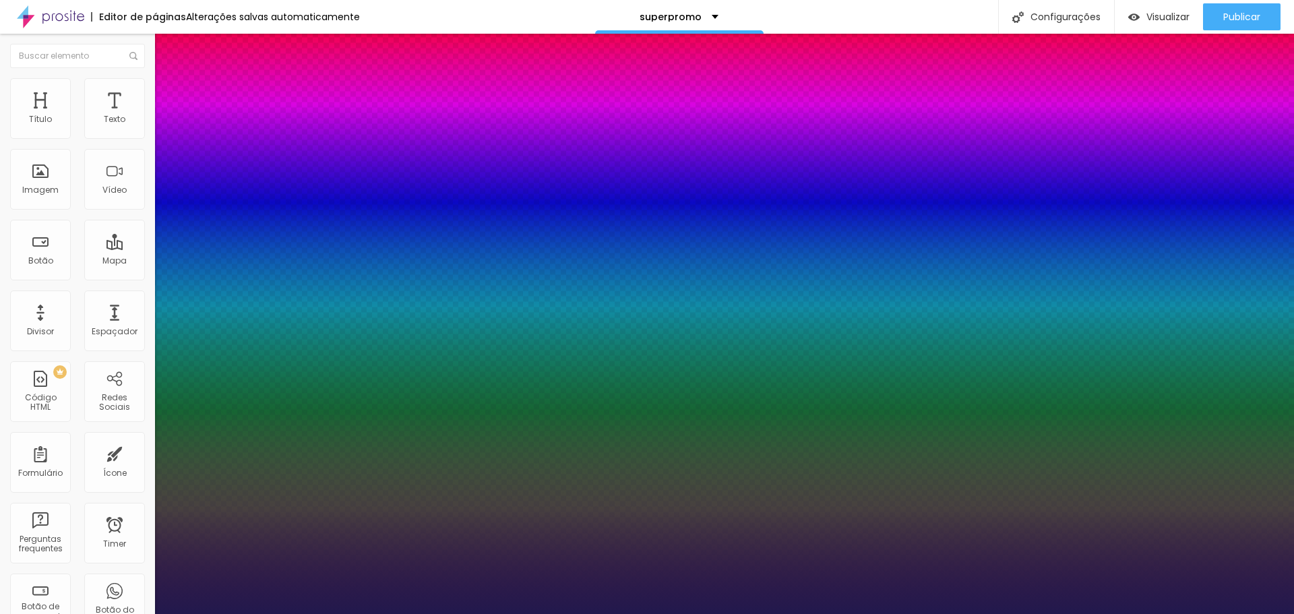
click at [346, 613] on div at bounding box center [647, 614] width 1294 height 0
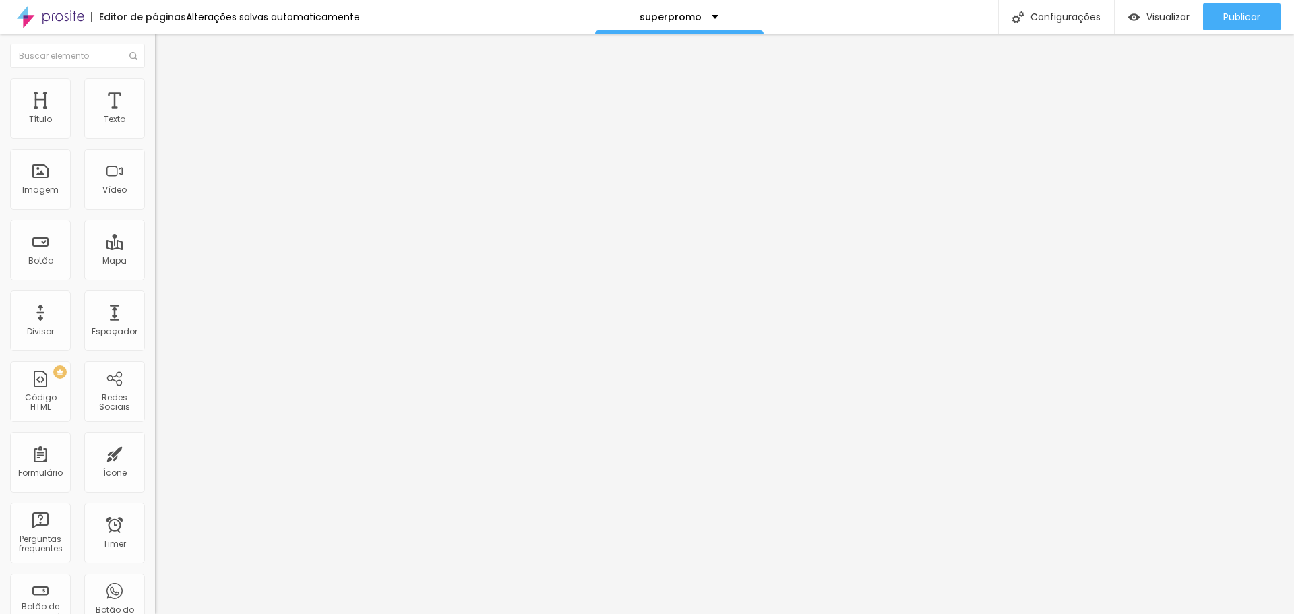
click at [160, 125] on icon "button" at bounding box center [164, 121] width 8 height 8
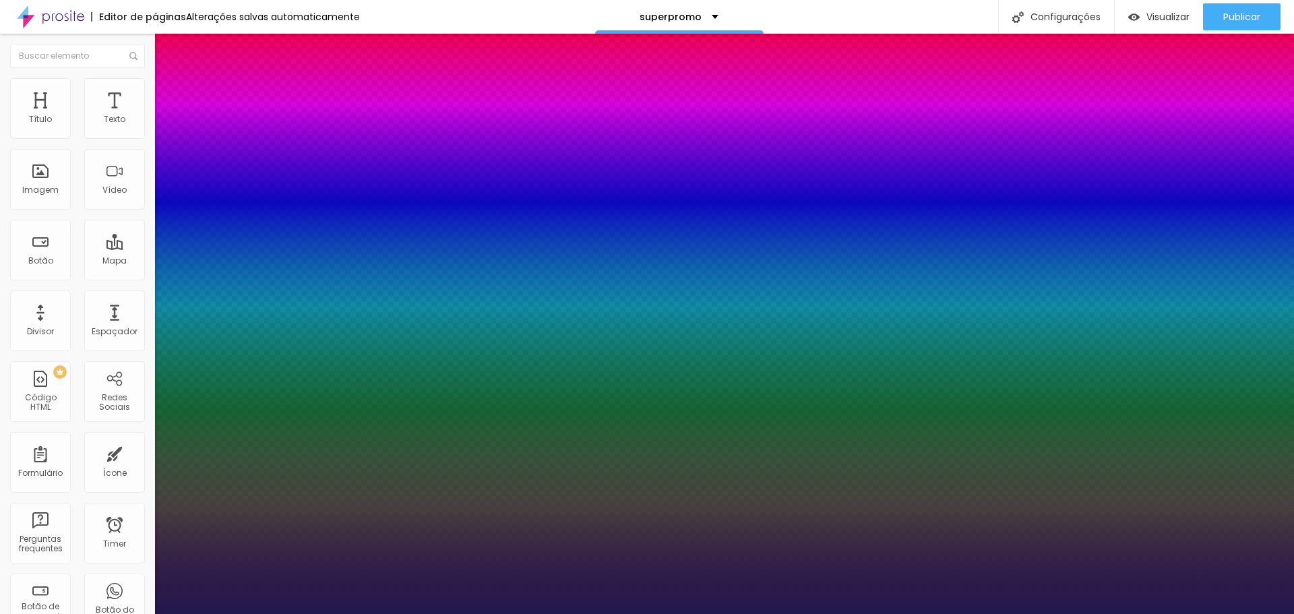
click at [274, 613] on div at bounding box center [647, 614] width 1294 height 0
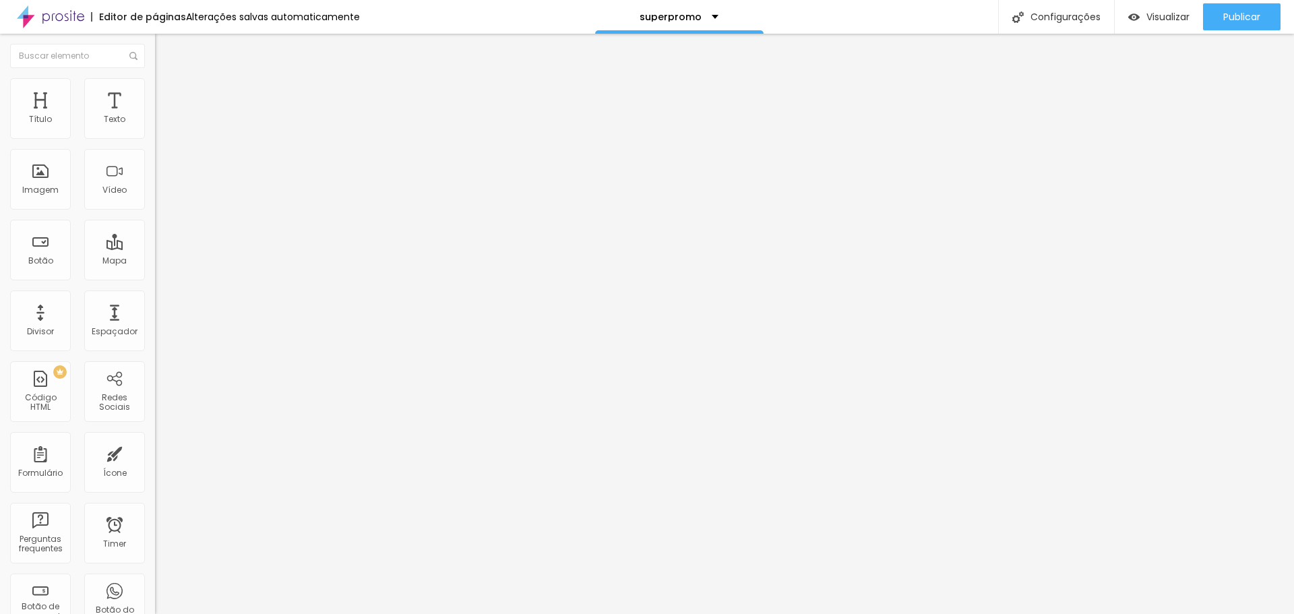
click at [162, 124] on icon "button" at bounding box center [164, 121] width 5 height 5
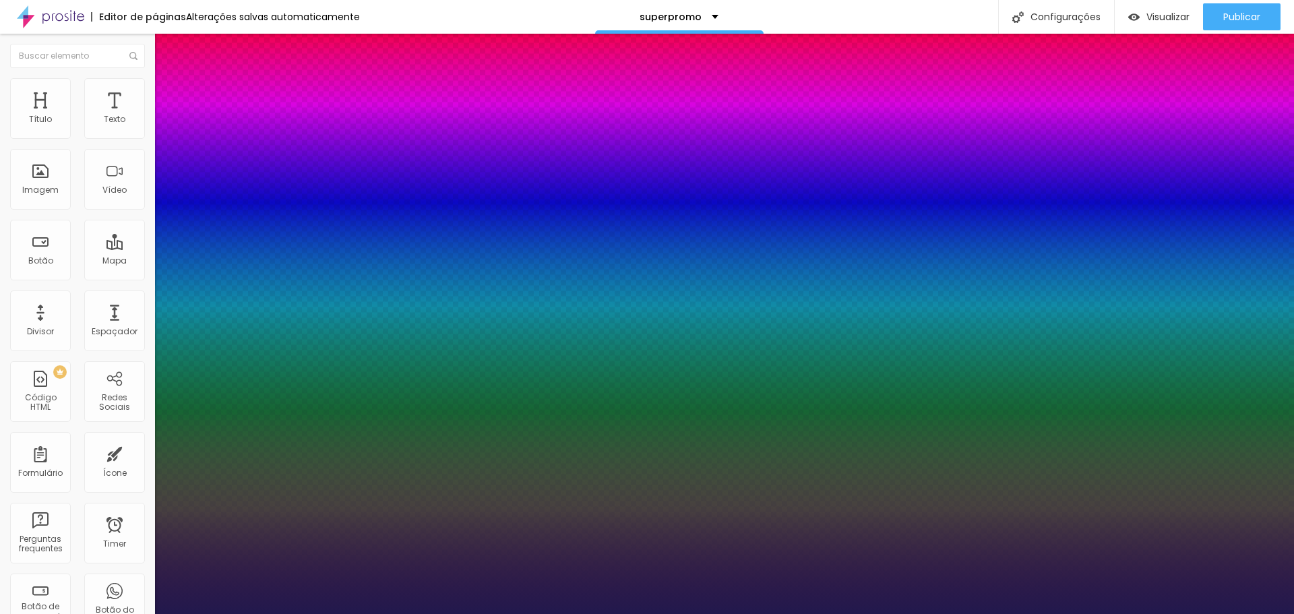
click at [408, 613] on div at bounding box center [647, 614] width 1294 height 0
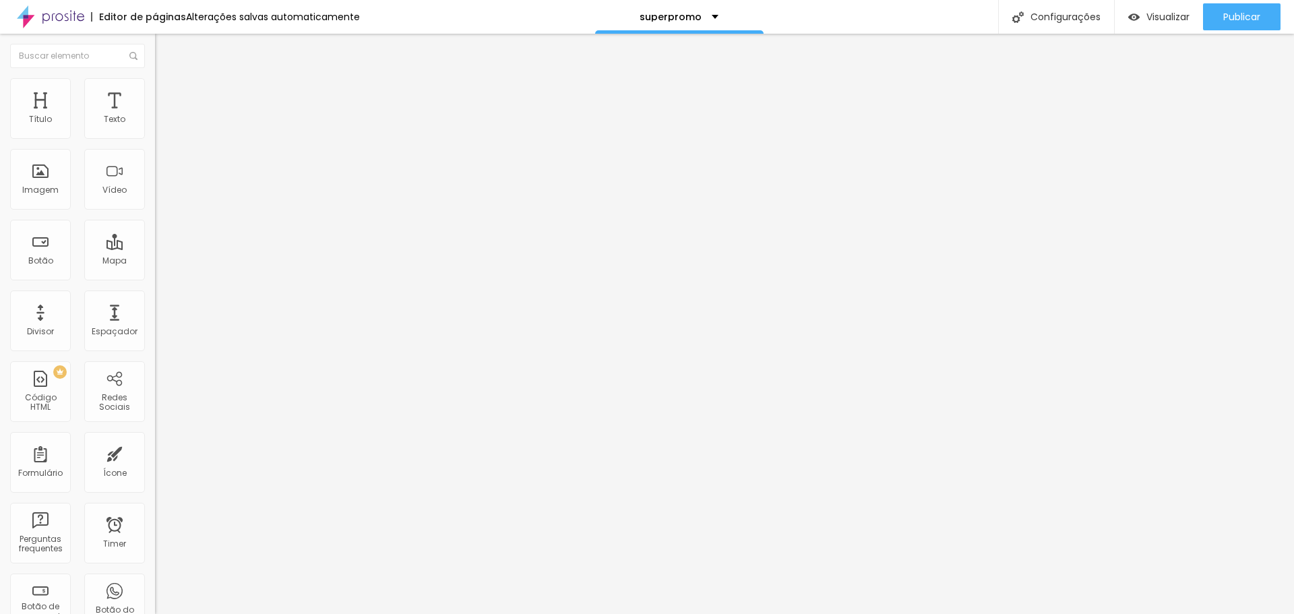
click at [155, 129] on button "button" at bounding box center [164, 122] width 19 height 14
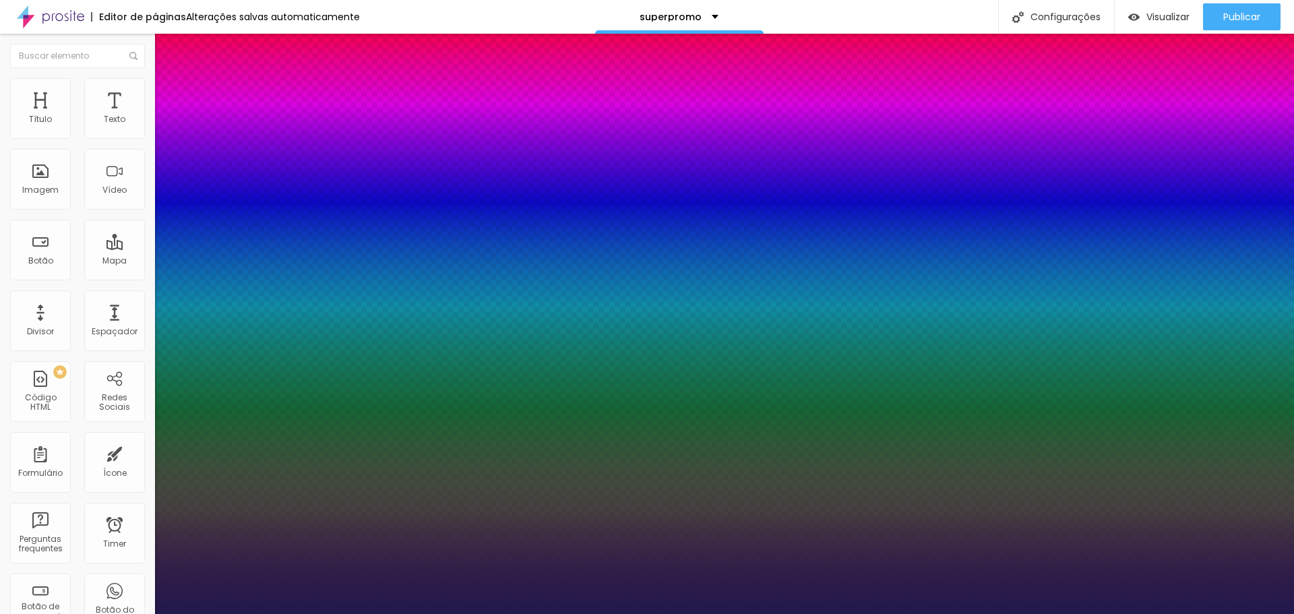
click at [387, 613] on div at bounding box center [647, 614] width 1294 height 0
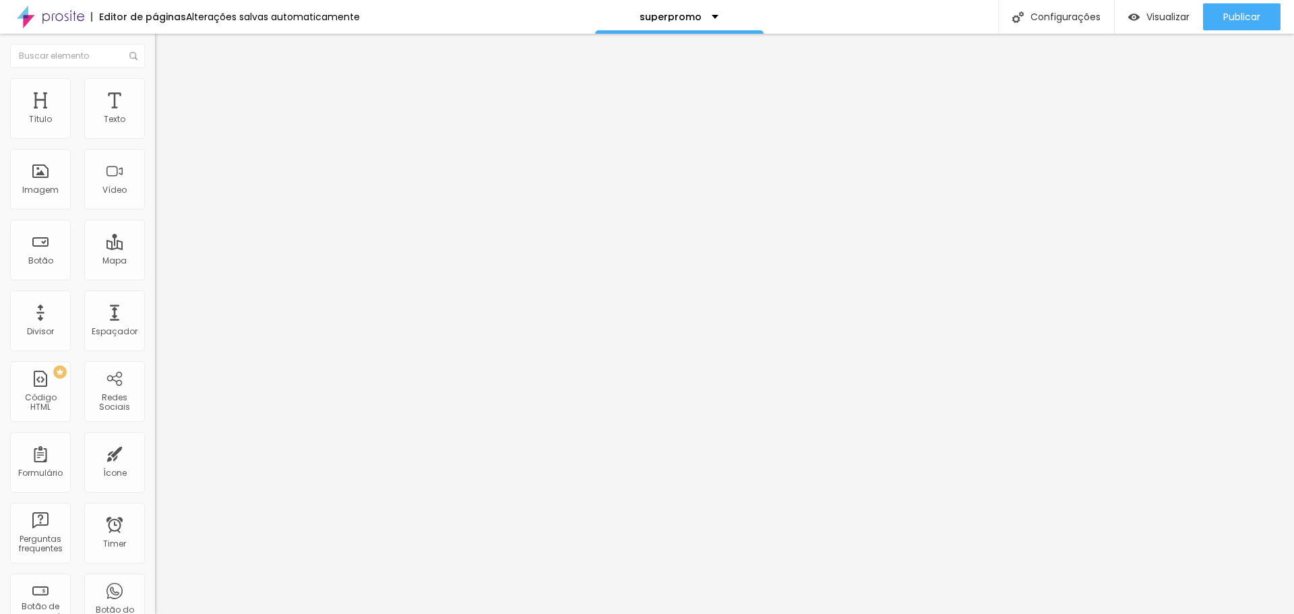
click at [155, 129] on button "button" at bounding box center [164, 122] width 19 height 14
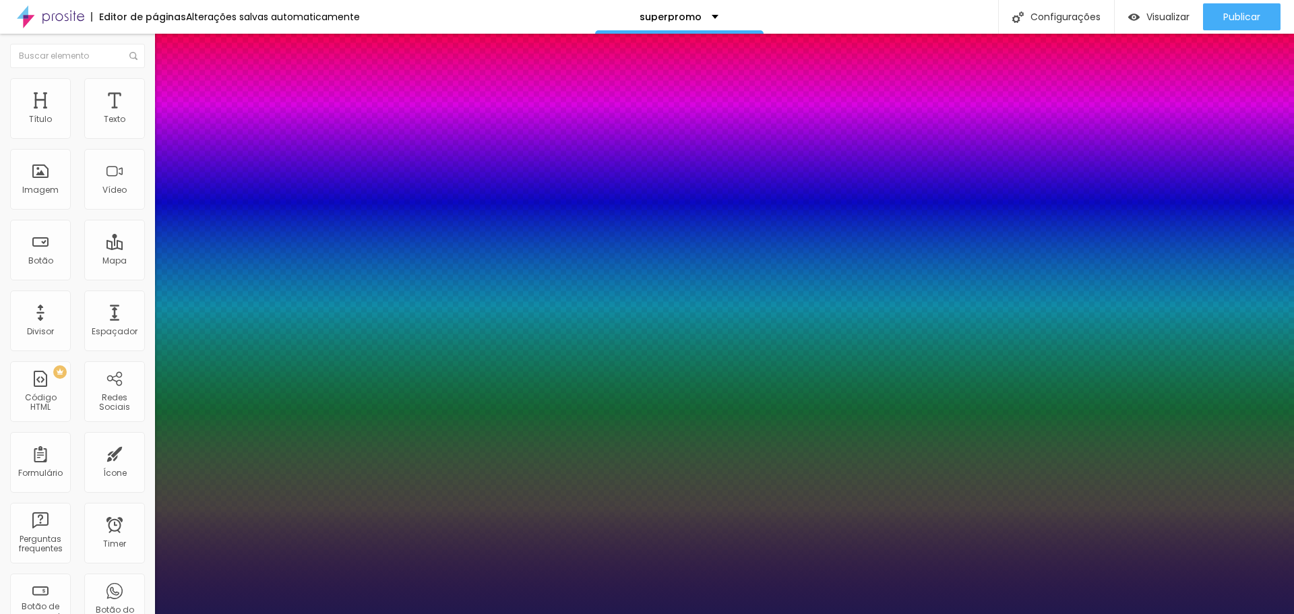
click at [249, 613] on div at bounding box center [647, 614] width 1294 height 0
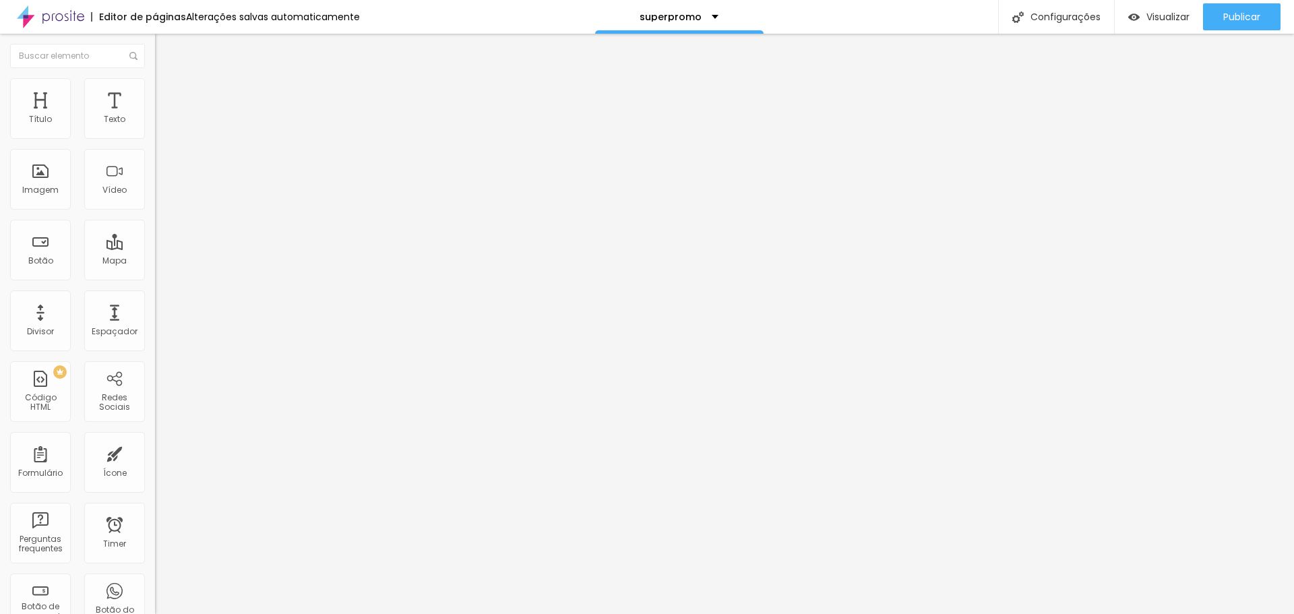
click at [155, 129] on button "button" at bounding box center [164, 122] width 19 height 14
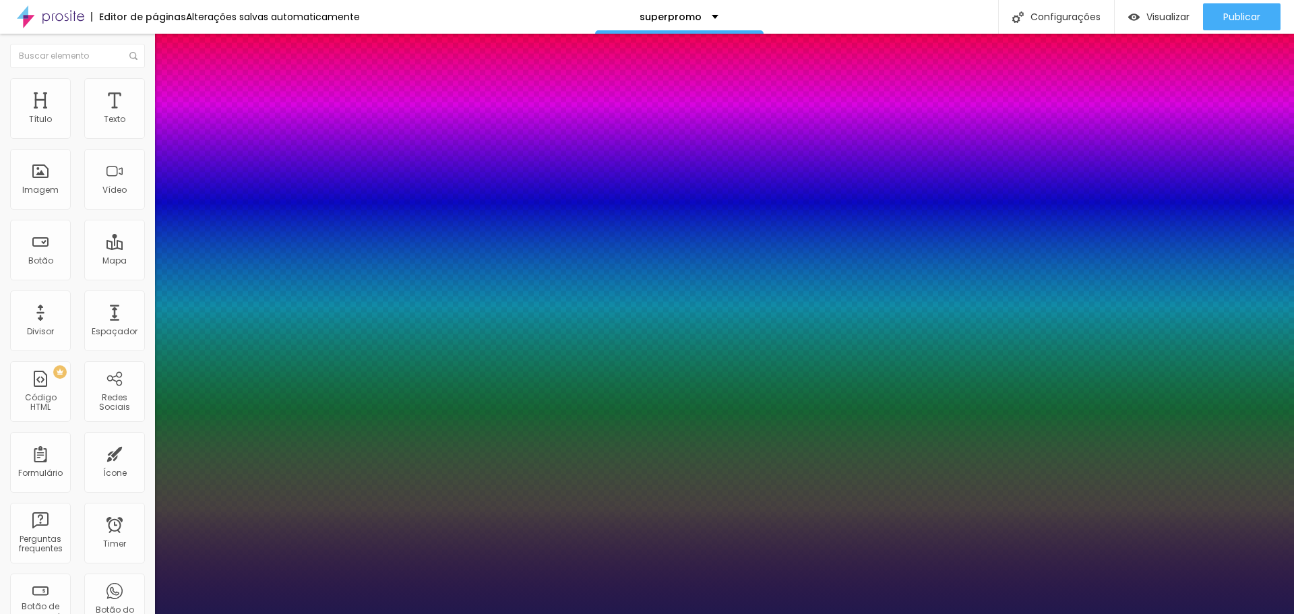
click at [234, 613] on div at bounding box center [647, 614] width 1294 height 0
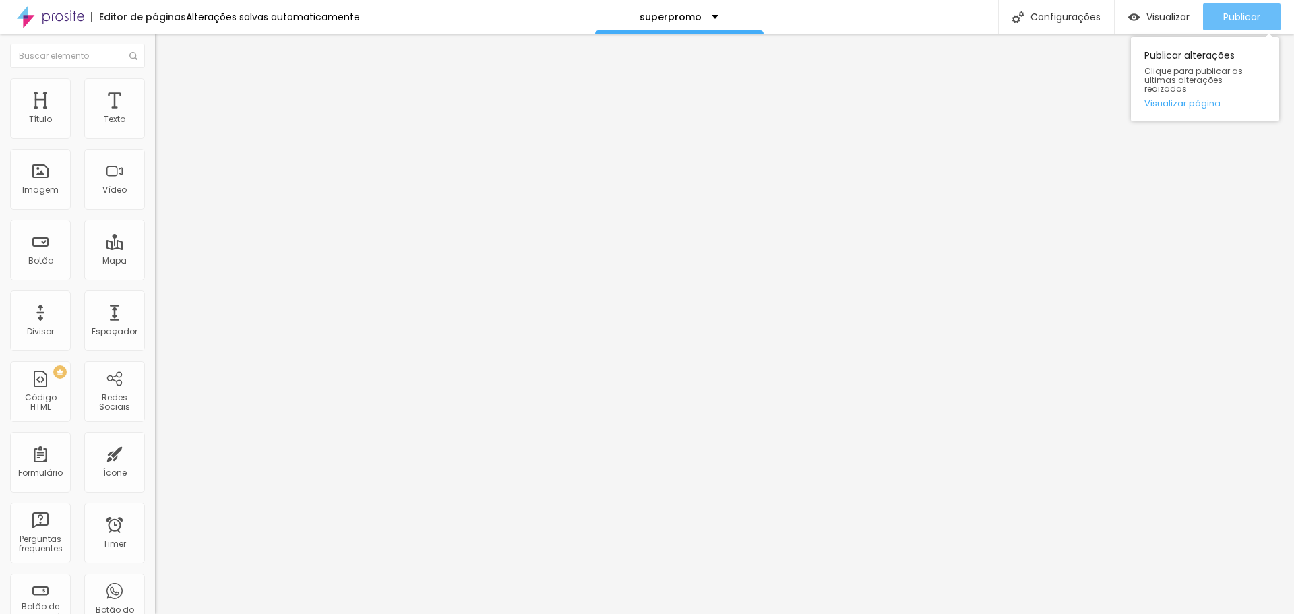
click at [1217, 22] on button "Publicar" at bounding box center [1241, 16] width 77 height 27
click at [1265, 9] on button "Publicar" at bounding box center [1241, 16] width 77 height 27
click at [1238, 22] on span "Publicar" at bounding box center [1241, 16] width 37 height 11
click at [162, 124] on icon "button" at bounding box center [164, 121] width 5 height 5
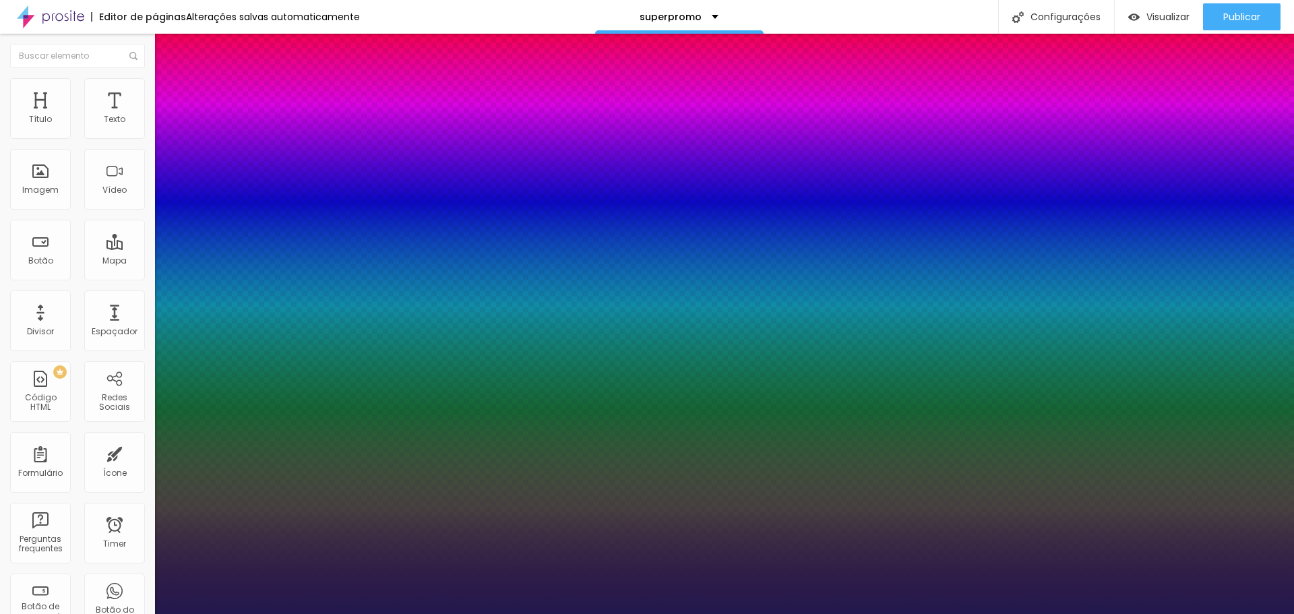
click at [221, 613] on div at bounding box center [647, 614] width 1294 height 0
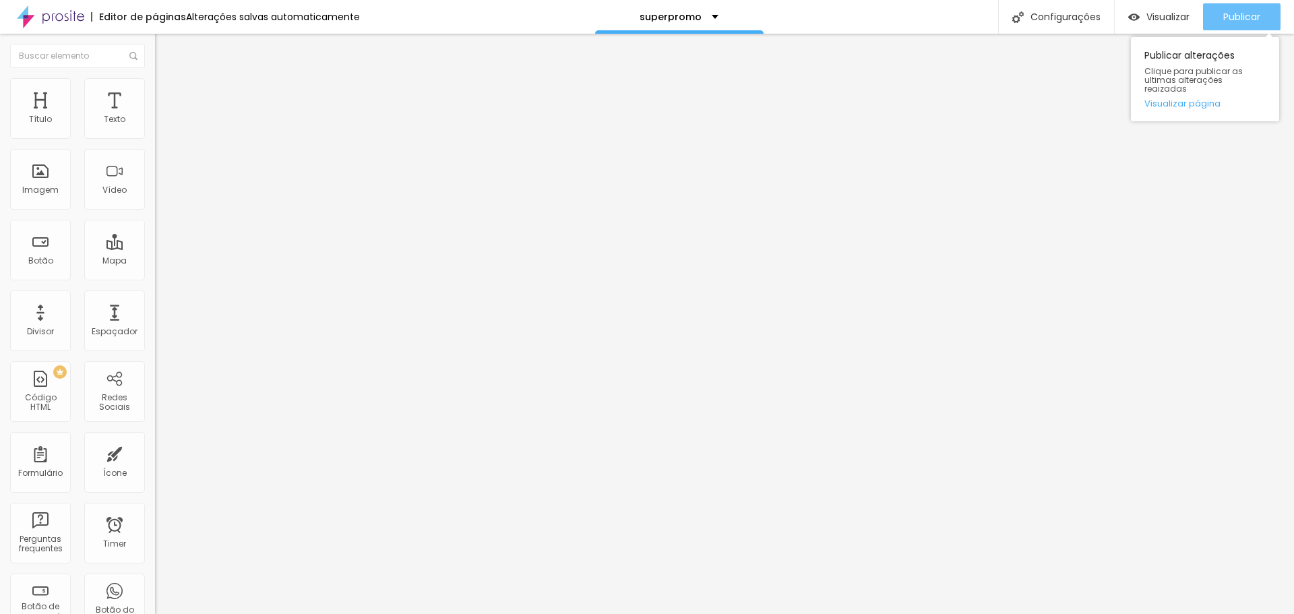
click at [1243, 11] on span "Publicar" at bounding box center [1241, 16] width 37 height 11
click at [1265, 18] on button "Publicar" at bounding box center [1241, 16] width 77 height 27
click at [167, 93] on span "Estilo" at bounding box center [177, 87] width 21 height 11
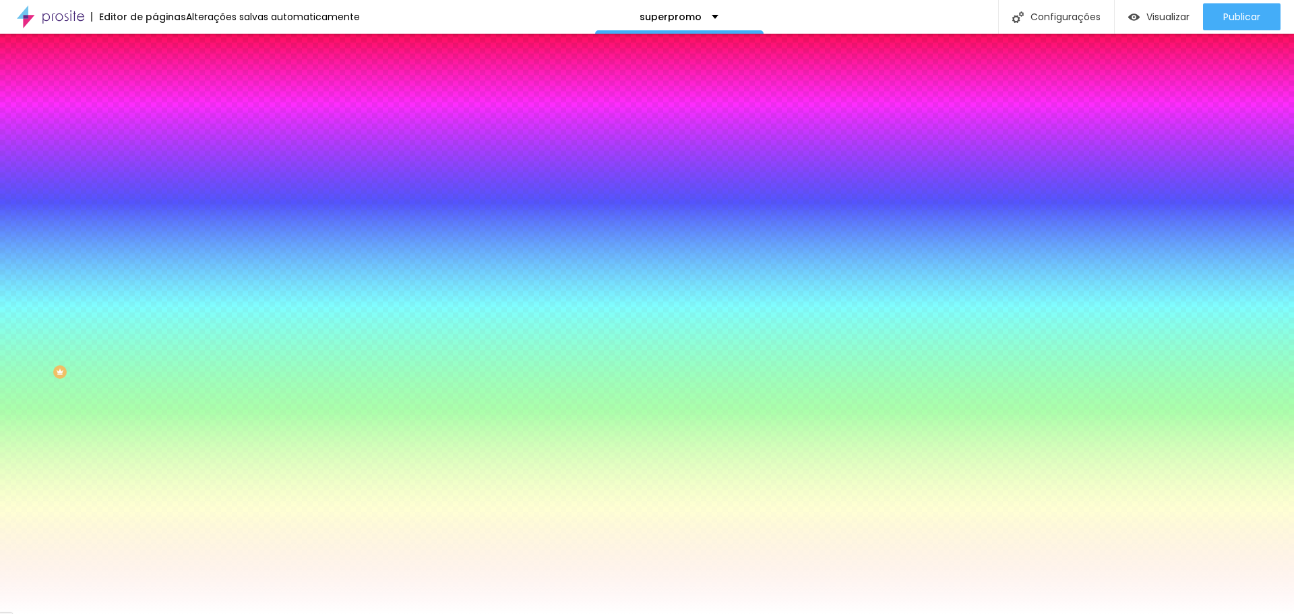
click at [155, 242] on button "button" at bounding box center [164, 235] width 19 height 14
click at [280, 613] on div at bounding box center [647, 622] width 1294 height 0
click at [70, 613] on div at bounding box center [647, 614] width 1294 height 0
click at [160, 276] on icon "button" at bounding box center [164, 271] width 8 height 8
click at [278, 613] on div at bounding box center [647, 622] width 1294 height 0
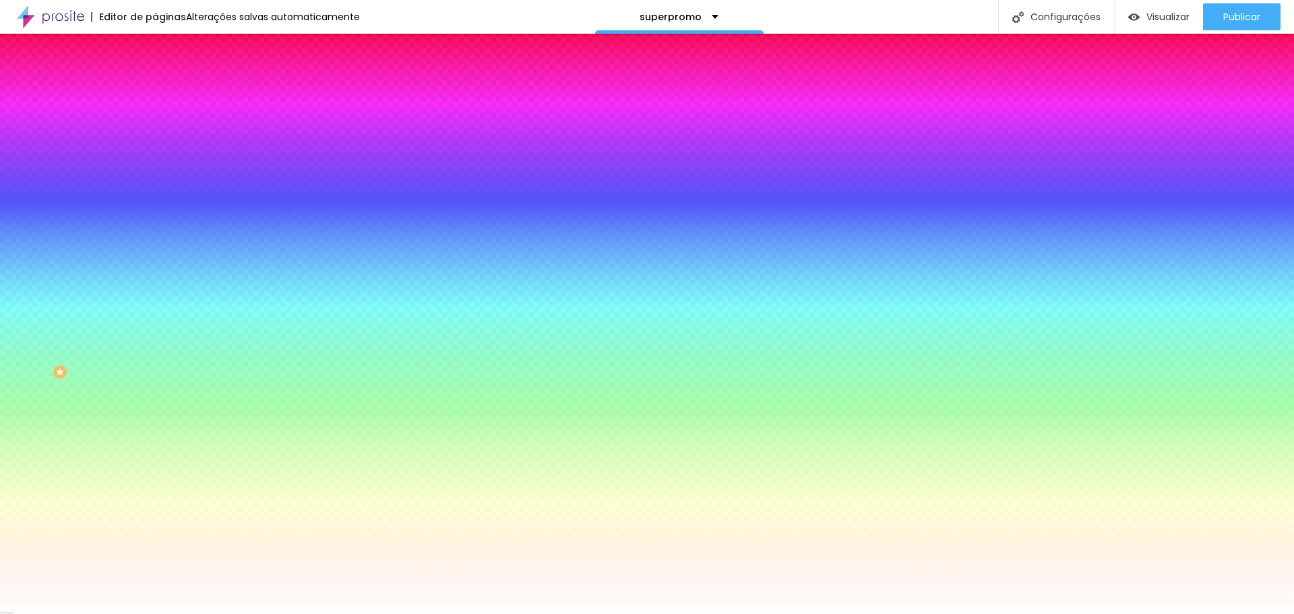
click at [34, 613] on div at bounding box center [647, 614] width 1294 height 0
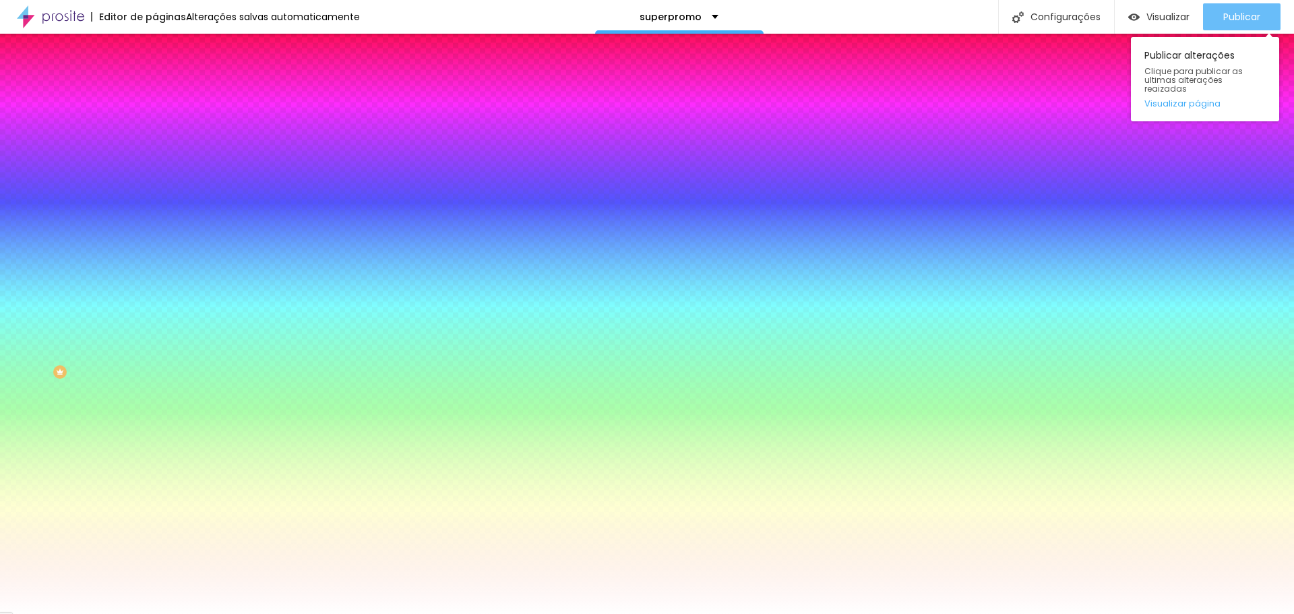
click at [1213, 28] on button "Publicar" at bounding box center [1241, 16] width 77 height 27
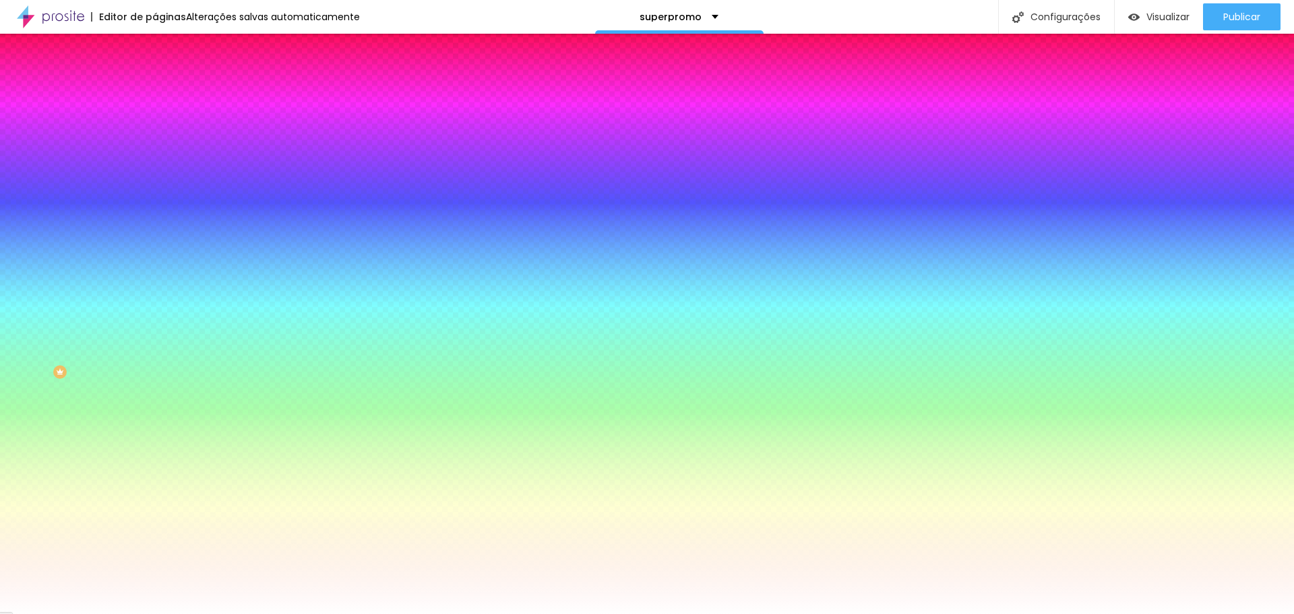
click at [155, 197] on input "#FFFFFF" at bounding box center [236, 189] width 162 height 13
click at [160, 179] on icon "button" at bounding box center [164, 174] width 9 height 9
click at [155, 168] on div "Cor de fundo" at bounding box center [232, 164] width 155 height 8
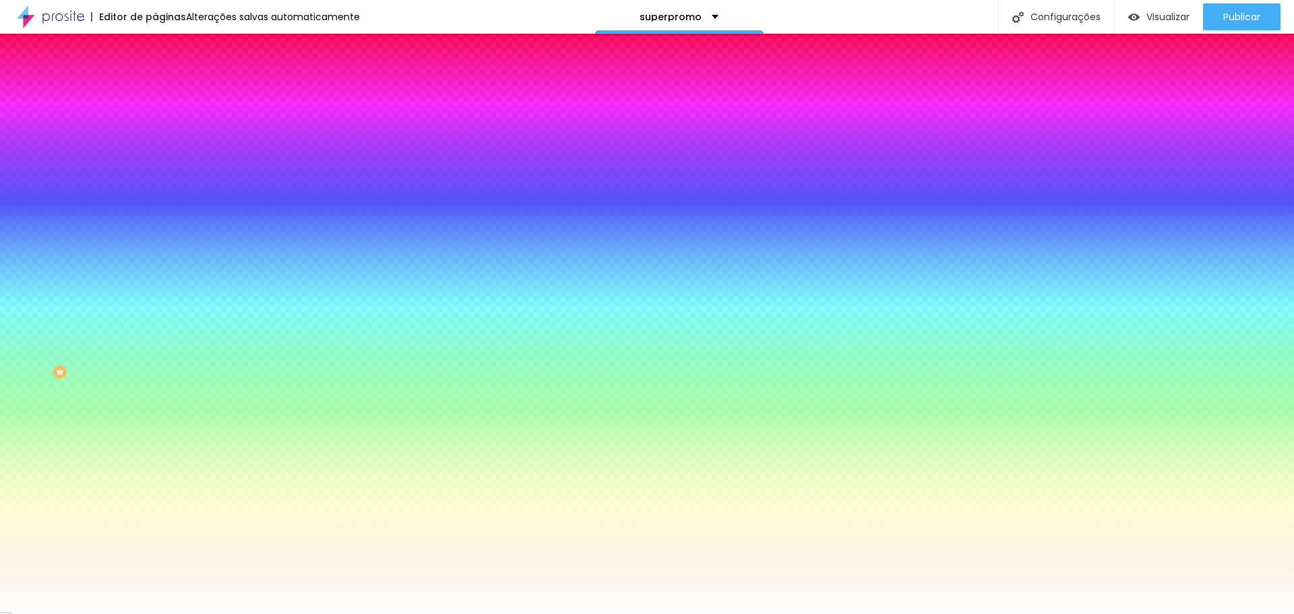
click at [155, 197] on input "#FFFFFF" at bounding box center [236, 189] width 162 height 13
click at [155, 183] on div at bounding box center [232, 183] width 155 height 0
drag, startPoint x: 123, startPoint y: 314, endPoint x: 114, endPoint y: 302, distance: 15.4
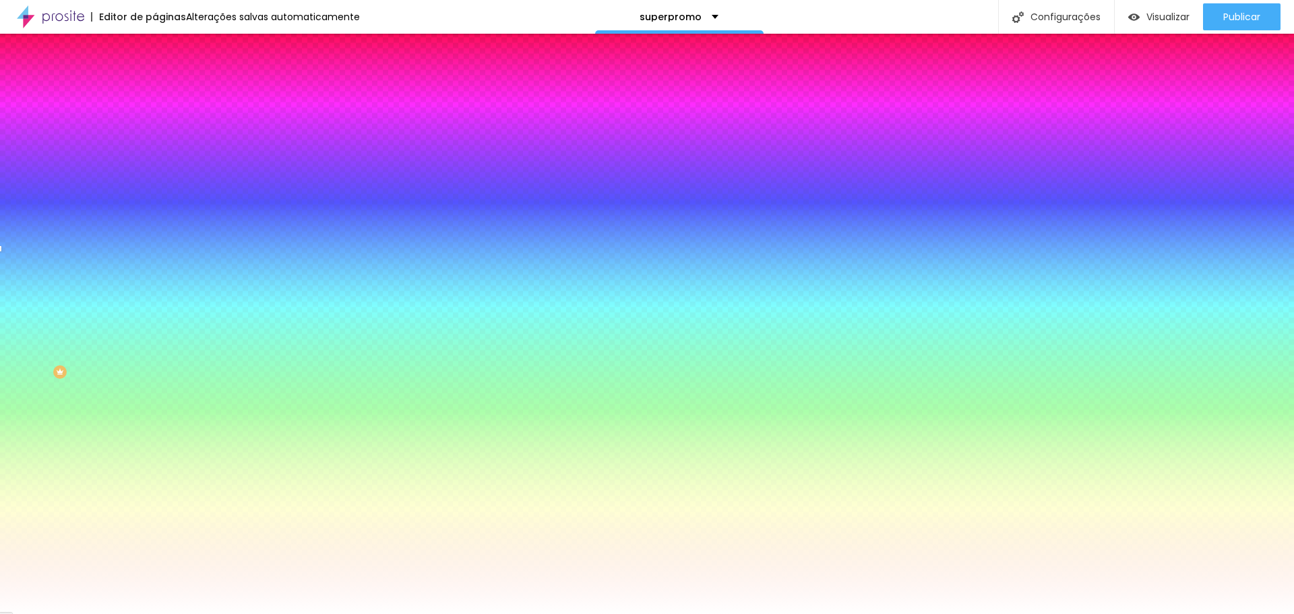
click at [114, 302] on div at bounding box center [647, 307] width 1294 height 614
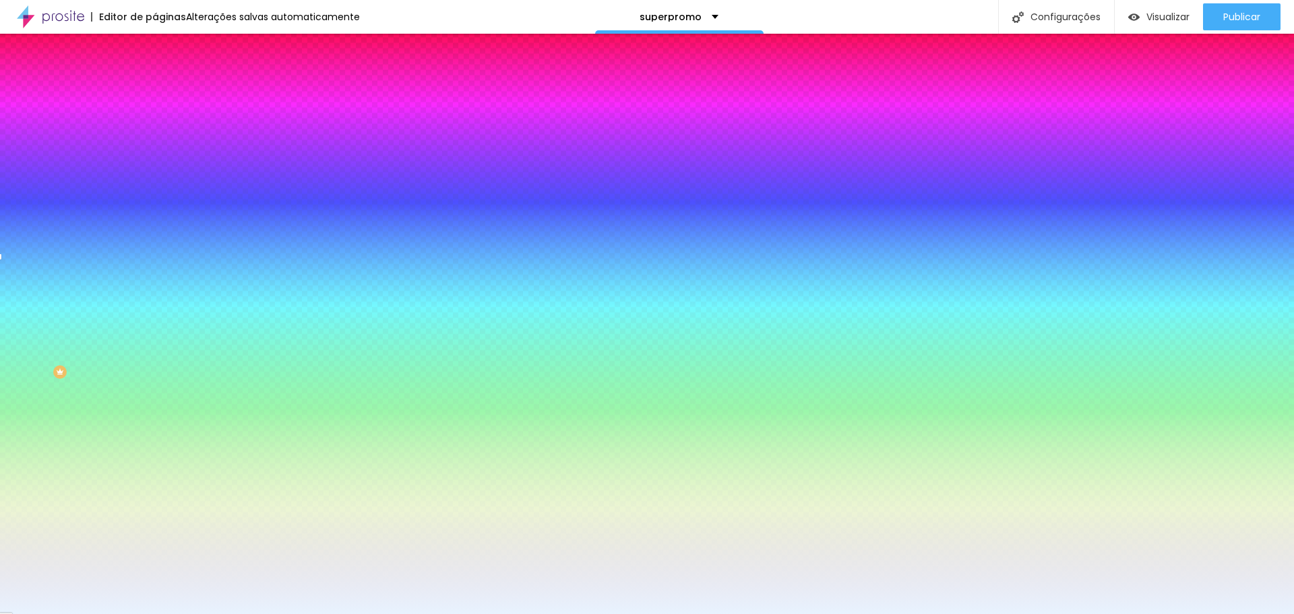
drag, startPoint x: 87, startPoint y: 312, endPoint x: 29, endPoint y: 261, distance: 77.3
click at [155, 197] on div at bounding box center [232, 197] width 155 height 0
click at [155, 183] on div at bounding box center [232, 183] width 155 height 0
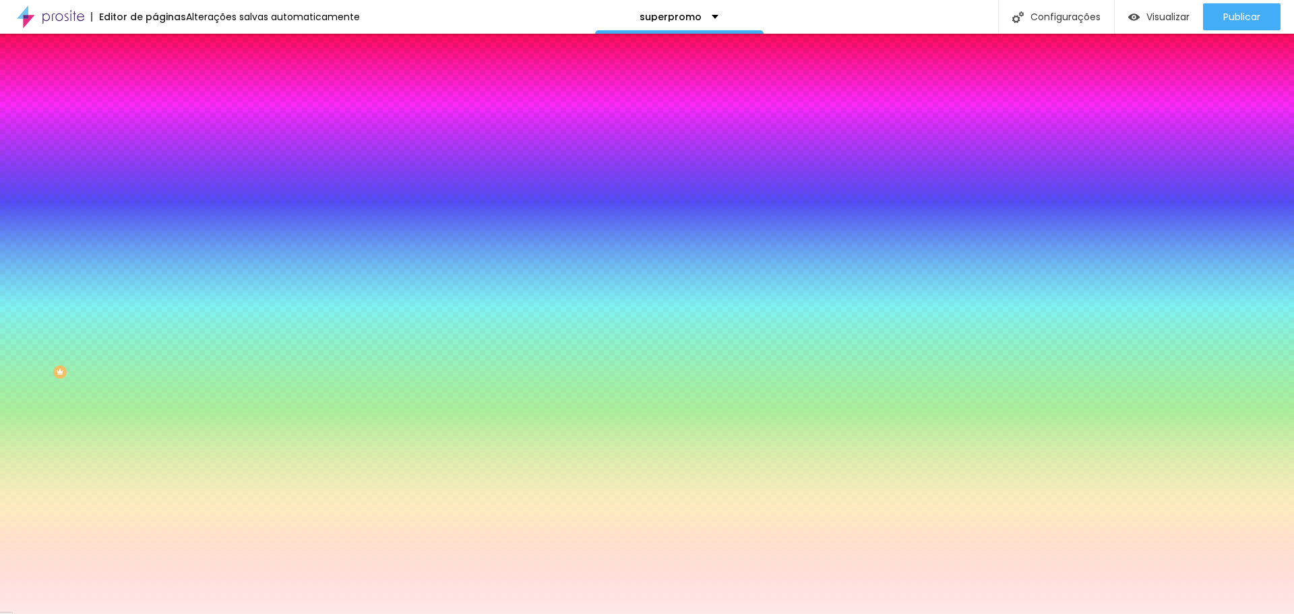
drag, startPoint x: 114, startPoint y: 305, endPoint x: 117, endPoint y: 249, distance: 56.0
click at [155, 197] on div "Cor de fundo Voltar ao padrão #FFE8E8" at bounding box center [232, 178] width 155 height 37
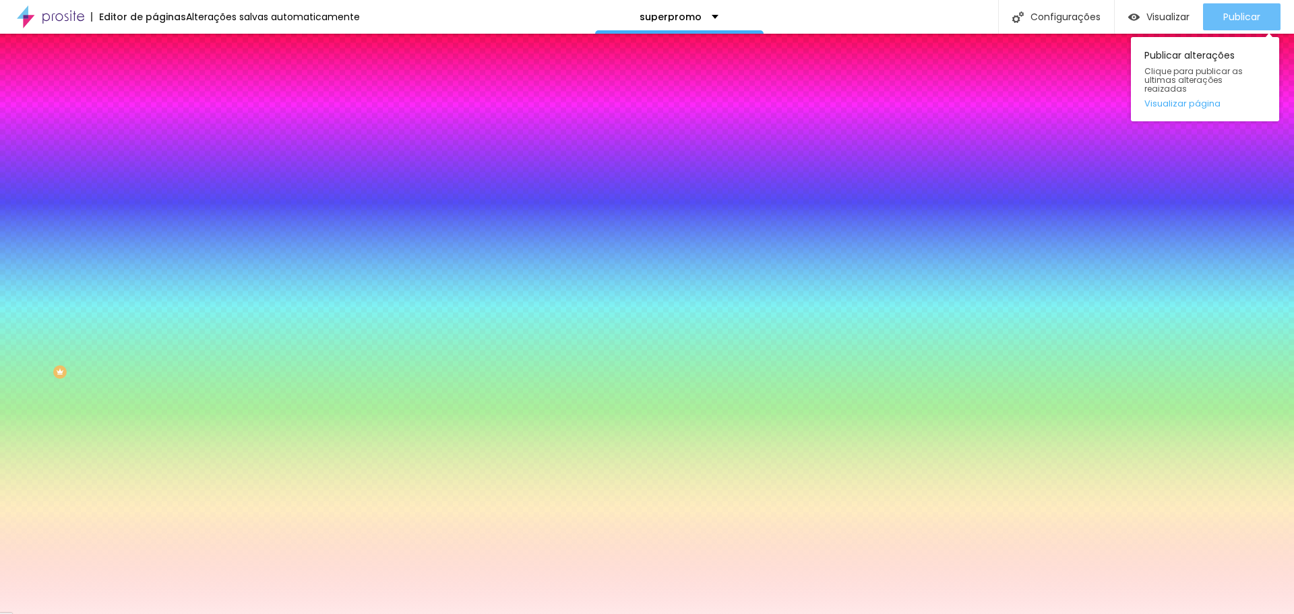
click at [1229, 18] on span "Publicar" at bounding box center [1241, 16] width 37 height 11
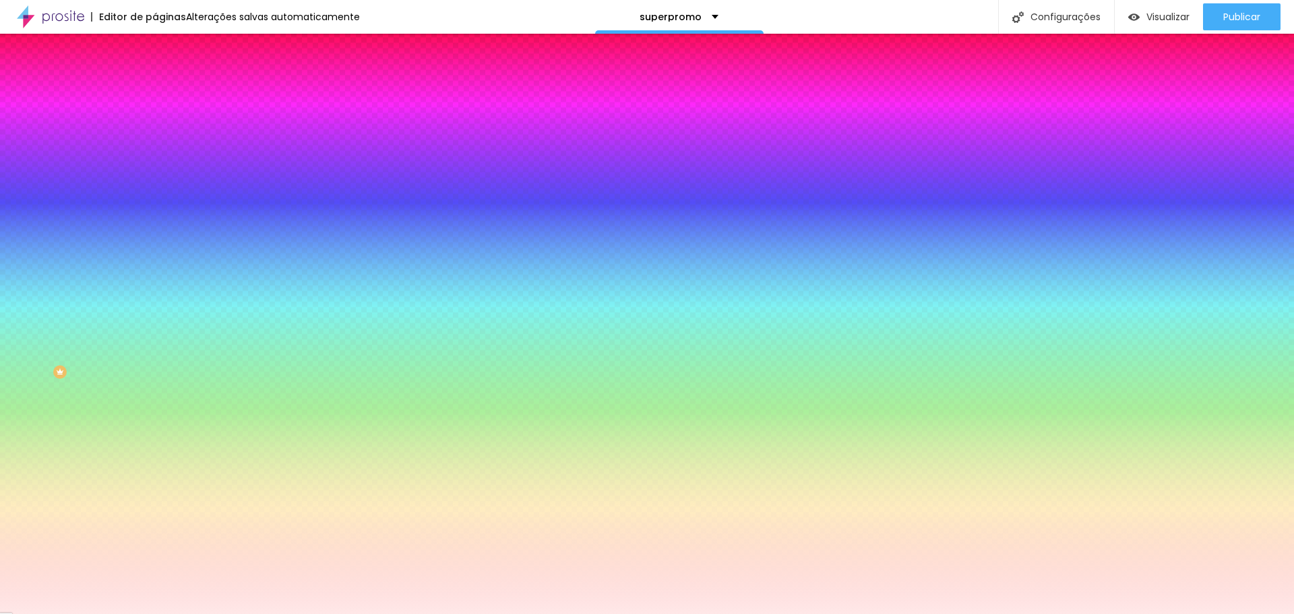
click at [160, 179] on icon "button" at bounding box center [164, 174] width 9 height 9
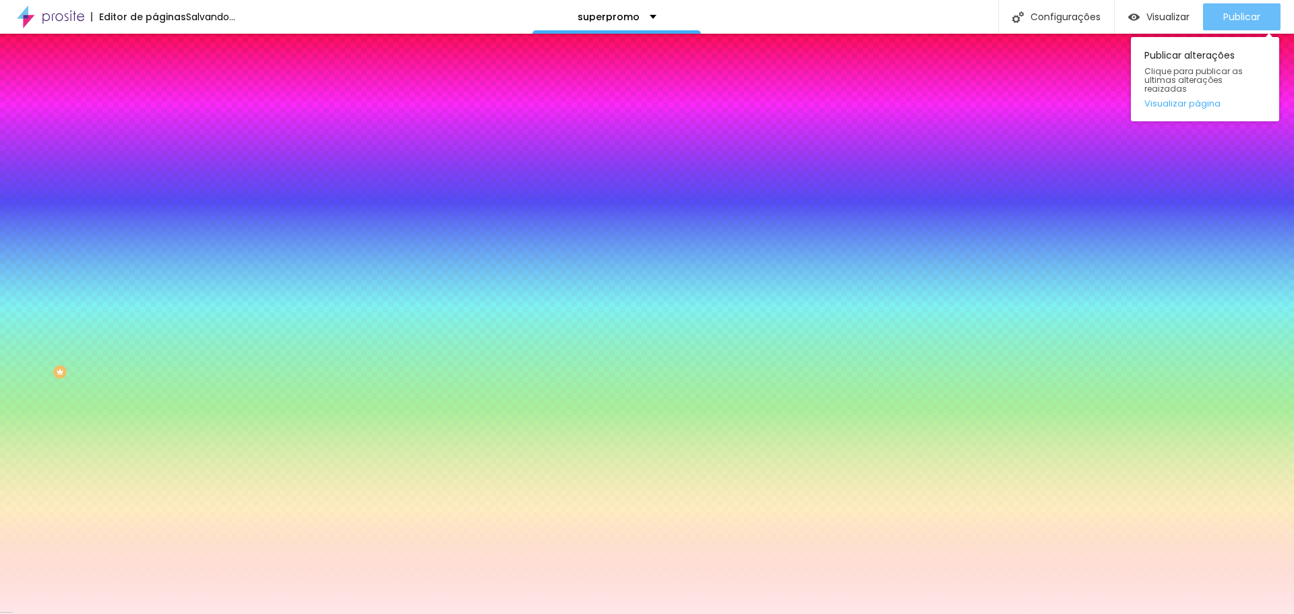
click at [1226, 24] on div "Publicar" at bounding box center [1241, 16] width 37 height 27
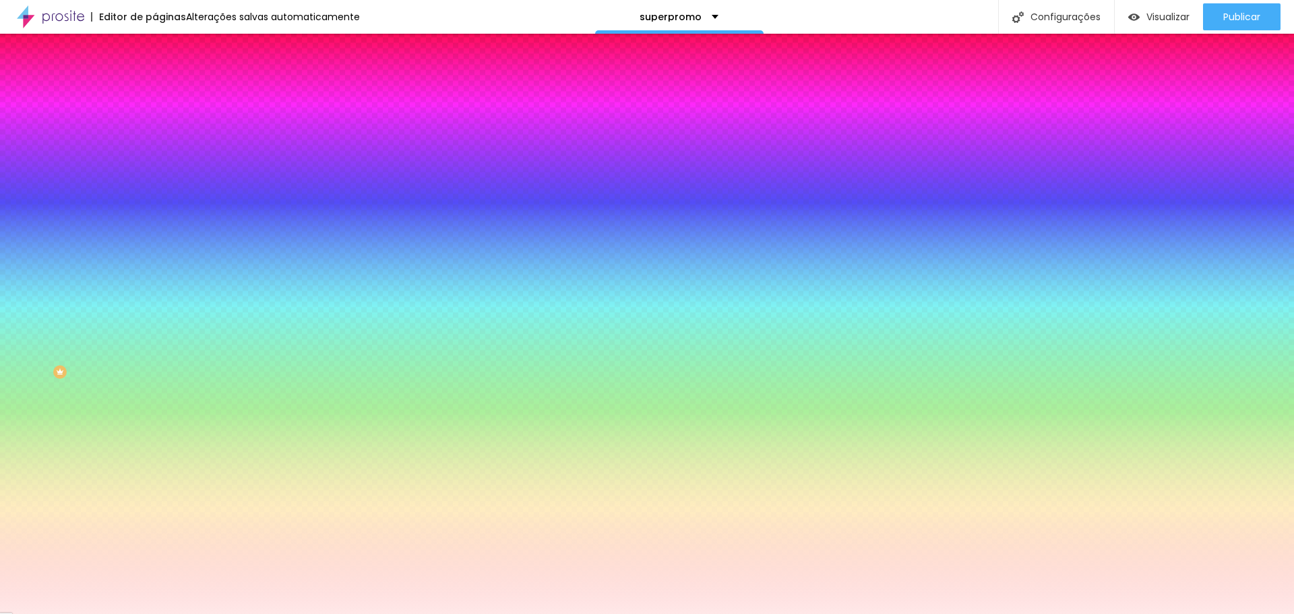
click at [160, 238] on icon "button" at bounding box center [164, 234] width 8 height 8
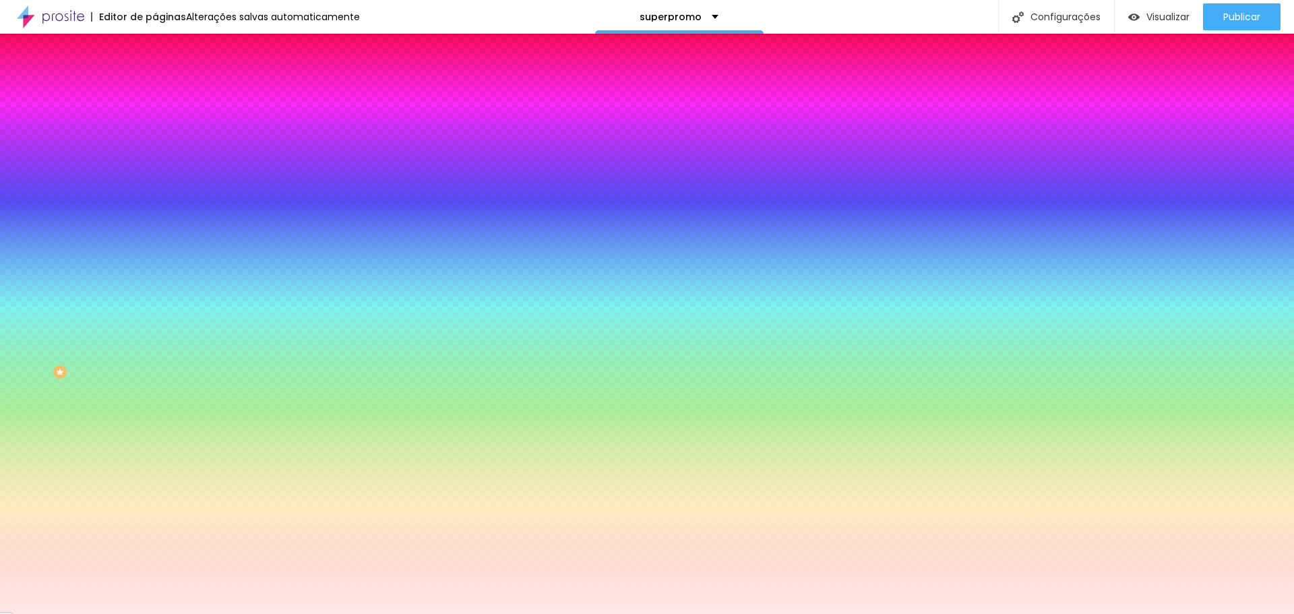
drag, startPoint x: 174, startPoint y: 482, endPoint x: 156, endPoint y: 483, distance: 18.2
drag, startPoint x: 150, startPoint y: 519, endPoint x: 158, endPoint y: 523, distance: 8.4
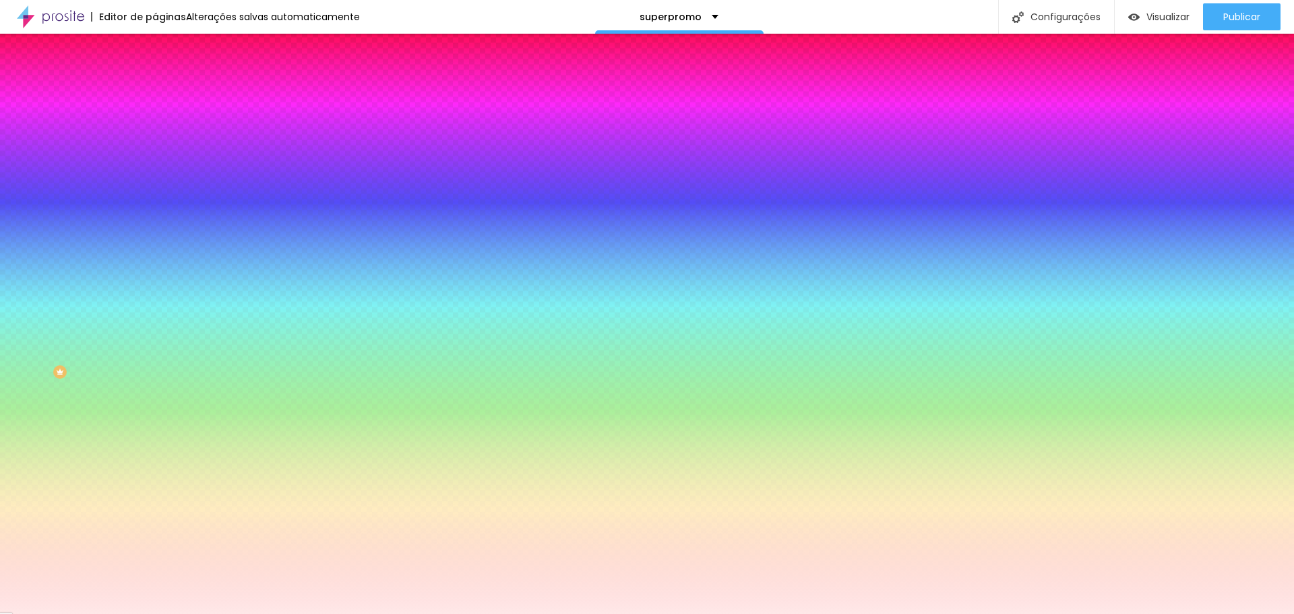
click at [320, 613] on div at bounding box center [647, 614] width 1294 height 0
click at [155, 280] on button "button" at bounding box center [164, 272] width 19 height 14
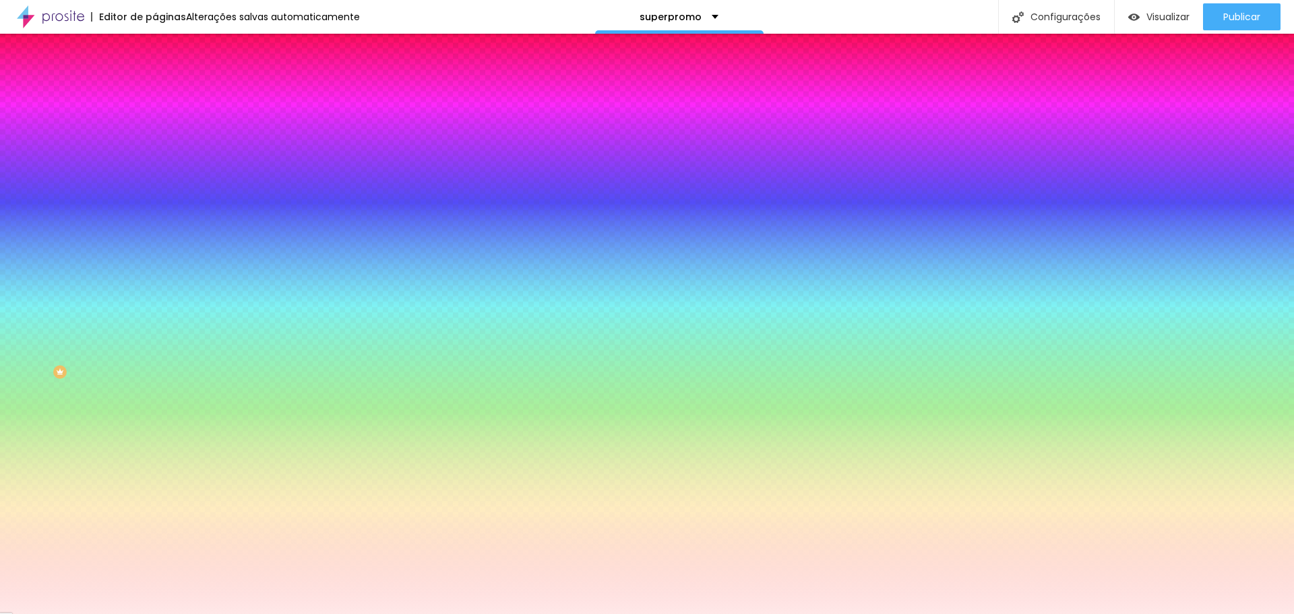
drag, startPoint x: 174, startPoint y: 515, endPoint x: 141, endPoint y: 511, distance: 32.6
drag, startPoint x: 148, startPoint y: 550, endPoint x: 160, endPoint y: 548, distance: 11.6
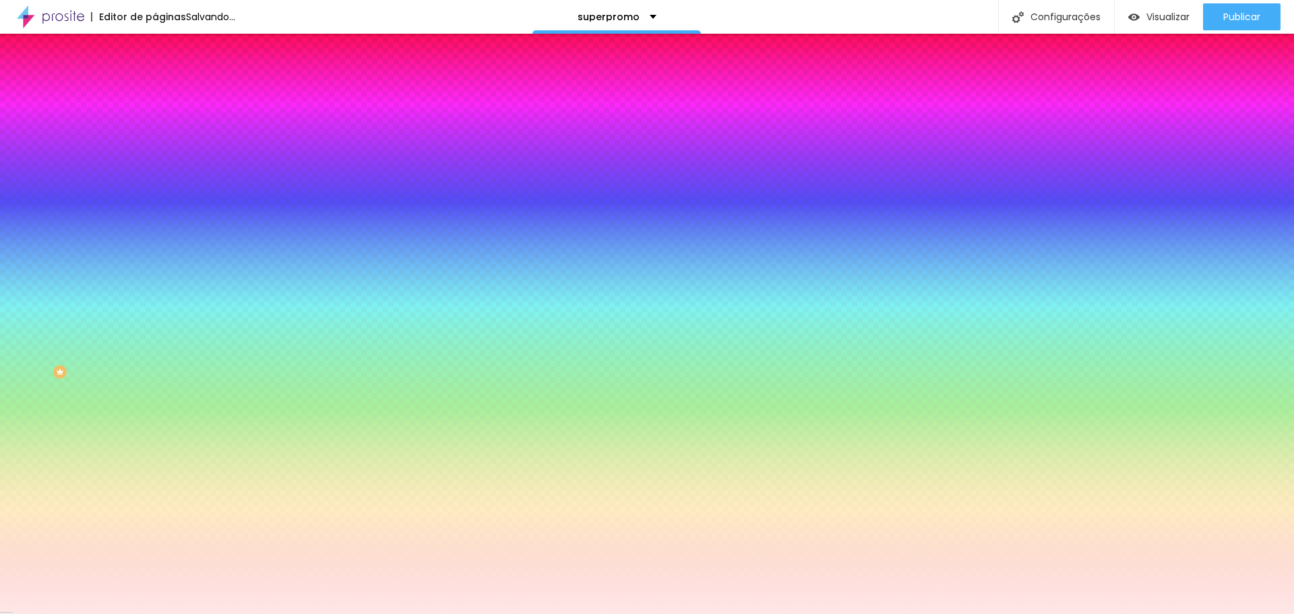
click at [419, 613] on div at bounding box center [647, 614] width 1294 height 0
click at [155, 124] on span "Adicionar imagem" at bounding box center [198, 118] width 87 height 11
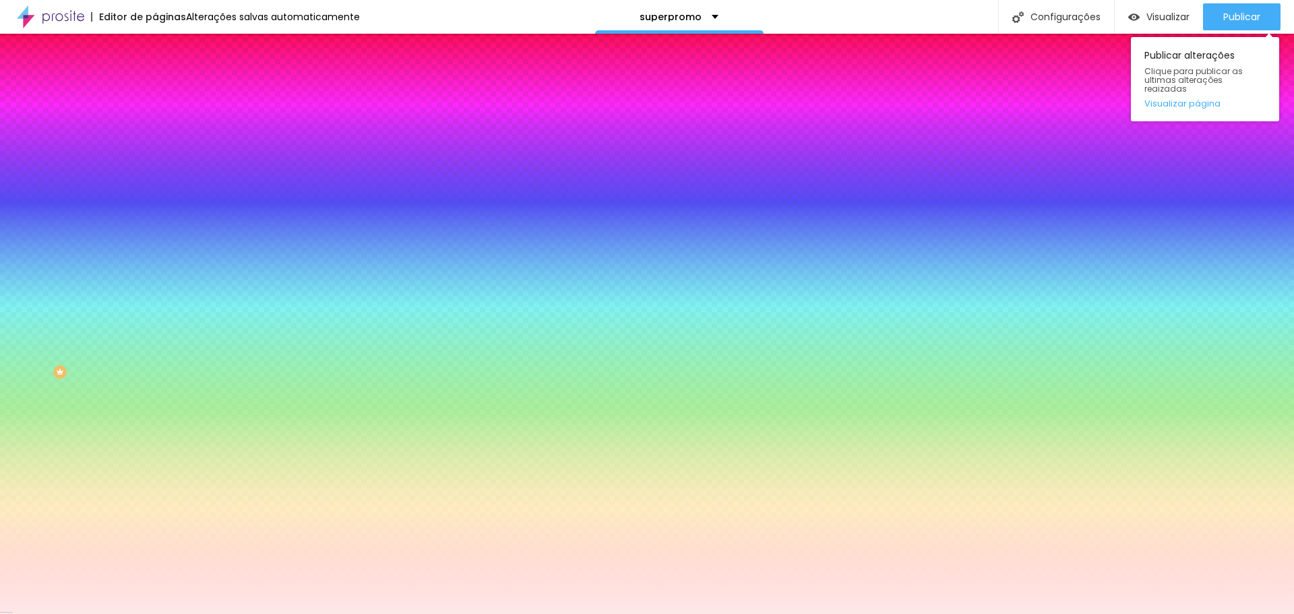
click at [1244, 30] on div "Publicar alterações Clique para publicar as ultimas alterações reaizadas Visual…" at bounding box center [1204, 75] width 148 height 91
click at [1249, 20] on span "Publicar" at bounding box center [1241, 16] width 37 height 11
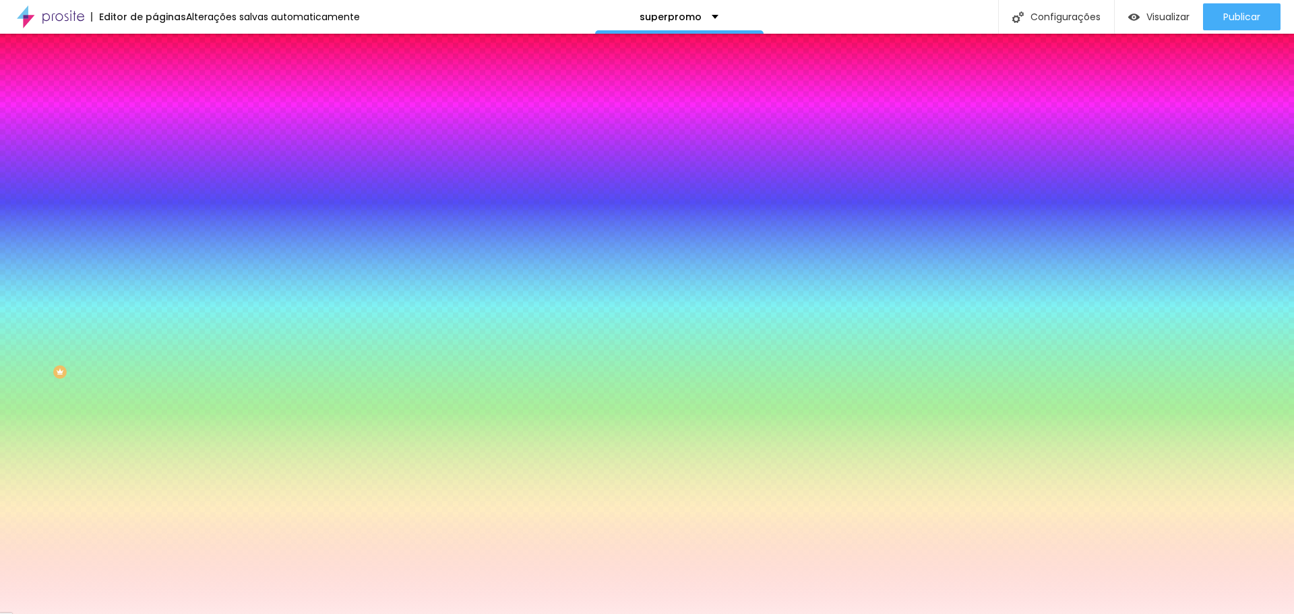
click at [155, 140] on span "Nenhum" at bounding box center [172, 134] width 35 height 11
click at [228, 121] on img at bounding box center [232, 117] width 8 height 8
click at [167, 79] on span "Conteúdo" at bounding box center [188, 73] width 42 height 11
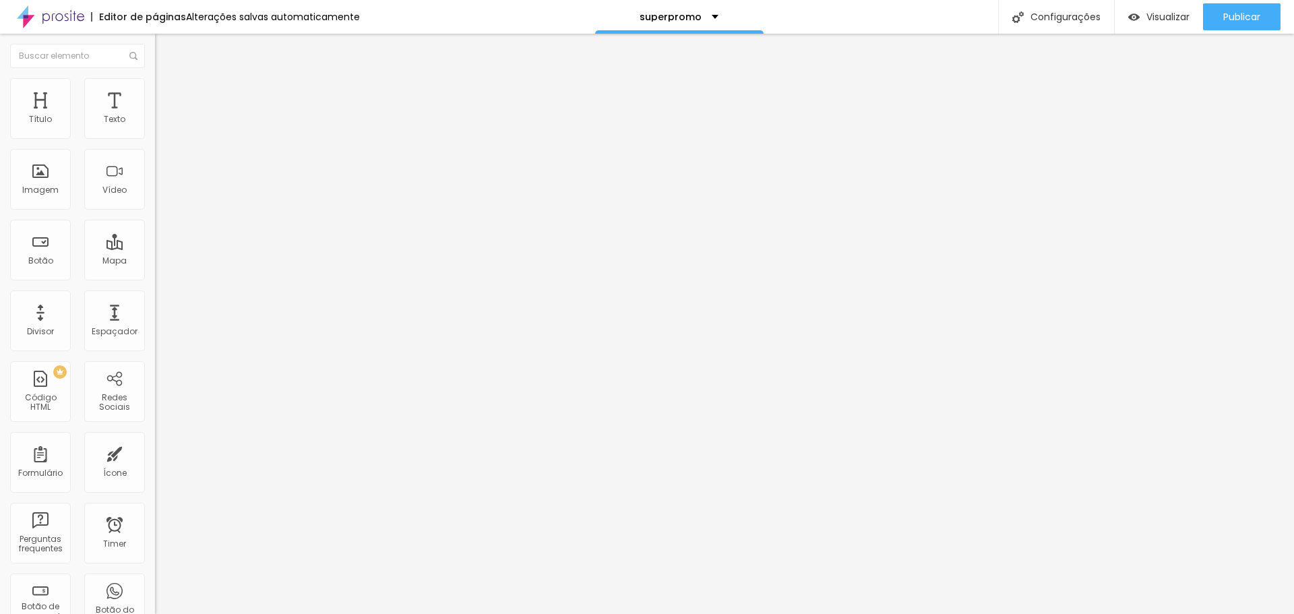
click at [155, 92] on li "Avançado" at bounding box center [232, 98] width 155 height 13
click at [1229, 15] on span "Publicar" at bounding box center [1241, 16] width 37 height 11
click at [165, 46] on img "button" at bounding box center [170, 49] width 11 height 11
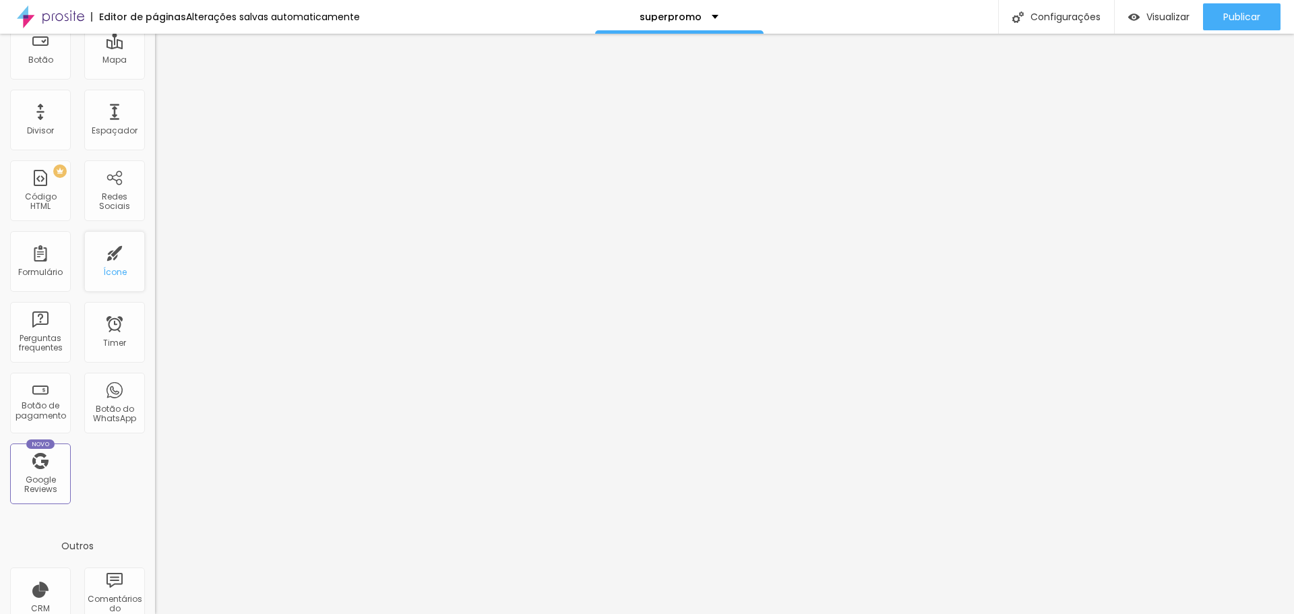
scroll to position [201, 0]
click at [107, 263] on div "Ícone" at bounding box center [114, 260] width 61 height 61
click at [105, 263] on div "Ícone" at bounding box center [114, 260] width 61 height 61
click at [104, 263] on div "Ícone" at bounding box center [114, 260] width 61 height 61
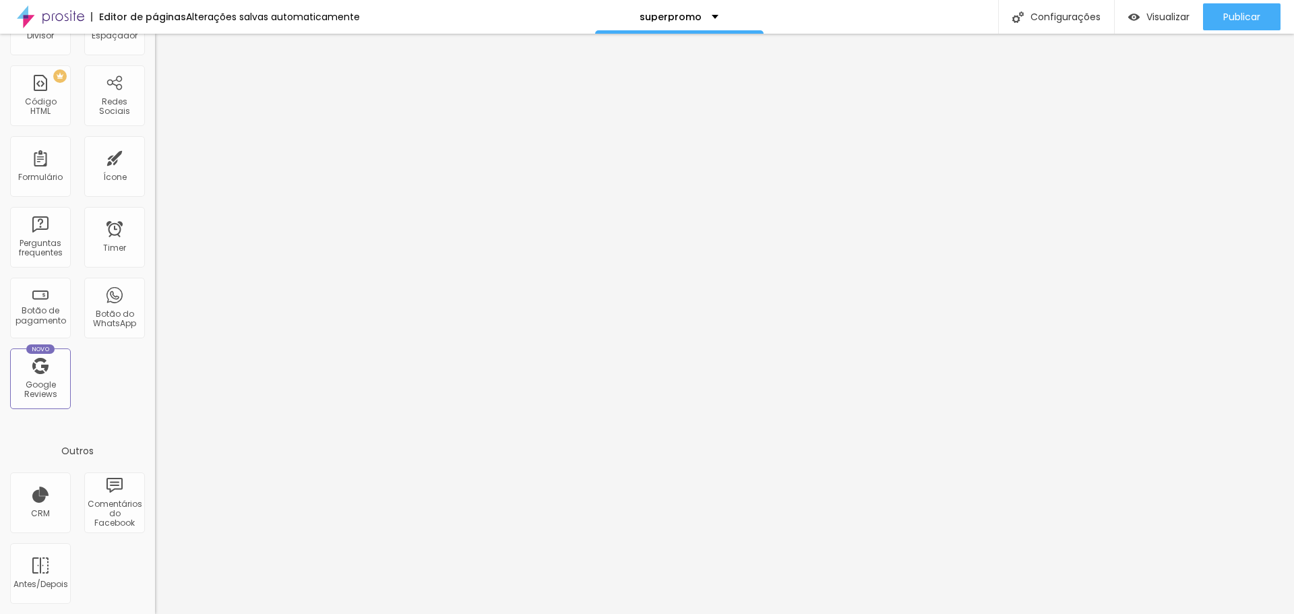
scroll to position [0, 0]
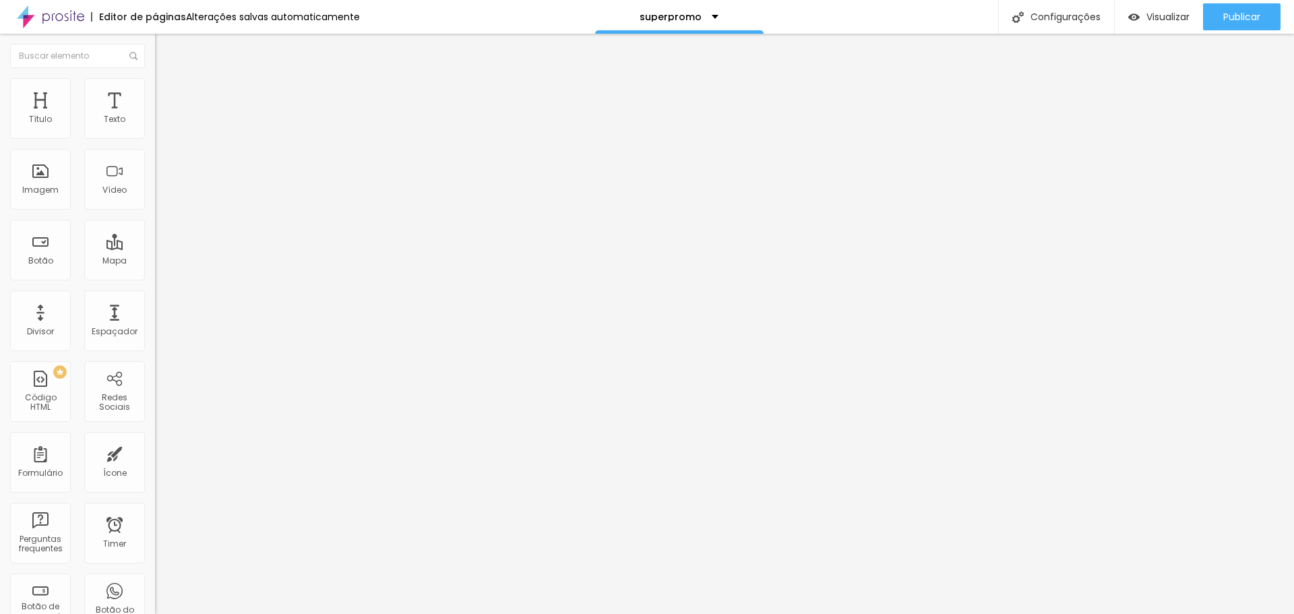
click at [167, 93] on span "Avançado" at bounding box center [189, 87] width 44 height 11
click at [165, 50] on img "button" at bounding box center [170, 49] width 11 height 11
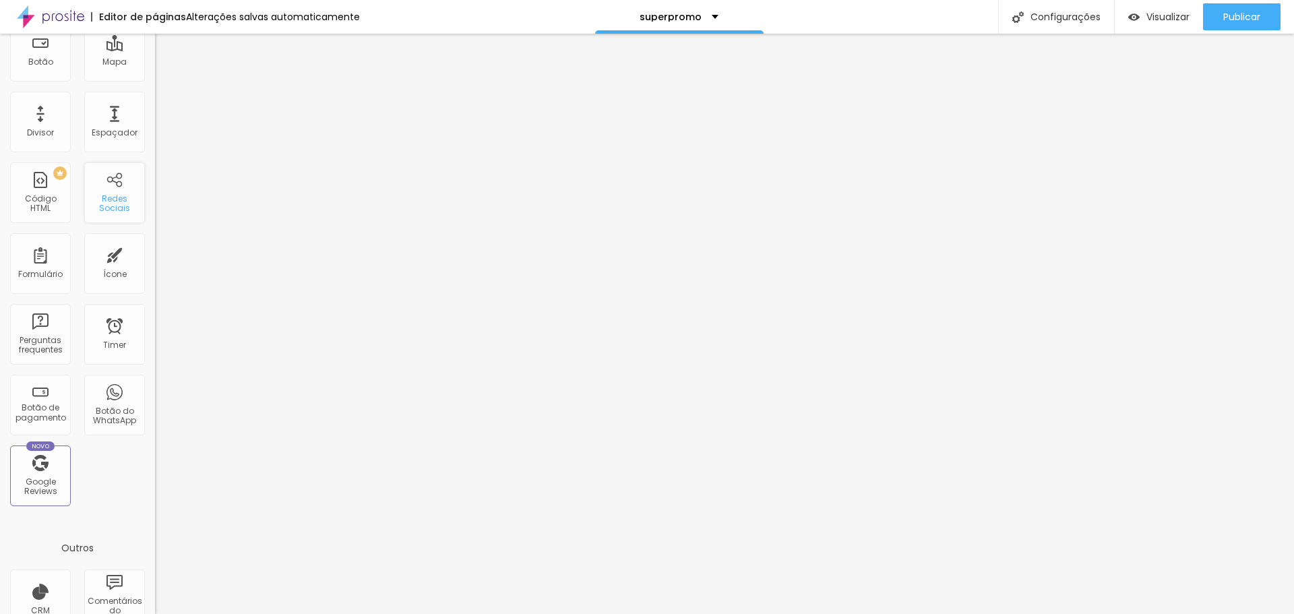
click at [111, 203] on div "Redes Sociais" at bounding box center [114, 204] width 53 height 20
click at [111, 261] on div "Ícone" at bounding box center [114, 260] width 61 height 61
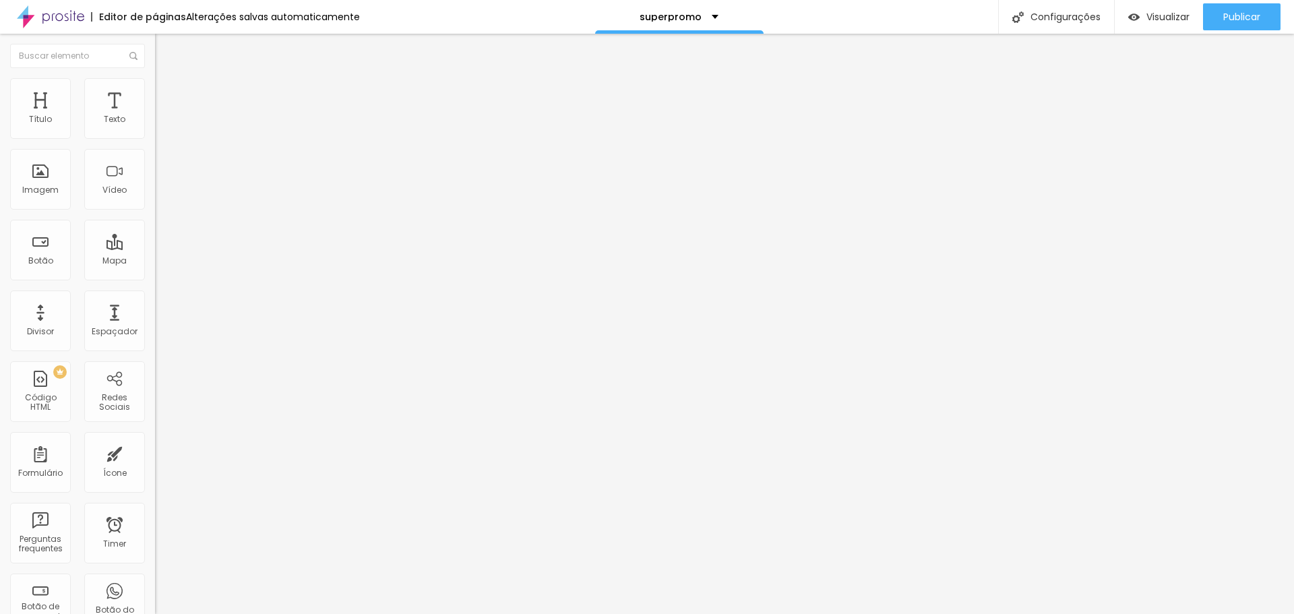
click at [163, 124] on span "Trocar icone" at bounding box center [193, 118] width 60 height 11
click at [1241, 19] on span "Publicar" at bounding box center [1241, 16] width 37 height 11
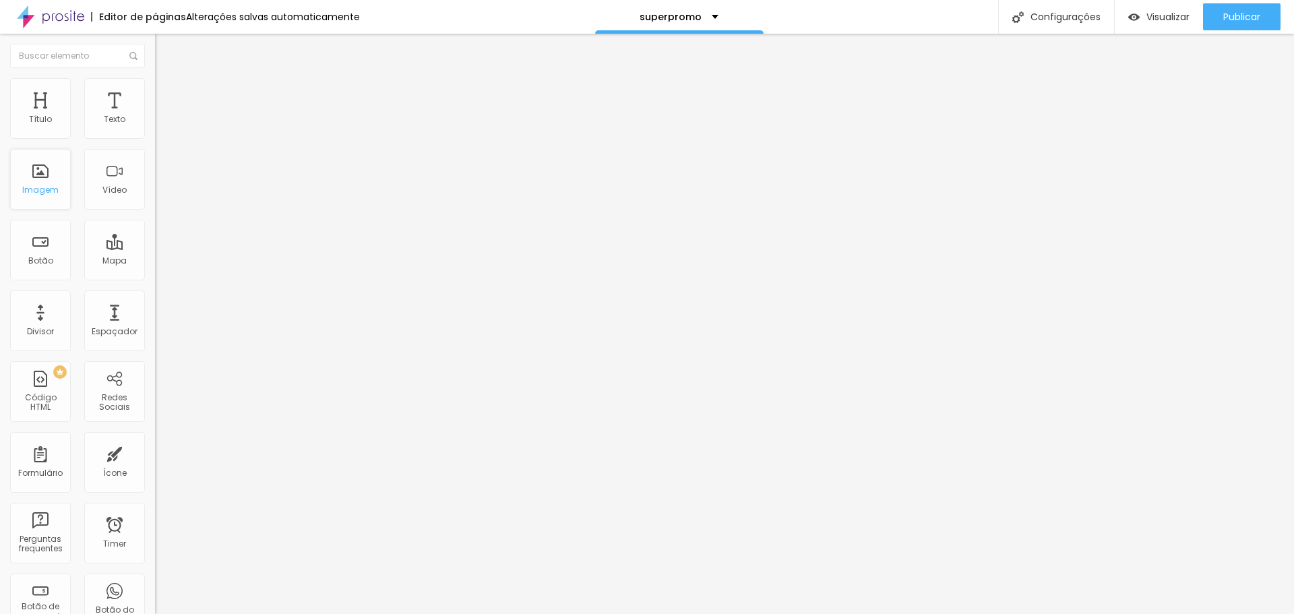
click at [46, 183] on div "Imagem" at bounding box center [40, 179] width 61 height 61
click at [167, 92] on span "Estilo" at bounding box center [177, 87] width 21 height 11
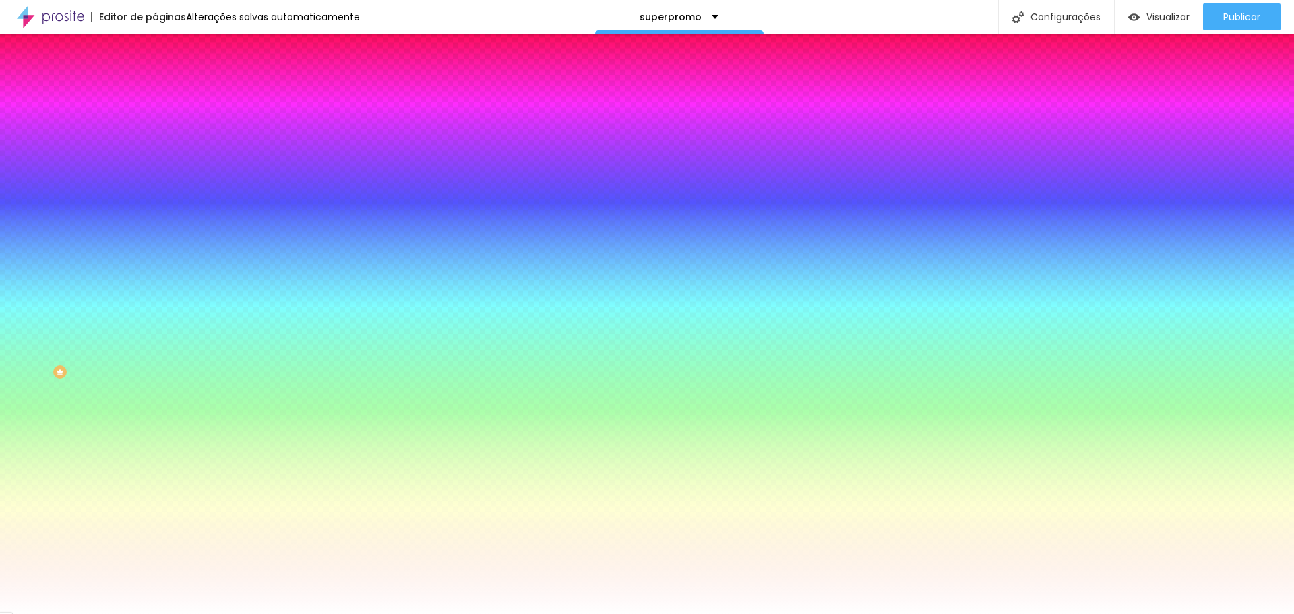
click at [155, 183] on div at bounding box center [232, 183] width 155 height 0
drag, startPoint x: 123, startPoint y: 313, endPoint x: 117, endPoint y: 309, distance: 7.3
click at [117, 309] on div at bounding box center [647, 307] width 1294 height 614
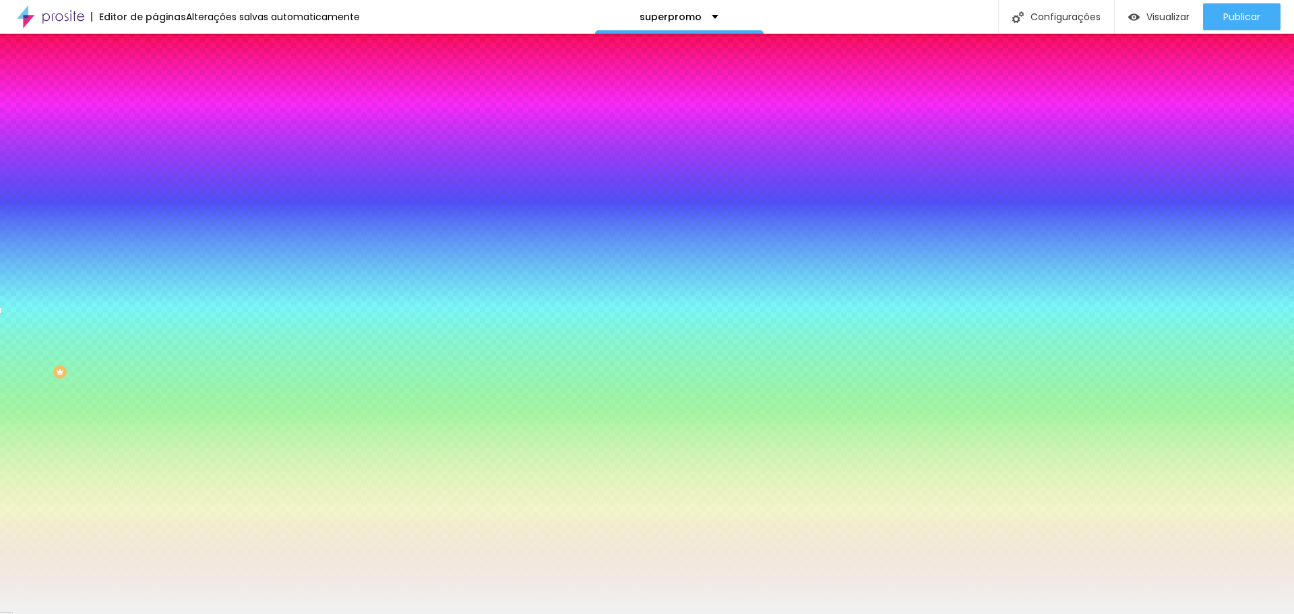
drag, startPoint x: 50, startPoint y: 310, endPoint x: 18, endPoint y: 267, distance: 53.9
click at [155, 197] on div at bounding box center [232, 197] width 155 height 0
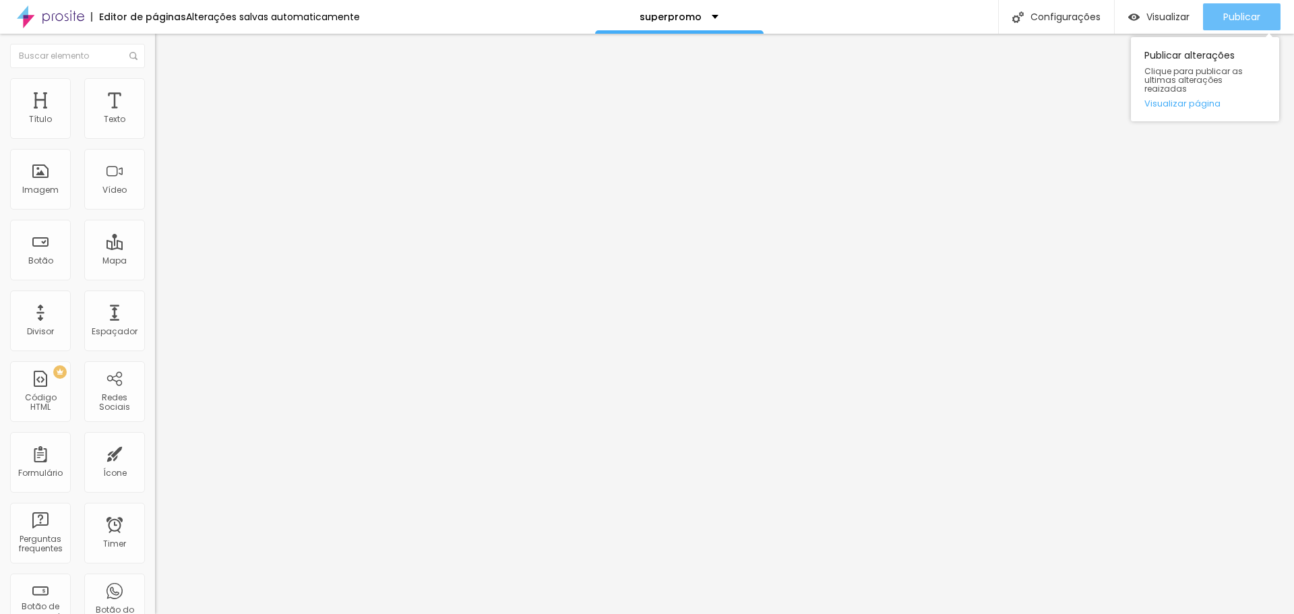
click at [1237, 24] on div "Publicar" at bounding box center [1241, 16] width 37 height 27
click at [155, 82] on img at bounding box center [161, 84] width 12 height 12
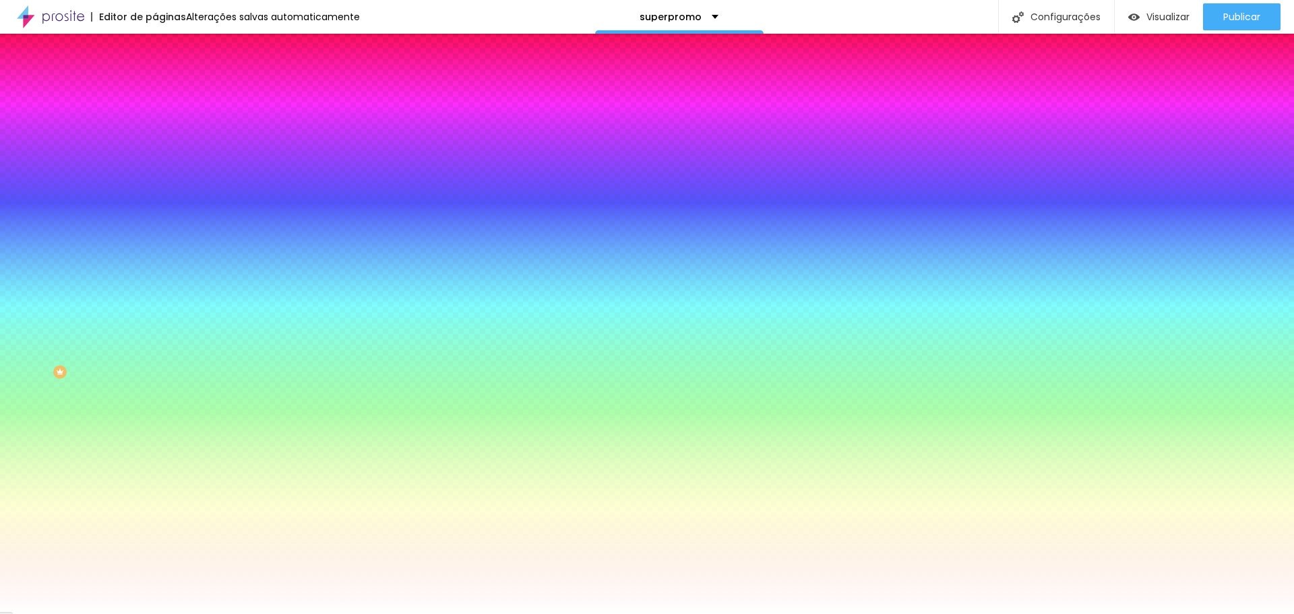
click at [160, 261] on icon "button" at bounding box center [164, 256] width 9 height 9
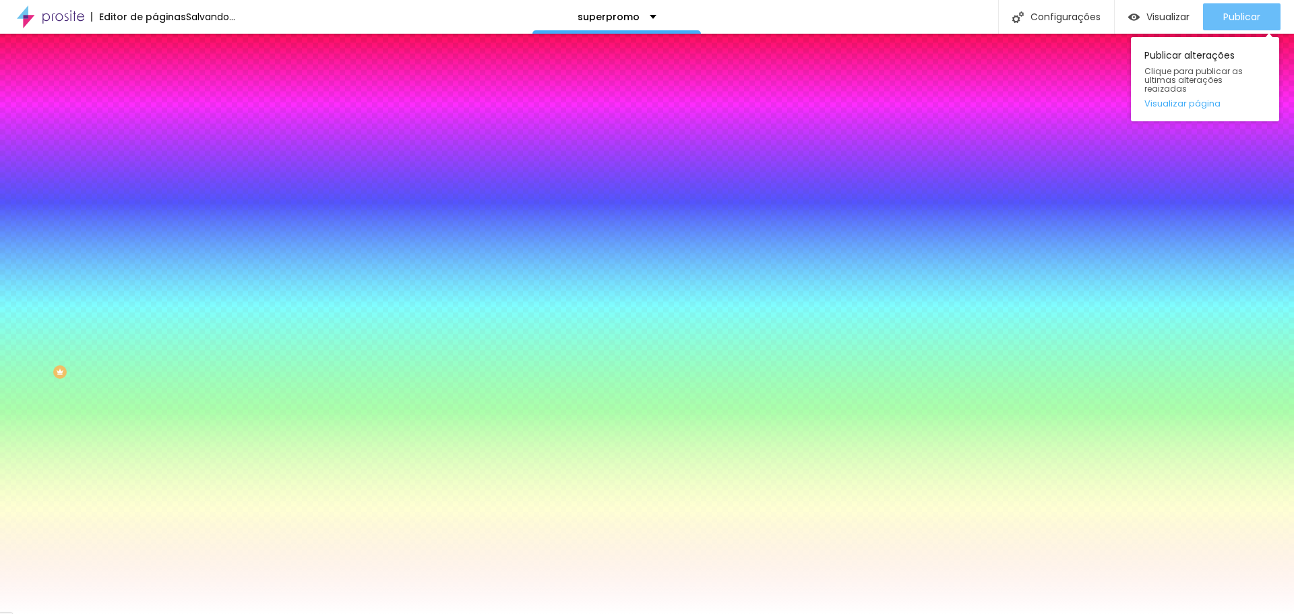
click at [1234, 11] on span "Publicar" at bounding box center [1241, 16] width 37 height 11
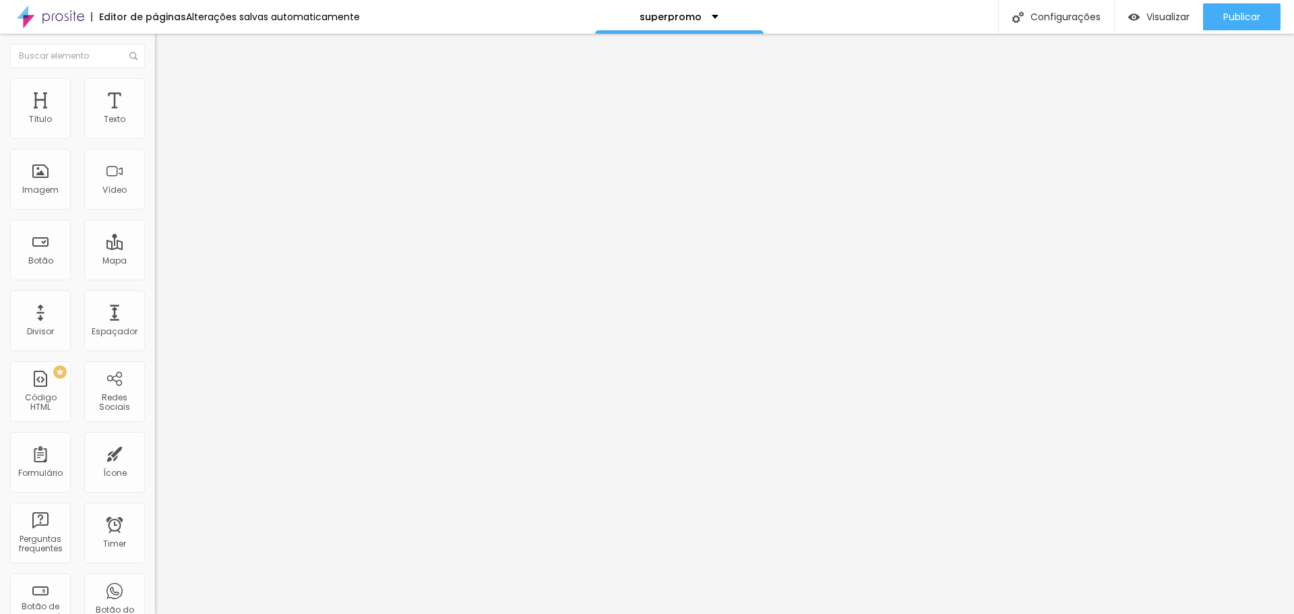
click at [155, 89] on li "Estilo" at bounding box center [232, 84] width 155 height 13
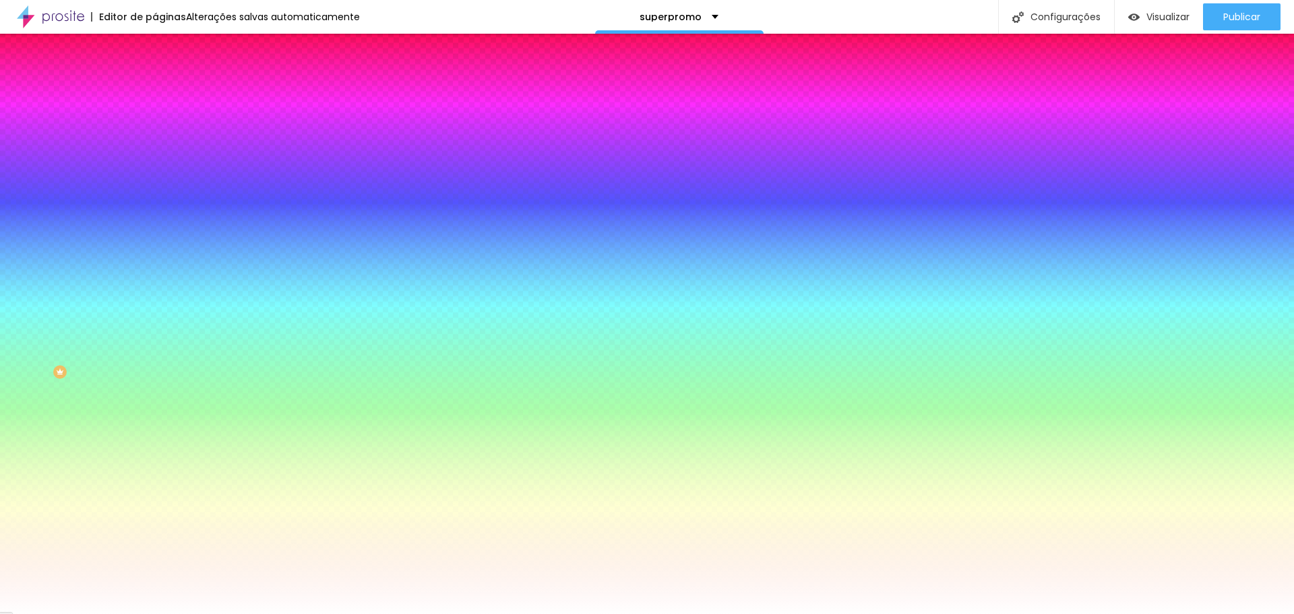
click at [160, 238] on icon "button" at bounding box center [164, 234] width 8 height 8
drag, startPoint x: 174, startPoint y: 483, endPoint x: 151, endPoint y: 480, distance: 23.2
drag, startPoint x: 153, startPoint y: 482, endPoint x: 136, endPoint y: 479, distance: 17.1
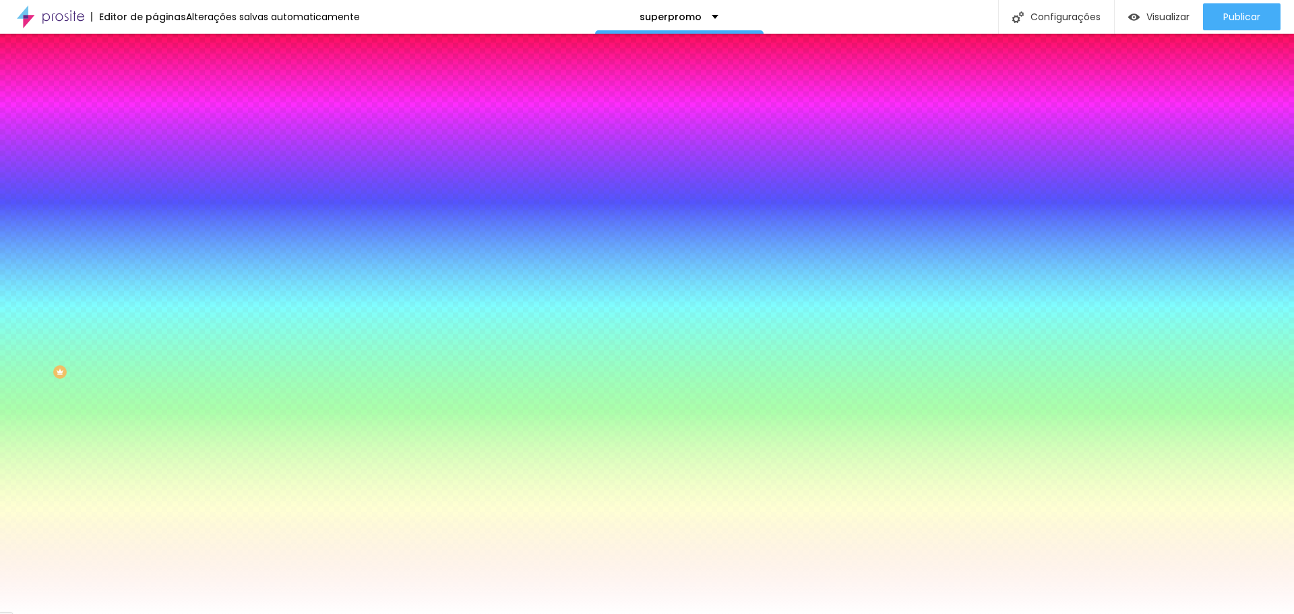
drag, startPoint x: 152, startPoint y: 523, endPoint x: 113, endPoint y: 513, distance: 40.2
drag, startPoint x: 145, startPoint y: 485, endPoint x: 121, endPoint y: 485, distance: 24.3
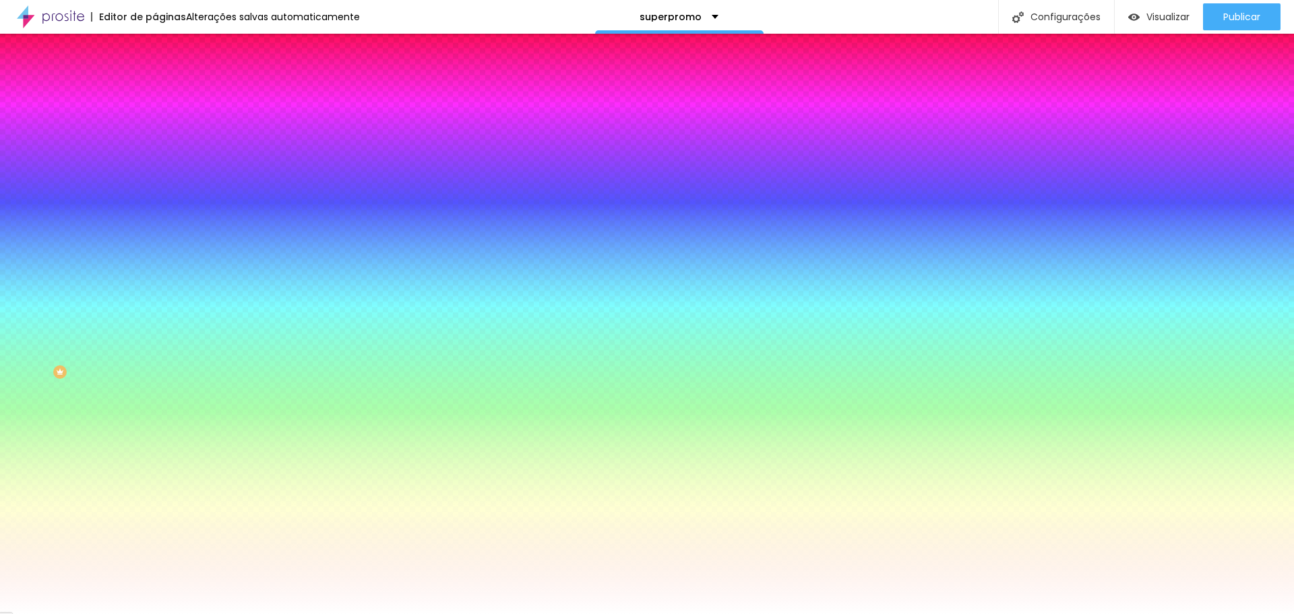
drag, startPoint x: 212, startPoint y: 499, endPoint x: 192, endPoint y: 472, distance: 34.2
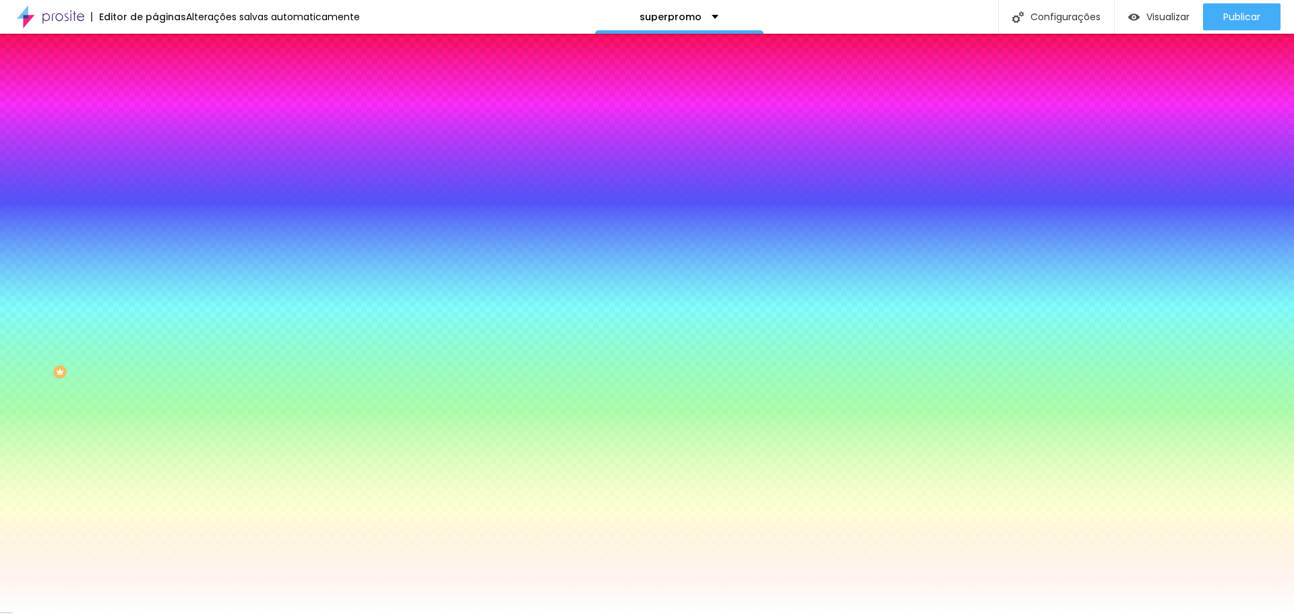
drag, startPoint x: 168, startPoint y: 517, endPoint x: 158, endPoint y: 513, distance: 10.5
click at [1222, 613] on div at bounding box center [647, 614] width 1294 height 0
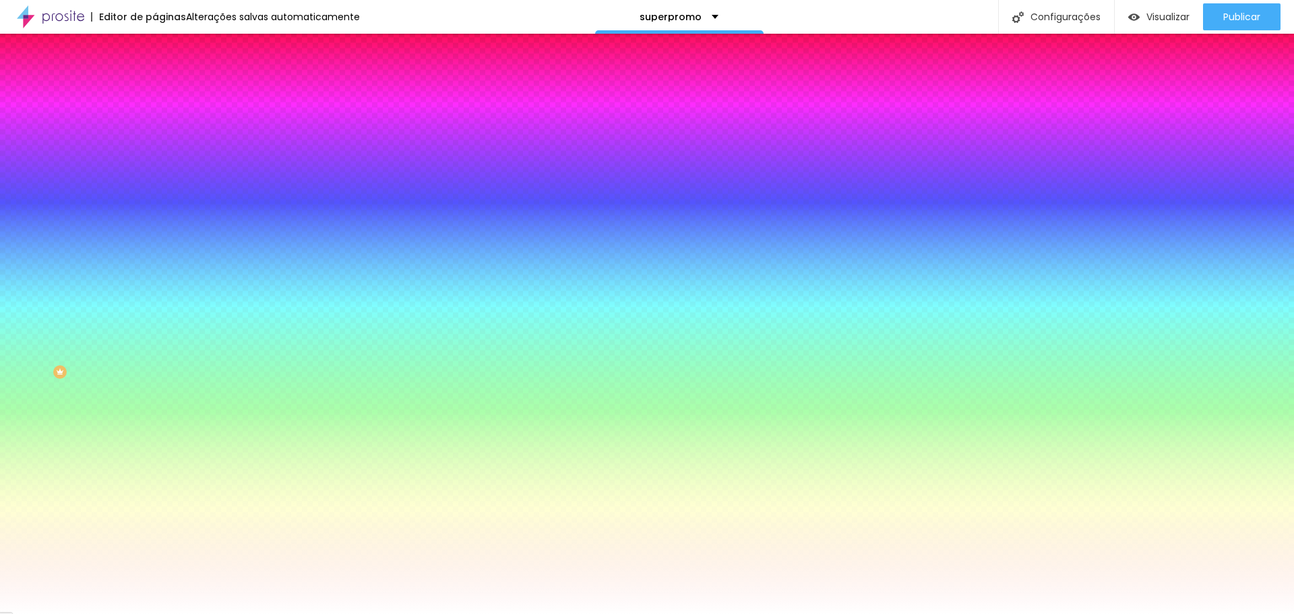
click at [1223, 17] on span "Publicar" at bounding box center [1241, 16] width 37 height 11
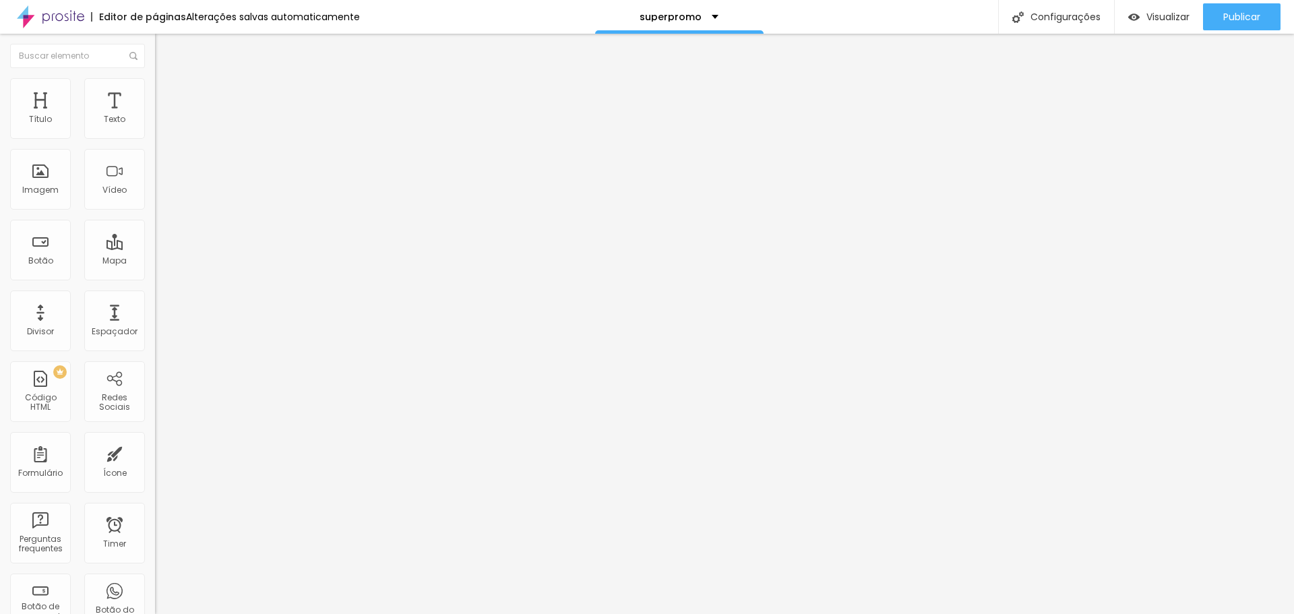
click at [155, 84] on img at bounding box center [161, 84] width 12 height 12
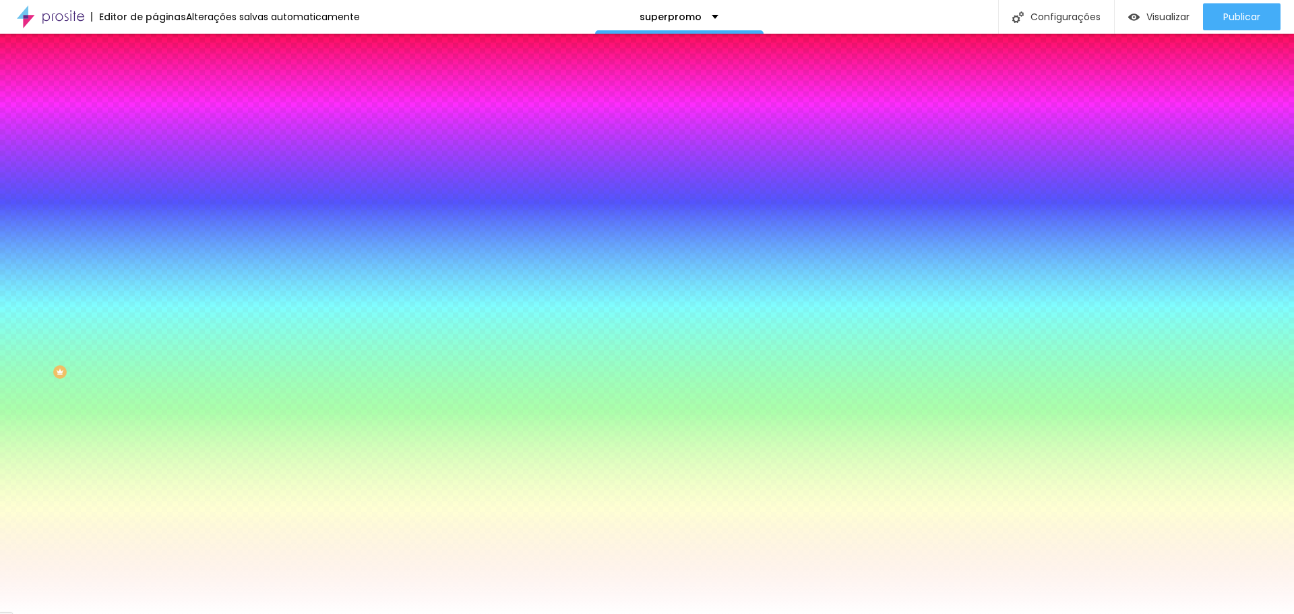
click at [155, 197] on input "#FFFFFF" at bounding box center [236, 189] width 162 height 13
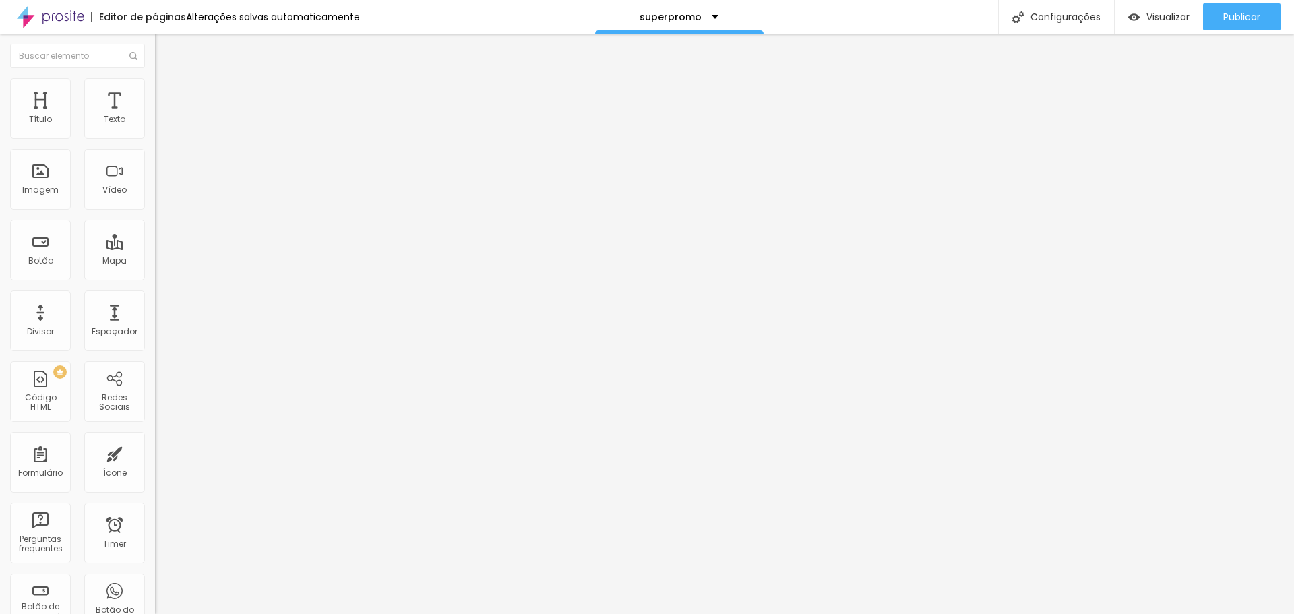
click at [155, 84] on li "Estilo" at bounding box center [232, 84] width 155 height 13
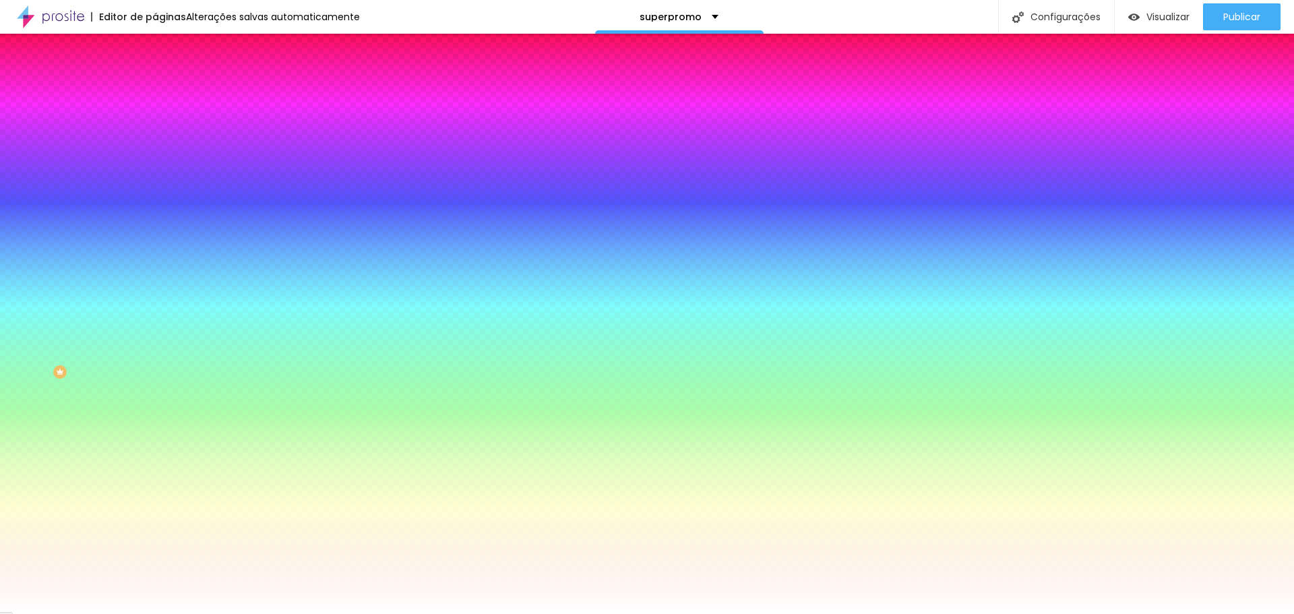
click at [160, 238] on icon "button" at bounding box center [164, 234] width 8 height 8
click at [115, 613] on div at bounding box center [647, 614] width 1294 height 0
click at [160, 224] on icon "button" at bounding box center [164, 219] width 9 height 9
click at [162, 236] on icon "button" at bounding box center [164, 233] width 5 height 5
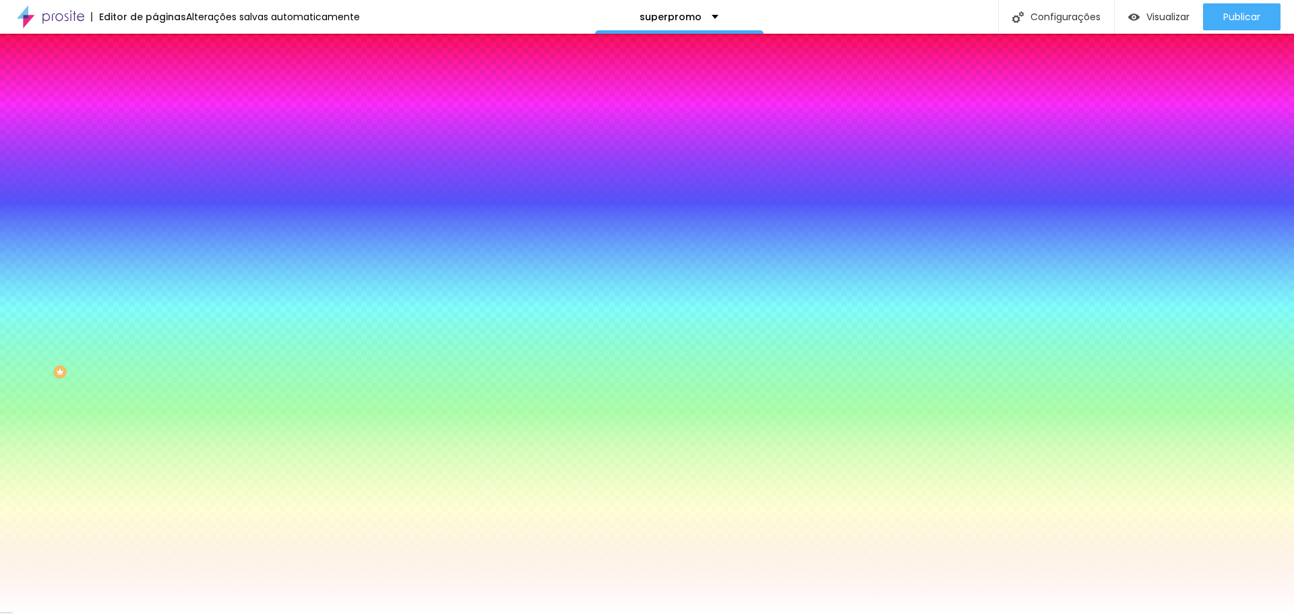
paste input "FFFFFF"
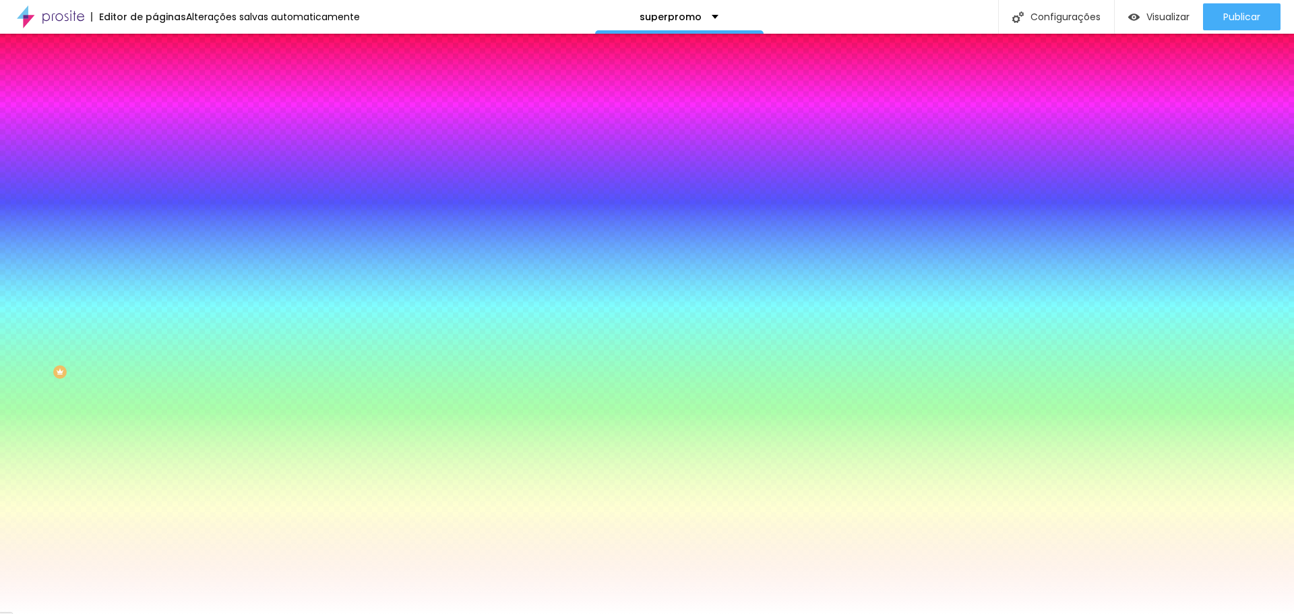
click at [111, 613] on div at bounding box center [647, 614] width 1294 height 0
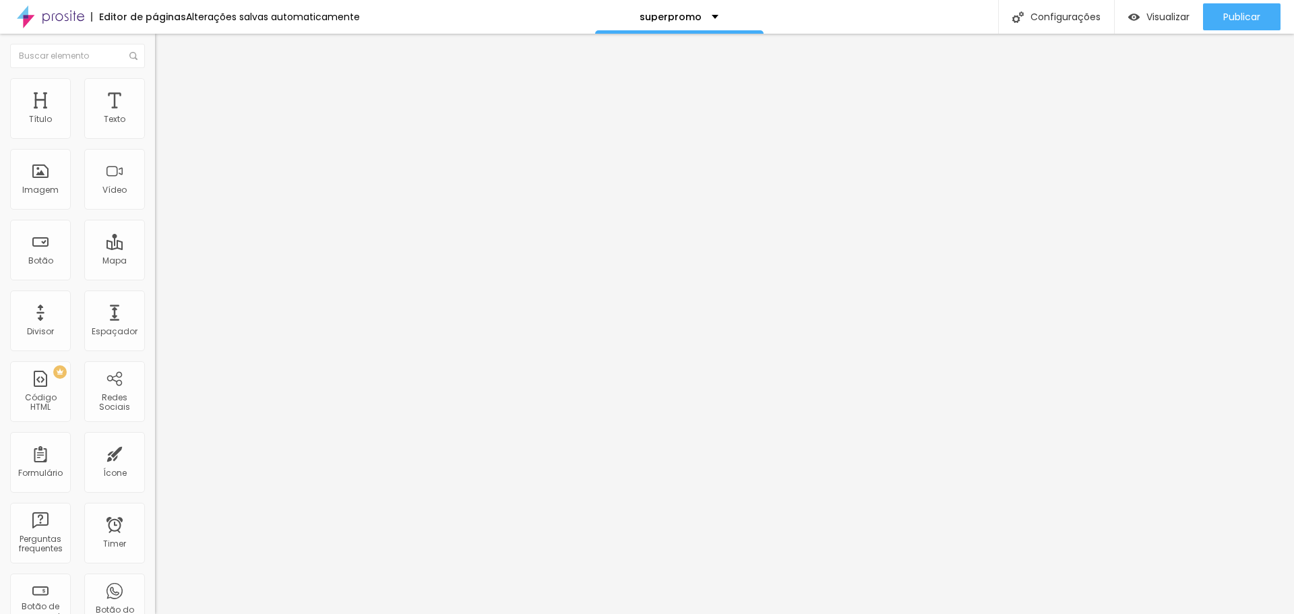
click at [155, 86] on img at bounding box center [161, 84] width 12 height 12
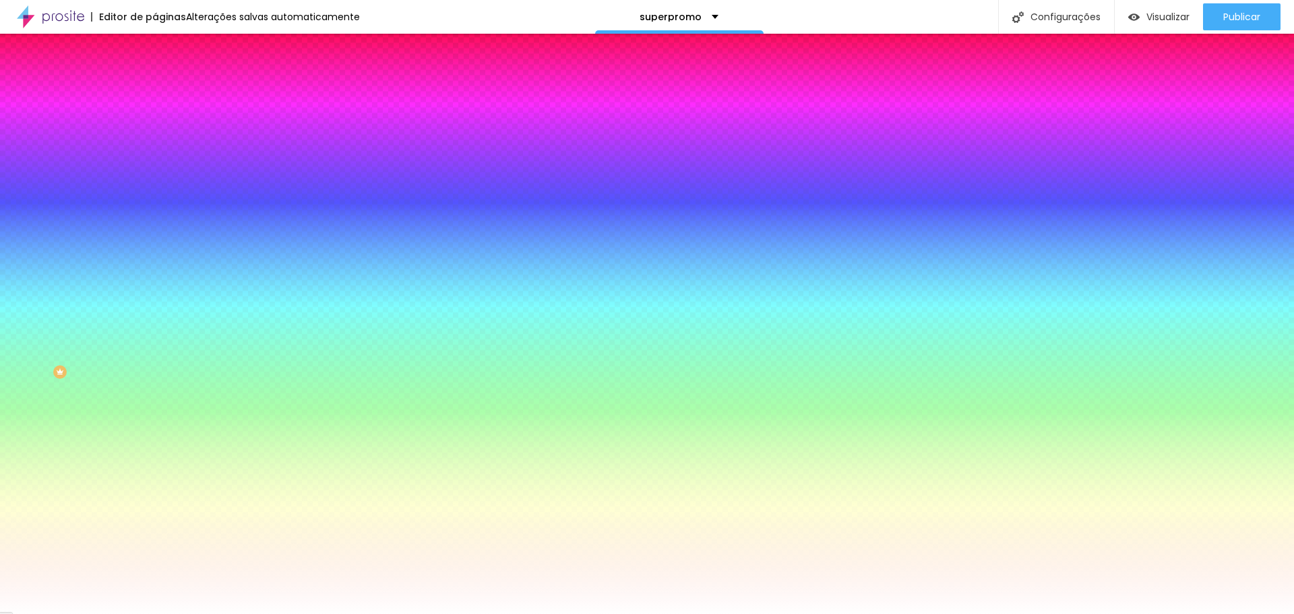
click at [162, 236] on icon "button" at bounding box center [164, 233] width 5 height 5
drag, startPoint x: 177, startPoint y: 482, endPoint x: 169, endPoint y: 470, distance: 15.1
click at [1240, 613] on div at bounding box center [647, 614] width 1294 height 0
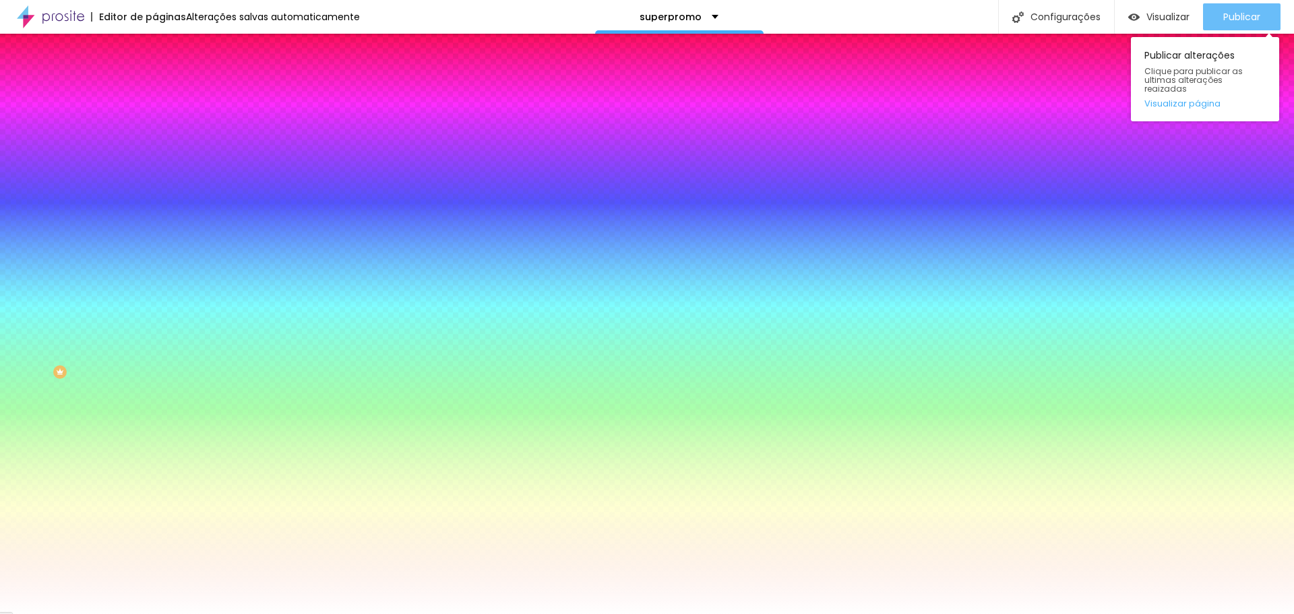
click at [1246, 22] on span "Publicar" at bounding box center [1241, 16] width 37 height 11
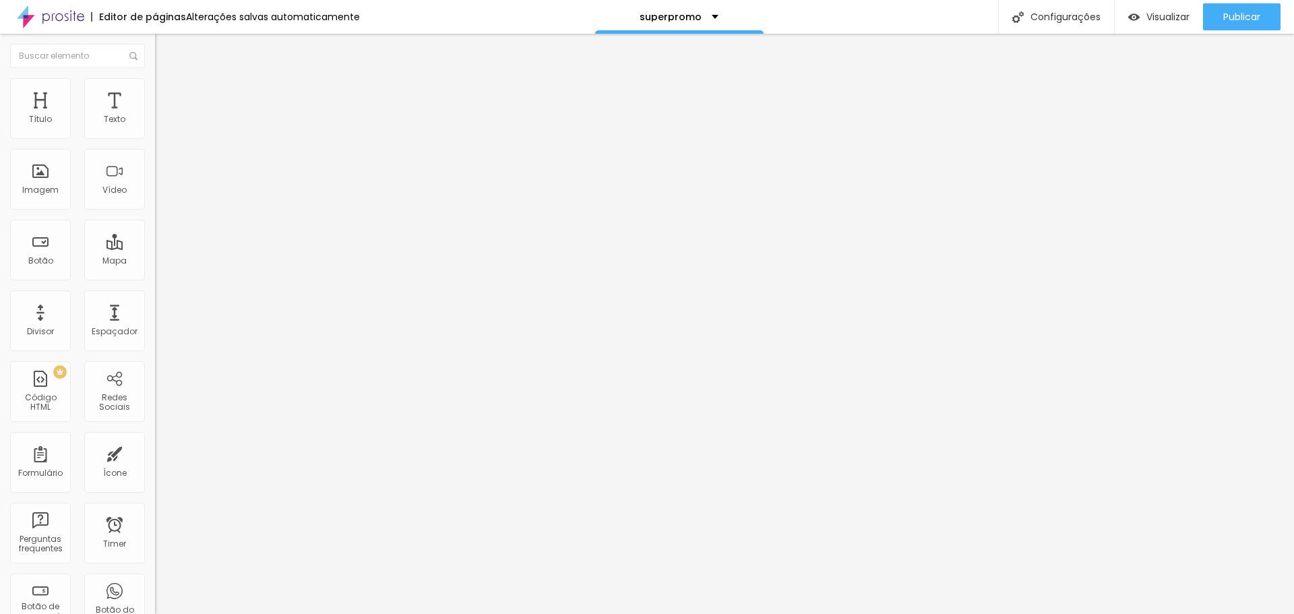
click at [155, 86] on img at bounding box center [161, 84] width 12 height 12
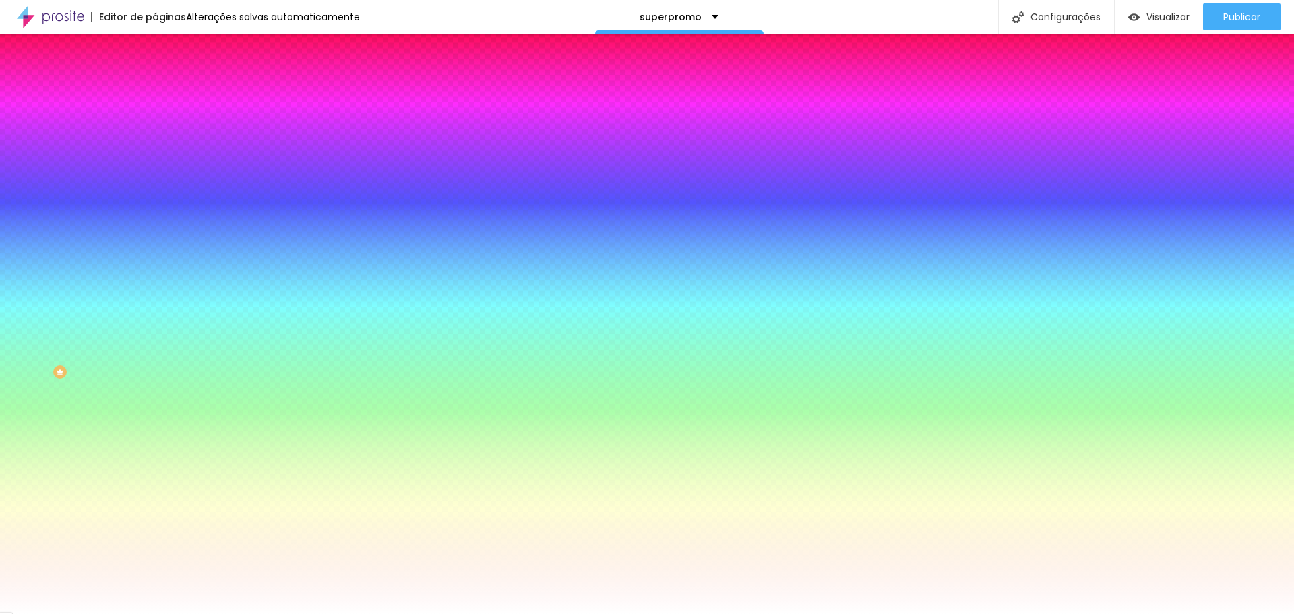
click at [162, 236] on icon "button" at bounding box center [164, 233] width 5 height 5
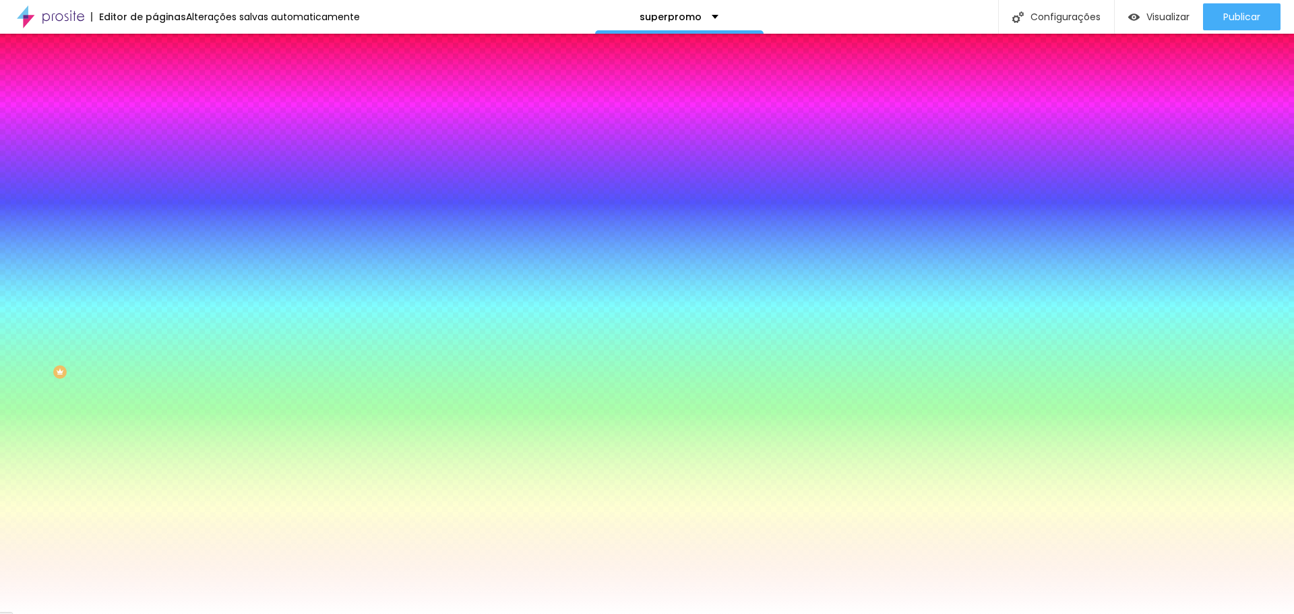
drag, startPoint x: 166, startPoint y: 485, endPoint x: 177, endPoint y: 480, distance: 11.8
click at [298, 613] on div at bounding box center [647, 614] width 1294 height 0
click at [160, 224] on icon "button" at bounding box center [164, 219] width 9 height 9
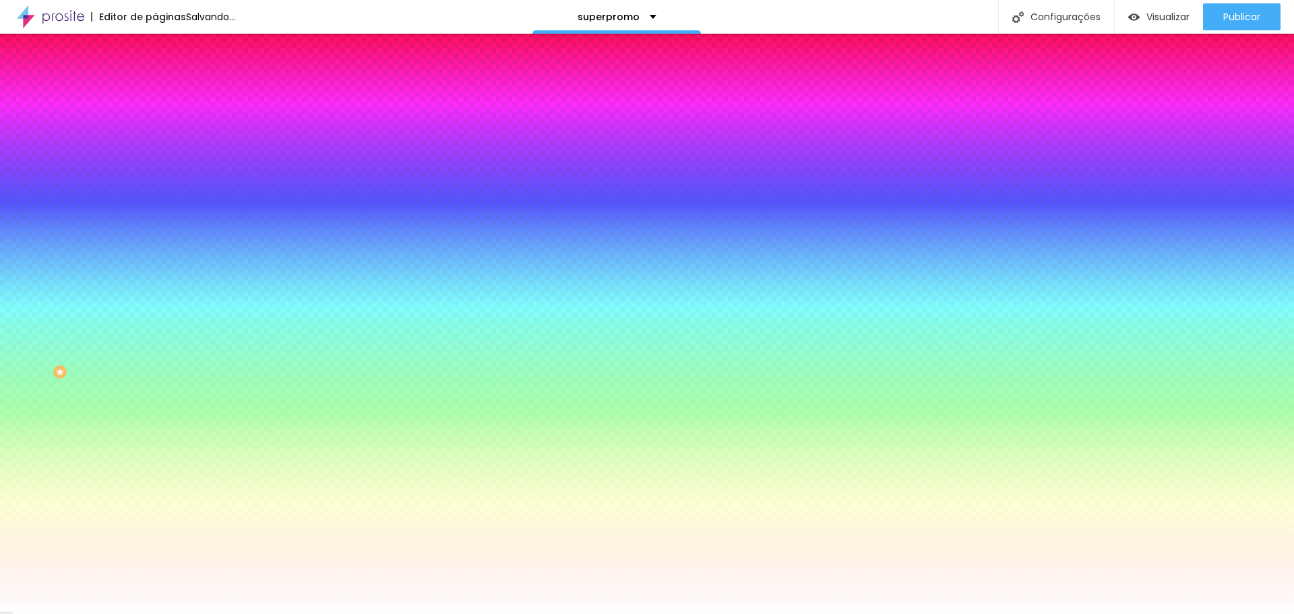
click at [155, 393] on div "Editar Seção Conteúdo Estilo Avançado Imagem de fundo Adicionar imagem Efeito d…" at bounding box center [232, 324] width 155 height 580
click at [162, 236] on icon "button" at bounding box center [164, 233] width 5 height 5
click at [100, 613] on div at bounding box center [647, 614] width 1294 height 0
click at [160, 224] on icon "button" at bounding box center [164, 219] width 9 height 9
click at [214, 213] on span "DESATIVADO" at bounding box center [238, 209] width 49 height 8
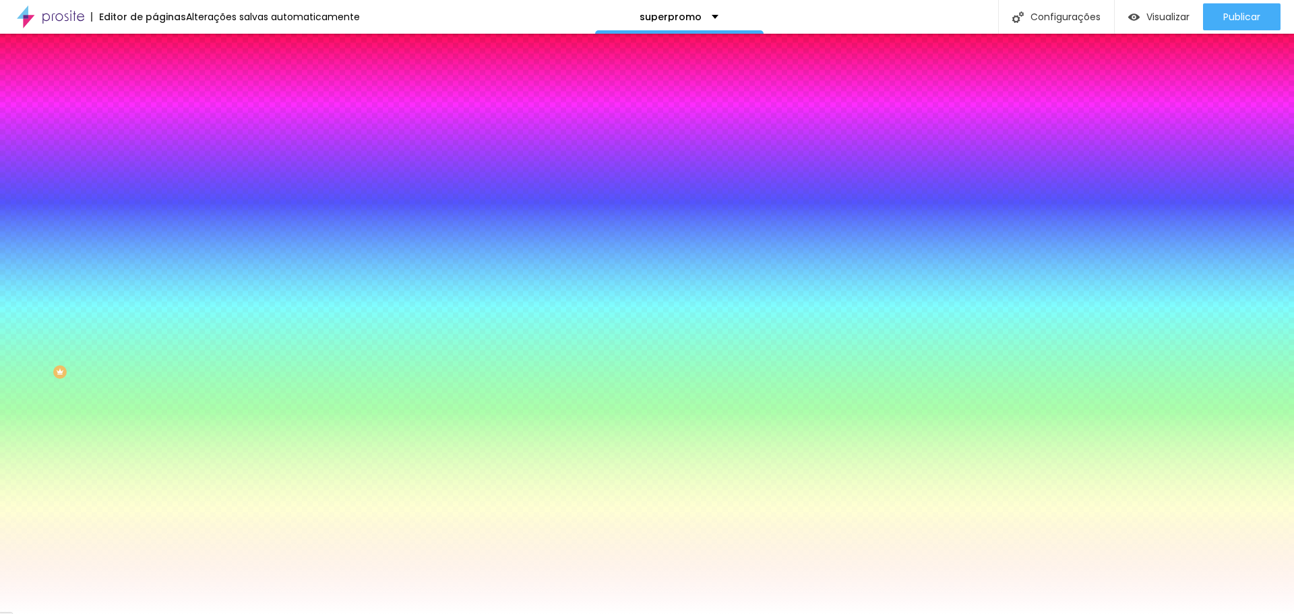
click at [155, 242] on button "button" at bounding box center [164, 235] width 19 height 14
click at [278, 613] on div at bounding box center [647, 622] width 1294 height 0
drag, startPoint x: 172, startPoint y: 483, endPoint x: 141, endPoint y: 468, distance: 35.0
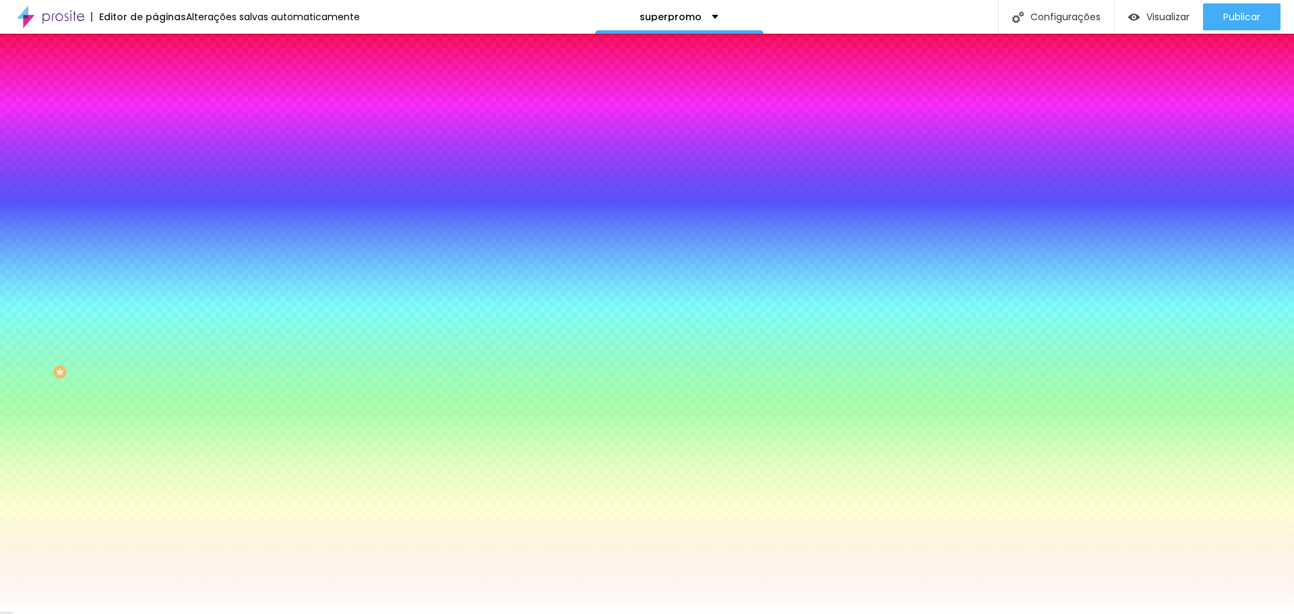
click at [1151, 613] on div at bounding box center [647, 614] width 1294 height 0
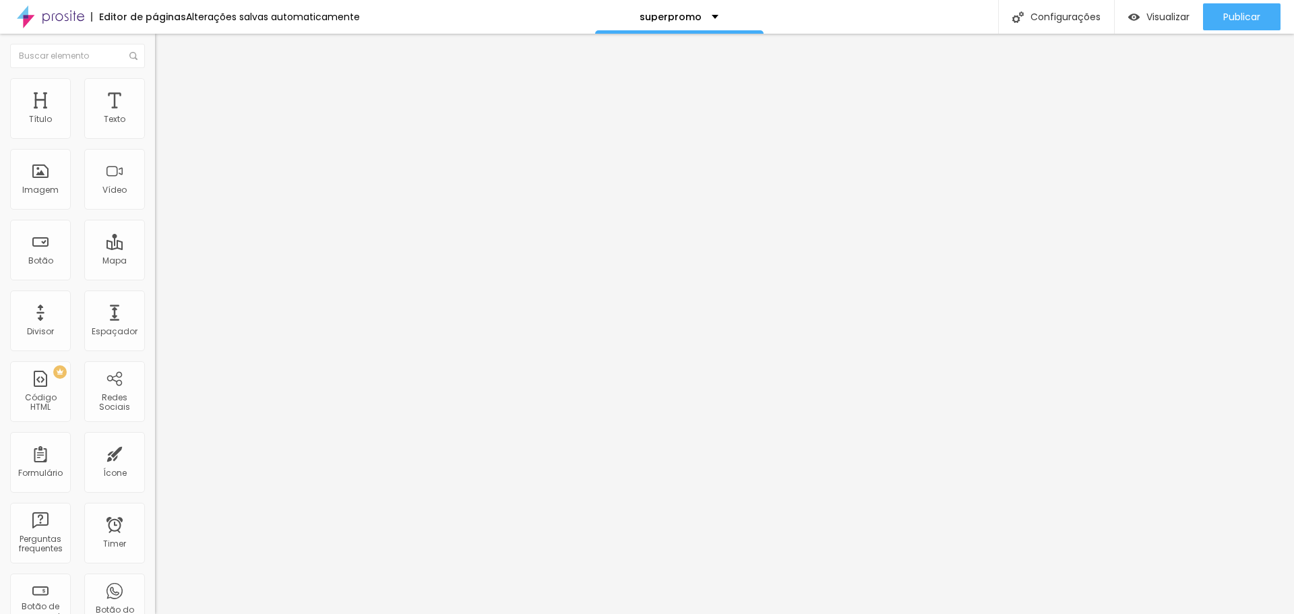
click at [155, 78] on li "Avançado" at bounding box center [232, 84] width 155 height 13
click at [155, 87] on img at bounding box center [161, 84] width 12 height 12
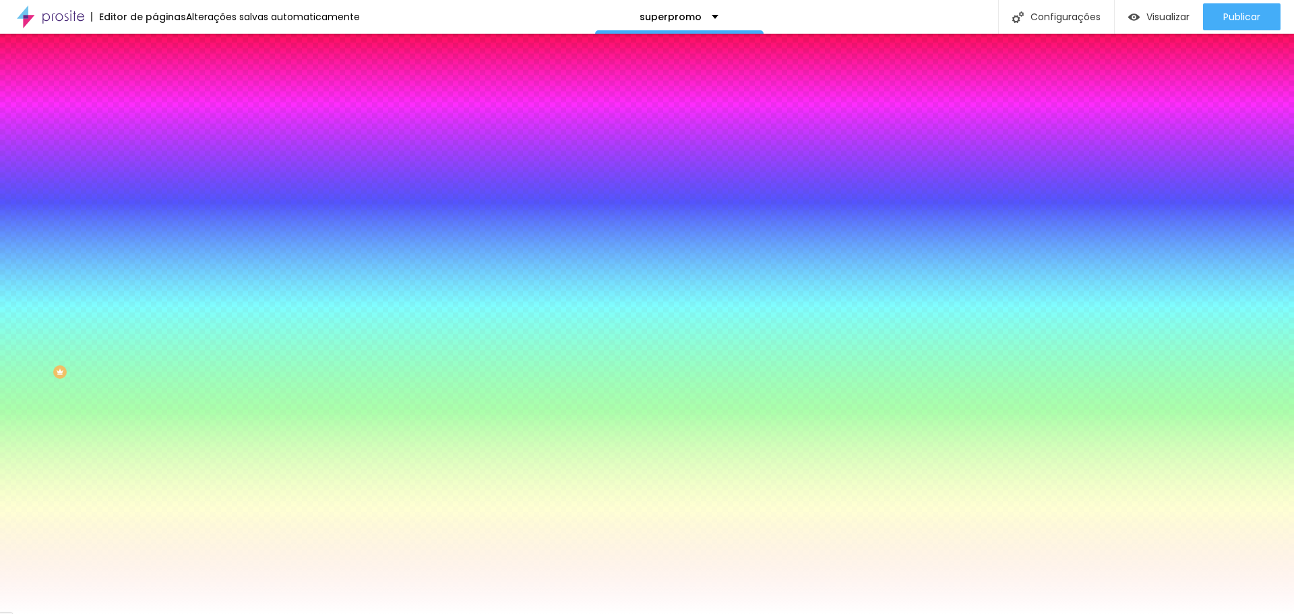
click at [155, 124] on span "Adicionar imagem" at bounding box center [198, 118] width 87 height 11
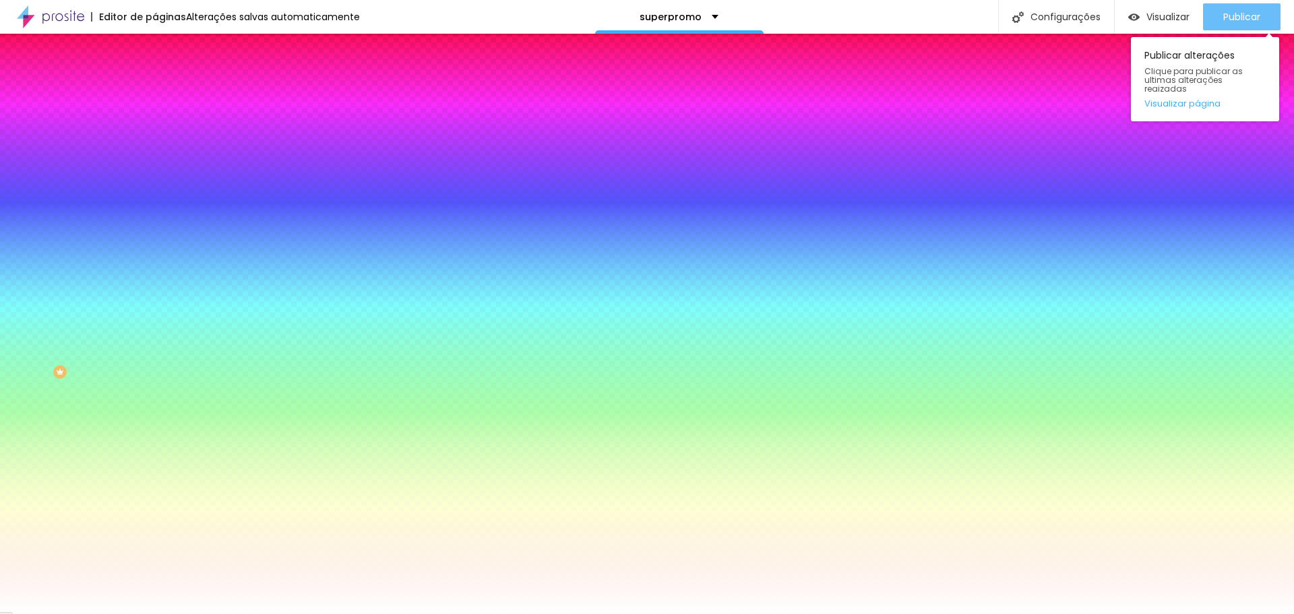
click at [1228, 18] on span "Publicar" at bounding box center [1241, 16] width 37 height 11
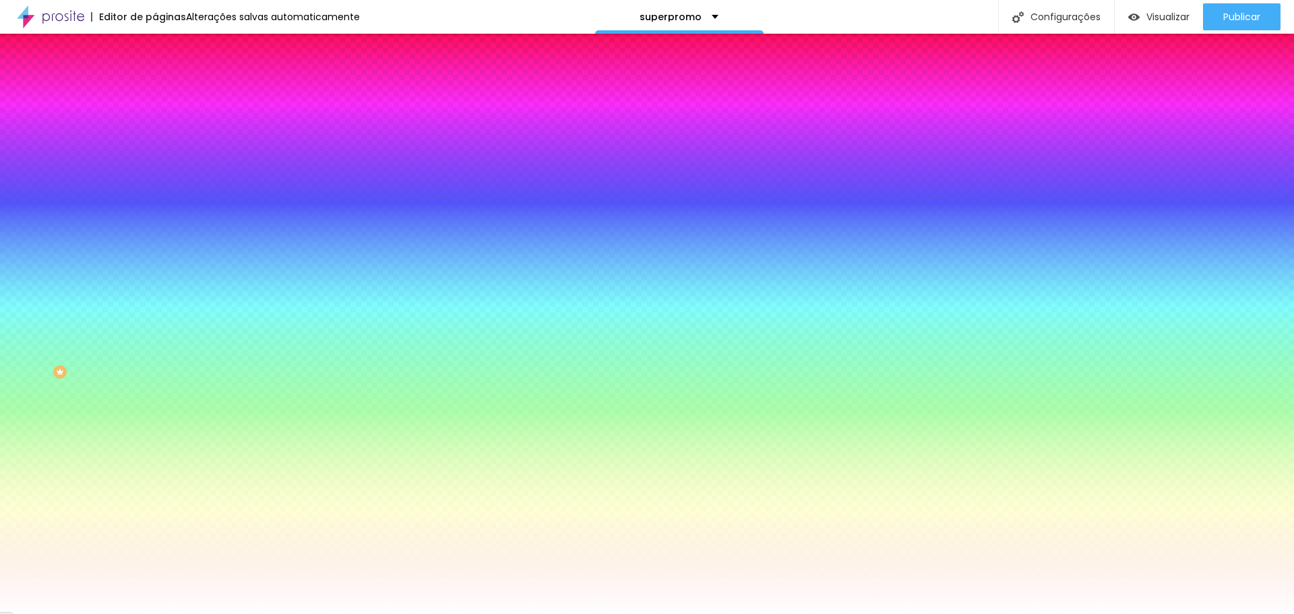
click at [155, 92] on li "Avançado" at bounding box center [232, 98] width 155 height 13
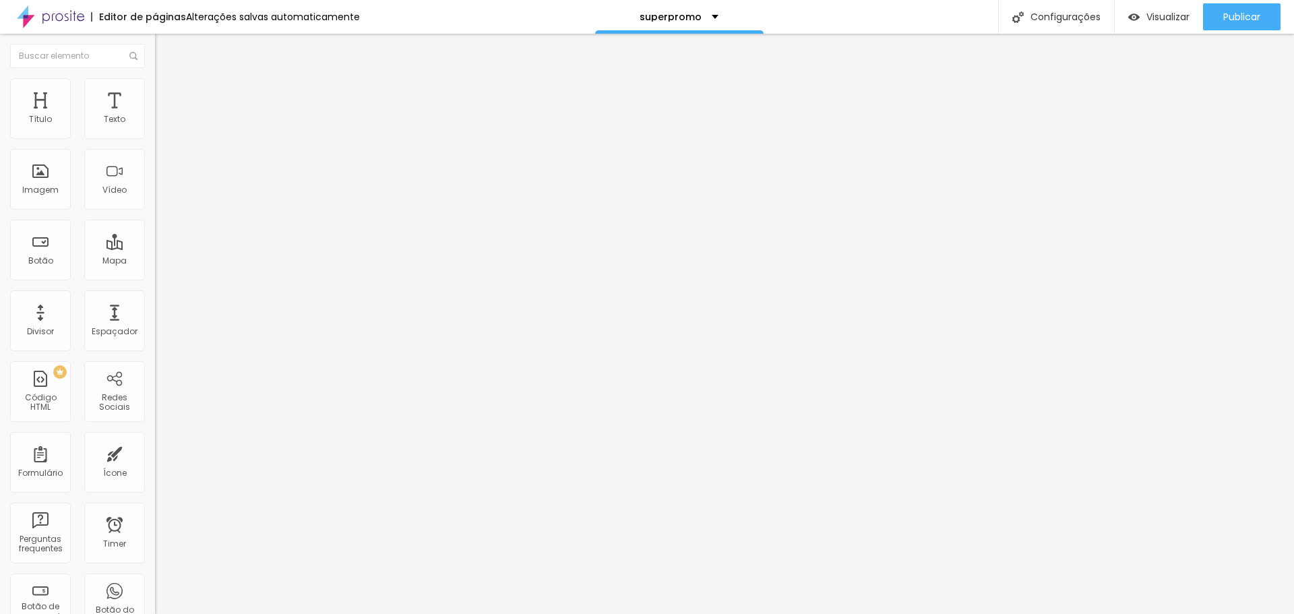
drag, startPoint x: 90, startPoint y: 130, endPoint x: 69, endPoint y: 127, distance: 21.1
click at [155, 261] on input "range" at bounding box center [198, 266] width 87 height 11
click at [155, 452] on input "range" at bounding box center [198, 457] width 87 height 11
click at [167, 92] on span "Estilo" at bounding box center [177, 87] width 21 height 11
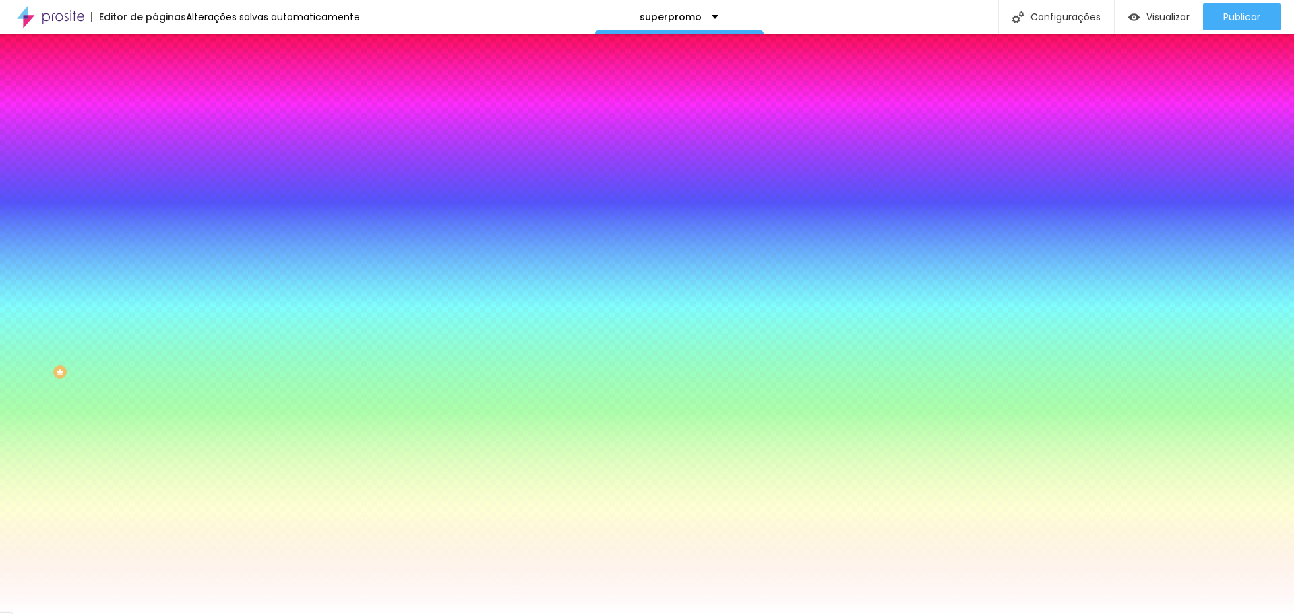
click at [228, 124] on span at bounding box center [232, 118] width 8 height 11
click at [155, 140] on span "Nenhum" at bounding box center [172, 134] width 35 height 11
click at [155, 124] on span "Adicionar imagem" at bounding box center [198, 118] width 87 height 11
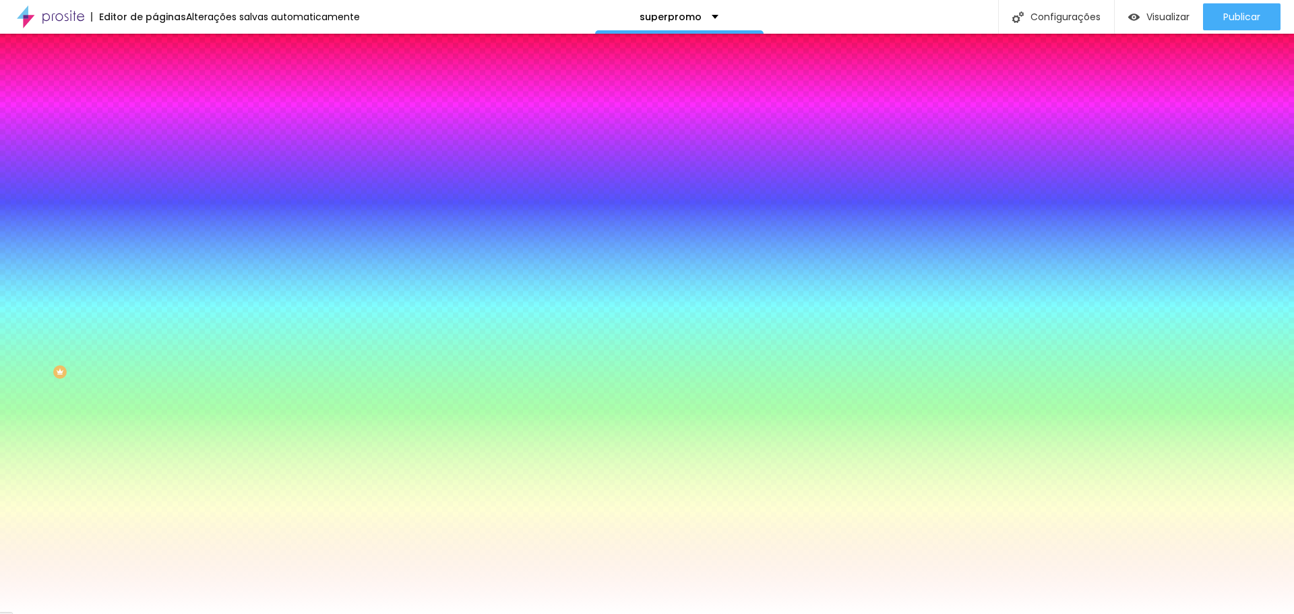
scroll to position [134, 0]
click at [155, 161] on span "Parallax" at bounding box center [171, 155] width 33 height 11
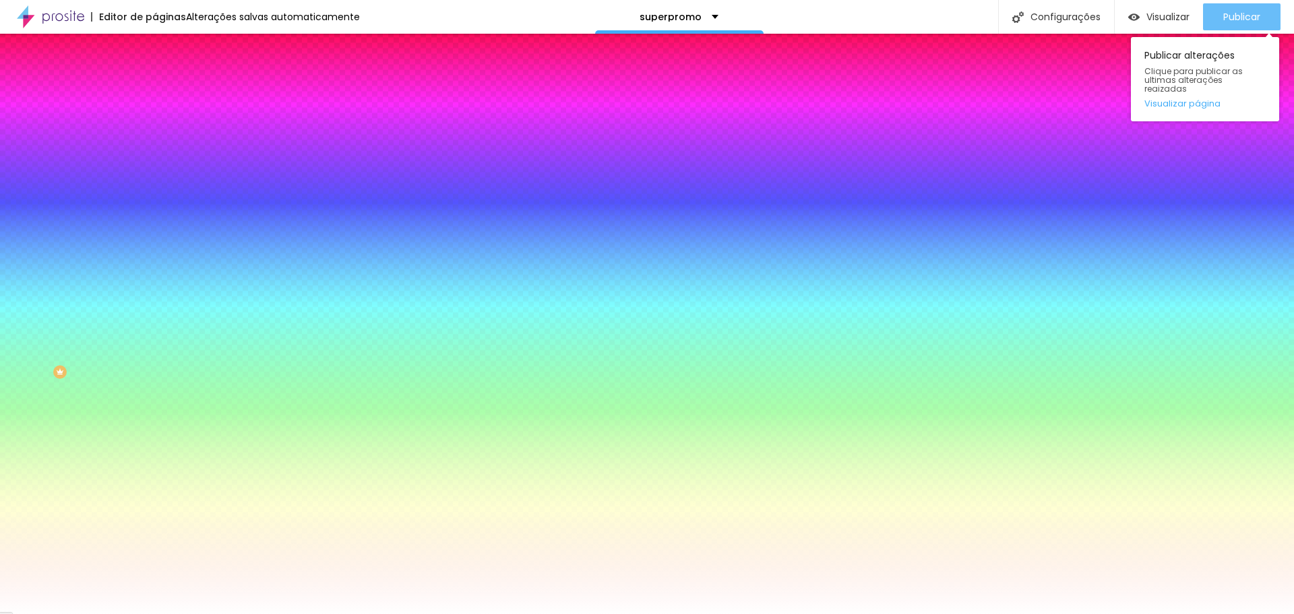
click at [1233, 14] on span "Publicar" at bounding box center [1241, 16] width 37 height 11
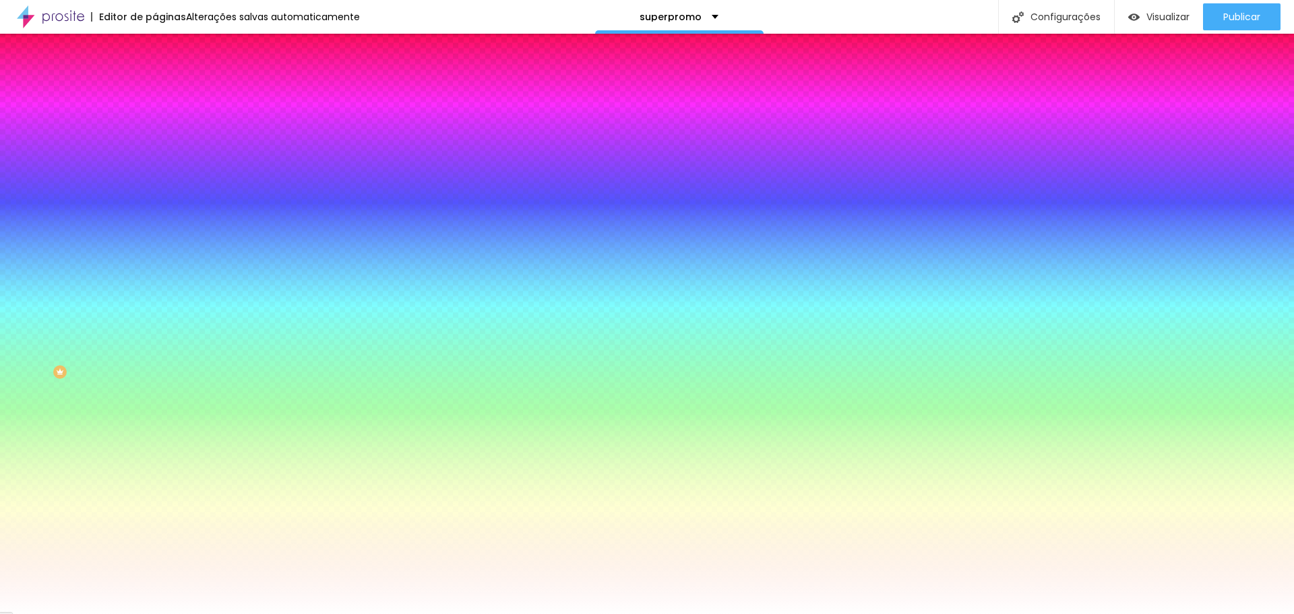
click at [228, 121] on img at bounding box center [232, 117] width 8 height 8
click at [155, 197] on input "#FFFFFF" at bounding box center [236, 189] width 162 height 13
click at [160, 179] on icon "button" at bounding box center [164, 174] width 9 height 9
click at [155, 168] on div "Cor de fundo" at bounding box center [232, 164] width 155 height 8
click at [155, 197] on input "#FFFFFF" at bounding box center [236, 189] width 162 height 13
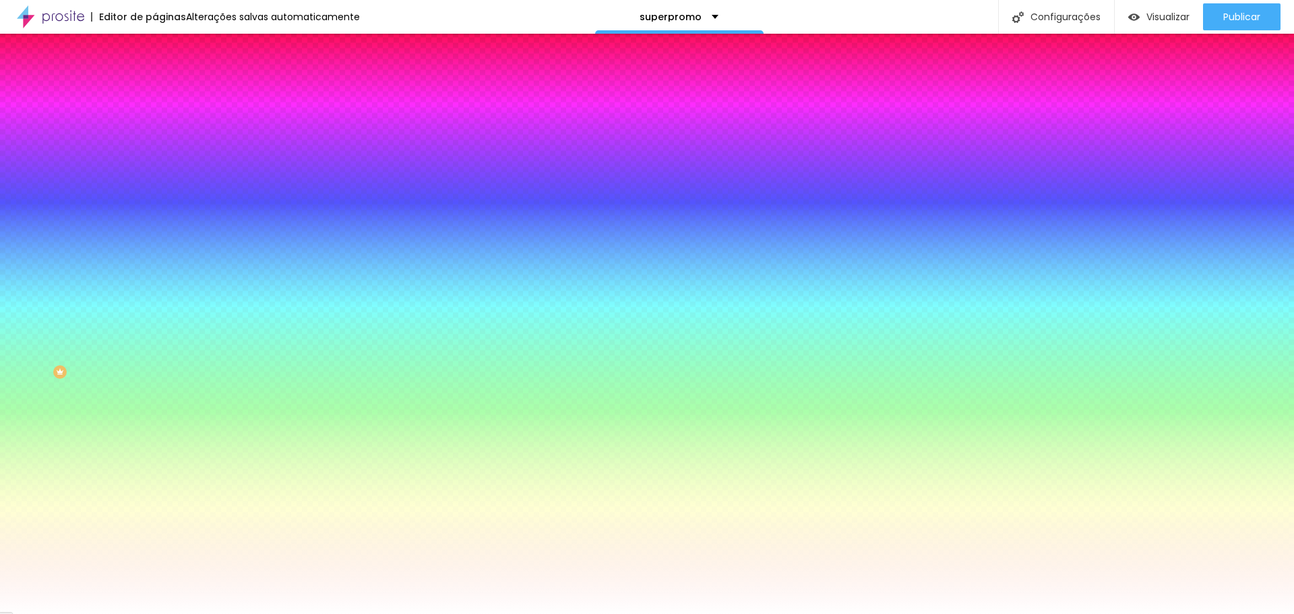
click at [155, 197] on input "#FFFFFF" at bounding box center [236, 189] width 162 height 13
click at [155, 168] on div "Cor de fundo" at bounding box center [232, 164] width 155 height 8
click at [155, 197] on input "#FFFFFF" at bounding box center [236, 189] width 162 height 13
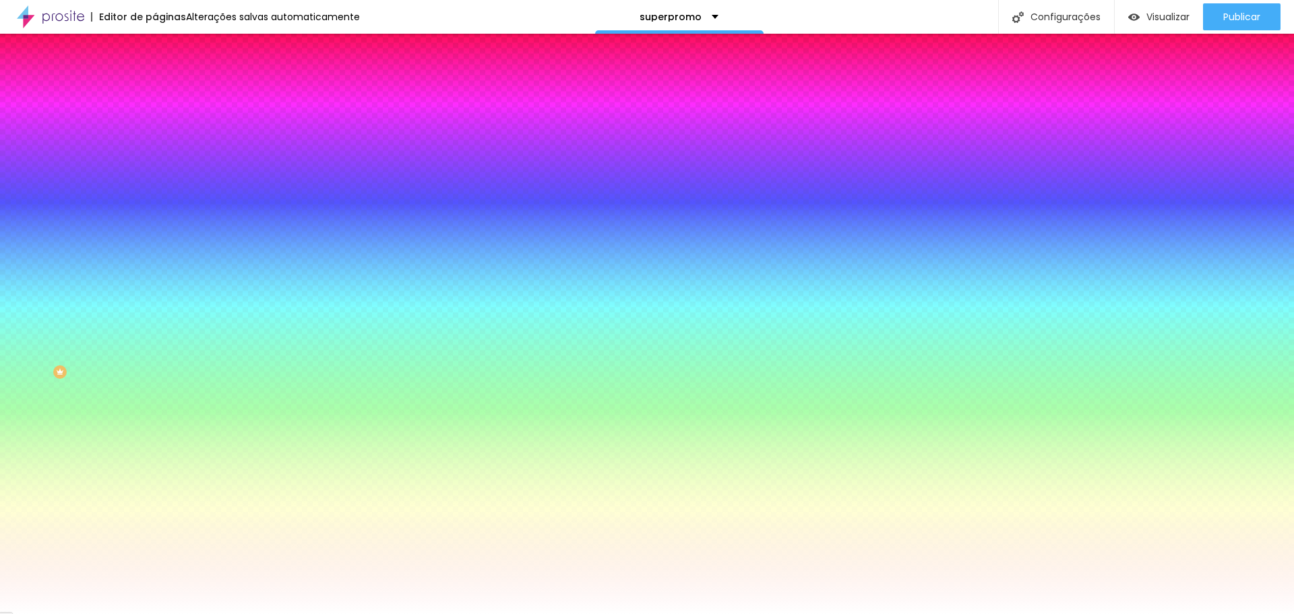
click at [160, 179] on icon "button" at bounding box center [164, 174] width 9 height 9
click at [155, 183] on div at bounding box center [232, 183] width 155 height 0
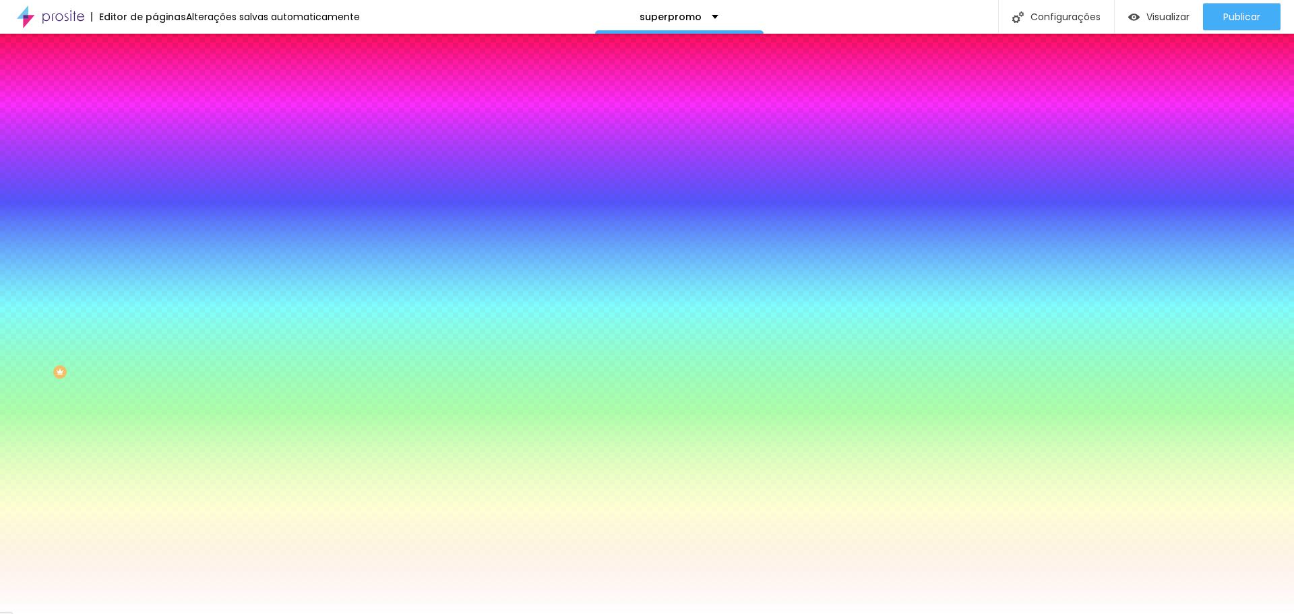
click at [155, 183] on div at bounding box center [232, 183] width 155 height 0
drag, startPoint x: 122, startPoint y: 398, endPoint x: 121, endPoint y: 329, distance: 68.7
click at [121, 329] on div at bounding box center [647, 307] width 1294 height 614
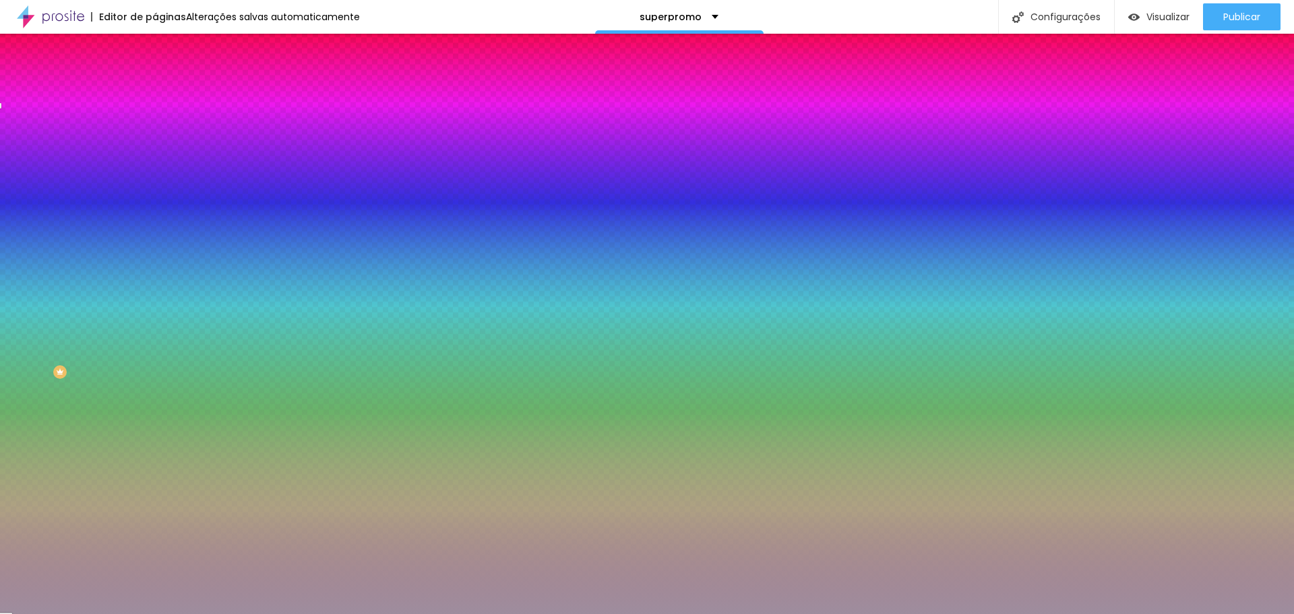
drag, startPoint x: 88, startPoint y: 314, endPoint x: 30, endPoint y: 343, distance: 64.2
click at [30, 343] on div at bounding box center [647, 307] width 1294 height 614
click at [160, 179] on icon "button" at bounding box center [164, 174] width 9 height 9
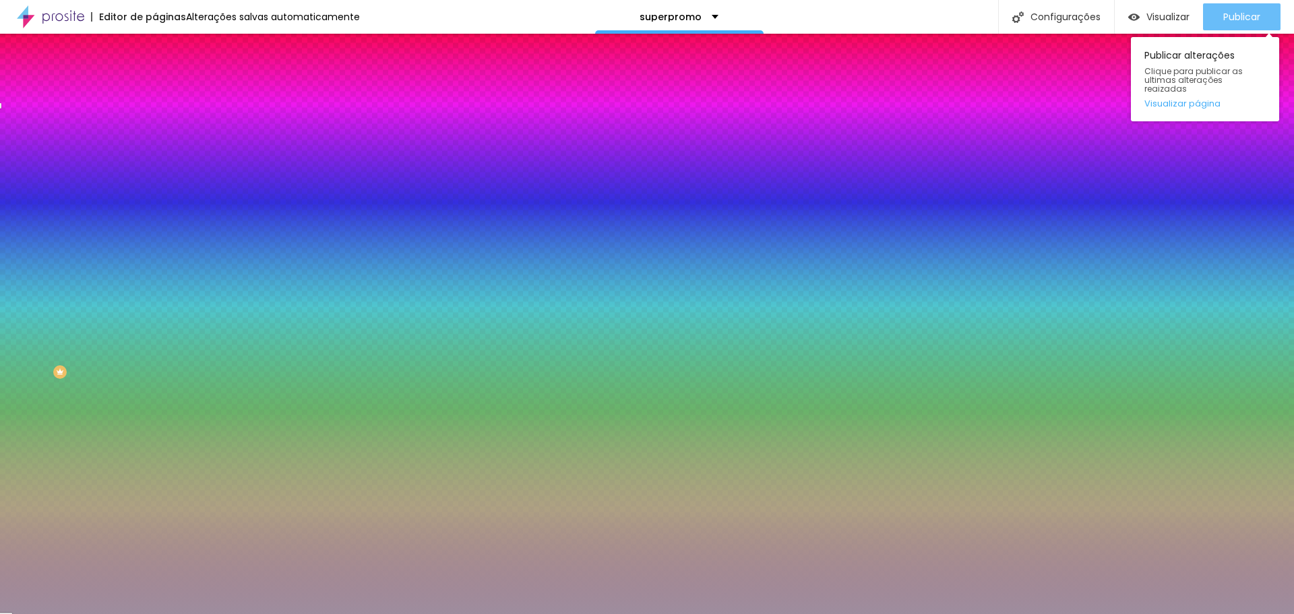
click at [1238, 17] on span "Publicar" at bounding box center [1241, 16] width 37 height 11
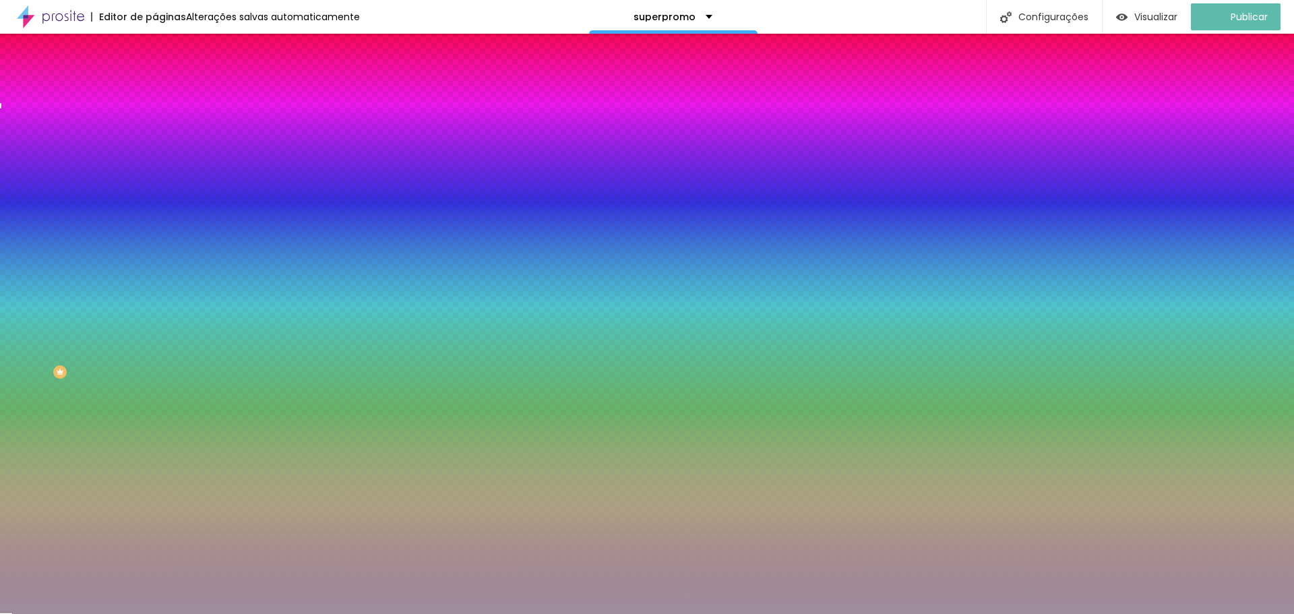
click at [167, 95] on span "Avançado" at bounding box center [189, 100] width 44 height 11
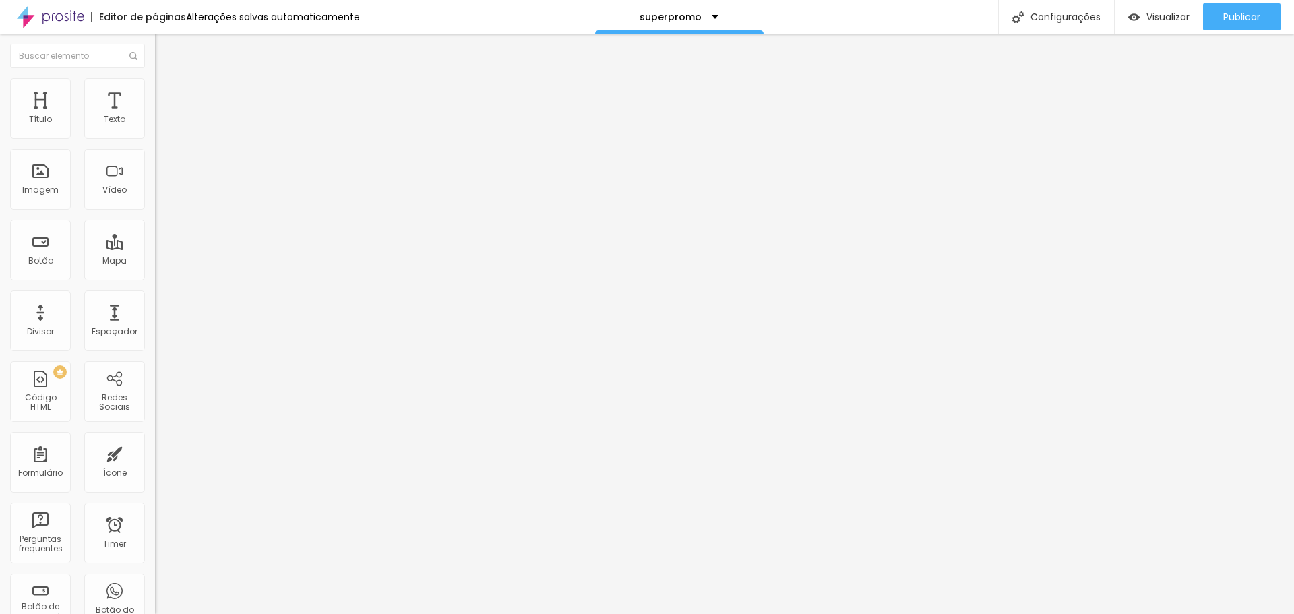
click at [167, 79] on span "Conteúdo" at bounding box center [188, 73] width 42 height 11
click at [167, 91] on span "Estilo" at bounding box center [177, 87] width 21 height 11
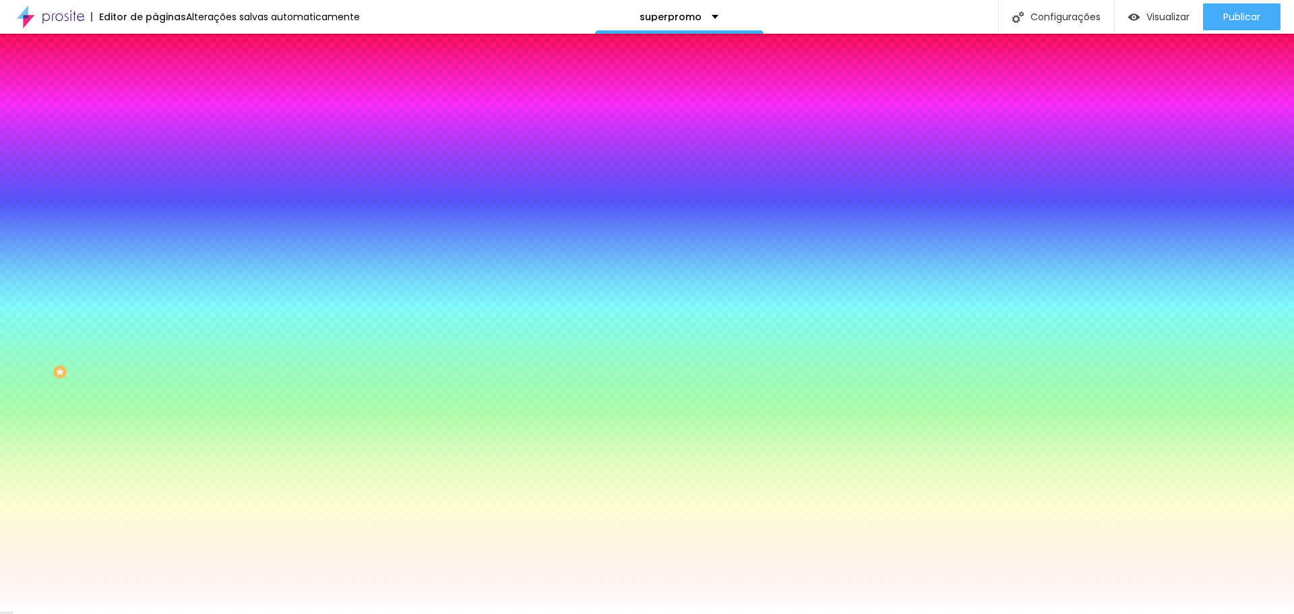
click at [162, 274] on icon "button" at bounding box center [164, 271] width 5 height 5
click at [288, 613] on div at bounding box center [647, 622] width 1294 height 0
click at [305, 613] on div at bounding box center [647, 614] width 1294 height 0
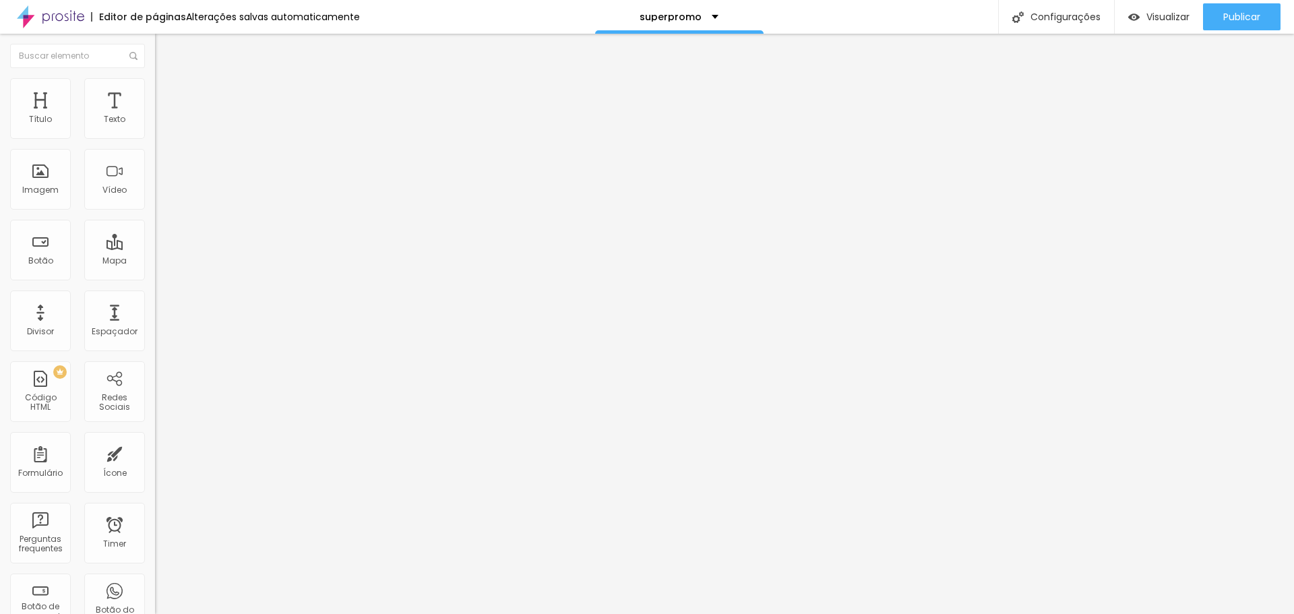
click at [167, 93] on span "Estilo" at bounding box center [177, 87] width 21 height 11
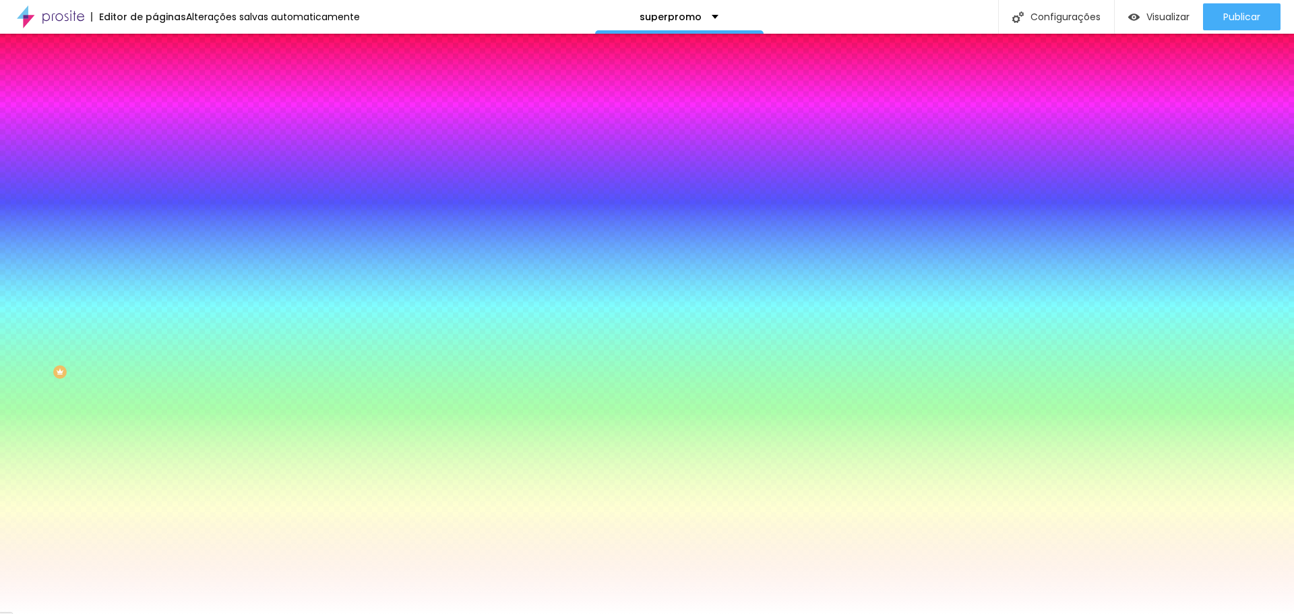
click at [162, 236] on icon "button" at bounding box center [164, 233] width 5 height 5
click at [284, 613] on div at bounding box center [647, 622] width 1294 height 0
drag, startPoint x: 174, startPoint y: 484, endPoint x: 126, endPoint y: 474, distance: 49.7
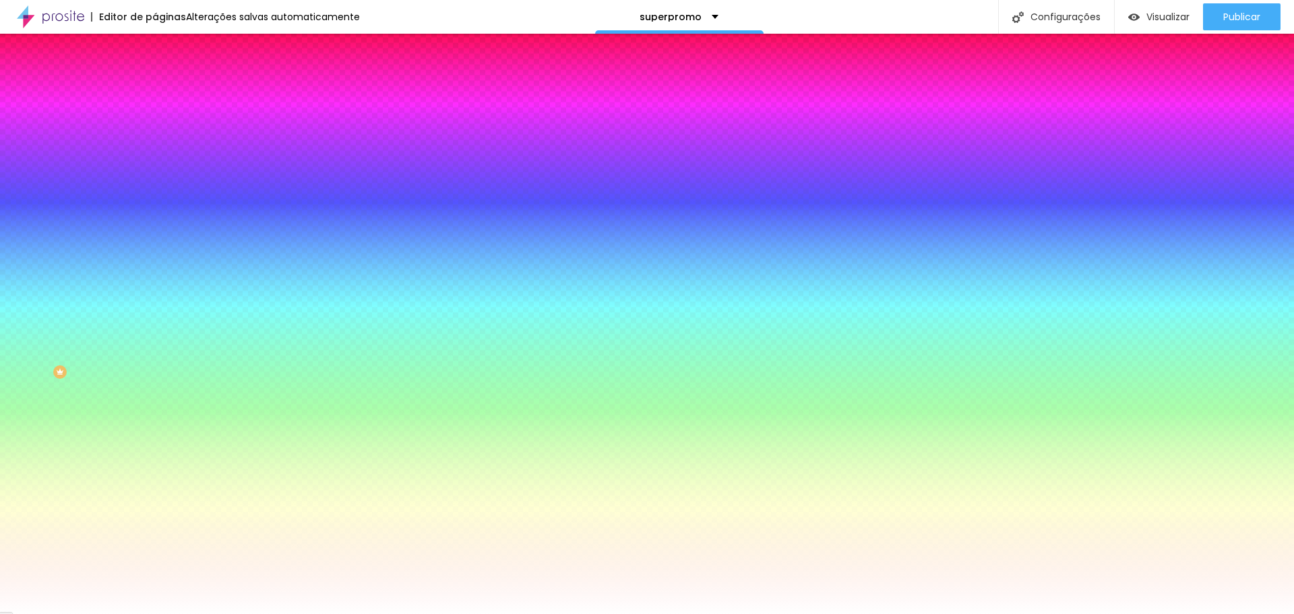
click at [331, 613] on div at bounding box center [647, 614] width 1294 height 0
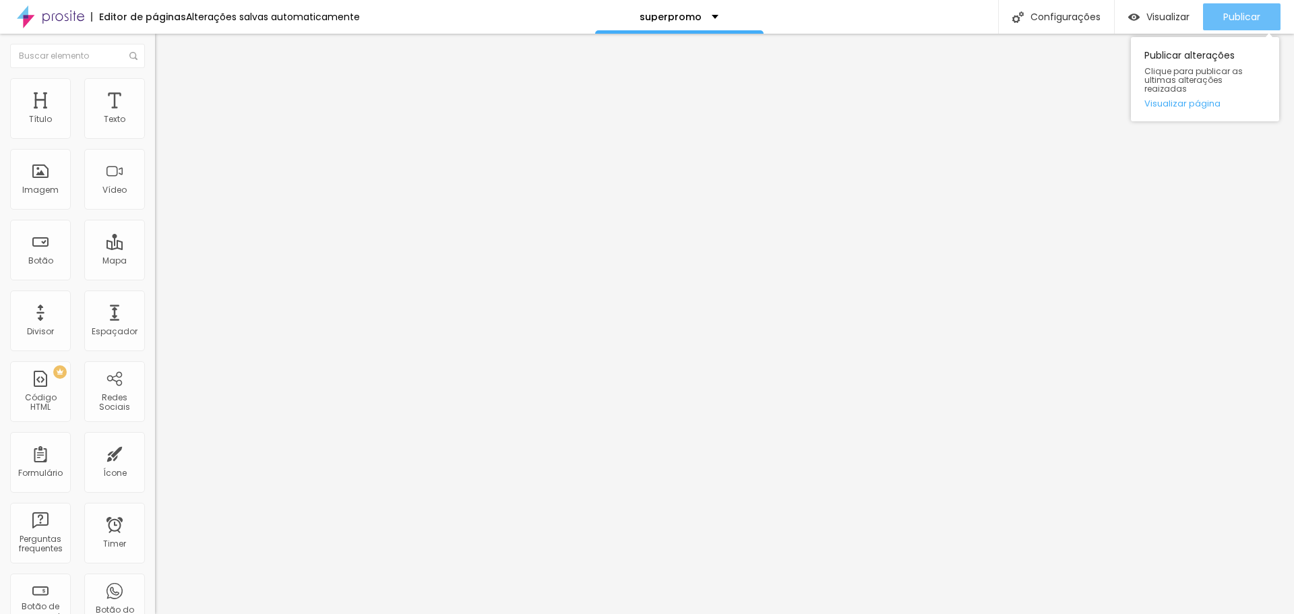
click at [1248, 21] on span "Publicar" at bounding box center [1241, 16] width 37 height 11
click at [155, 78] on li "Estilo" at bounding box center [232, 84] width 155 height 13
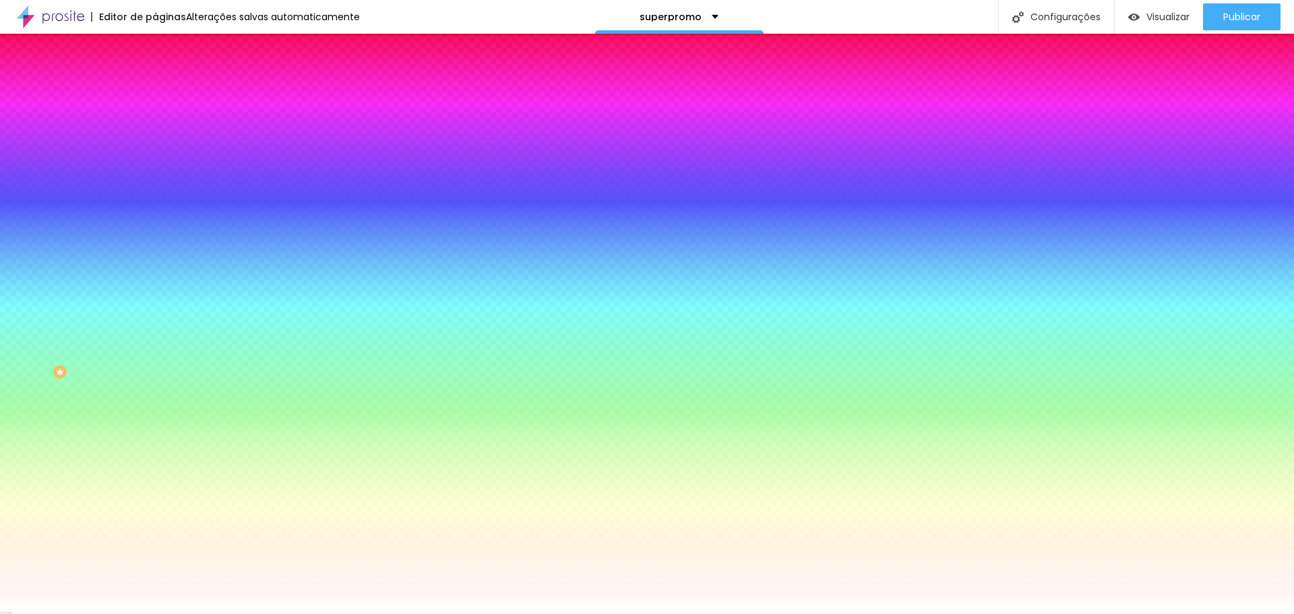
click at [160, 224] on icon "button" at bounding box center [164, 219] width 9 height 9
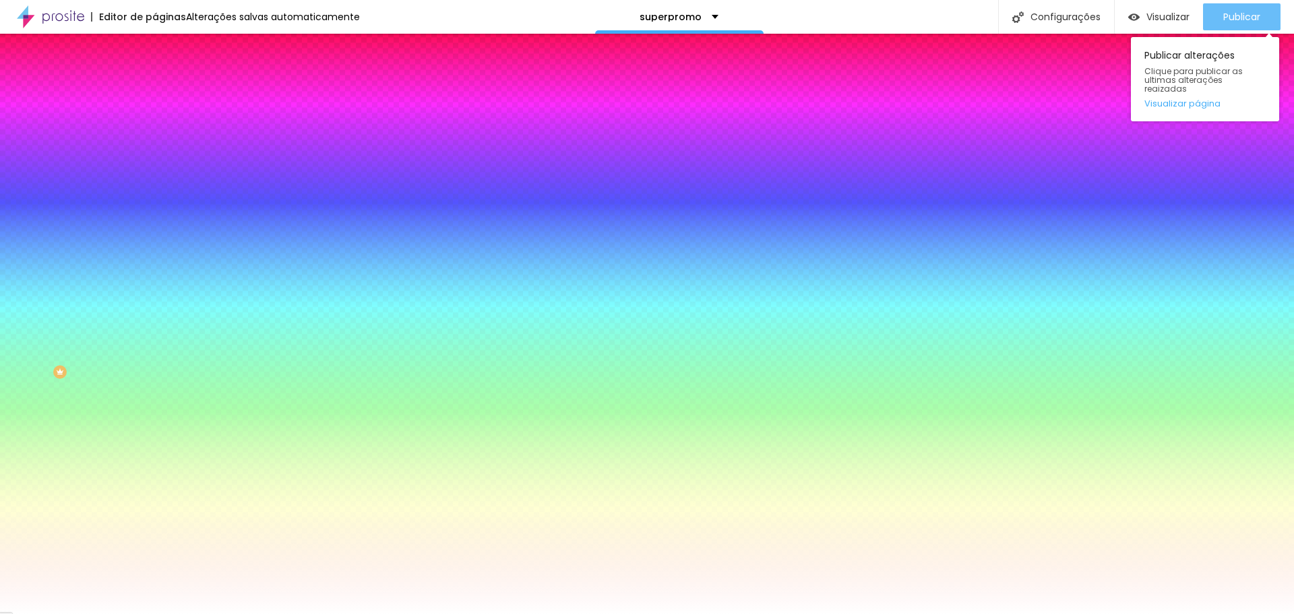
click at [1224, 24] on div "Publicar" at bounding box center [1241, 16] width 37 height 27
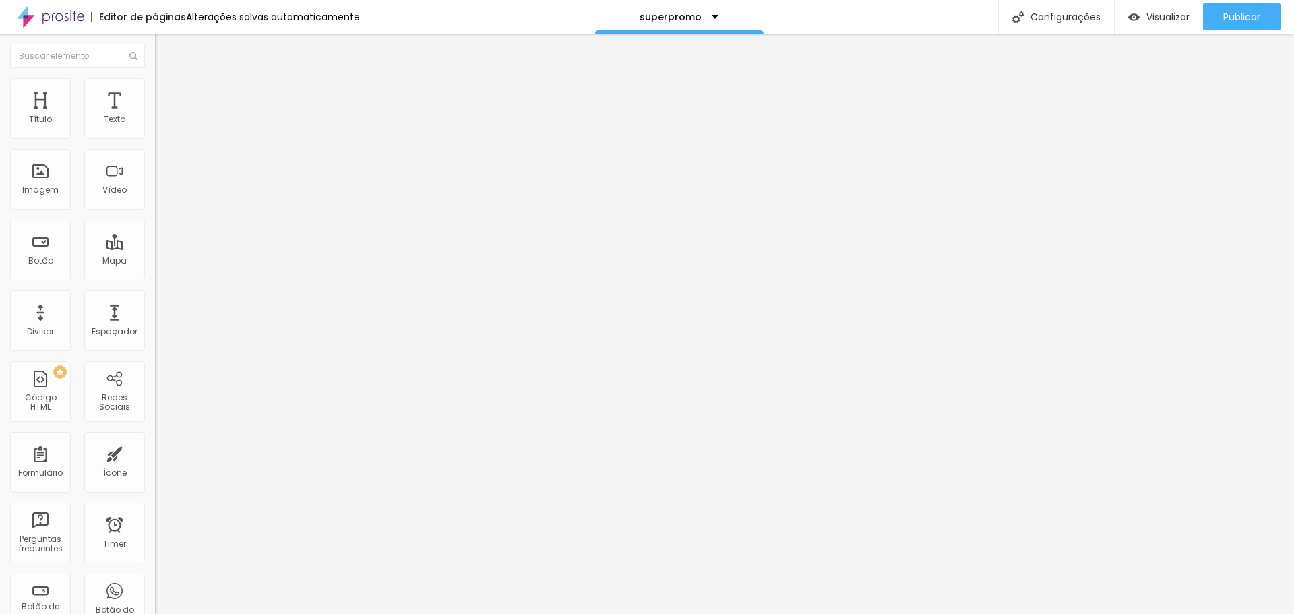
click at [155, 81] on img at bounding box center [161, 84] width 12 height 12
click at [155, 84] on img at bounding box center [161, 84] width 12 height 12
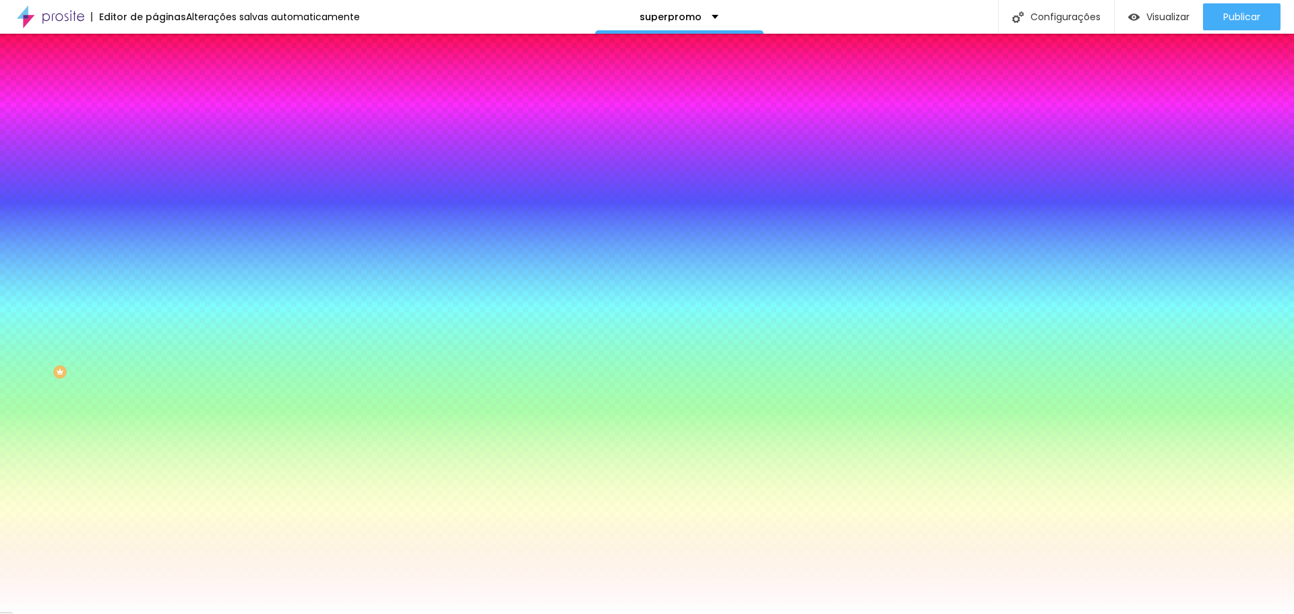
click at [155, 242] on button "button" at bounding box center [164, 235] width 19 height 14
drag, startPoint x: 154, startPoint y: 484, endPoint x: 99, endPoint y: 476, distance: 55.1
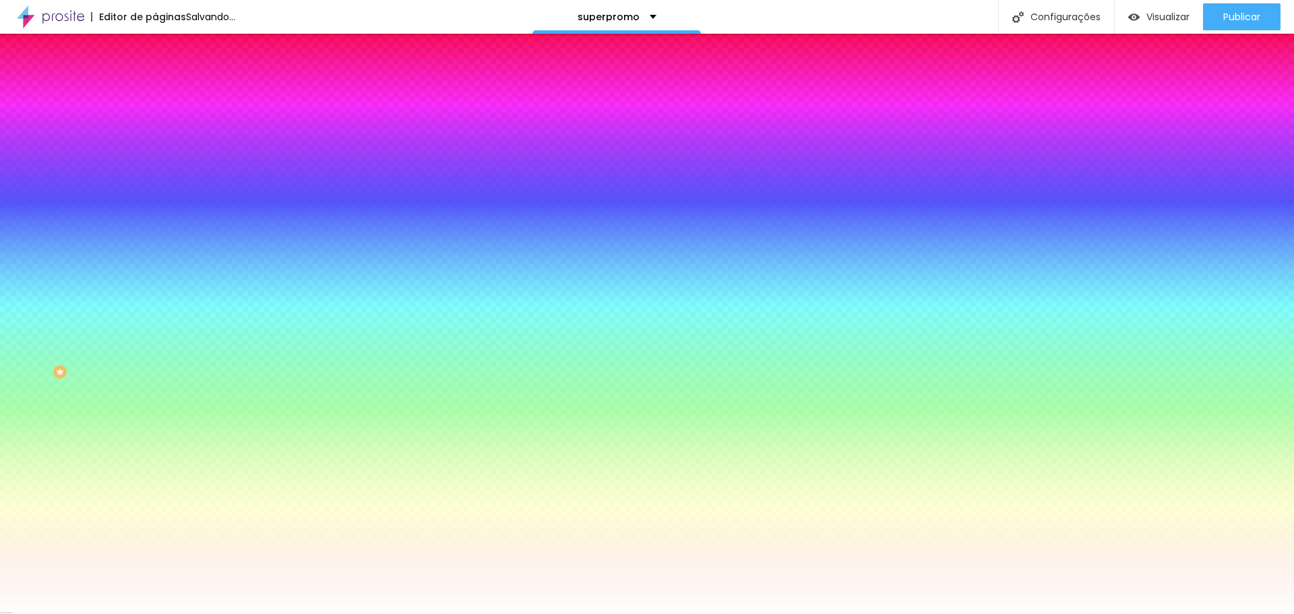
click at [1260, 613] on div at bounding box center [647, 614] width 1294 height 0
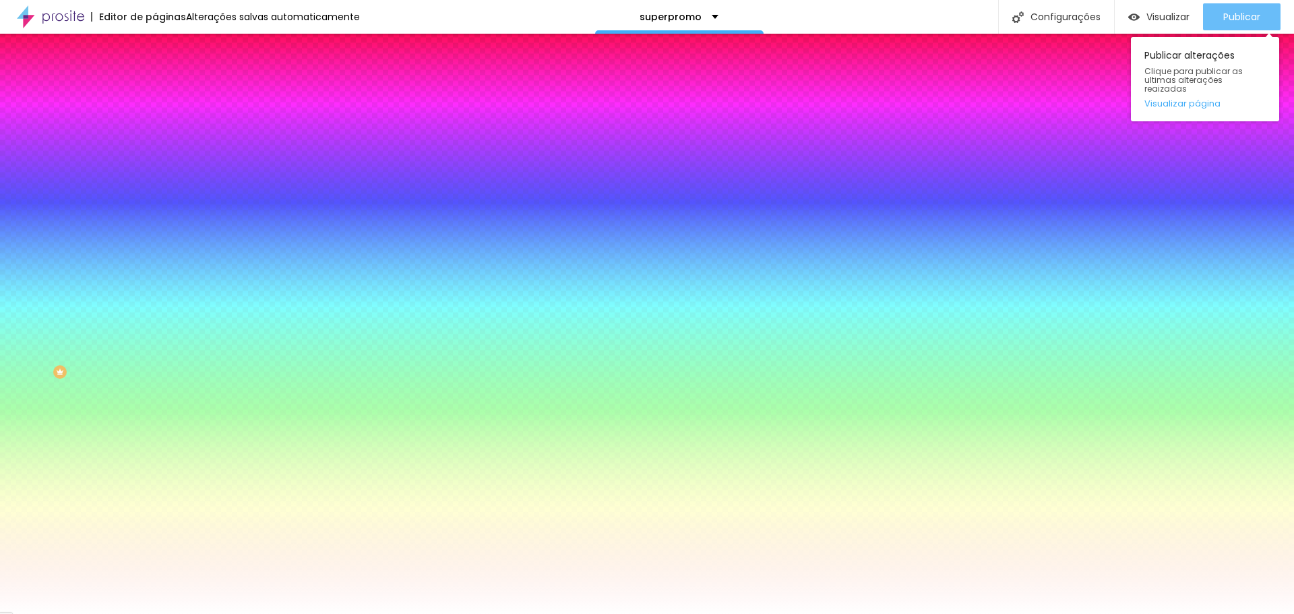
click at [1232, 15] on span "Publicar" at bounding box center [1241, 16] width 37 height 11
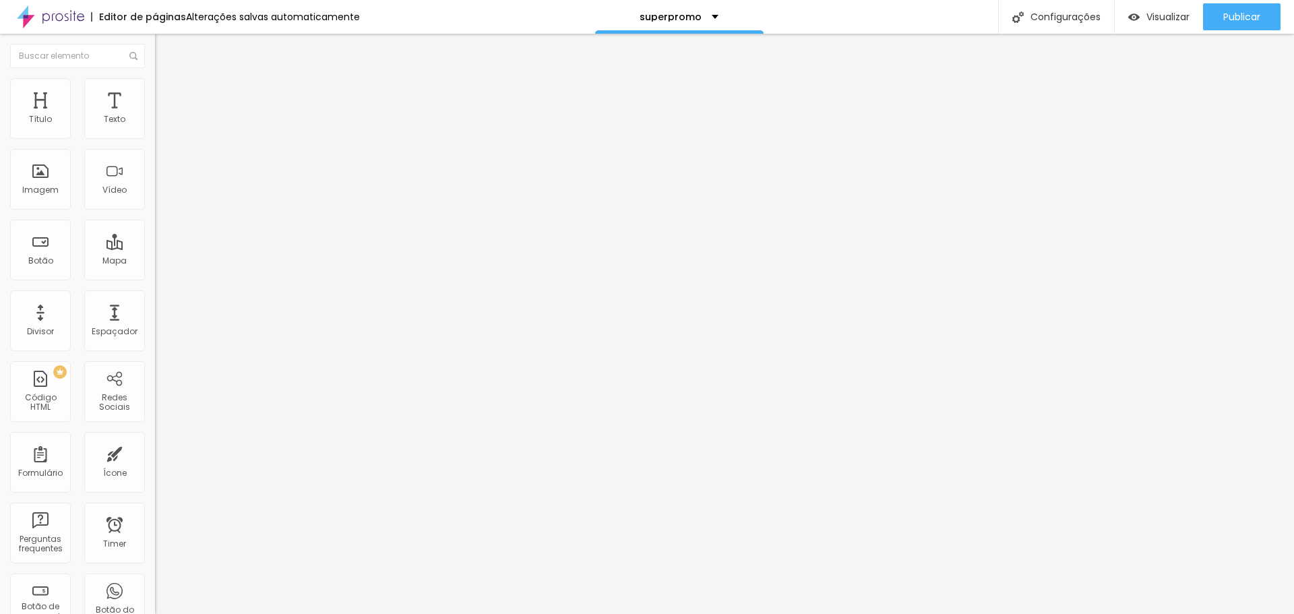
click at [155, 116] on span "Trocar imagem" at bounding box center [191, 109] width 73 height 11
click at [1229, 17] on span "Publicar" at bounding box center [1241, 16] width 37 height 11
click at [155, 211] on span "1:1 Quadrado" at bounding box center [181, 204] width 53 height 11
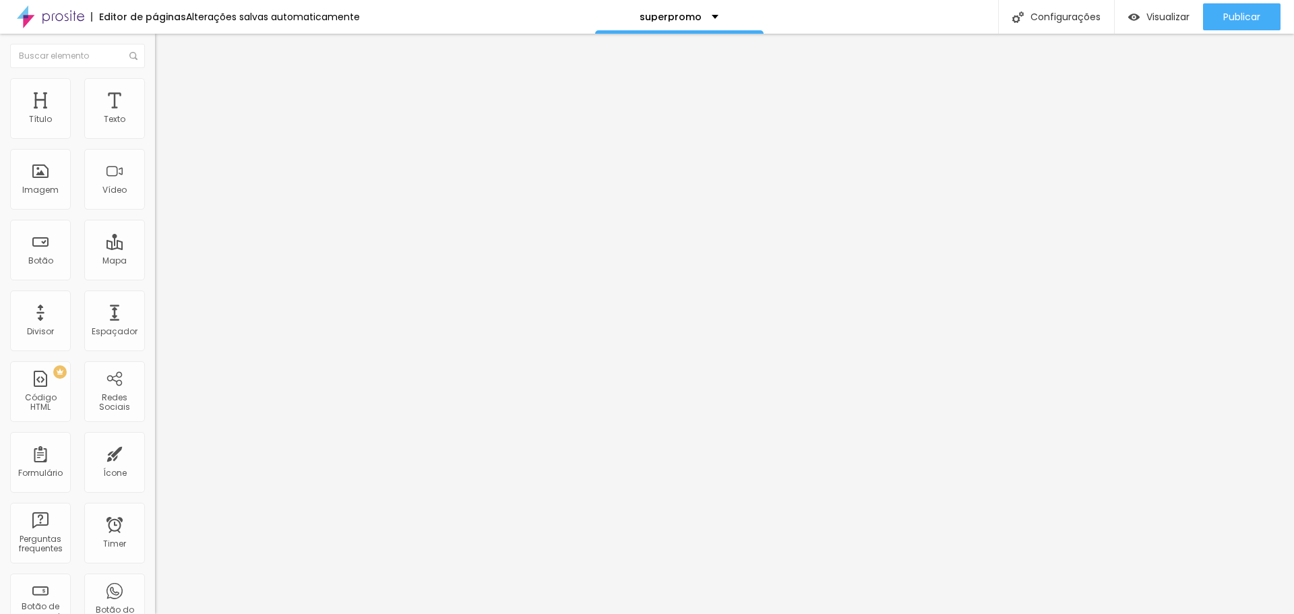
click at [155, 227] on span "Padrão" at bounding box center [170, 221] width 30 height 11
click at [155, 211] on span "4:3 Padrão" at bounding box center [177, 204] width 44 height 11
click at [155, 219] on span "Cinema" at bounding box center [172, 212] width 34 height 11
click at [155, 232] on span "Padrão" at bounding box center [170, 225] width 30 height 11
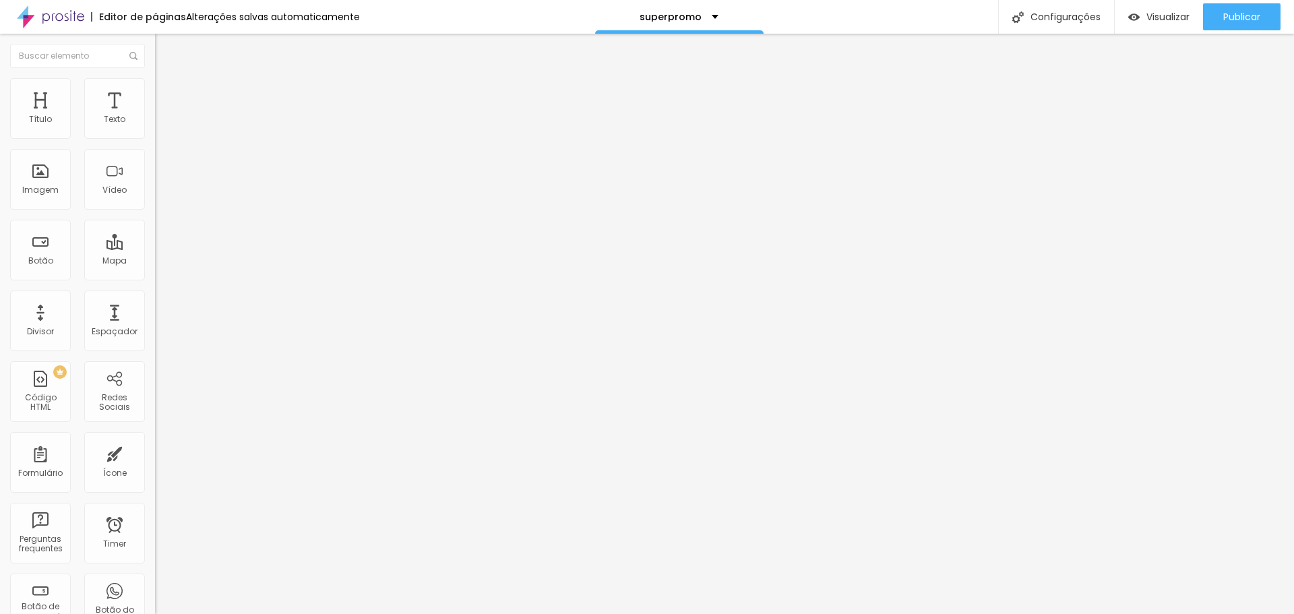
click at [155, 211] on span "4:3 Padrão" at bounding box center [177, 204] width 44 height 11
click at [155, 219] on span "Cinema" at bounding box center [172, 212] width 34 height 11
click at [155, 88] on li "Estilo" at bounding box center [232, 84] width 155 height 13
drag, startPoint x: 96, startPoint y: 147, endPoint x: 67, endPoint y: 137, distance: 30.5
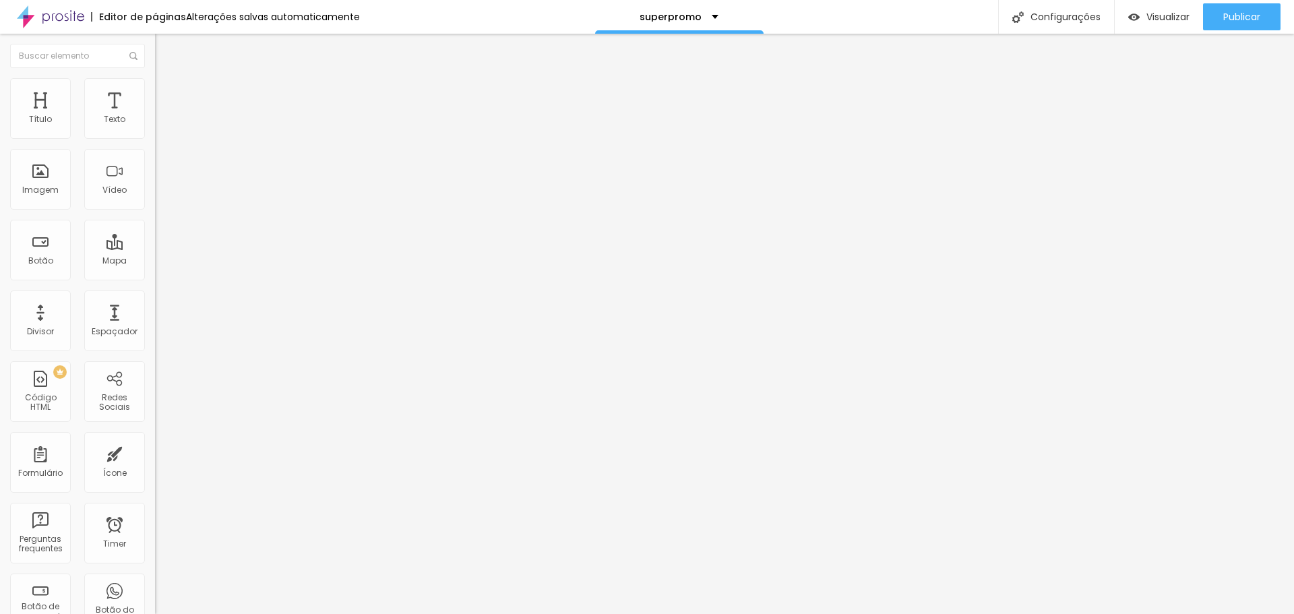
click at [155, 137] on input "range" at bounding box center [198, 132] width 87 height 11
drag, startPoint x: 36, startPoint y: 171, endPoint x: 30, endPoint y: 170, distance: 6.9
click at [155, 296] on input "range" at bounding box center [198, 301] width 87 height 11
click at [167, 79] on span "Conteúdo" at bounding box center [188, 73] width 42 height 11
click at [155, 116] on span "Trocar imagem" at bounding box center [191, 109] width 73 height 11
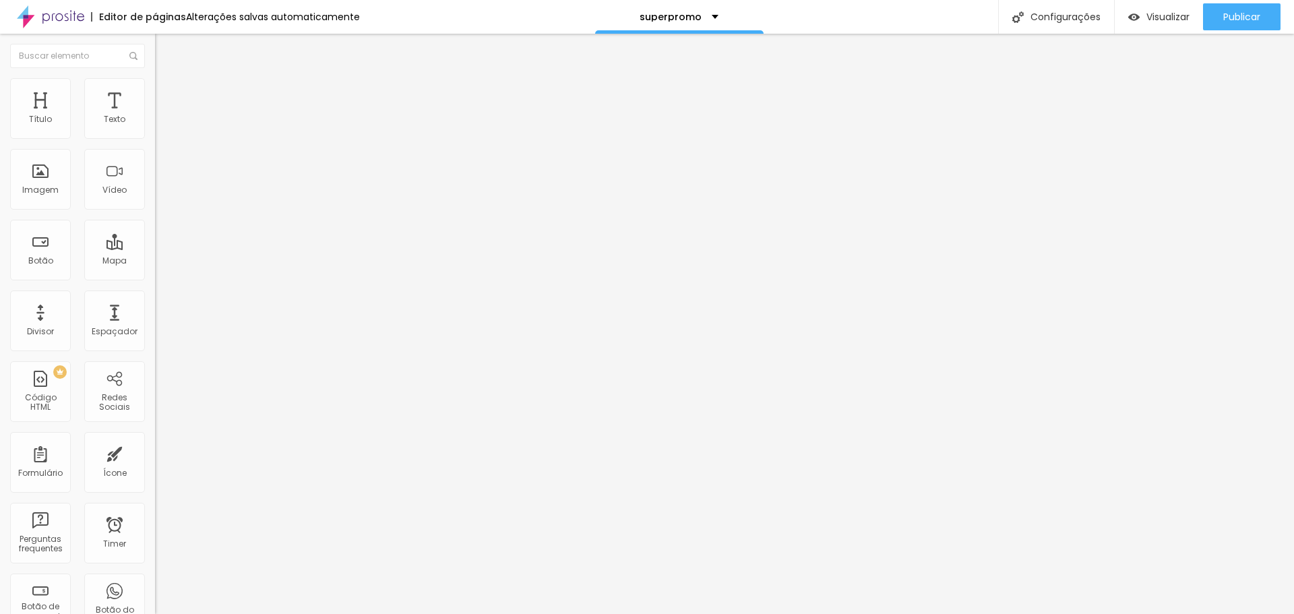
click at [155, 89] on li "Estilo" at bounding box center [232, 84] width 155 height 13
click at [155, 92] on img at bounding box center [161, 98] width 12 height 12
drag, startPoint x: 33, startPoint y: 132, endPoint x: 44, endPoint y: 133, distance: 11.5
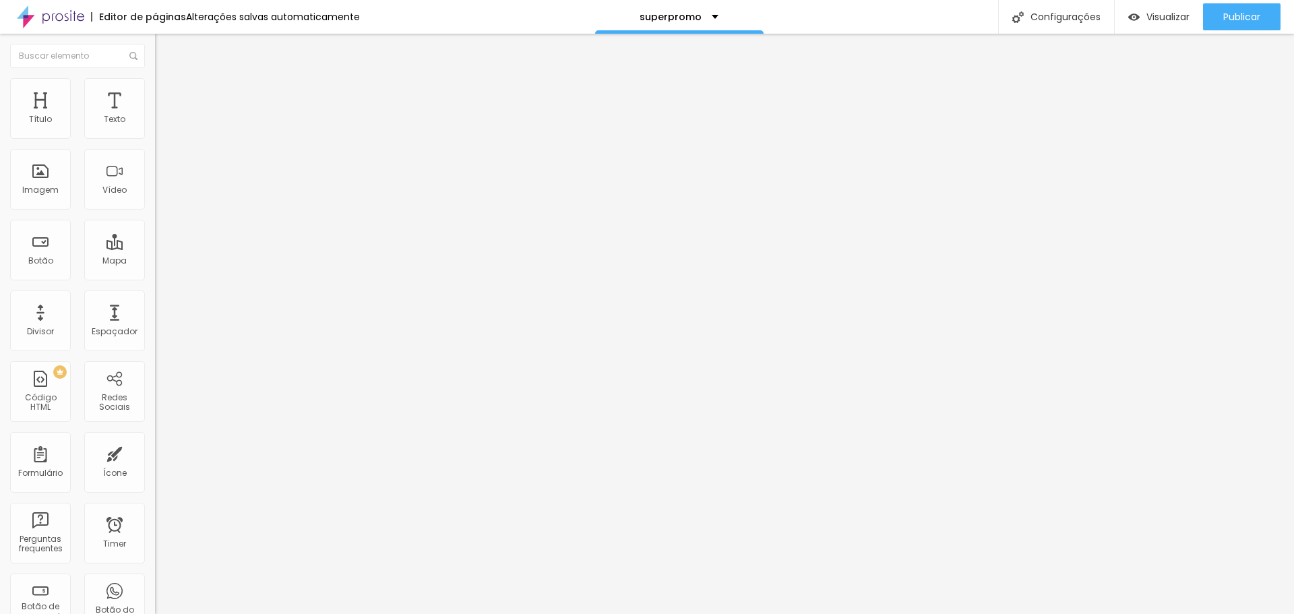
click at [155, 261] on input "range" at bounding box center [198, 266] width 87 height 11
click at [167, 92] on span "Estilo" at bounding box center [177, 87] width 21 height 11
click at [167, 79] on span "Conteúdo" at bounding box center [188, 73] width 42 height 11
click at [155, 116] on span "Trocar imagem" at bounding box center [191, 109] width 73 height 11
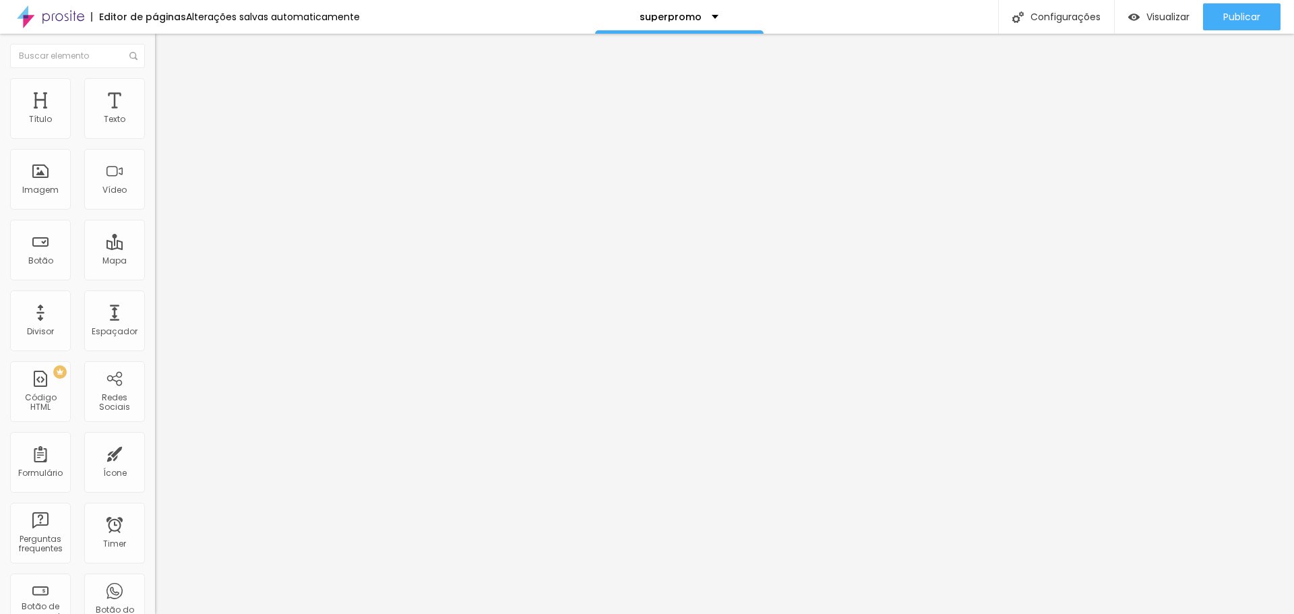
click at [155, 116] on span "Trocar imagem" at bounding box center [191, 109] width 73 height 11
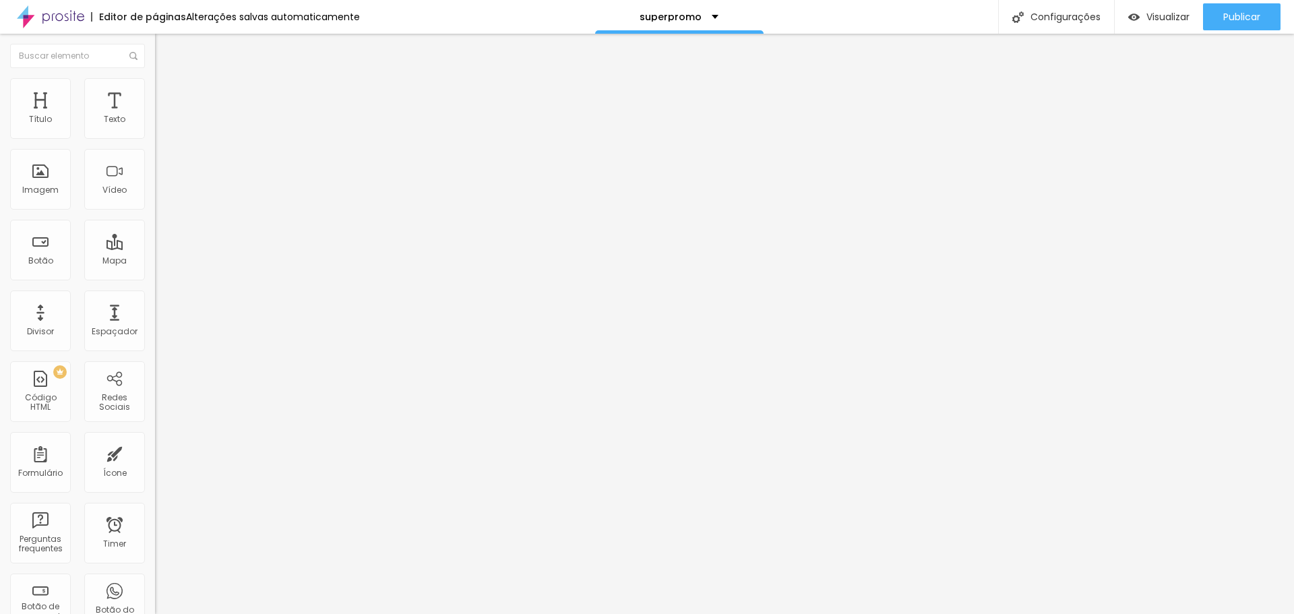
scroll to position [0, 0]
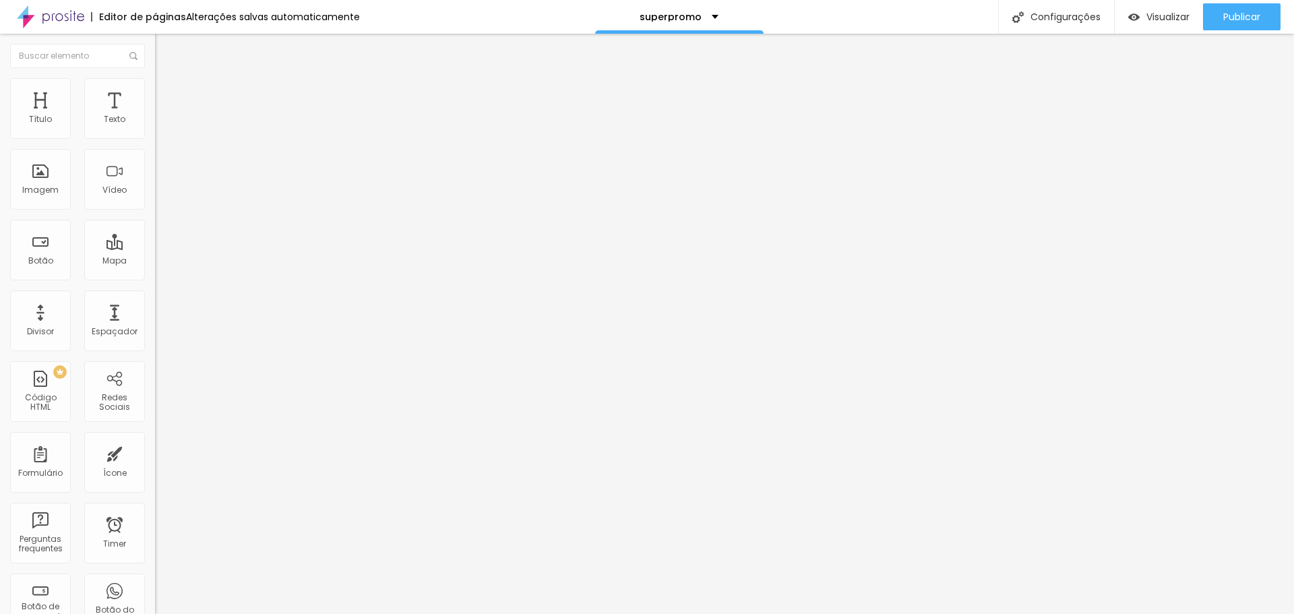
click at [155, 116] on span "Trocar imagem" at bounding box center [191, 109] width 73 height 11
click at [155, 211] on span "16:9 Cinema" at bounding box center [180, 204] width 51 height 11
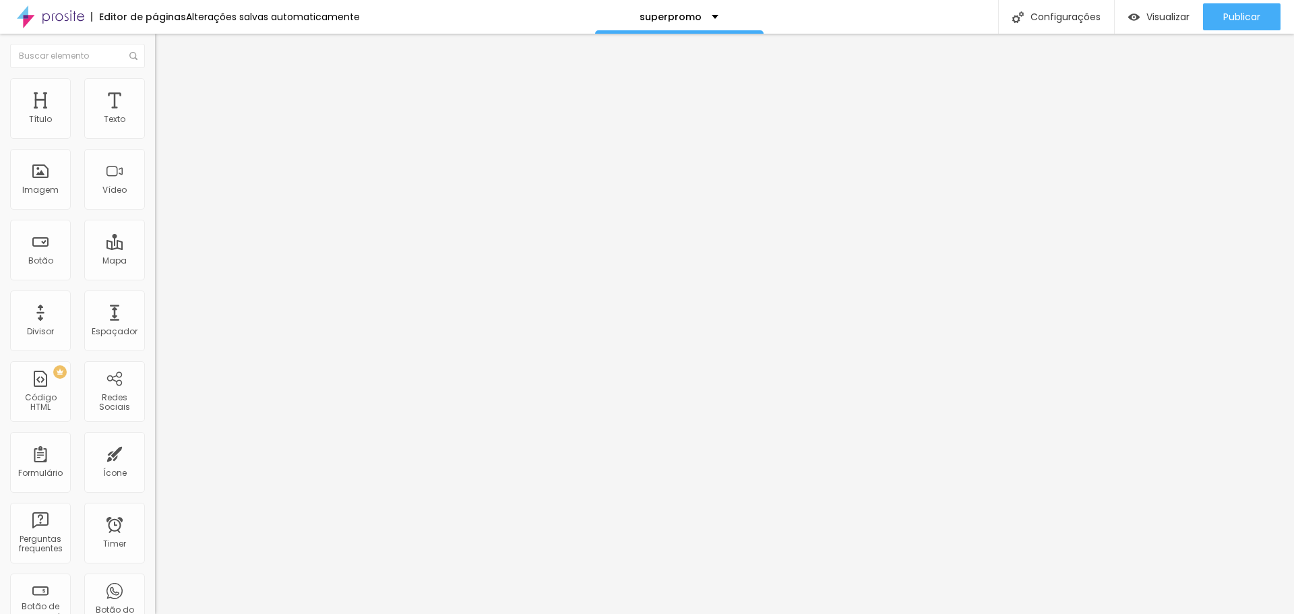
click at [155, 230] on div "Padrão 4:3" at bounding box center [232, 226] width 155 height 8
click at [1227, 18] on span "Publicar" at bounding box center [1241, 16] width 37 height 11
click at [155, 240] on span "Quadrado" at bounding box center [177, 233] width 44 height 11
click at [155, 248] on span "Original" at bounding box center [171, 241] width 32 height 11
click at [1238, 22] on span "Publicar" at bounding box center [1241, 16] width 37 height 11
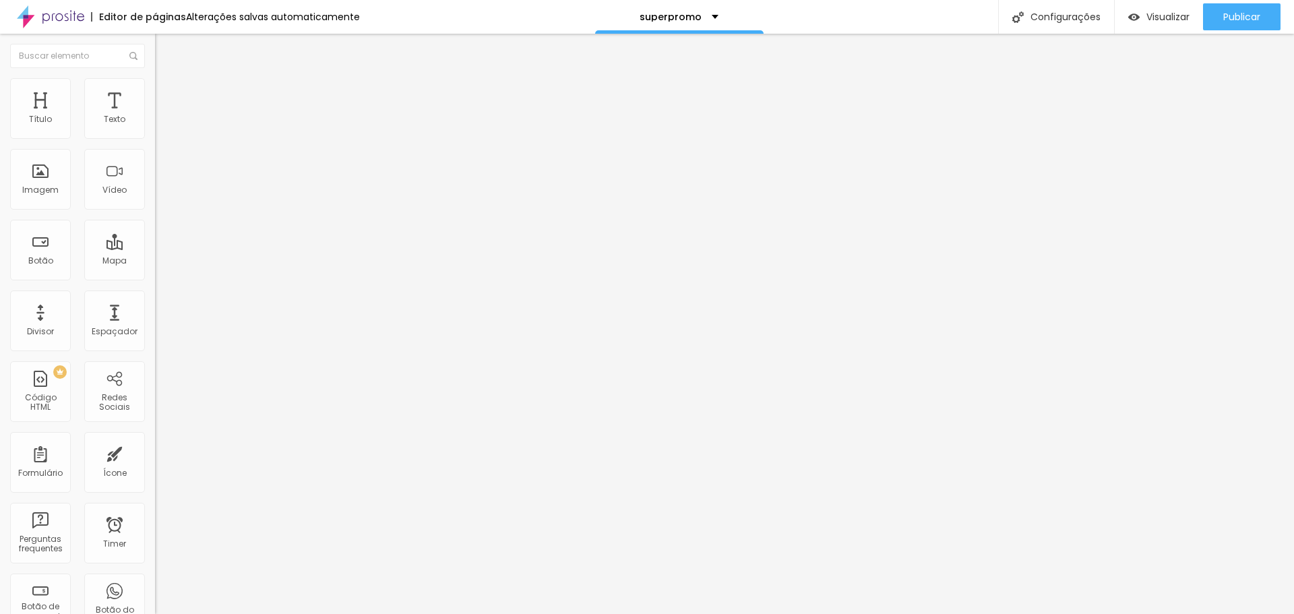
click at [167, 92] on span "Estilo" at bounding box center [177, 87] width 21 height 11
drag, startPoint x: 72, startPoint y: 145, endPoint x: 106, endPoint y: 151, distance: 34.9
click at [155, 138] on input "range" at bounding box center [198, 132] width 87 height 11
click at [1240, 21] on span "Publicar" at bounding box center [1241, 16] width 37 height 11
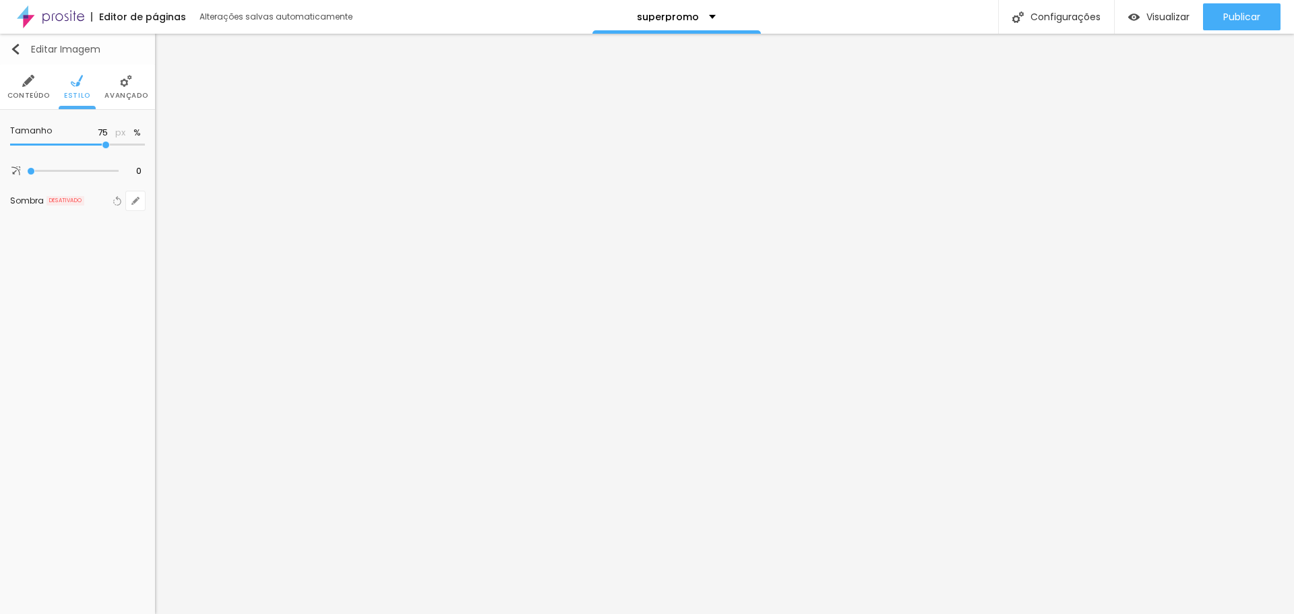
click at [23, 54] on div "Editar Imagem" at bounding box center [55, 49] width 90 height 11
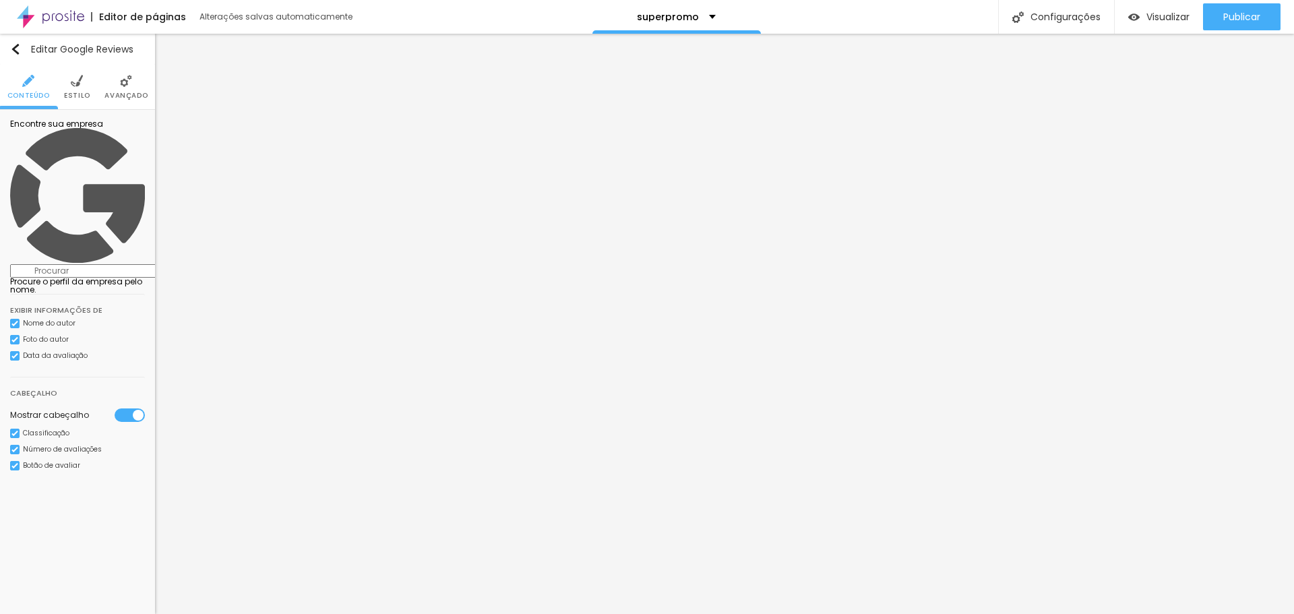
click at [86, 264] on input at bounding box center [101, 270] width 183 height 13
click at [102, 264] on input at bounding box center [101, 270] width 183 height 13
paste input "[URL][DOMAIN_NAME]"
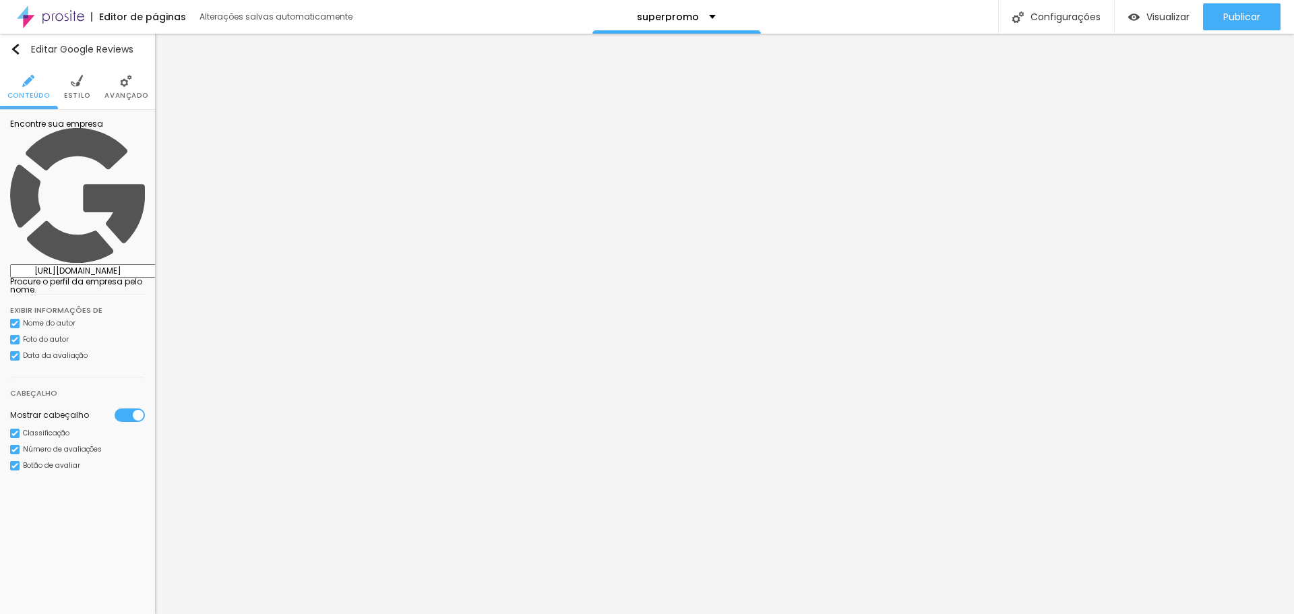
type input "[URL][DOMAIN_NAME]"
click at [78, 439] on div "Editar Google Reviews Conteúdo Estilo Avançado Encontre sua empresa [URL][DOMAI…" at bounding box center [77, 324] width 155 height 580
click at [19, 49] on img "button" at bounding box center [15, 49] width 11 height 11
click at [18, 46] on img "button" at bounding box center [15, 49] width 11 height 11
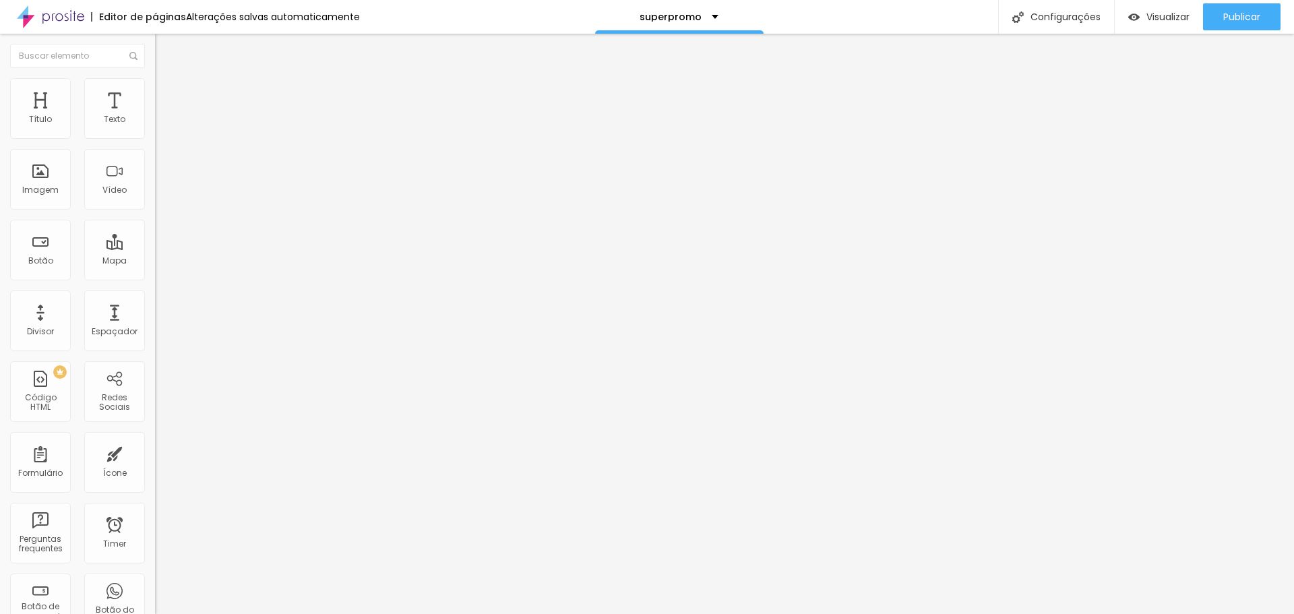
click at [155, 447] on div "Editar Google Reviews Conteúdo Estilo Avançado Encontre sua empresa https://www…" at bounding box center [232, 324] width 155 height 580
click at [155, 269] on input "https://www.google.com/search?q=vandi+fotografia+-+fot%C3%B3grafo+em+florian%C3…" at bounding box center [246, 275] width 183 height 13
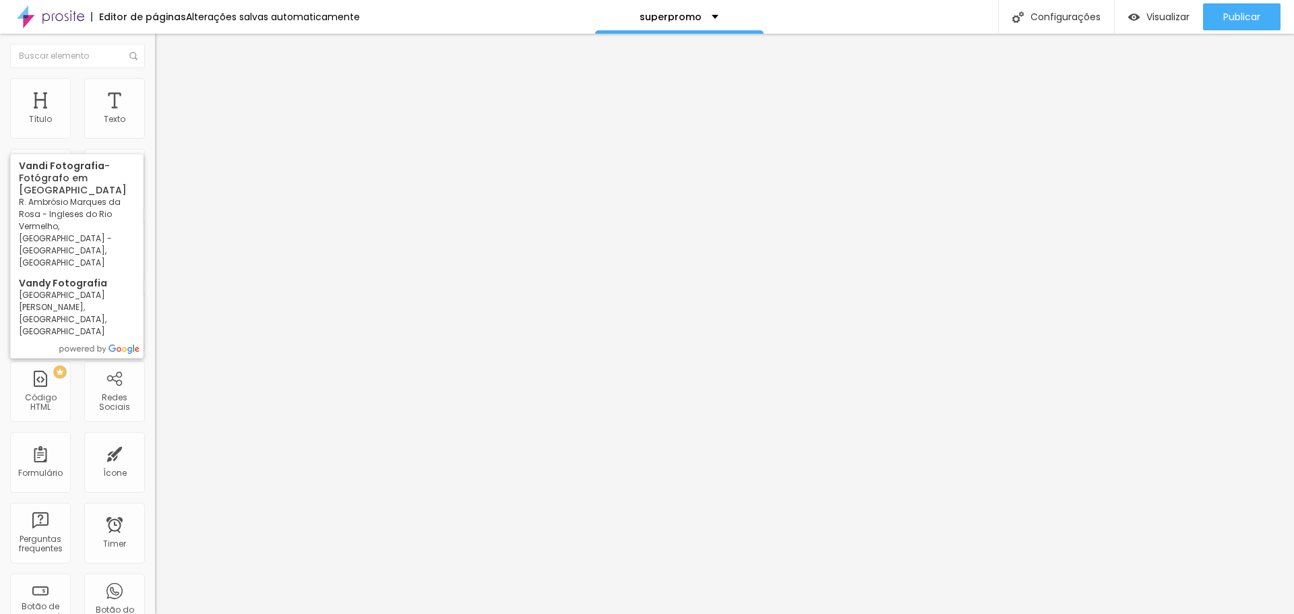
type input "Vandi Fotografia - Fotógrafo em Florianópolis - R. Ambrósio Marques da Rosa - I…"
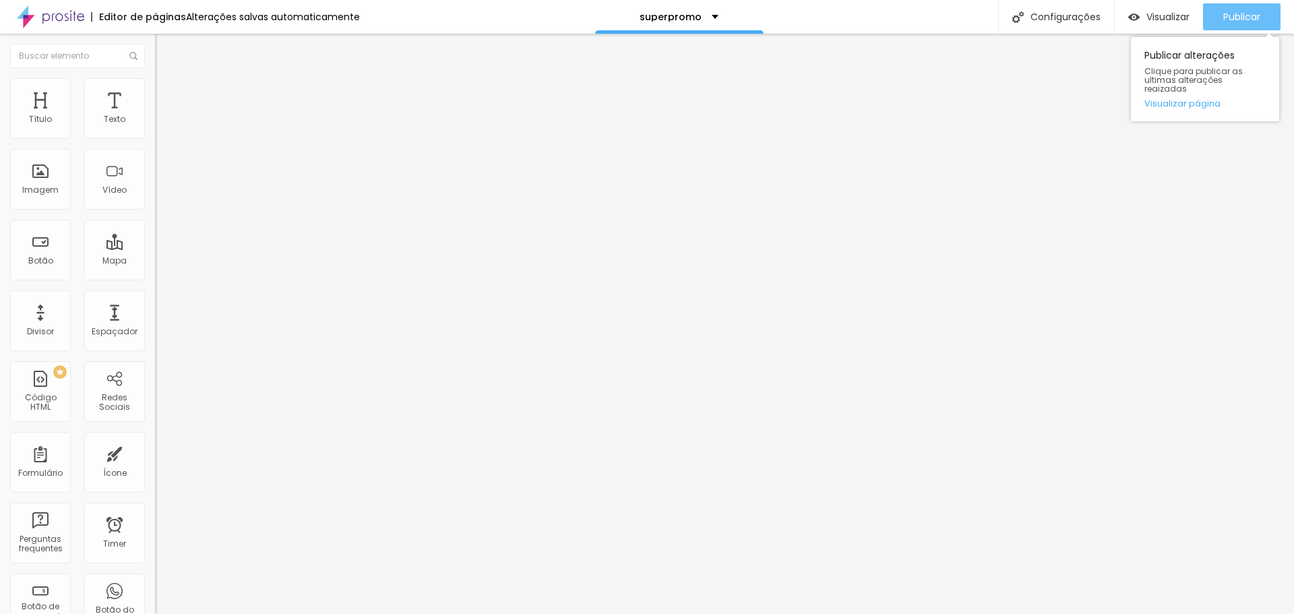
click at [1253, 17] on span "Publicar" at bounding box center [1241, 16] width 37 height 11
click at [162, 194] on icon "button" at bounding box center [164, 191] width 5 height 5
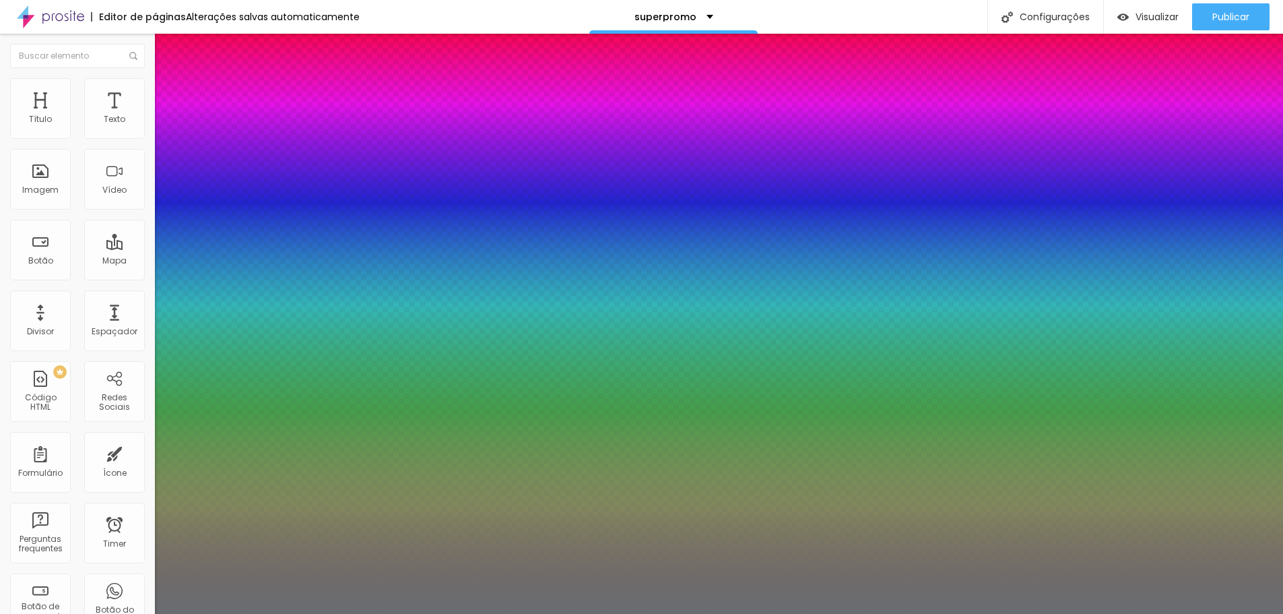
type input "1"
type input "0.5"
type input "21"
type input "1"
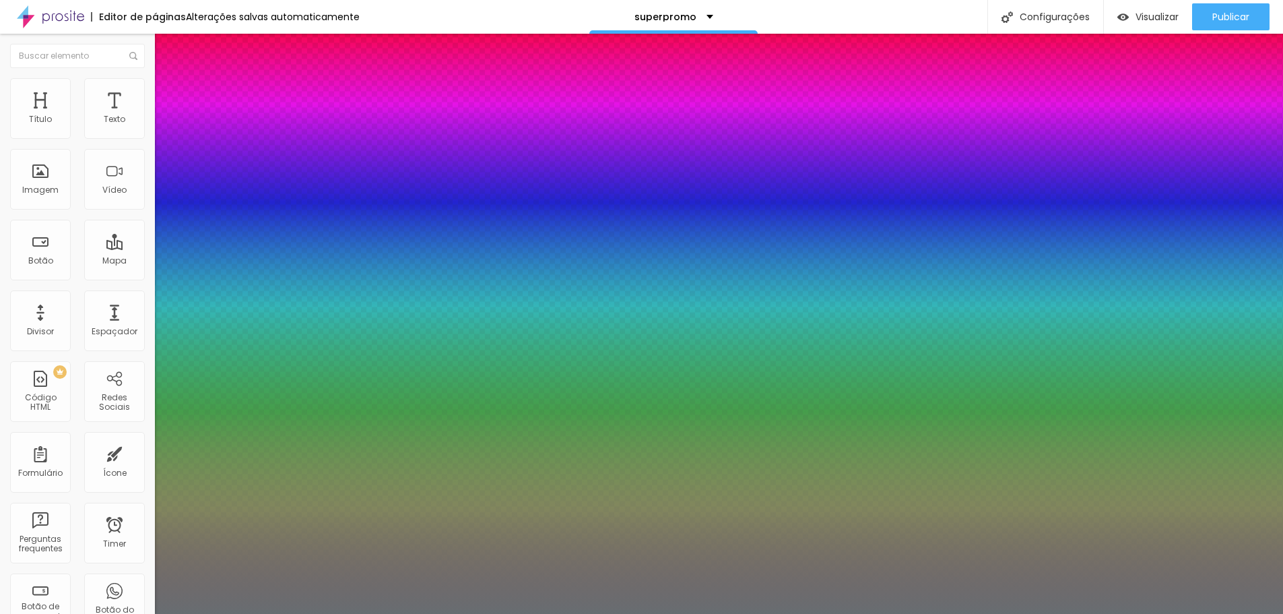
type input "0.5"
type input "20"
type input "1"
type input "0.5"
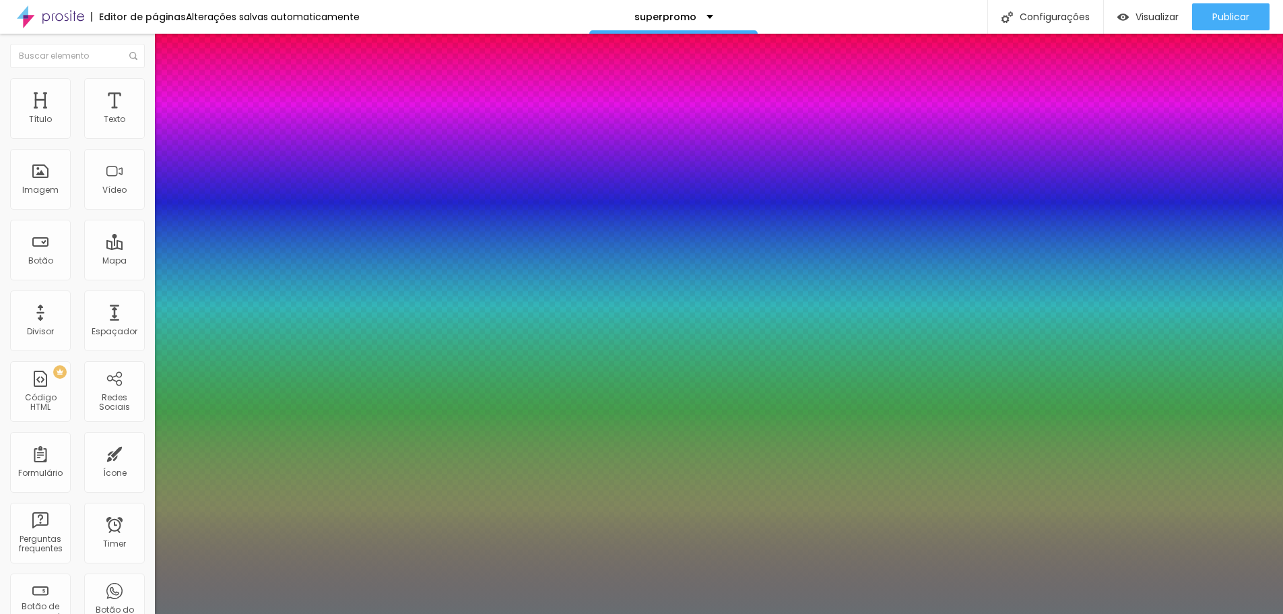
type input "1"
type input "0.5"
type input "1"
type input "0.5"
type input "20"
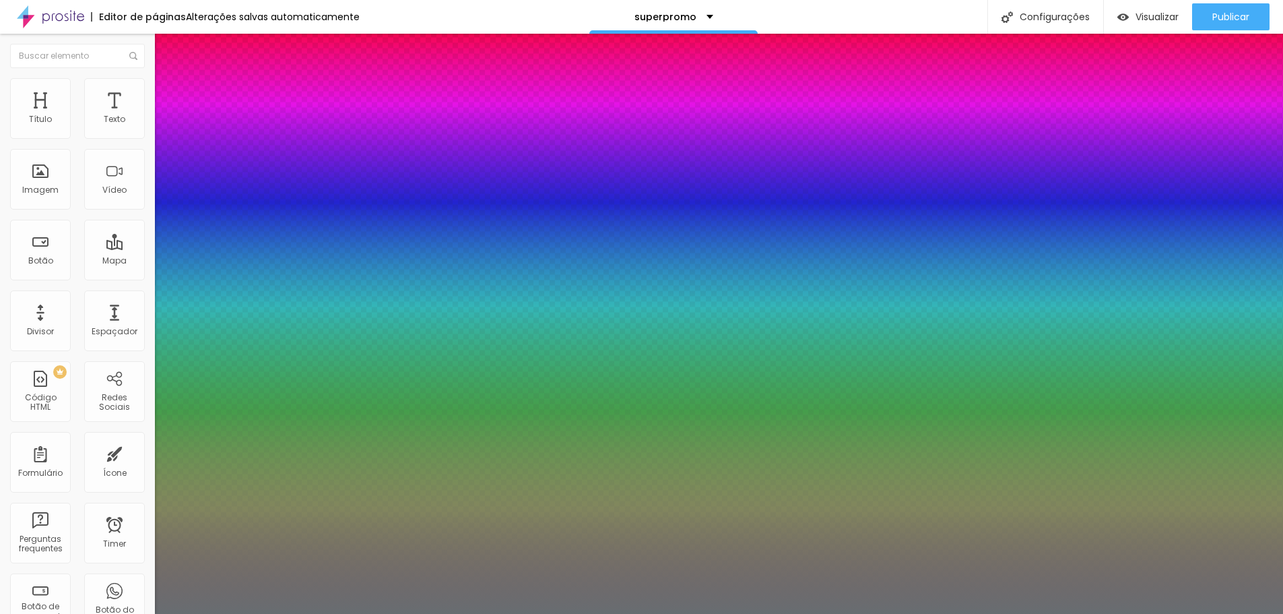
click at [1208, 613] on div at bounding box center [641, 614] width 1283 height 0
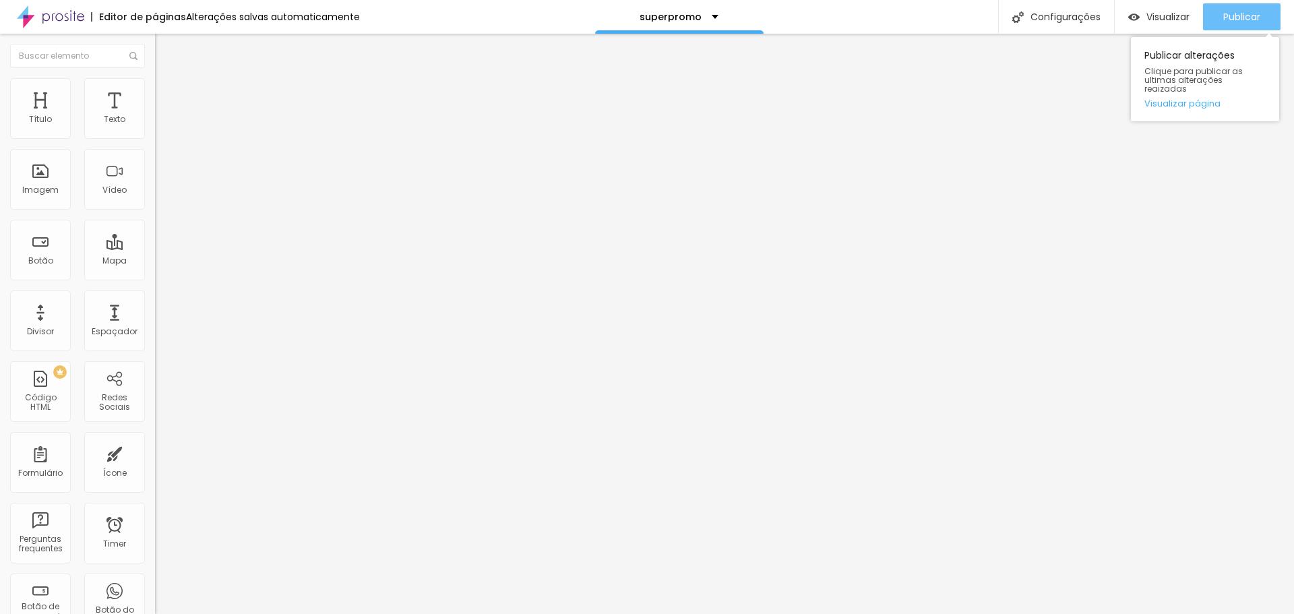
click at [1244, 21] on span "Publicar" at bounding box center [1241, 16] width 37 height 11
click at [162, 194] on icon "button" at bounding box center [164, 191] width 5 height 5
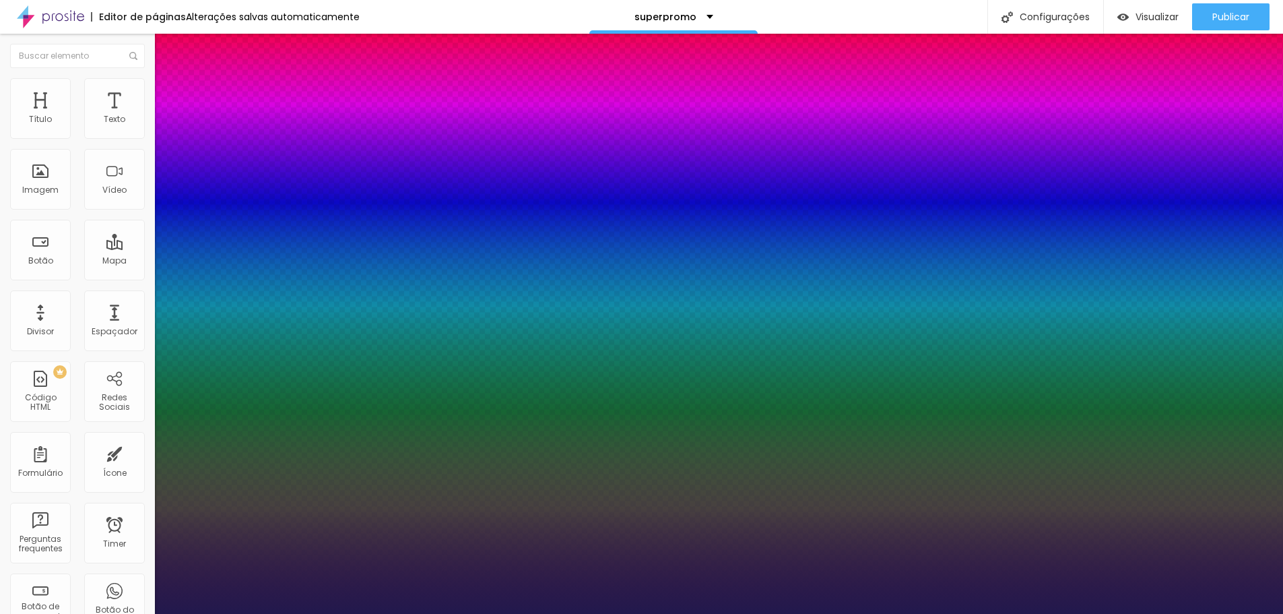
type input "1"
type input "25"
type input "1"
type input "24"
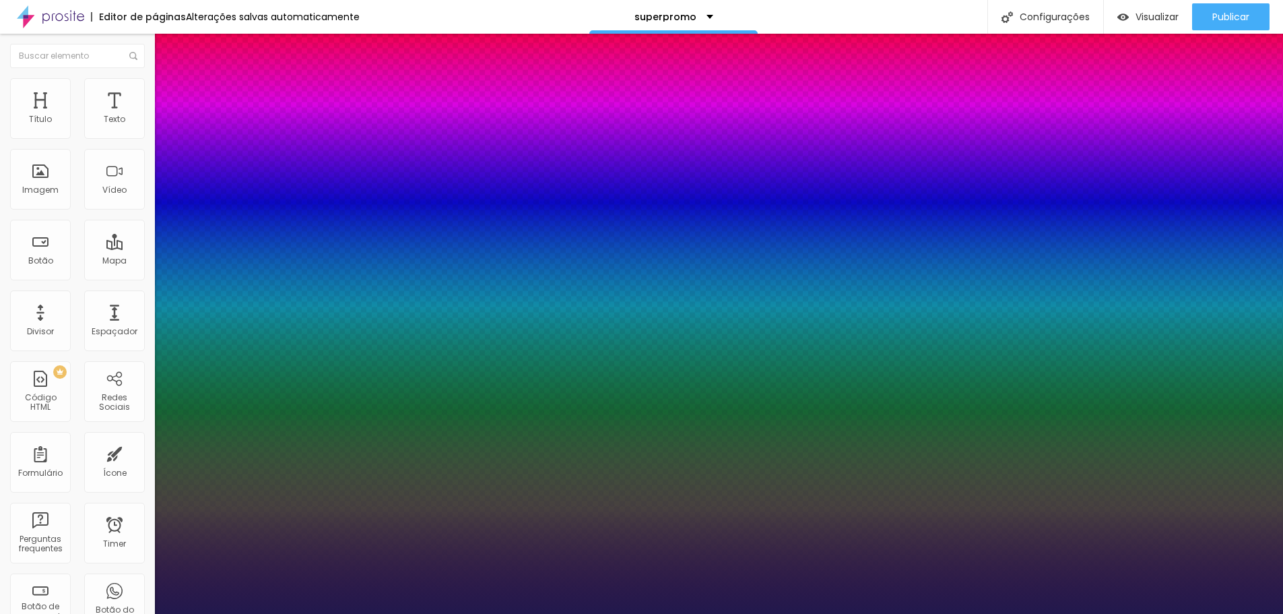
type input "24"
type input "1"
type input "23"
type input "1"
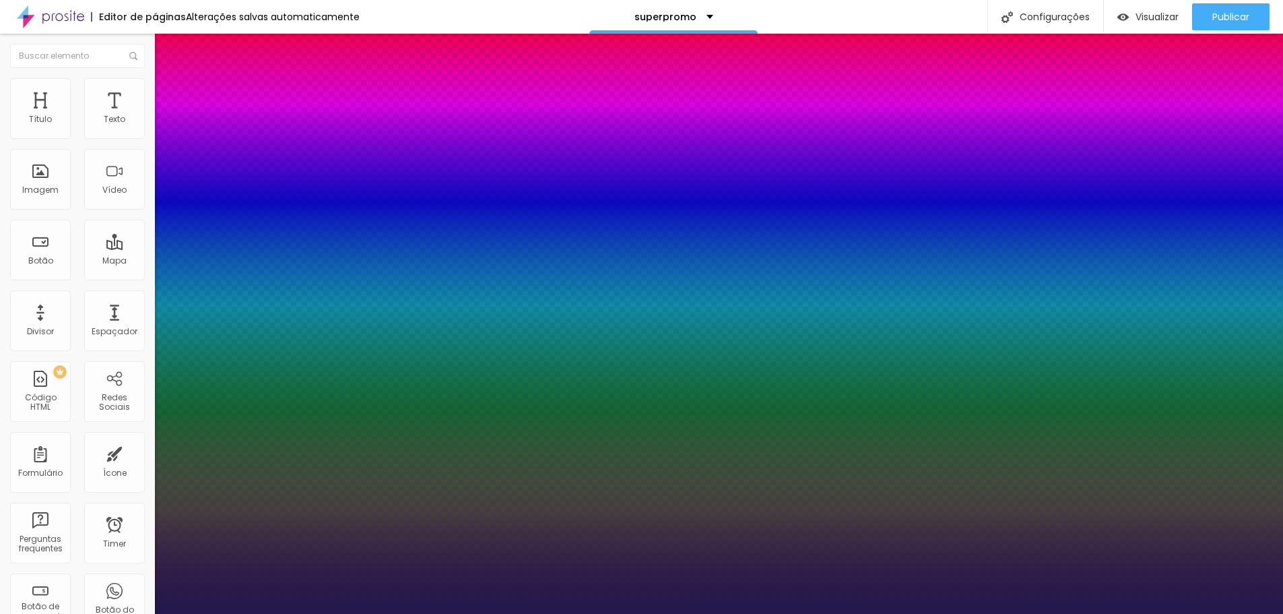
type input "22"
type input "1"
type input "22"
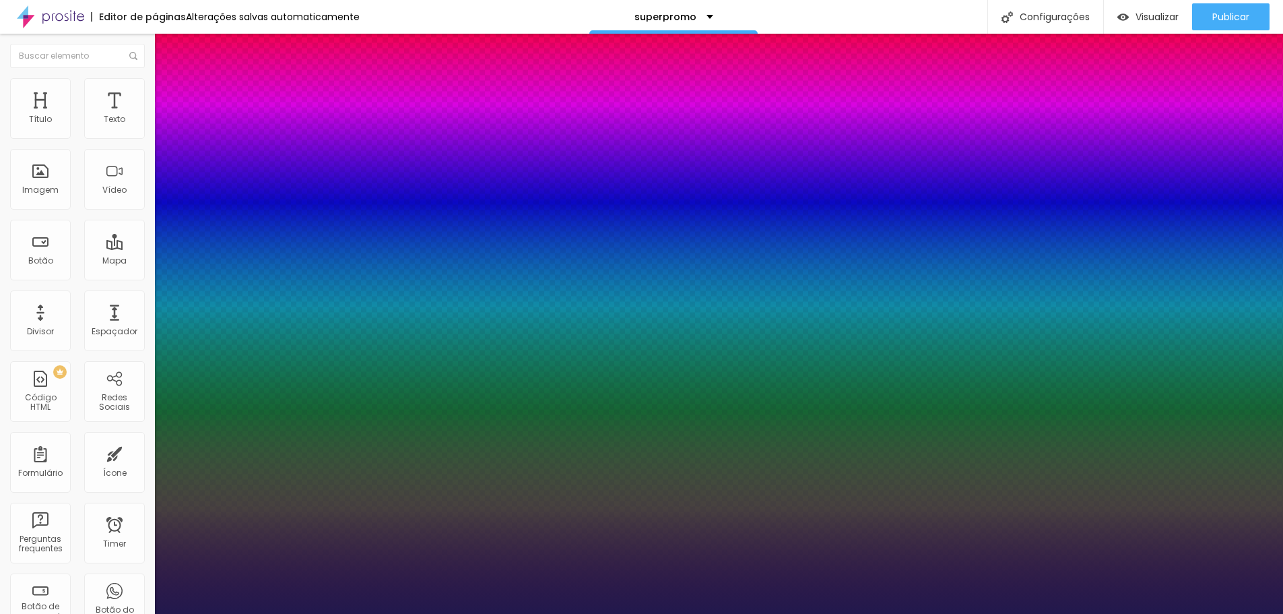
click at [1214, 613] on div at bounding box center [641, 614] width 1283 height 0
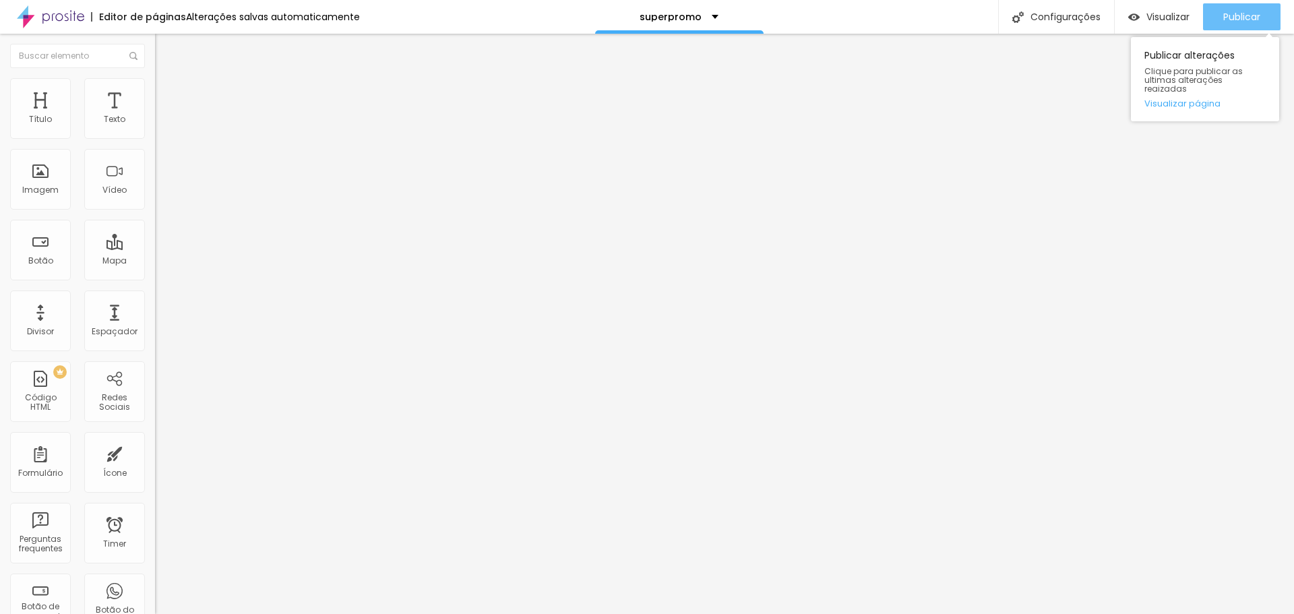
click at [1241, 22] on span "Publicar" at bounding box center [1241, 16] width 37 height 11
